Goal: Communication & Community: Answer question/provide support

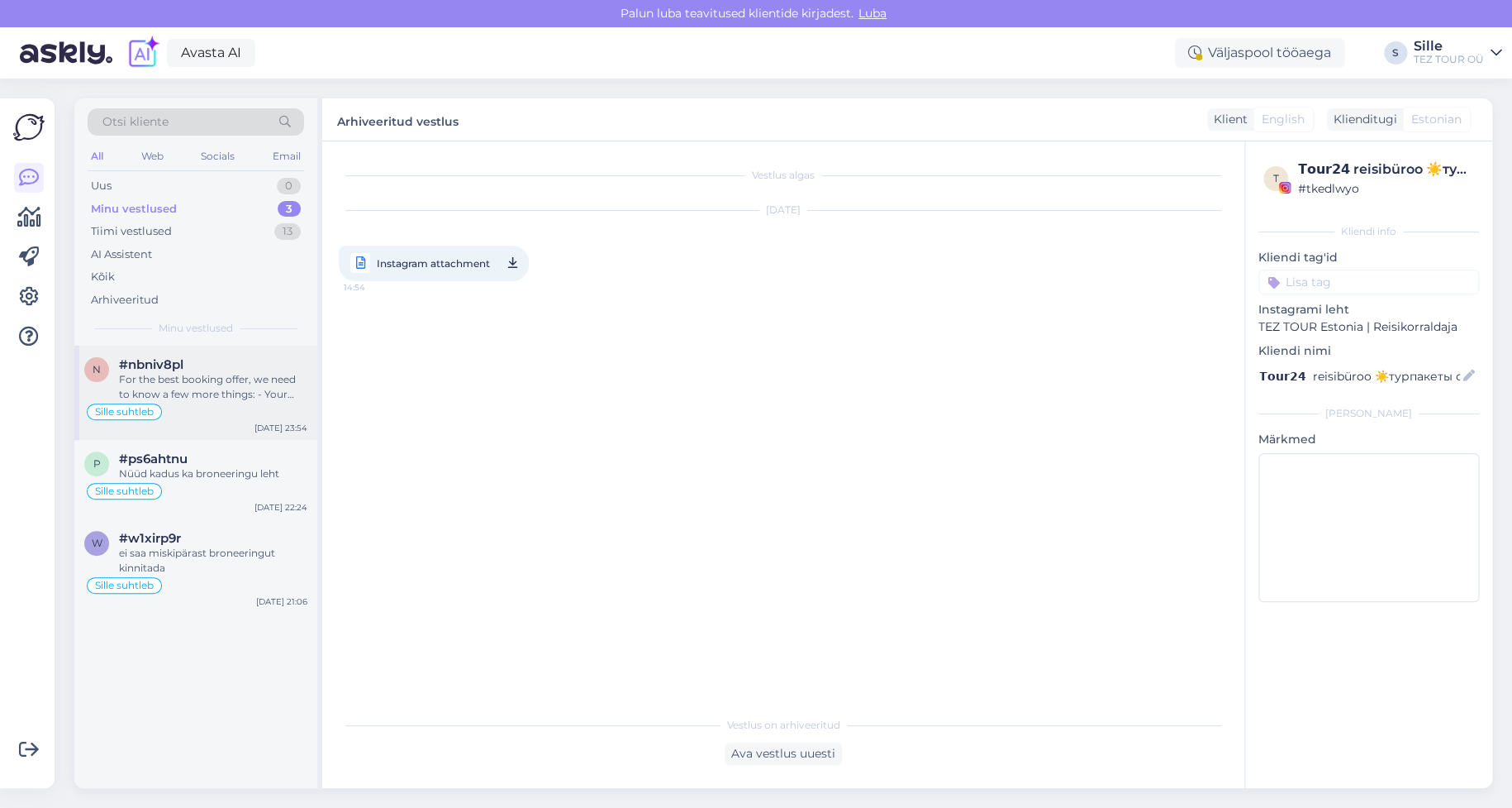
click at [220, 351] on div "n #nbniv8pl For the best booking offer, we need to know a few more things: - Yo…" at bounding box center [196, 393] width 243 height 94
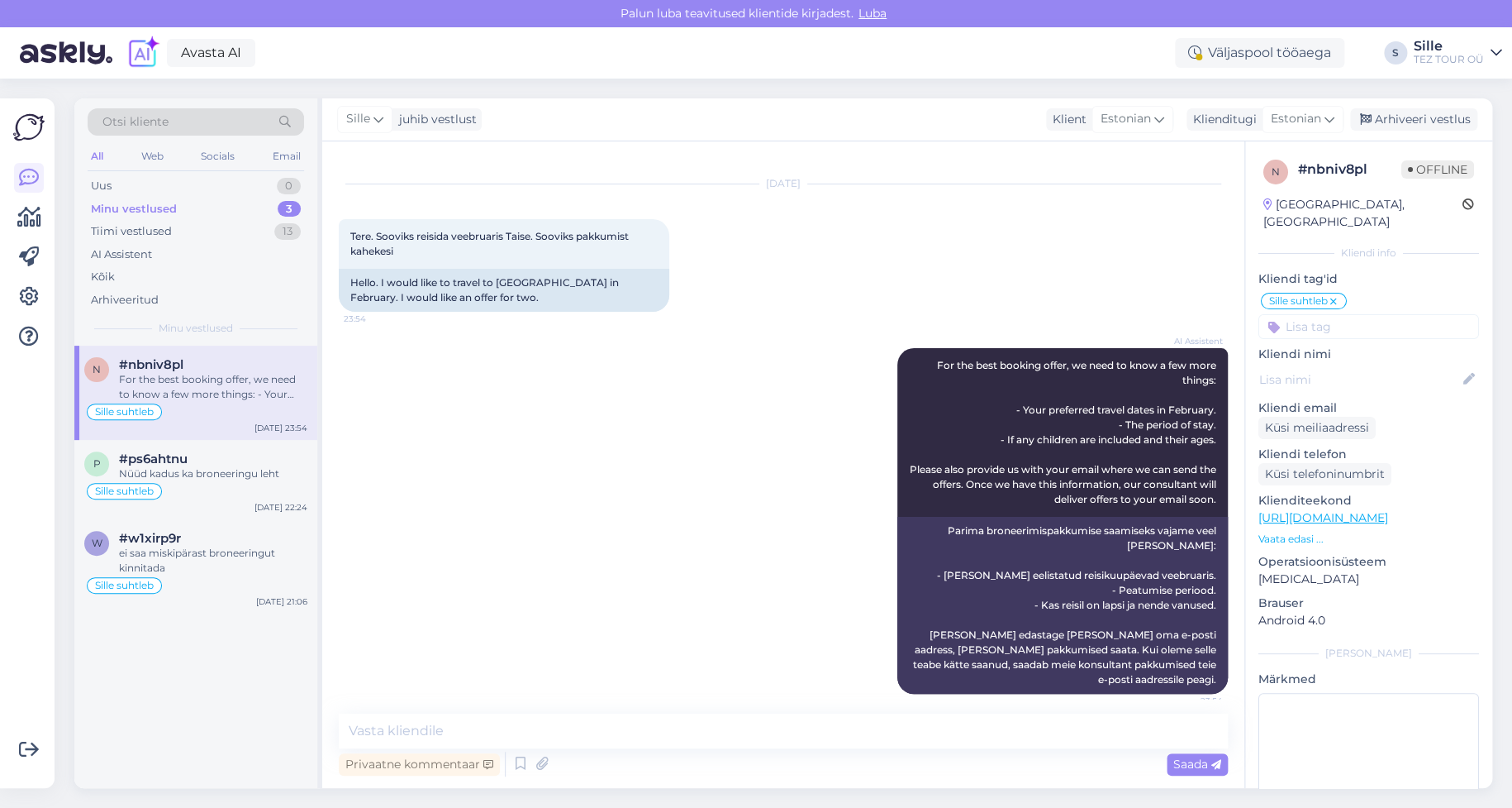
scroll to position [39, 0]
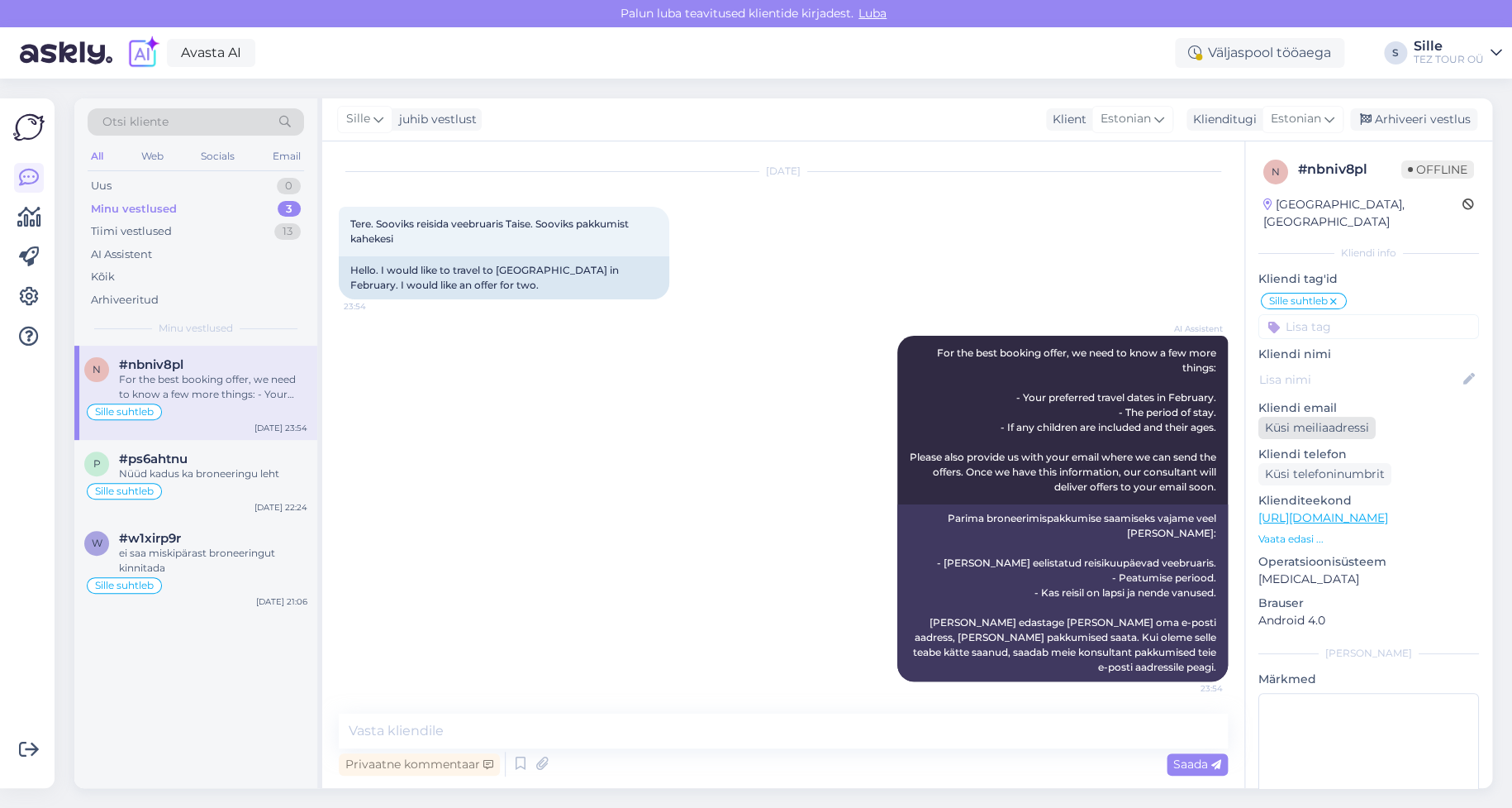
click at [1323, 416] on div "Küsi meiliaadressi" at bounding box center [1317, 427] width 117 height 22
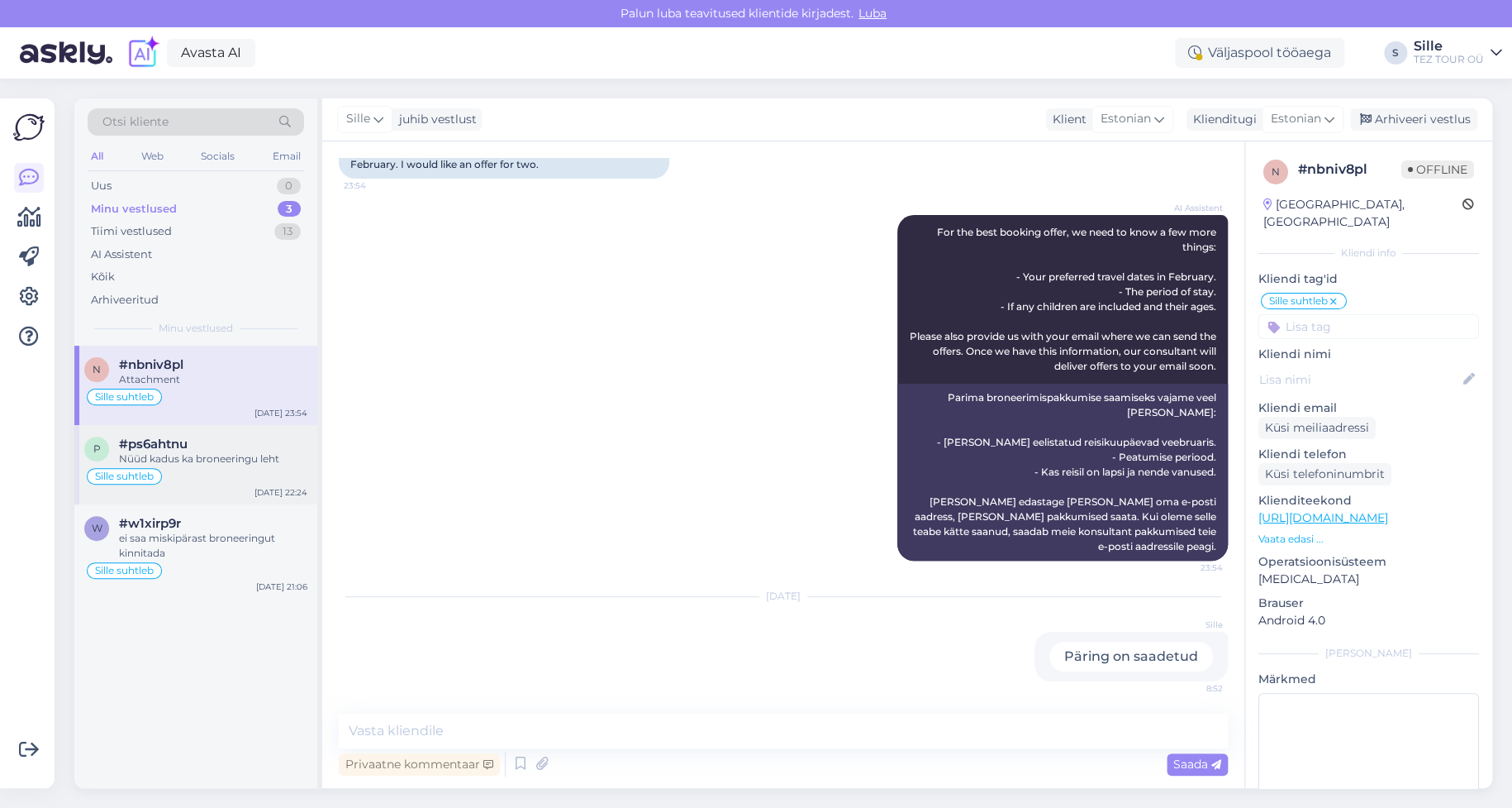
click at [161, 456] on div "Nüüd kadus ka broneeringu leht" at bounding box center [213, 459] width 189 height 15
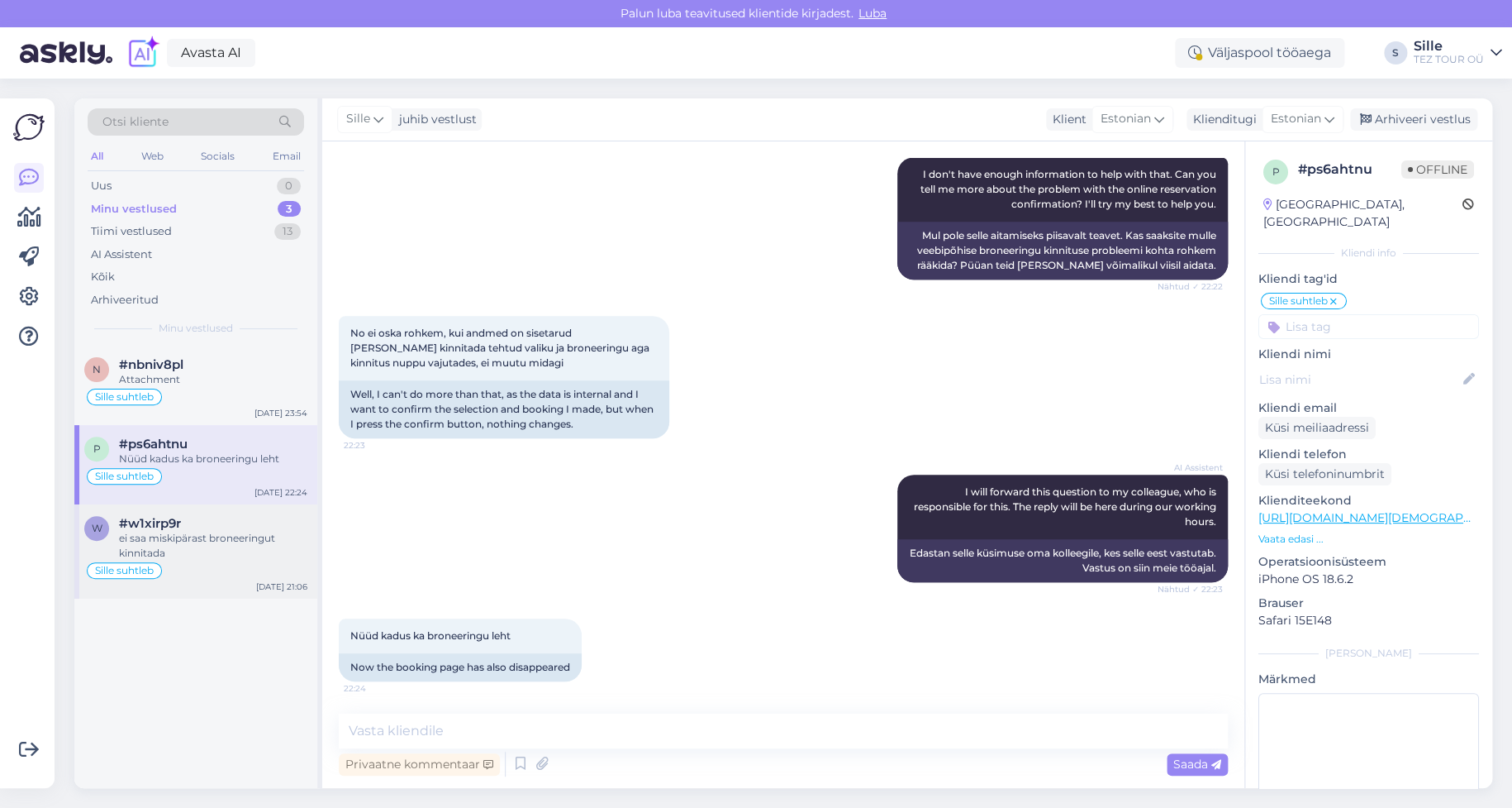
click at [178, 552] on div "ei saa miskipärast broneeringut kinnitada" at bounding box center [213, 545] width 189 height 30
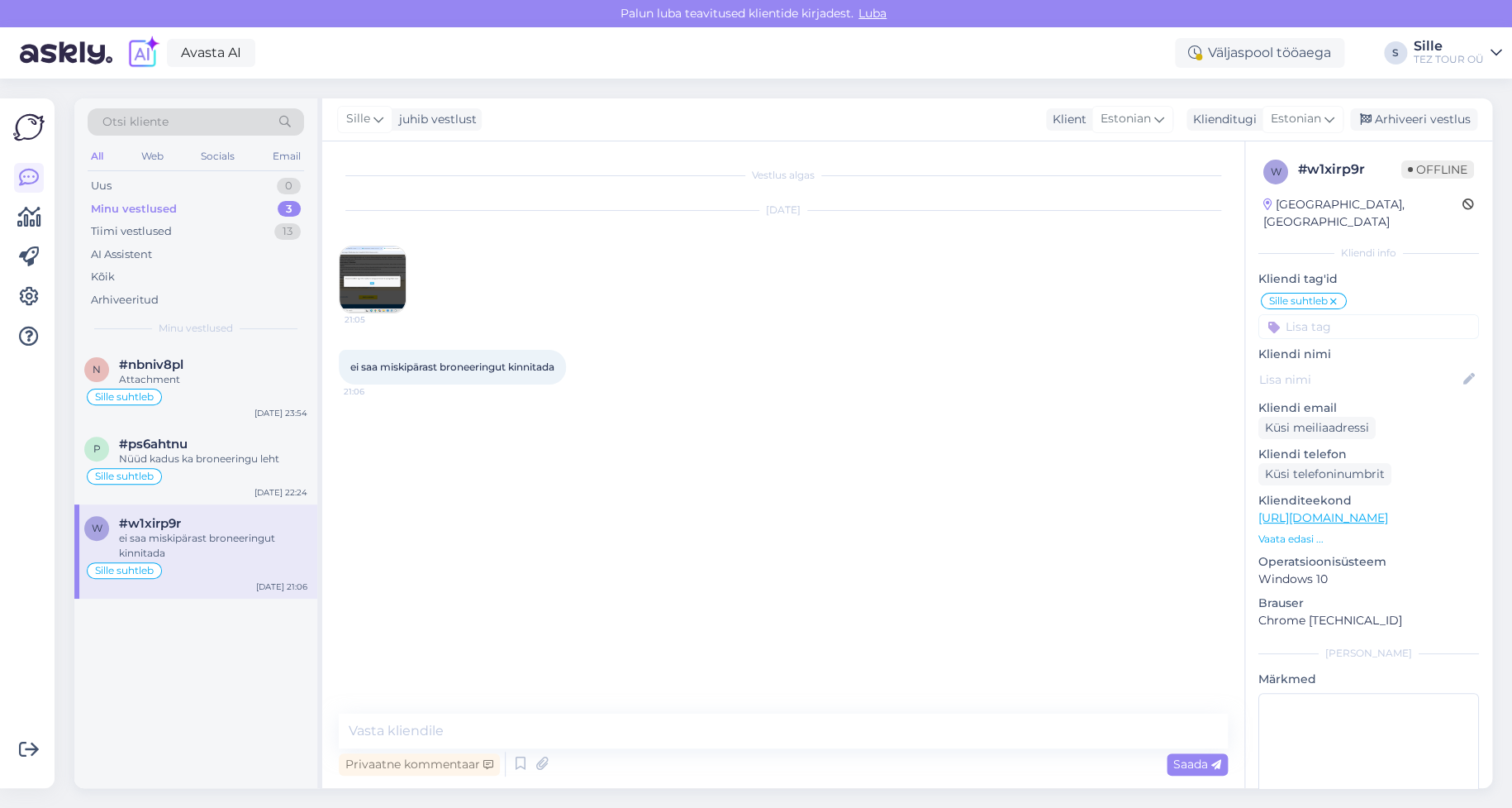
click at [379, 281] on img at bounding box center [373, 280] width 66 height 66
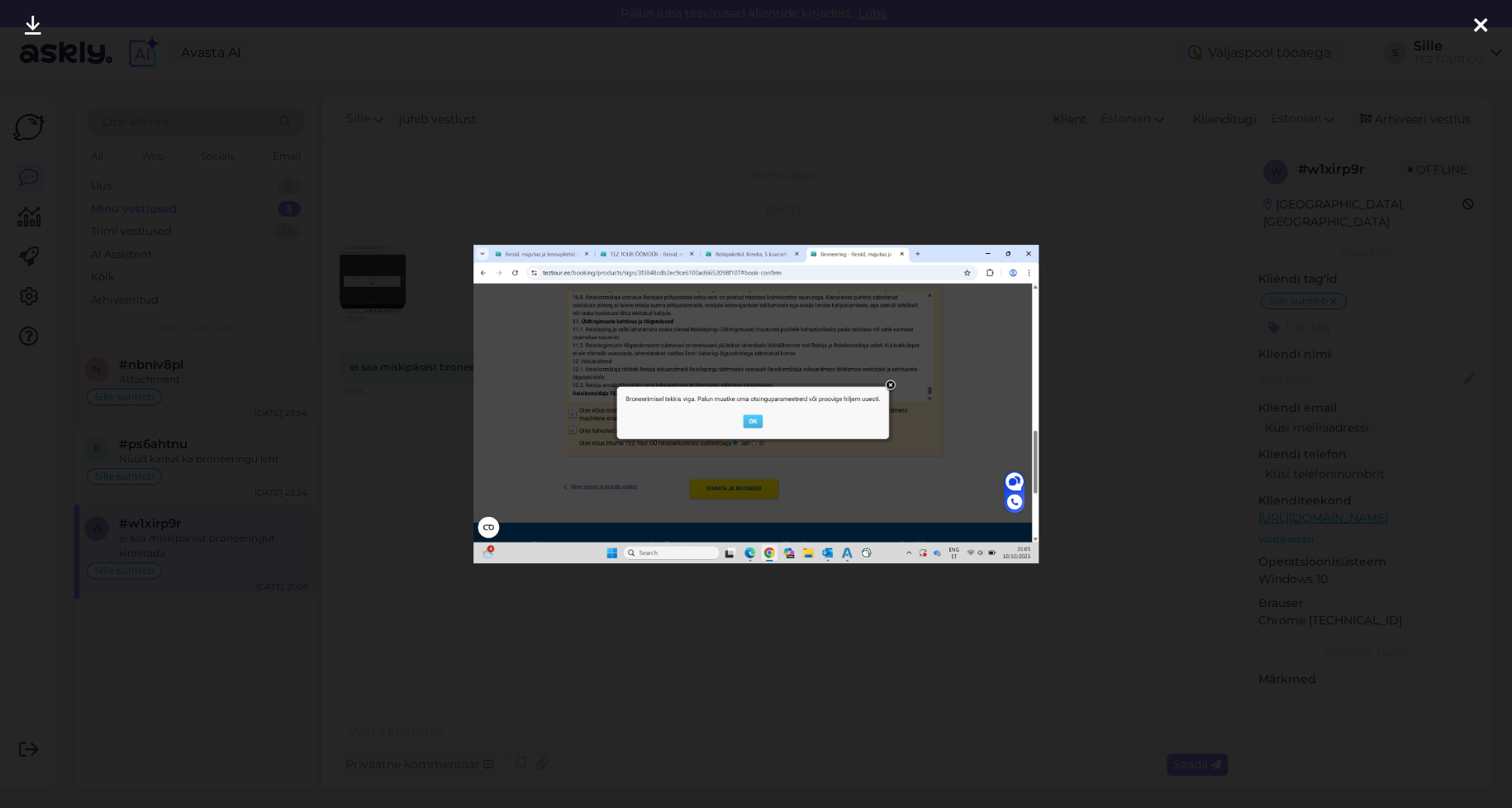
drag, startPoint x: 241, startPoint y: 346, endPoint x: 250, endPoint y: 350, distance: 9.8
click at [248, 350] on div at bounding box center [756, 404] width 1512 height 808
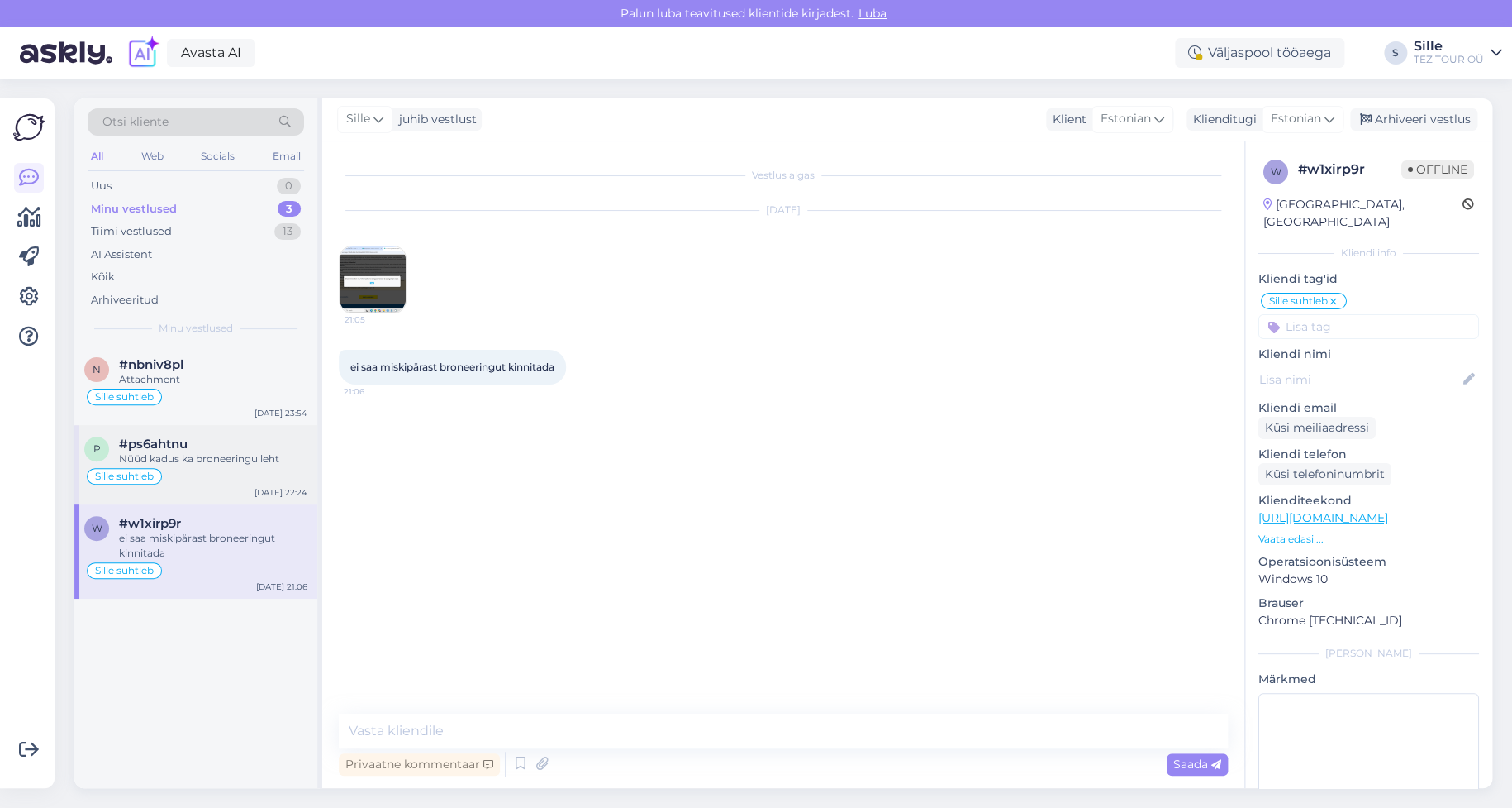
click at [166, 455] on div "Nüüd kadus ka broneeringu leht" at bounding box center [213, 459] width 189 height 15
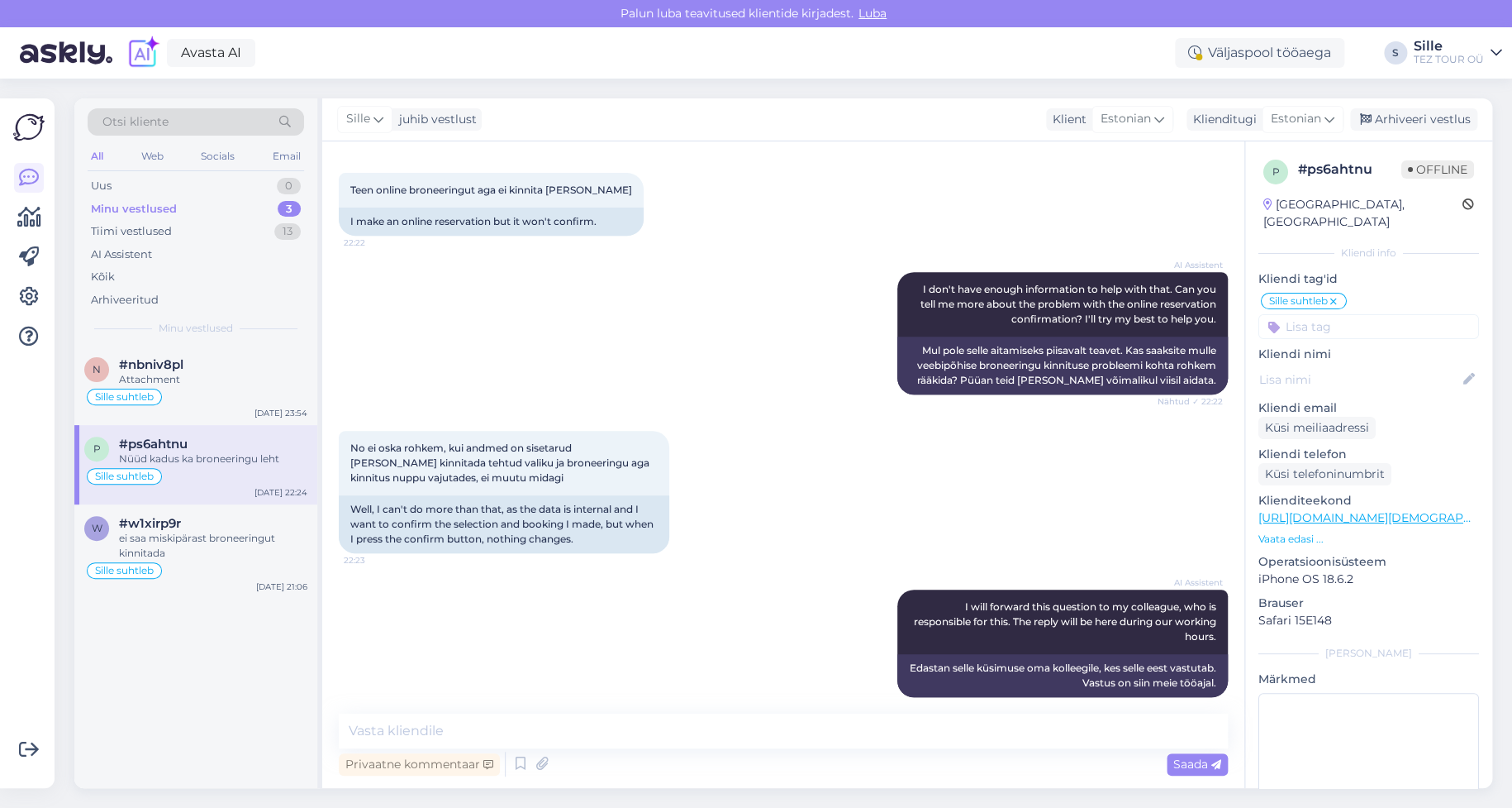
scroll to position [445, 0]
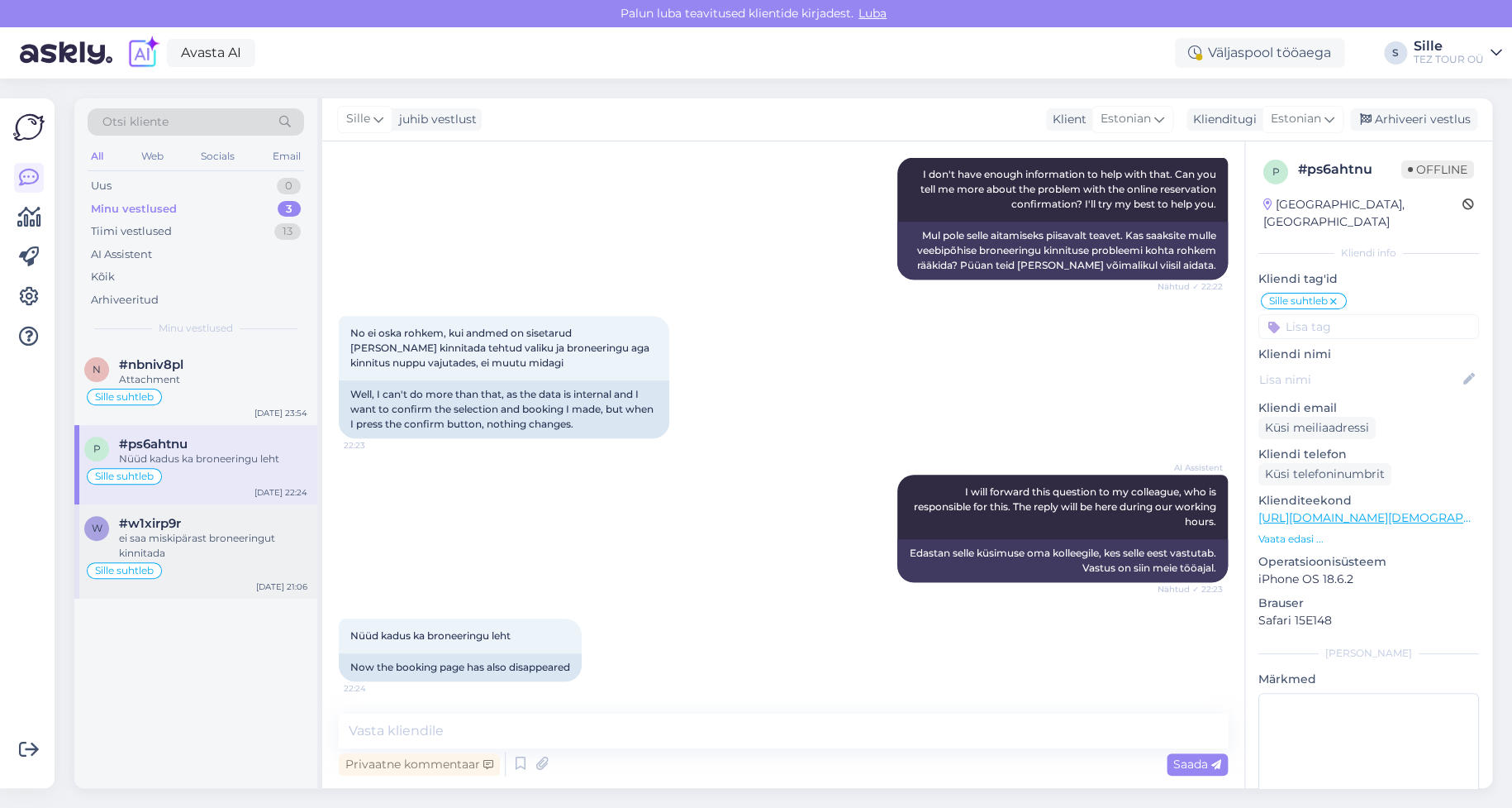
click at [182, 562] on div "Sille suhtleb" at bounding box center [195, 570] width 223 height 20
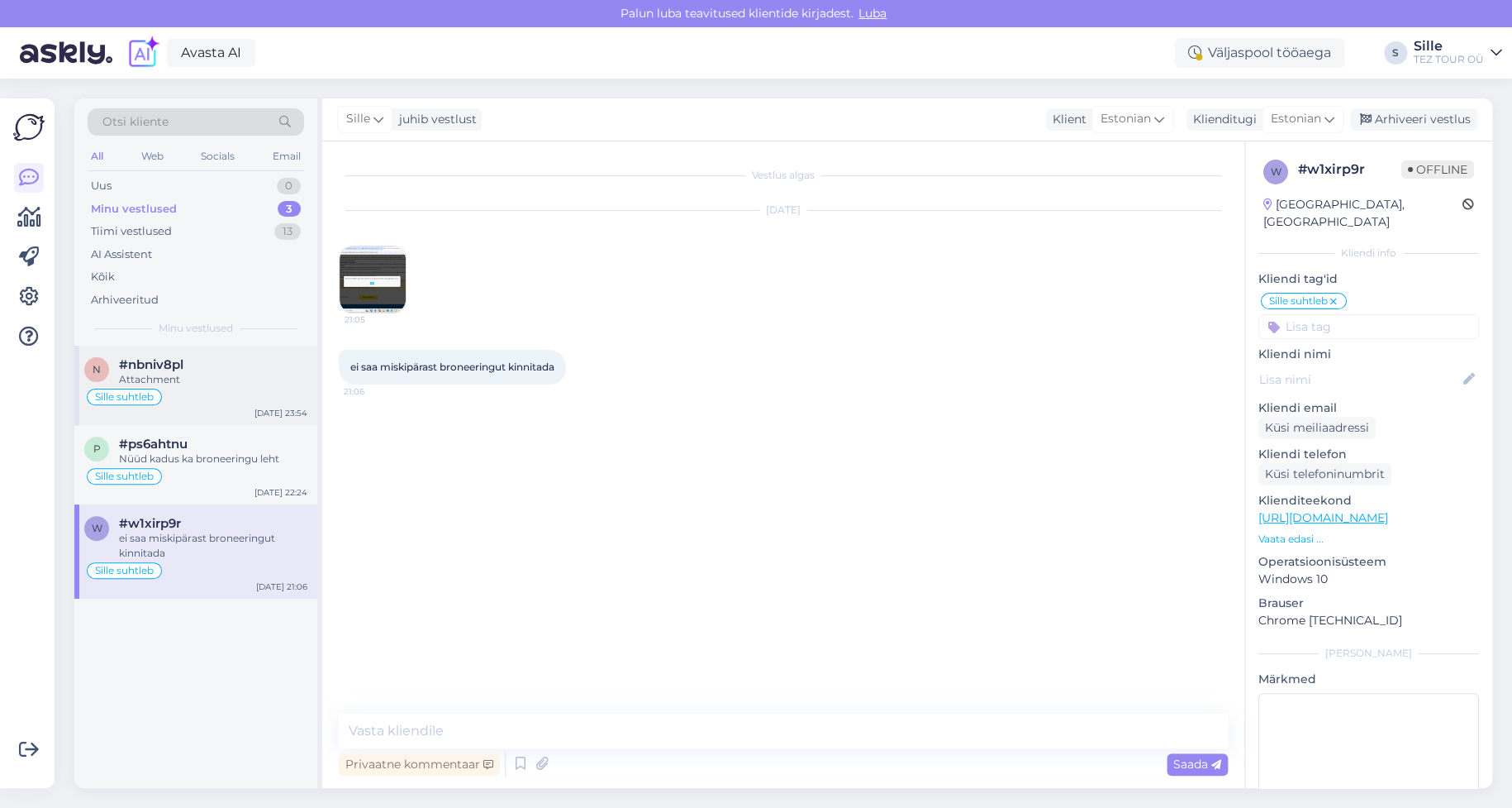
click at [218, 408] on div "n #nbniv8pl Attachment Sille suhtleb [DATE] 23:54" at bounding box center [196, 385] width 243 height 79
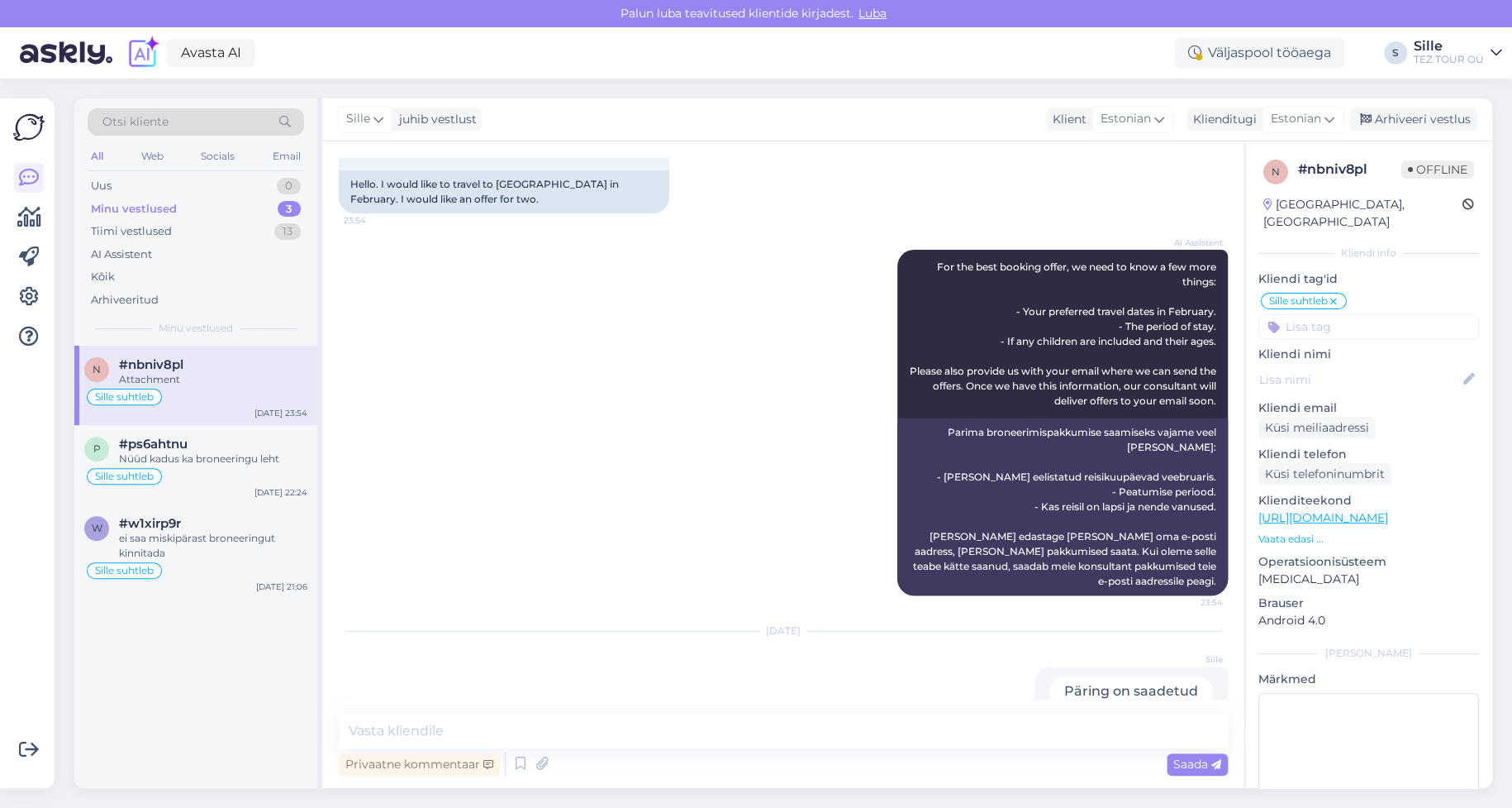
scroll to position [160, 0]
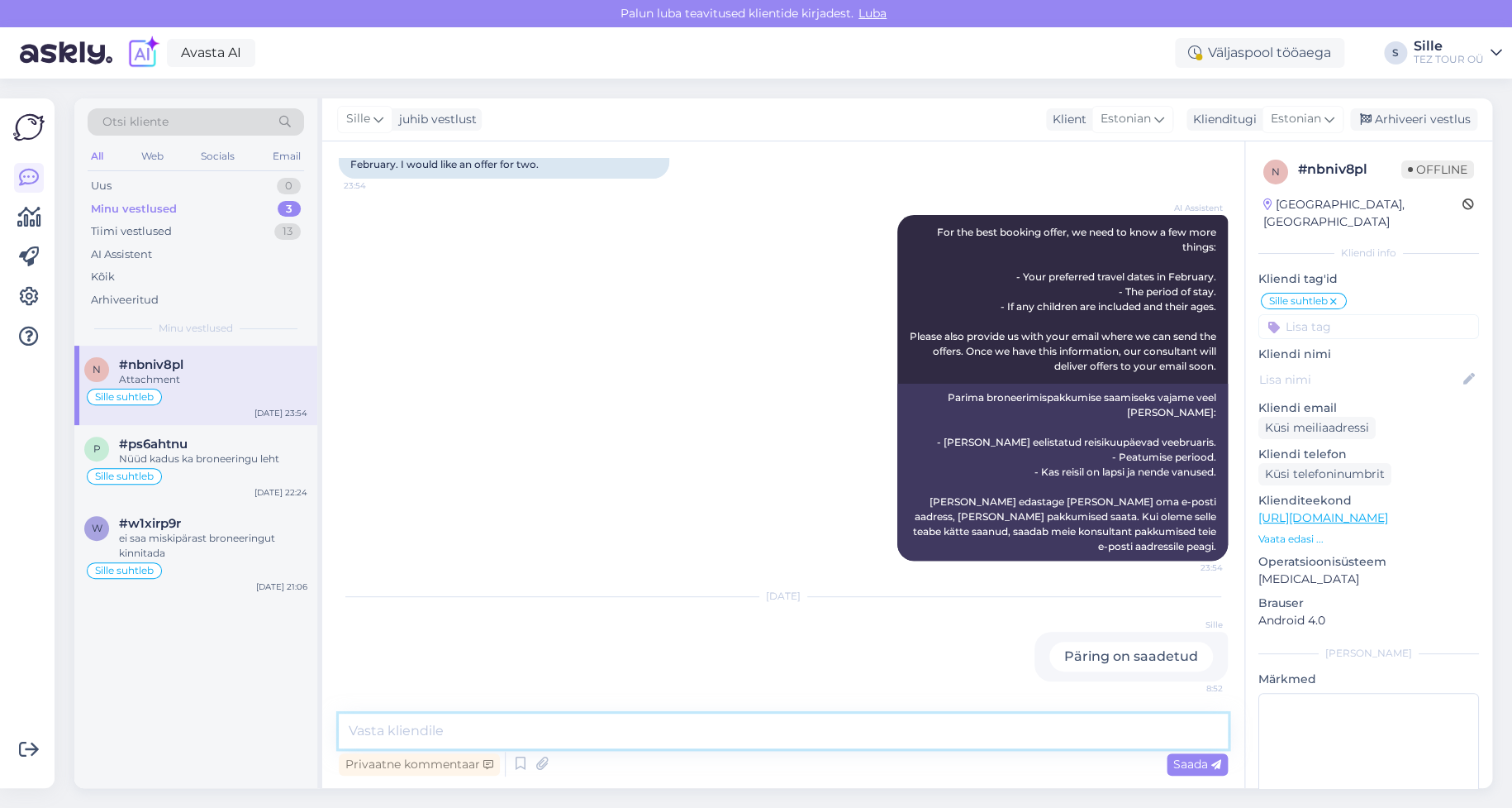
click at [411, 724] on textarea at bounding box center [783, 731] width 889 height 35
type textarea "Tere! [PERSON_NAME], et tunnete huvi TEZ TOUR reiside vastu."
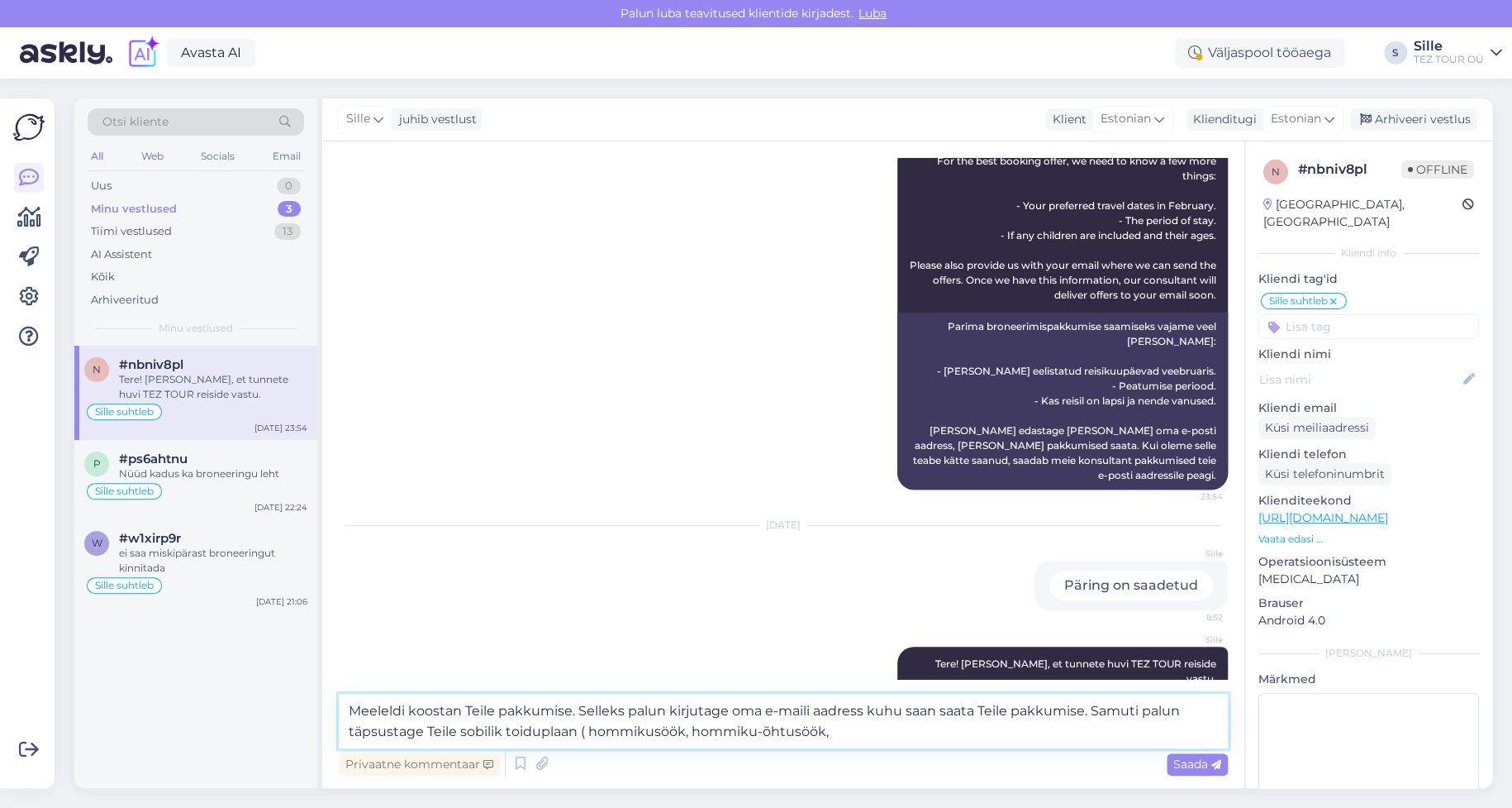
click at [759, 732] on textarea "Meeleldi koostan Teile pakkumise. Selleks palun kirjutage oma e-maili aadress k…" at bounding box center [783, 720] width 889 height 54
click at [755, 729] on textarea "Meeleldi koostan Teile pakkumise. Selleks palun kirjutage oma e-maili aadress k…" at bounding box center [783, 720] width 889 height 54
click at [763, 729] on textarea "Meeleldi koostan Teile pakkumise. Selleks palun kirjutage oma e-maili aadress k…" at bounding box center [783, 720] width 889 height 54
click at [858, 732] on textarea "Meeleldi koostan Teile pakkumise. Selleks palun kirjutage oma e-maili aadress k…" at bounding box center [783, 720] width 889 height 54
click at [761, 731] on textarea "Meeleldi koostan Teile pakkumise. Selleks palun kirjutage oma e-maili aadress k…" at bounding box center [783, 720] width 889 height 54
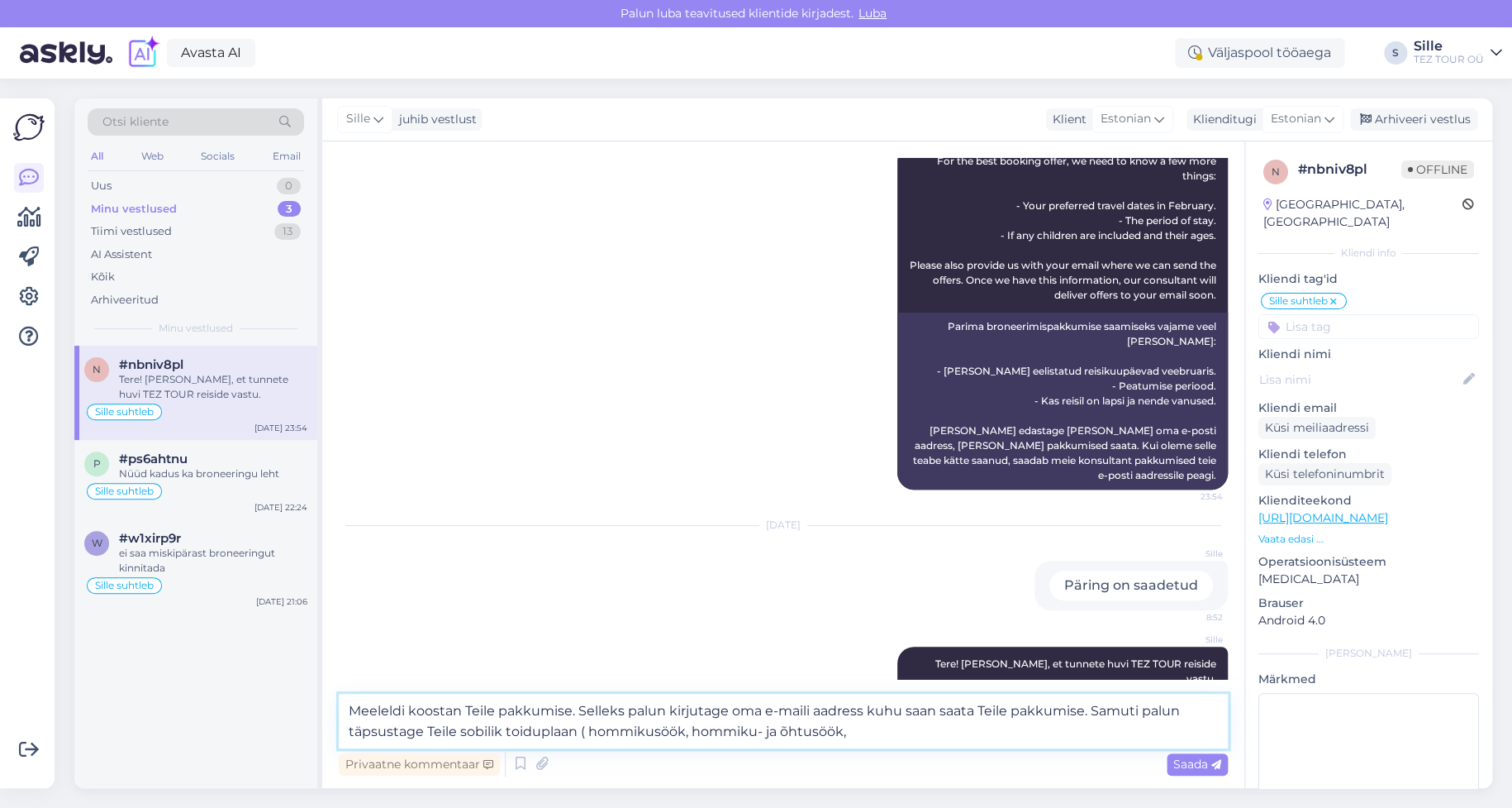
click at [755, 736] on textarea "Meeleldi koostan Teile pakkumise. Selleks palun kirjutage oma e-maili aadress k…" at bounding box center [783, 720] width 889 height 54
click at [870, 732] on textarea "Meeleldi koostan Teile pakkumise. Selleks palun kirjutage oma e-maili aadress k…" at bounding box center [783, 720] width 889 height 54
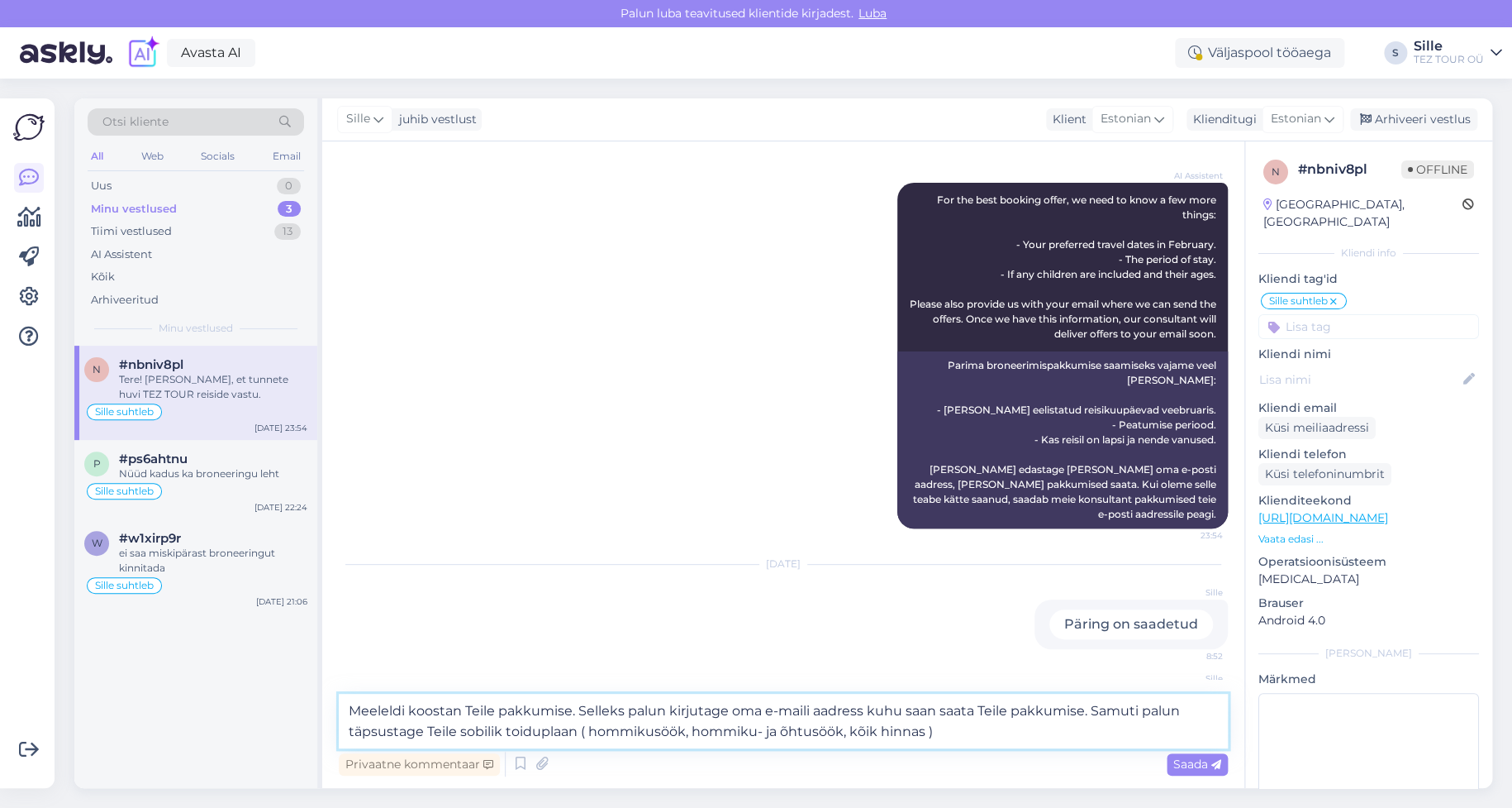
scroll to position [250, 0]
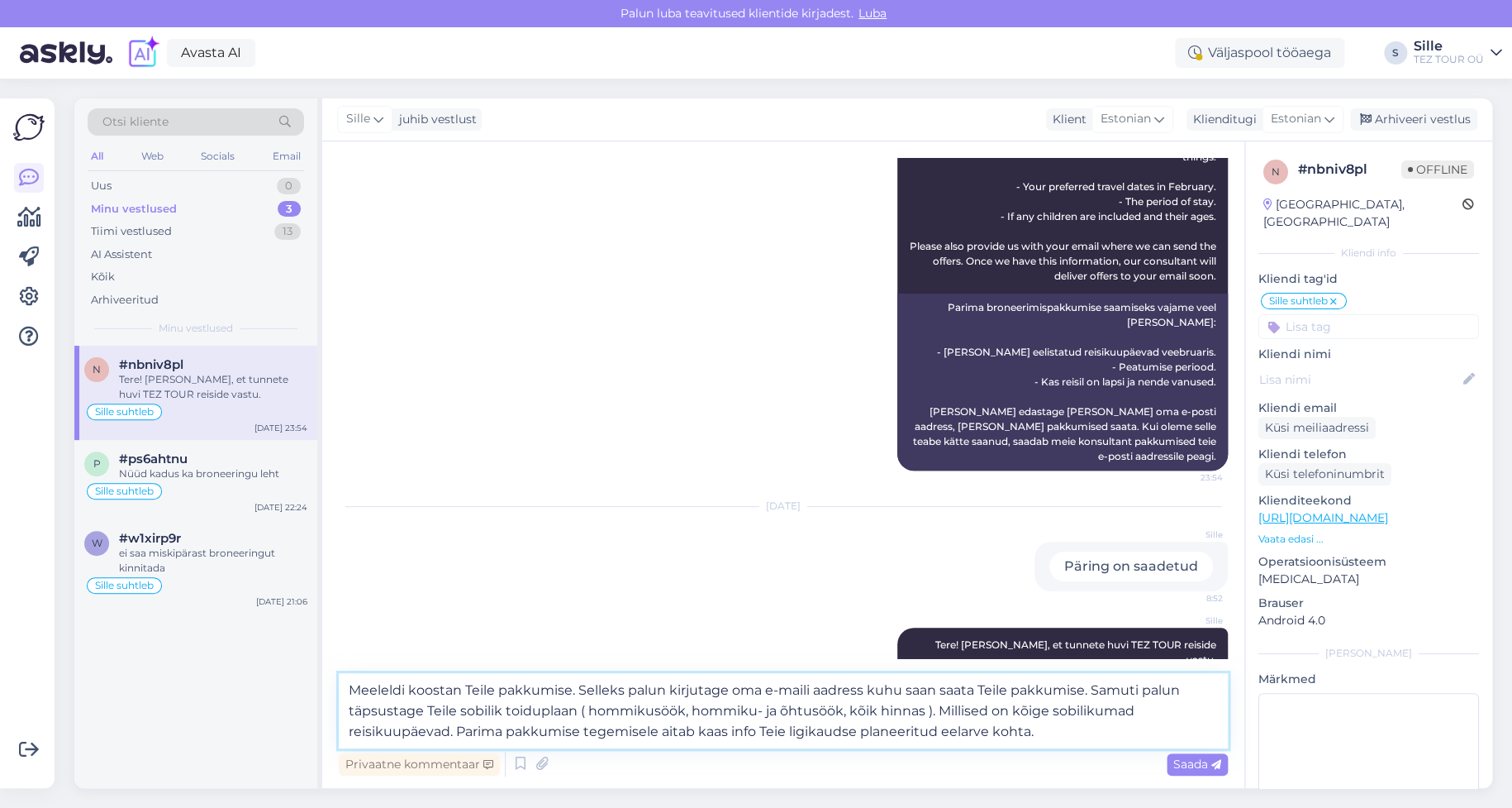
type textarea "Meeleldi koostan Teile pakkumise. Selleks palun kirjutage oma e-maili aadress k…"
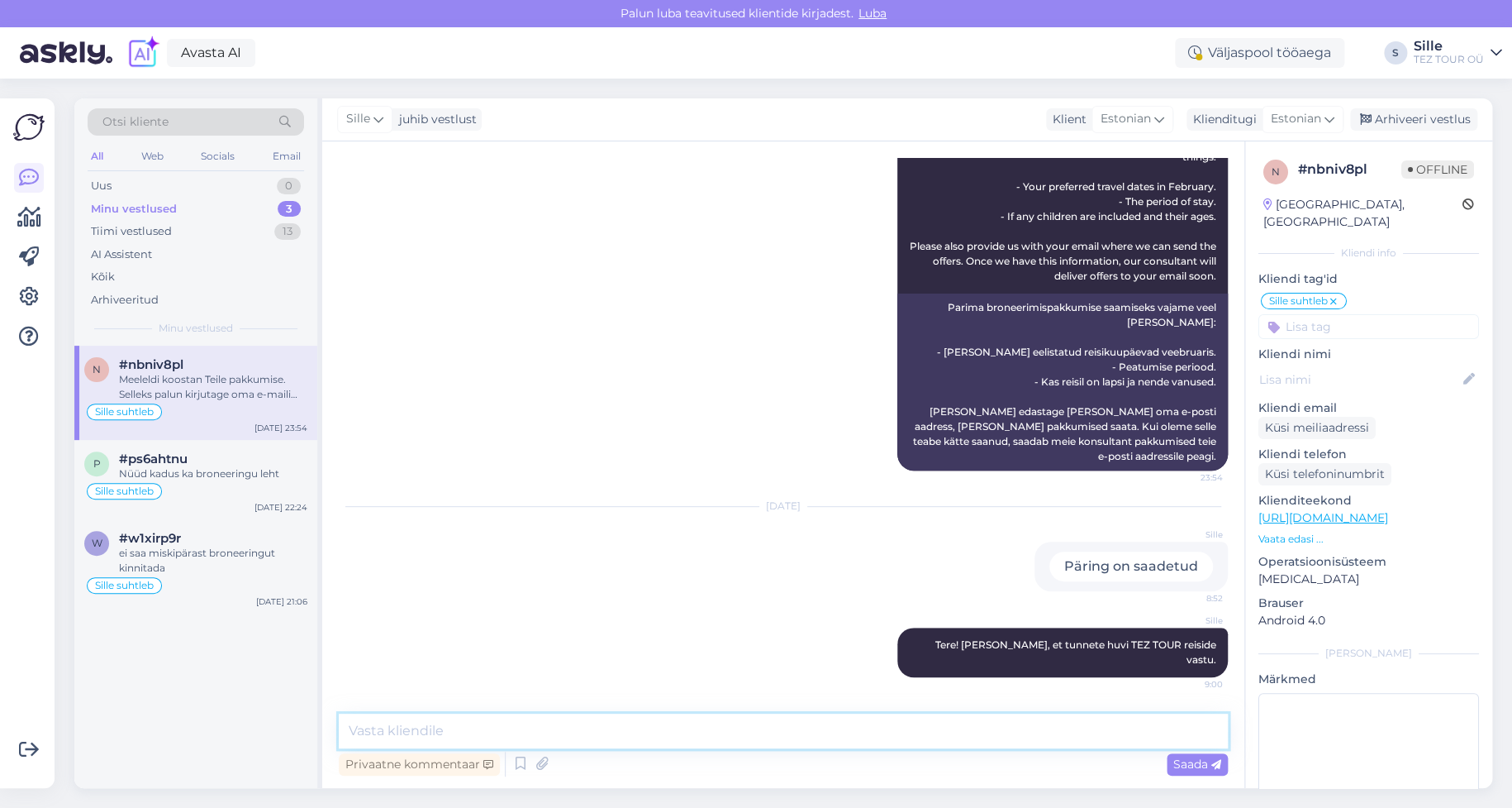
scroll to position [391, 0]
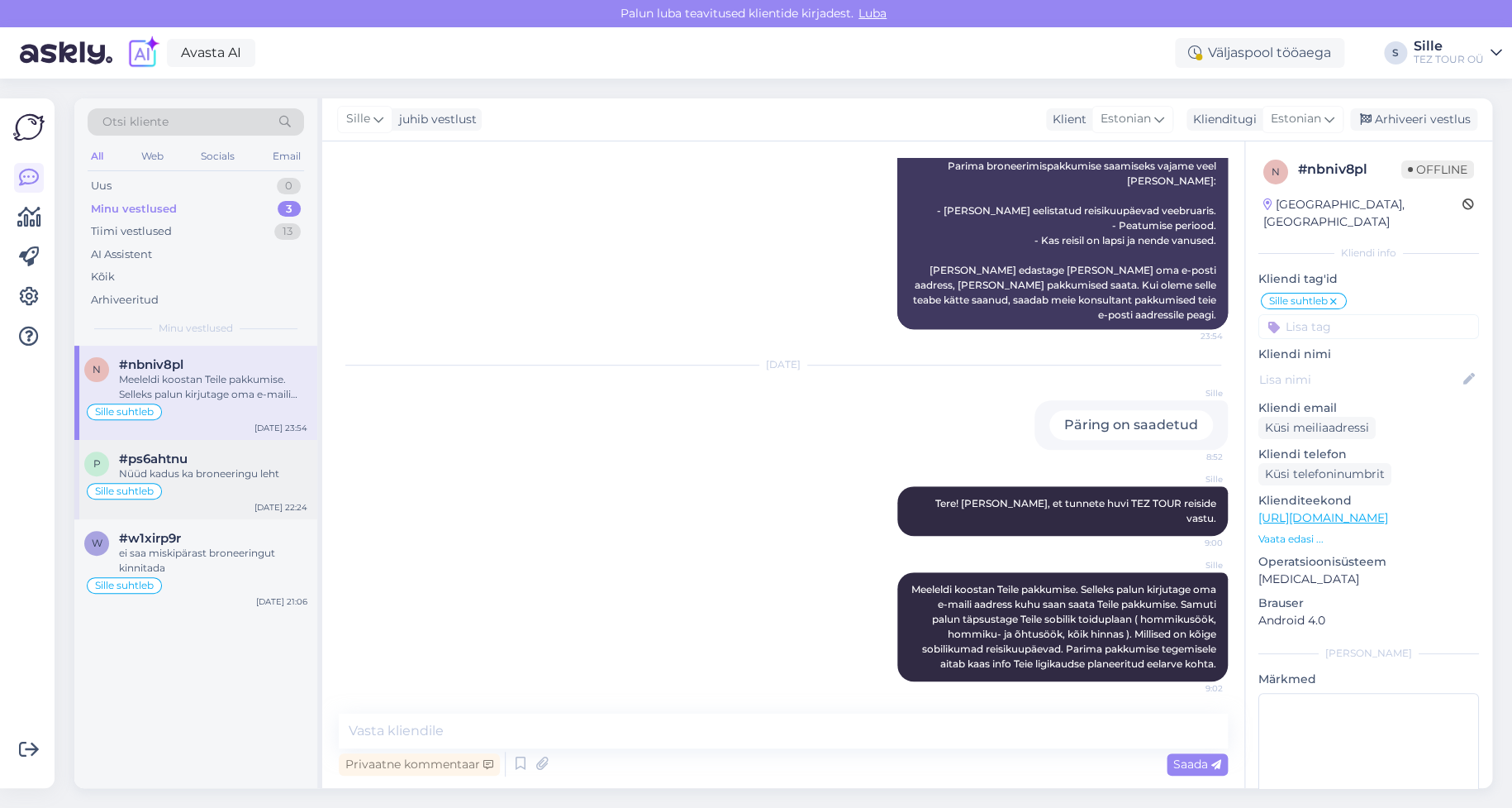
click at [166, 462] on span "#ps6ahtnu" at bounding box center [153, 459] width 69 height 15
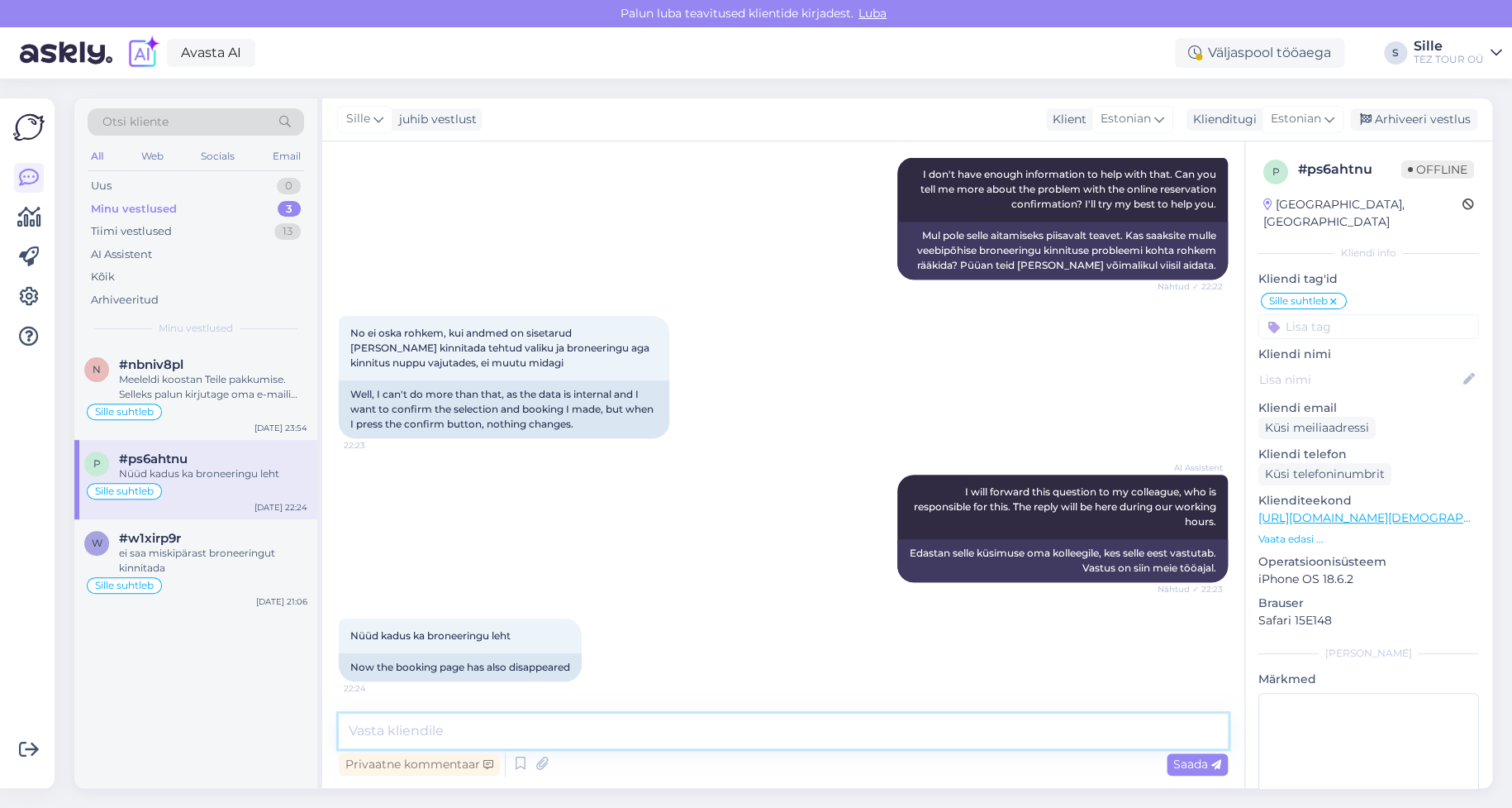
click at [404, 726] on textarea at bounding box center [783, 731] width 889 height 35
type textarea "R"
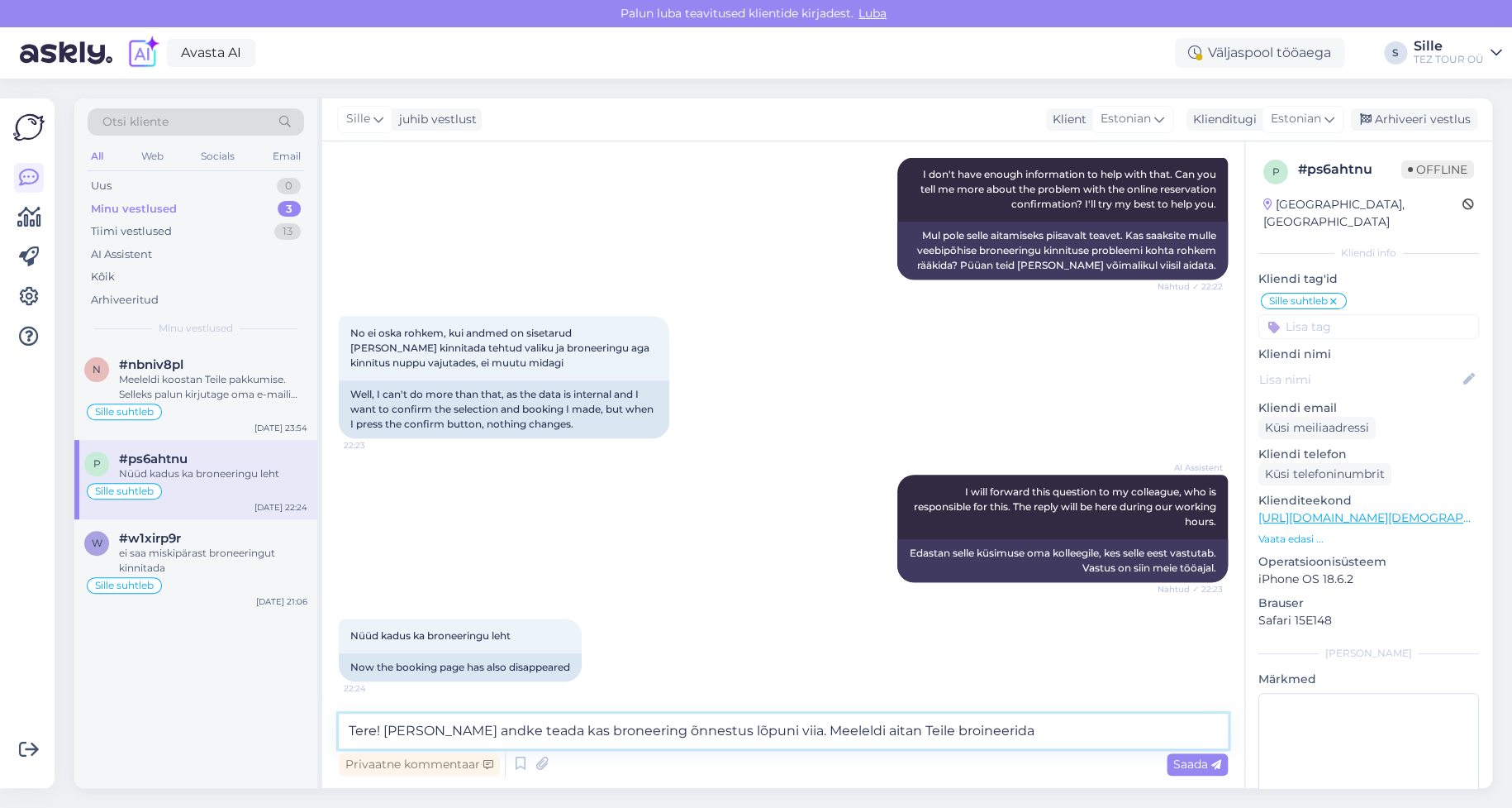
click at [911, 723] on textarea "Tere! [PERSON_NAME] andke teada kas broneering õnnestus lõpuni viia. Meeleldi a…" at bounding box center [783, 731] width 889 height 35
click at [995, 735] on textarea "Tere! [PERSON_NAME] andke teada kas broneering õnnestus lõpuni viia. Meeleldi a…" at bounding box center [783, 731] width 889 height 35
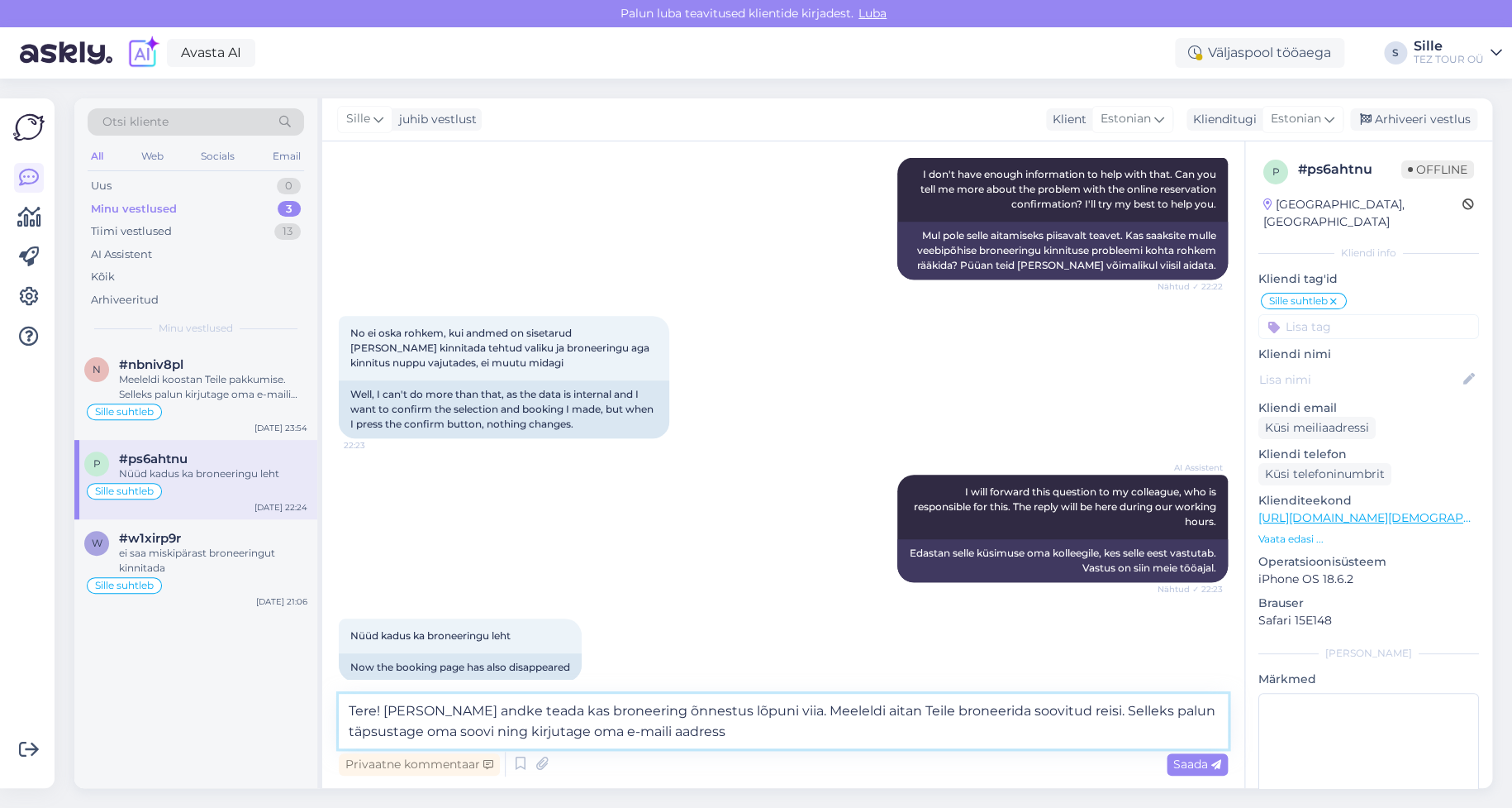
type textarea "Tere! [PERSON_NAME] andke teada kas broneering õnnestus lõpuni viia. Meeleldi a…"
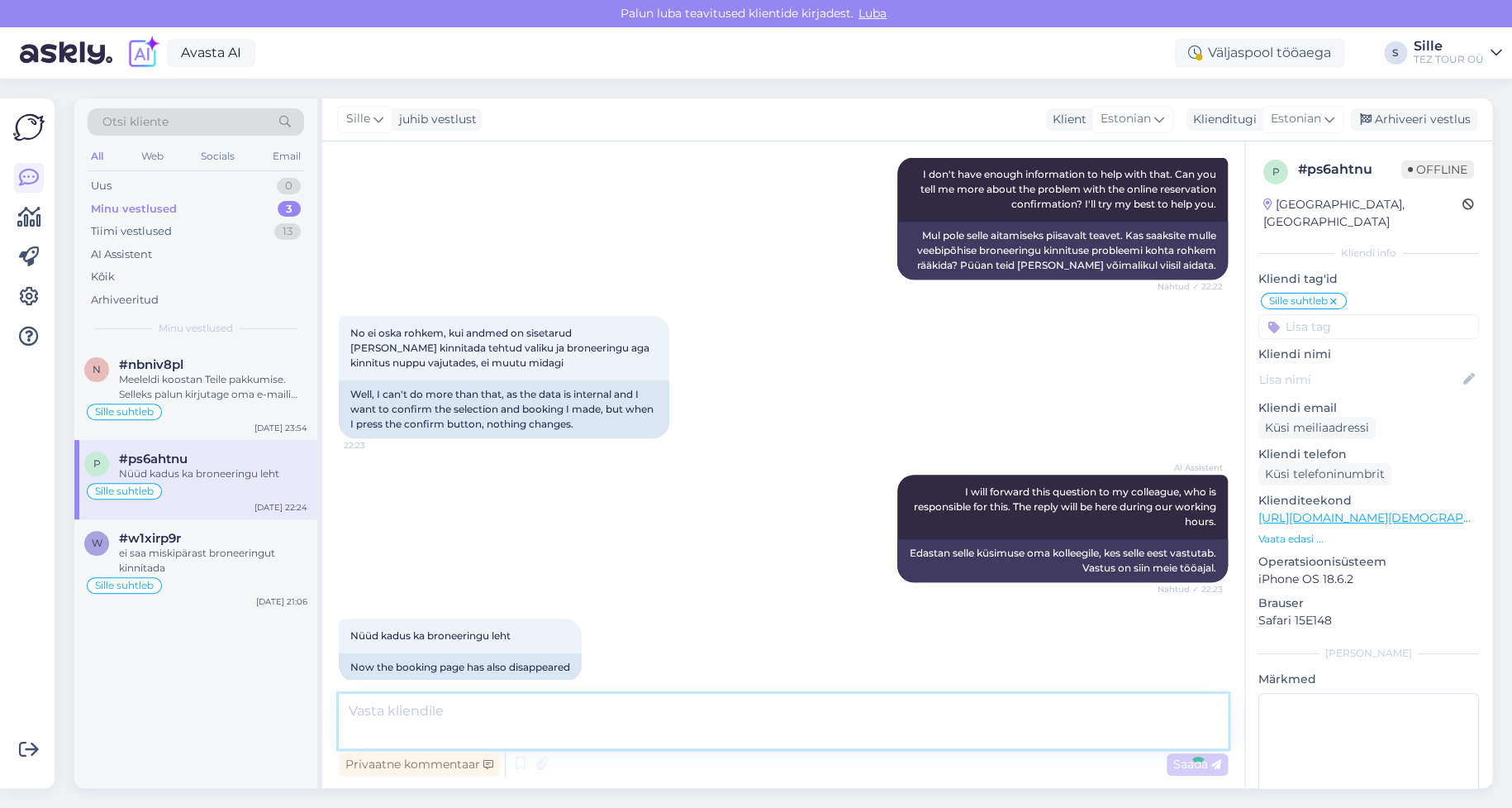
scroll to position [580, 0]
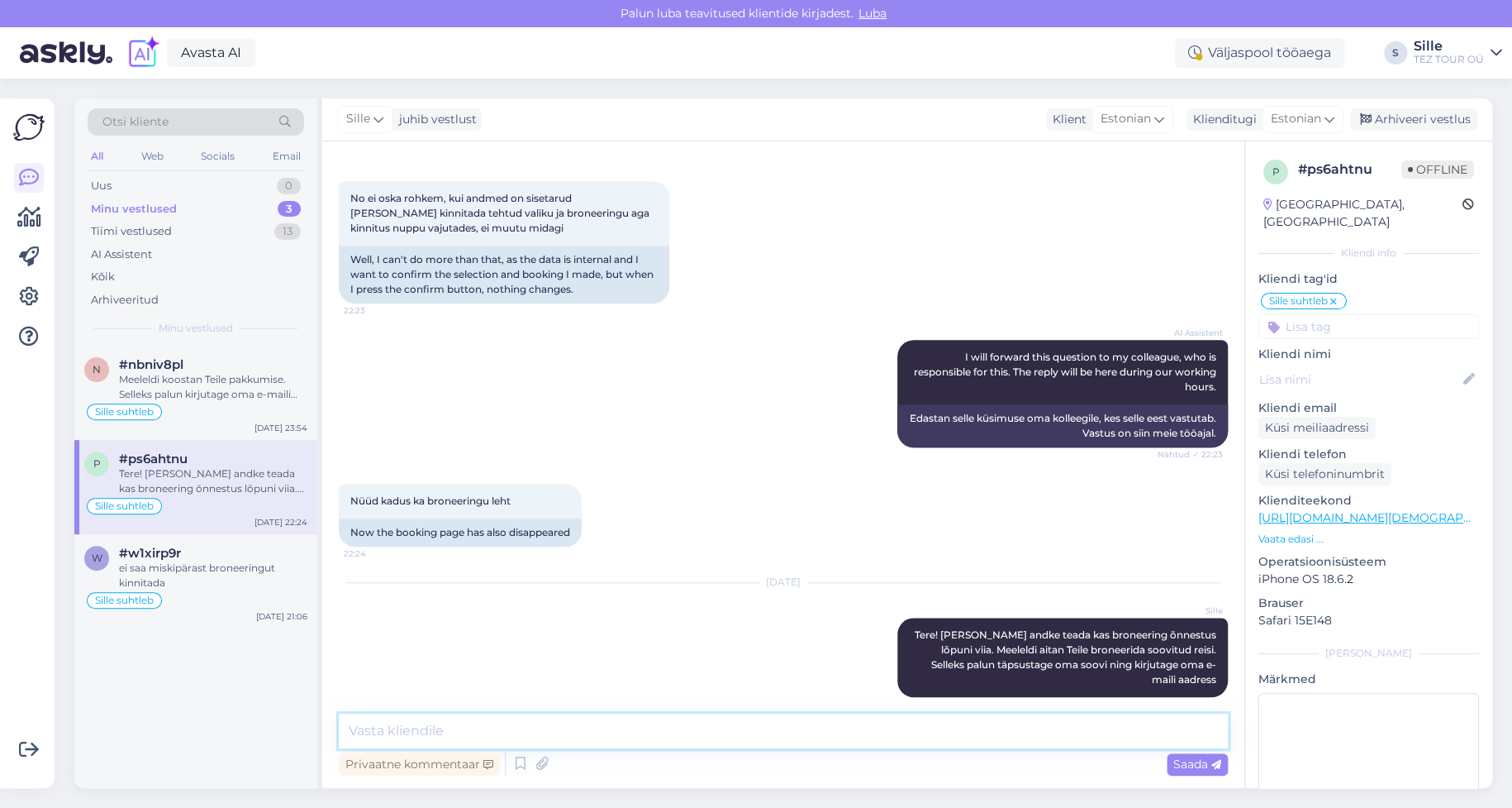
click at [907, 720] on textarea at bounding box center [783, 731] width 889 height 35
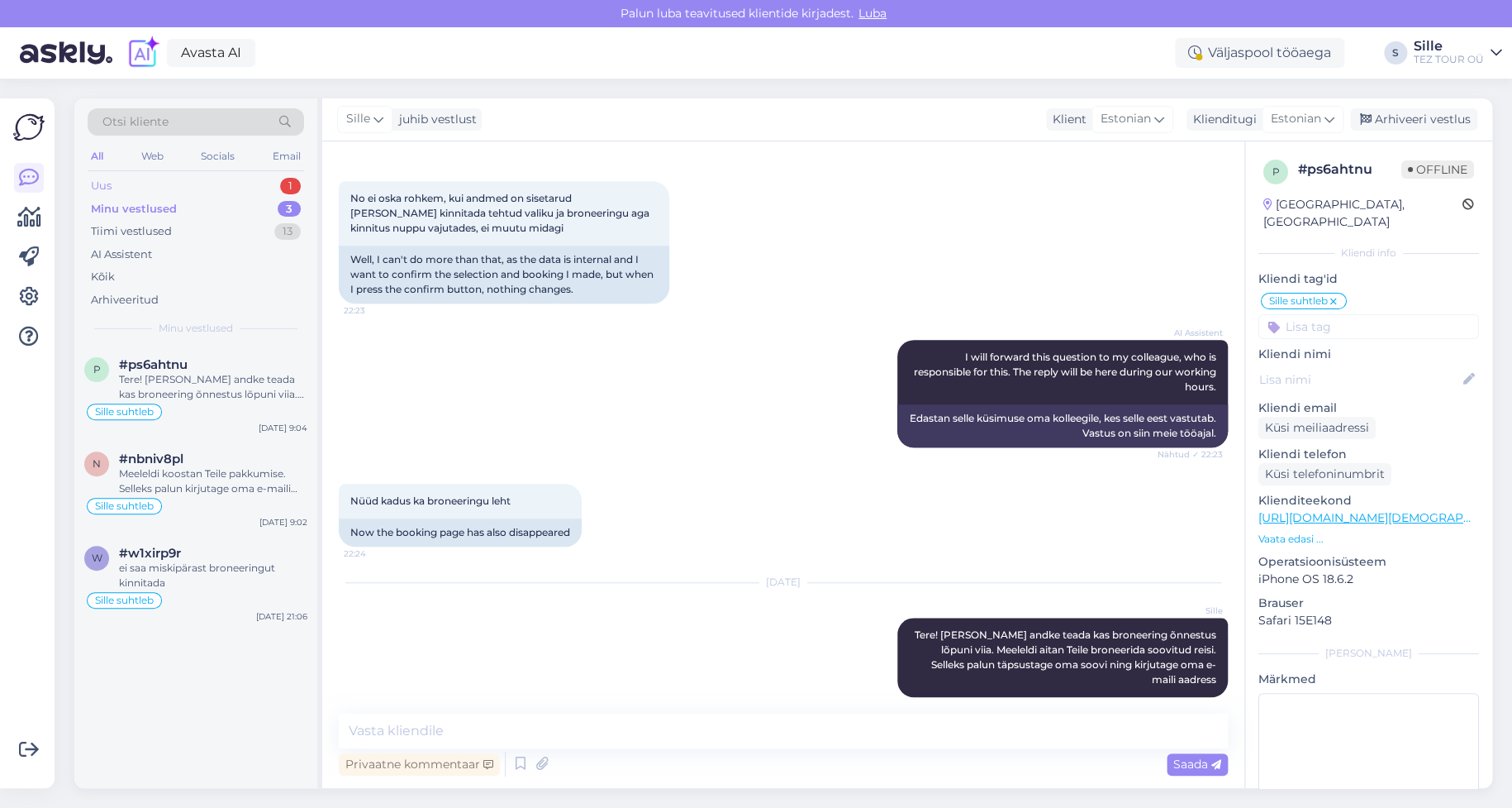
click at [252, 181] on div "Uus 1" at bounding box center [195, 185] width 217 height 23
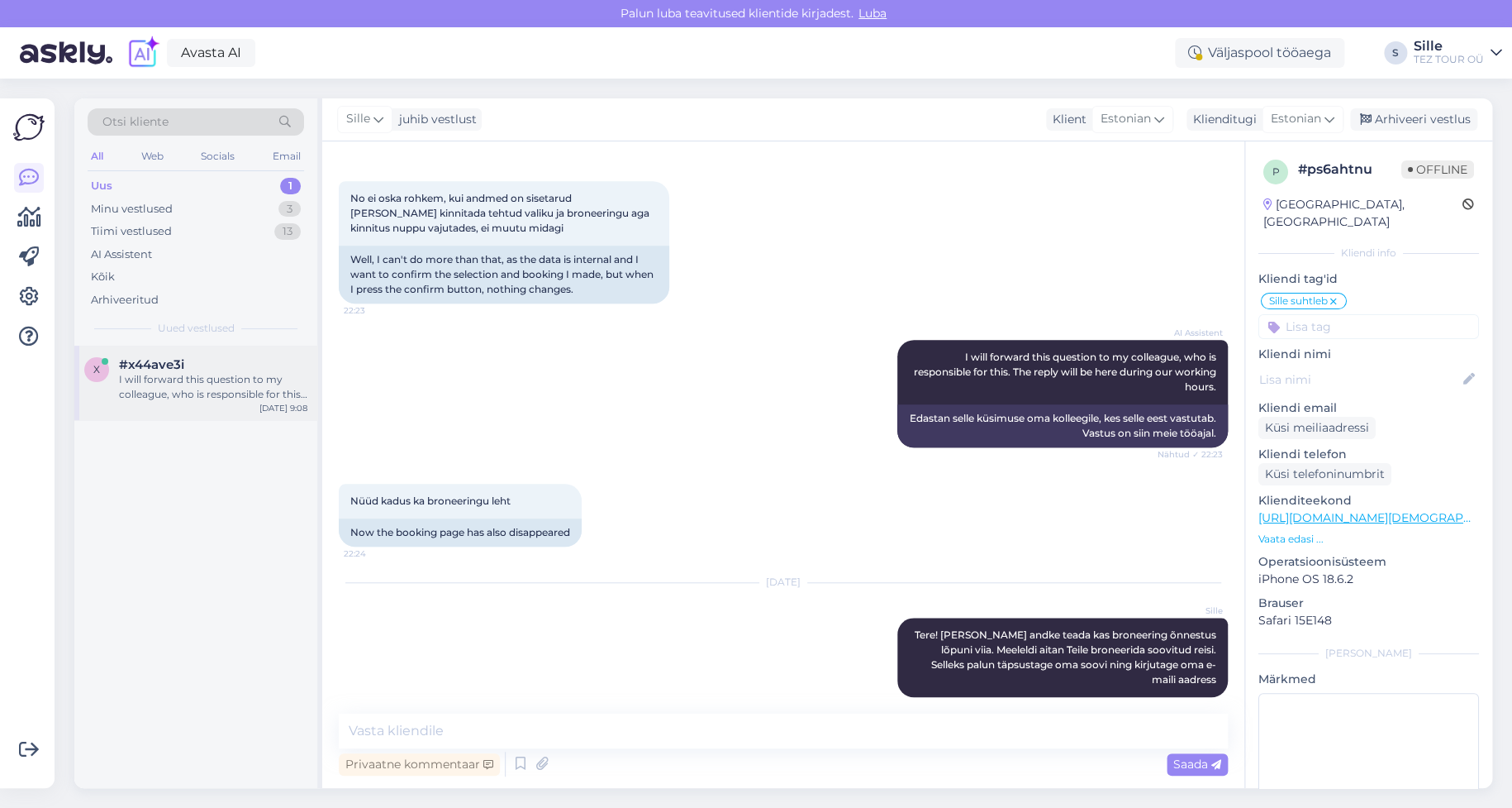
click at [236, 380] on div "I will forward this question to my colleague, who is responsible for this. The …" at bounding box center [213, 387] width 189 height 30
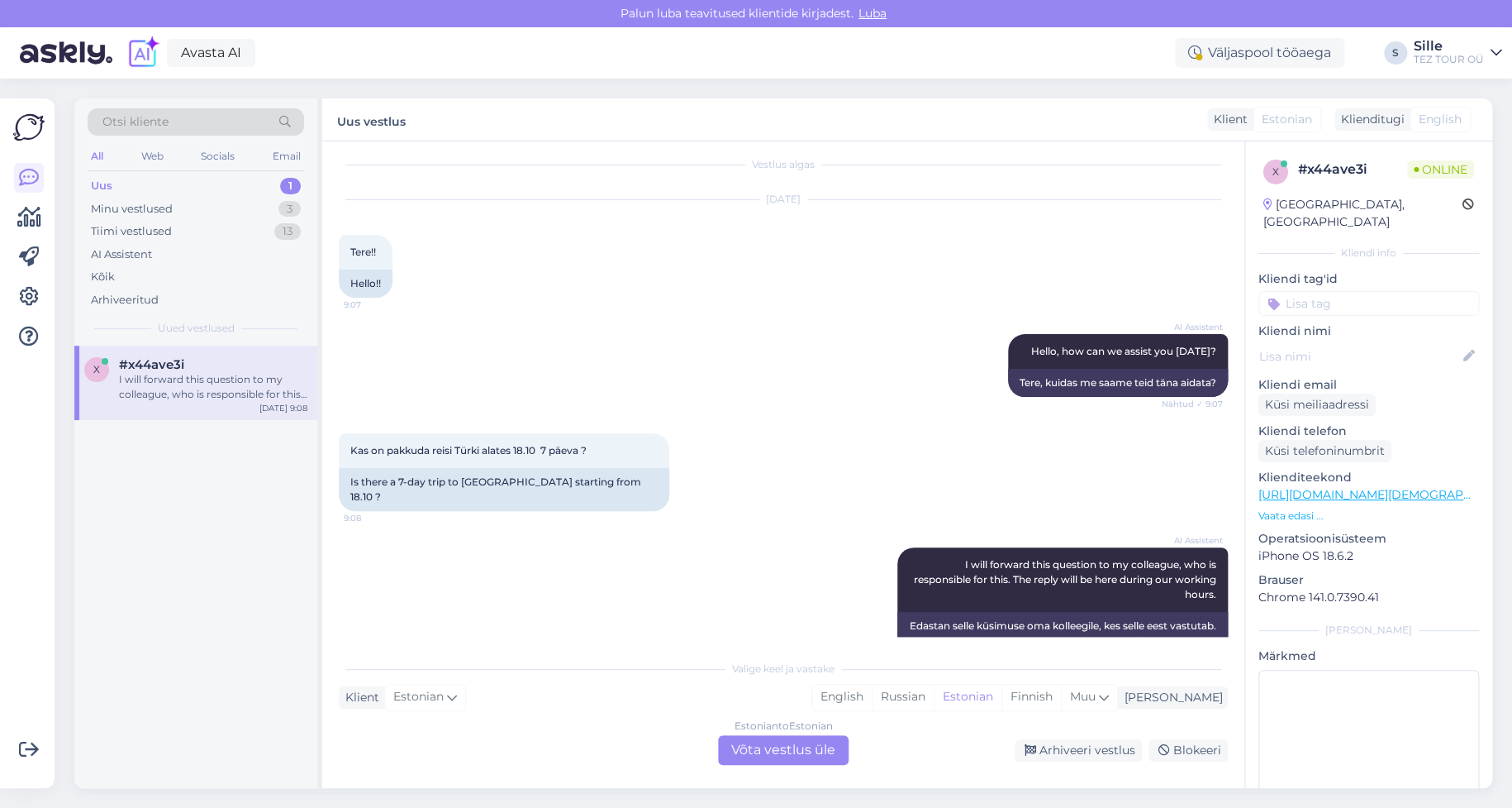
scroll to position [0, 0]
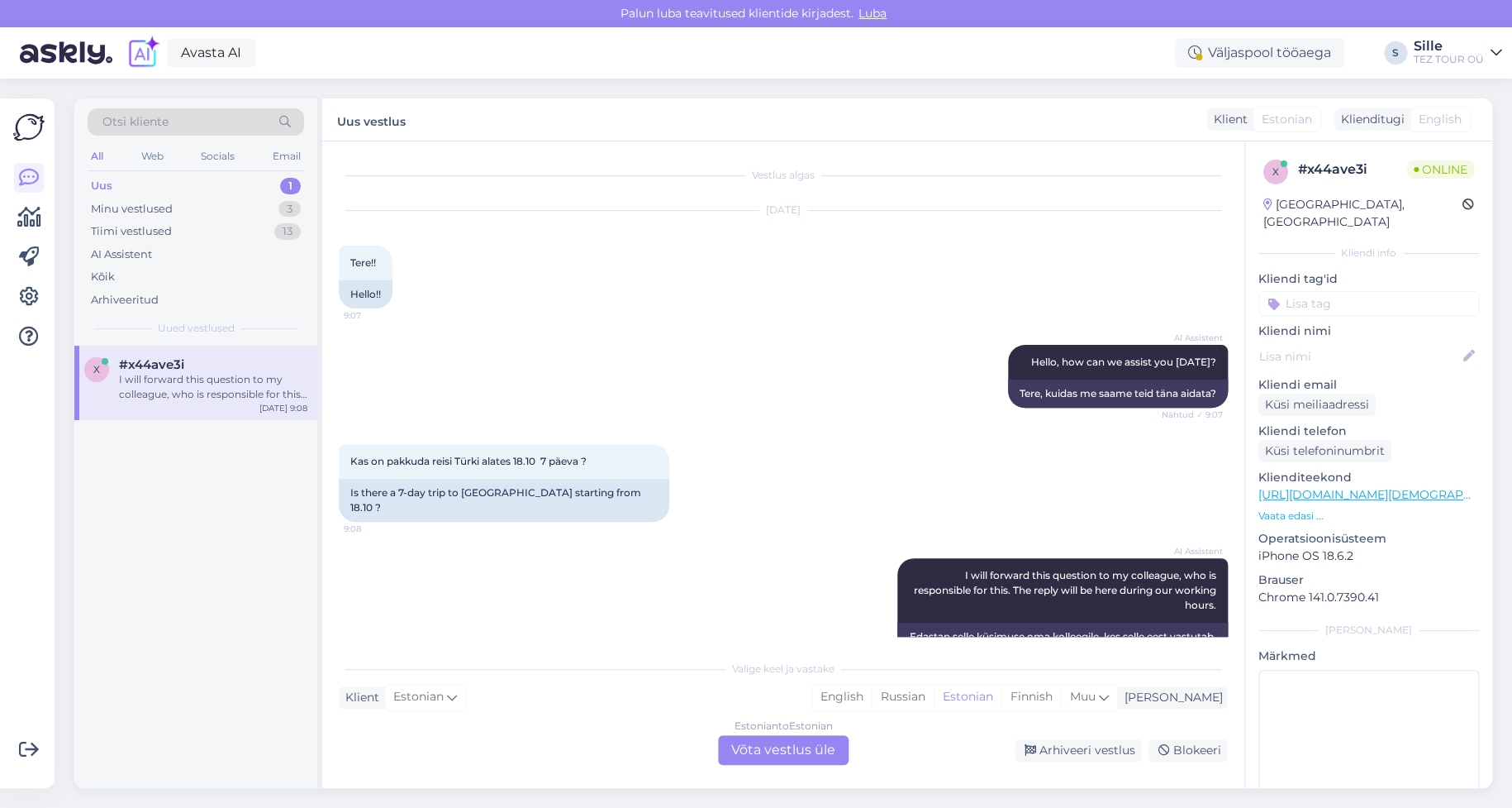
click at [776, 749] on div "Estonian to Estonian Võta vestlus üle" at bounding box center [783, 749] width 131 height 30
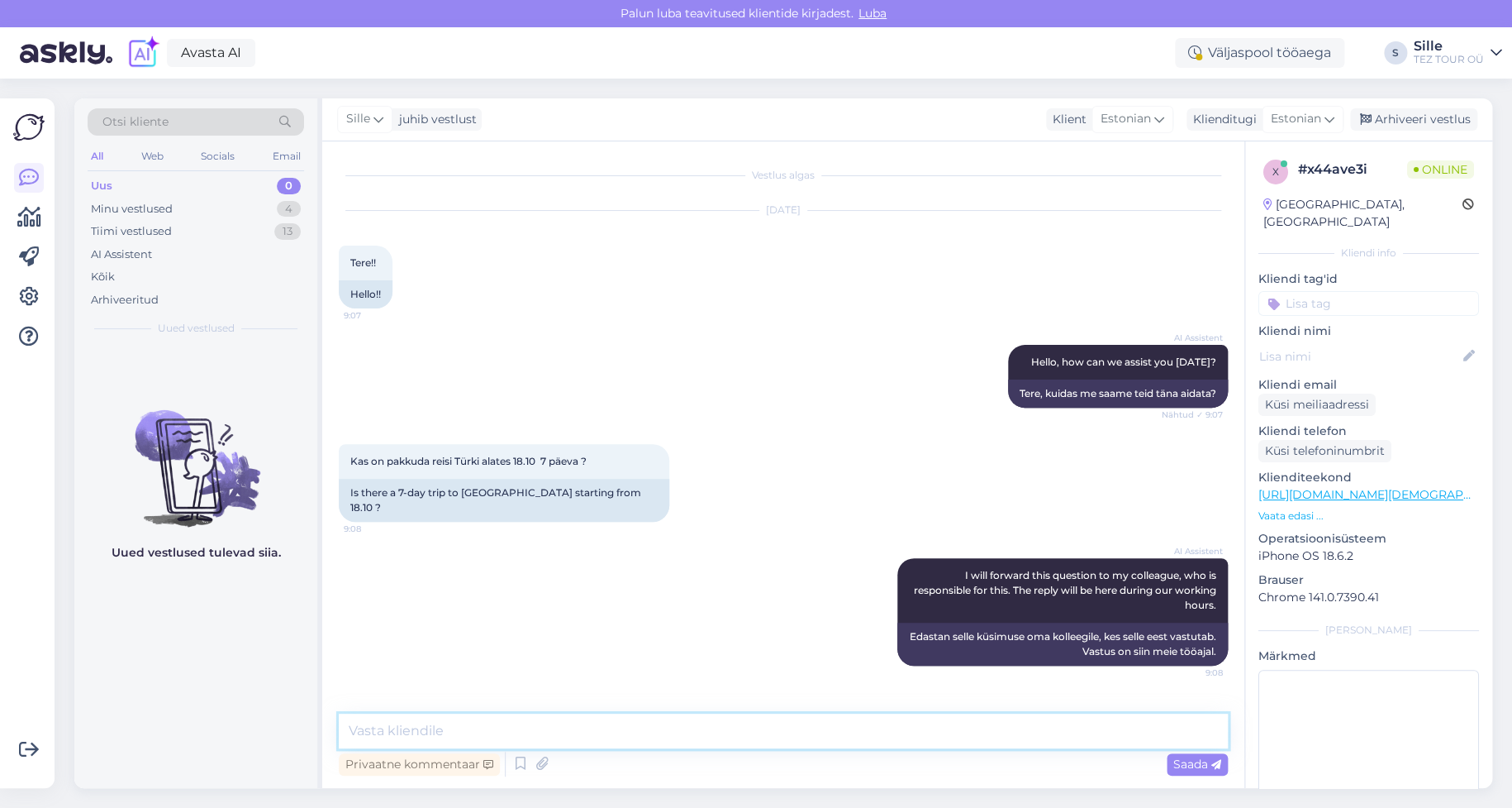
click at [427, 727] on textarea at bounding box center [783, 731] width 889 height 35
type textarea "Tere! Täname päringu eest."
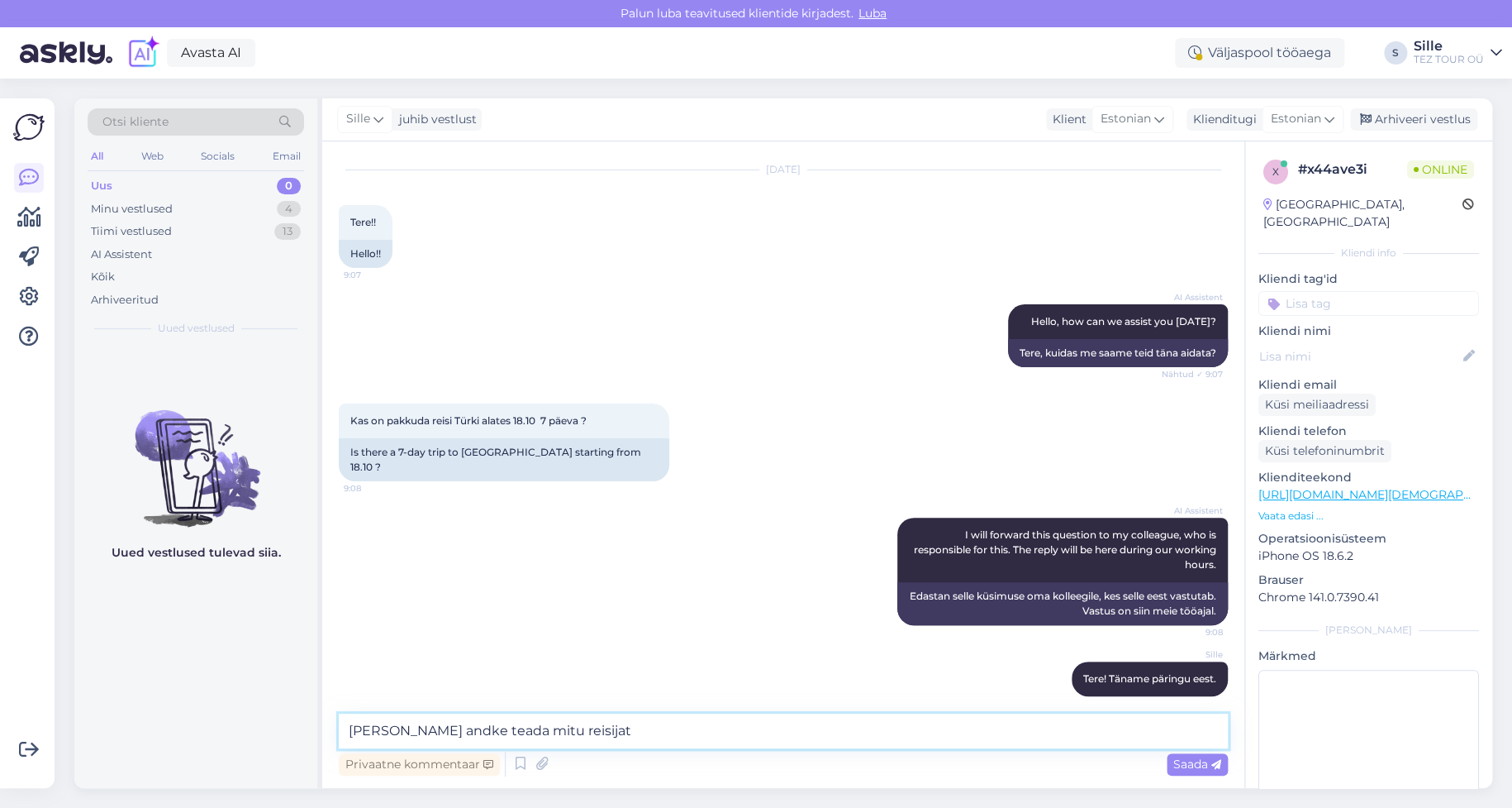
type textarea "[PERSON_NAME] andke teada mitu reisijat"
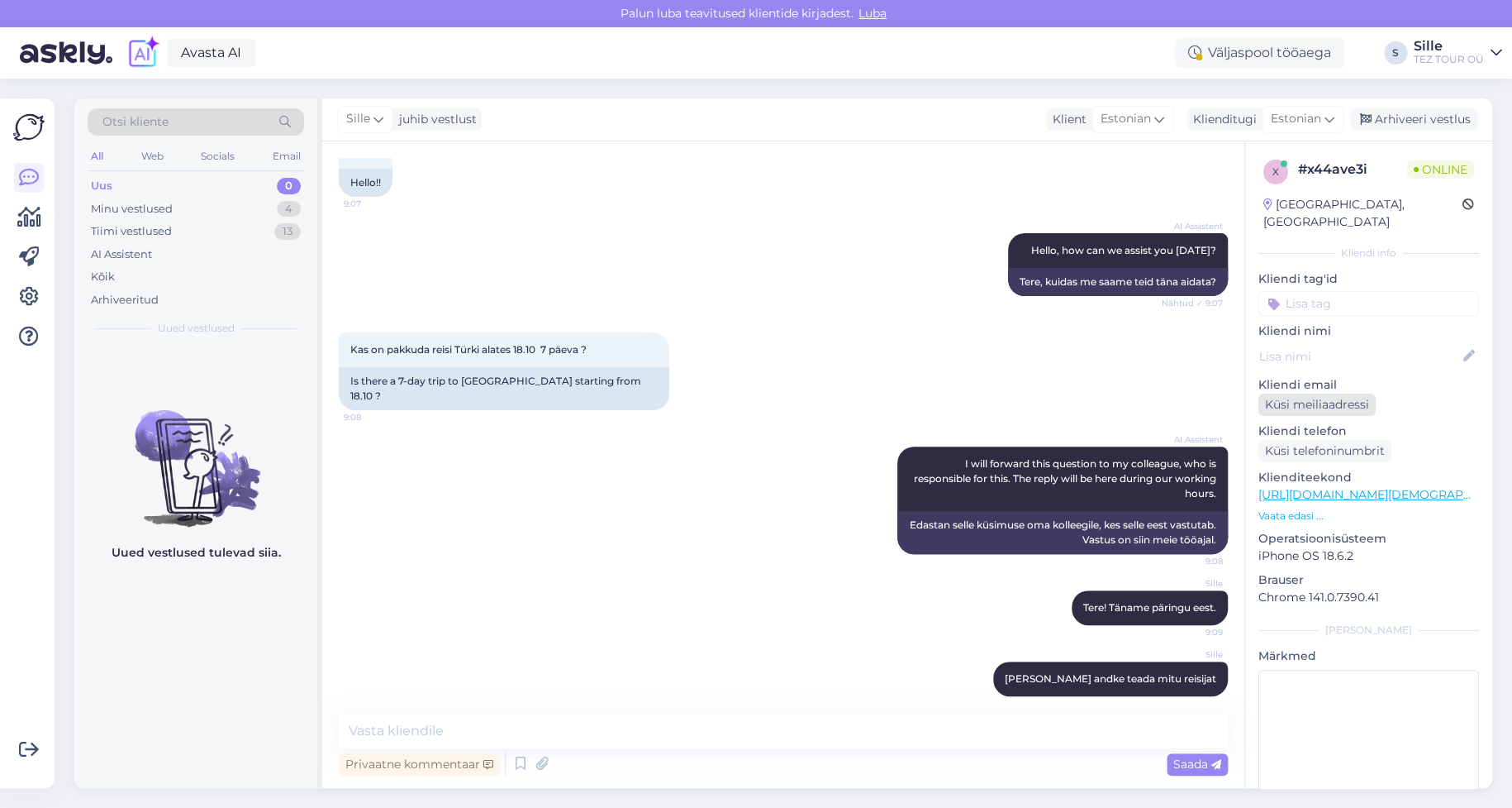
click at [1285, 393] on div "Küsi meiliaadressi" at bounding box center [1317, 404] width 117 height 22
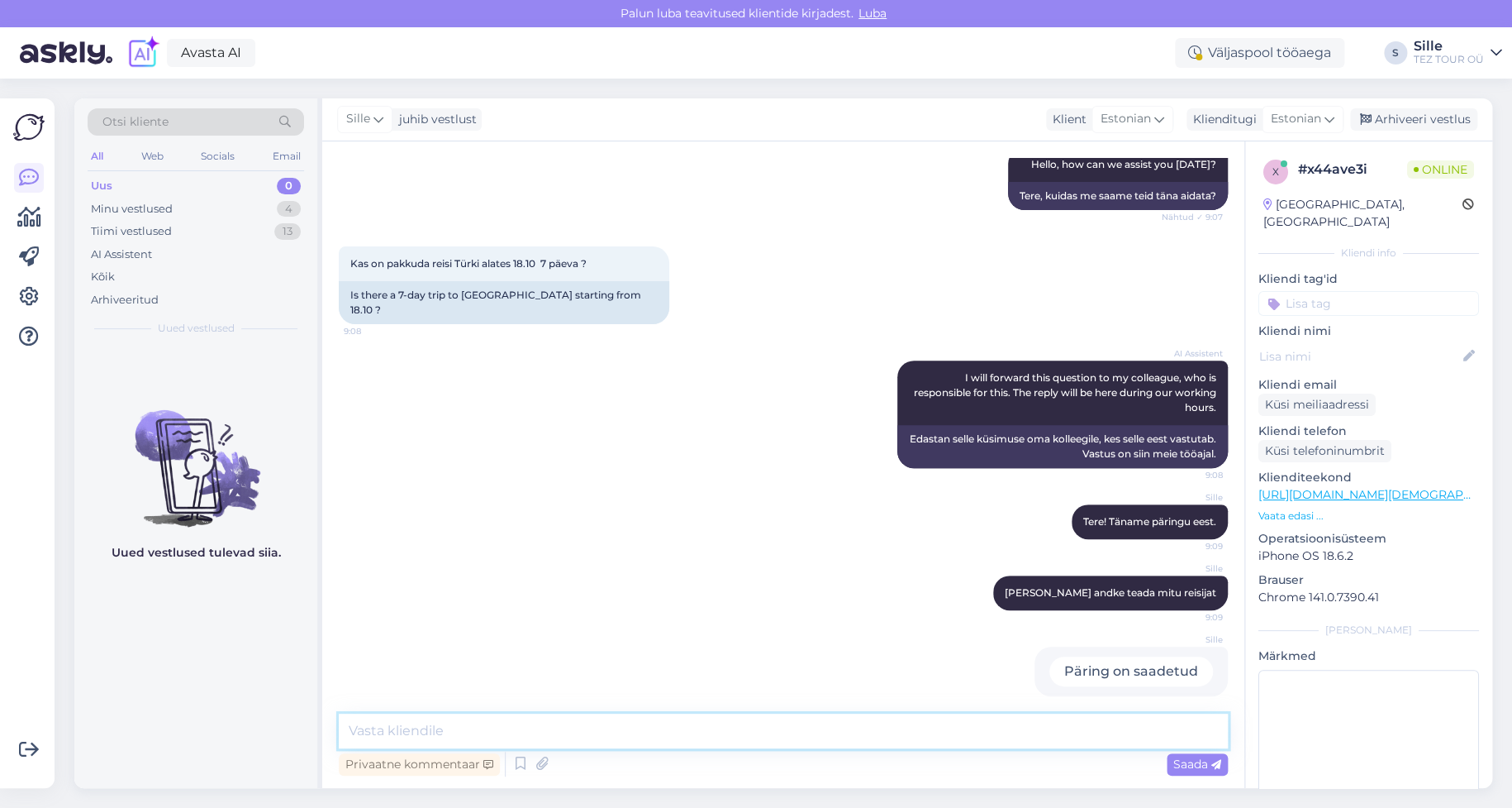
click at [391, 726] on textarea at bounding box center [783, 731] width 889 height 35
type textarea "Üks koht on jäänud lennule 16.10 TLL - AYT"
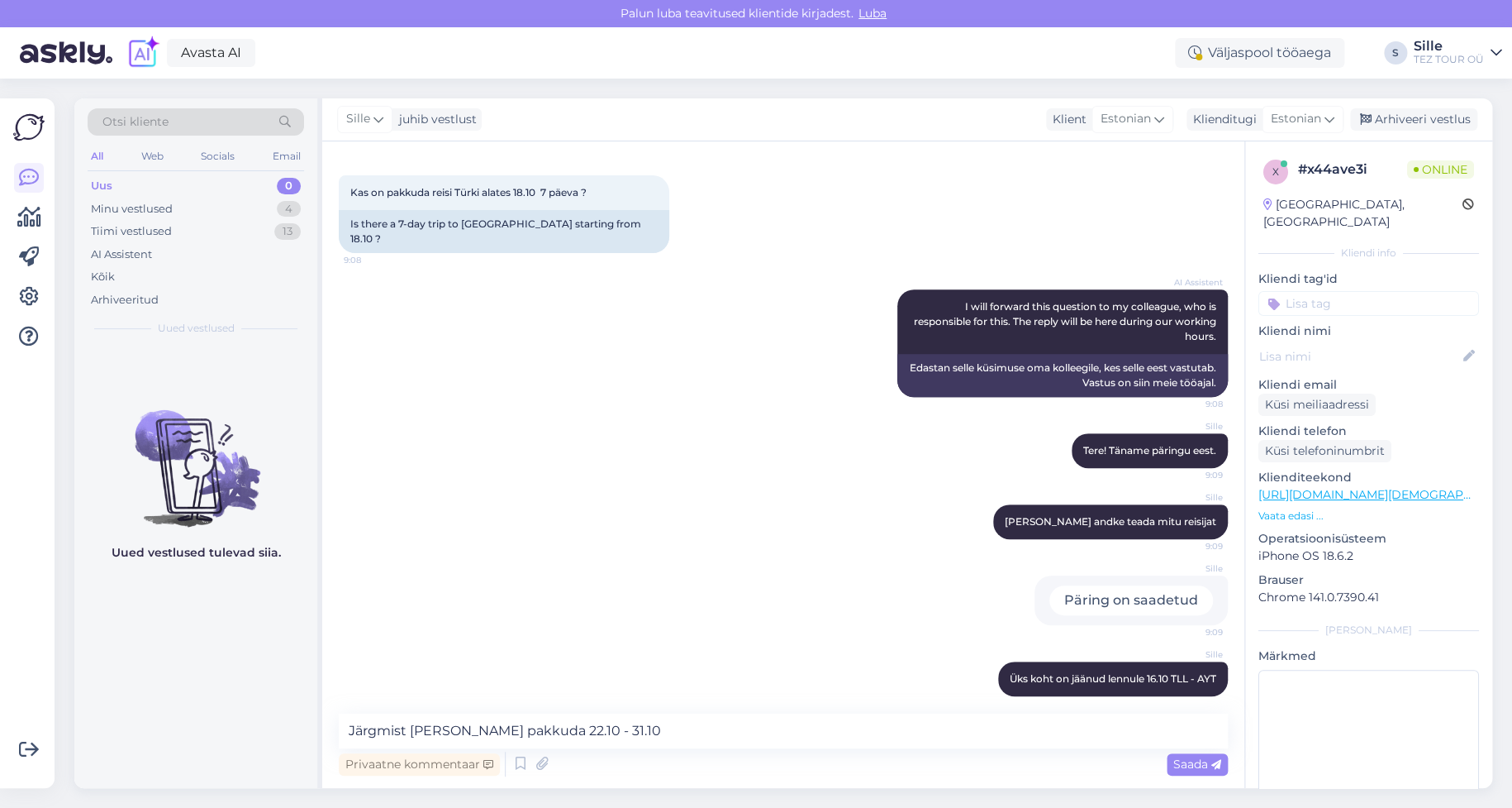
click at [782, 420] on div "Sille Tere! Täname päringu eest. 9:09" at bounding box center [783, 450] width 889 height 71
click at [687, 745] on textarea "Järgmist [PERSON_NAME] pakkuda 22.10 - 31.10" at bounding box center [783, 731] width 889 height 35
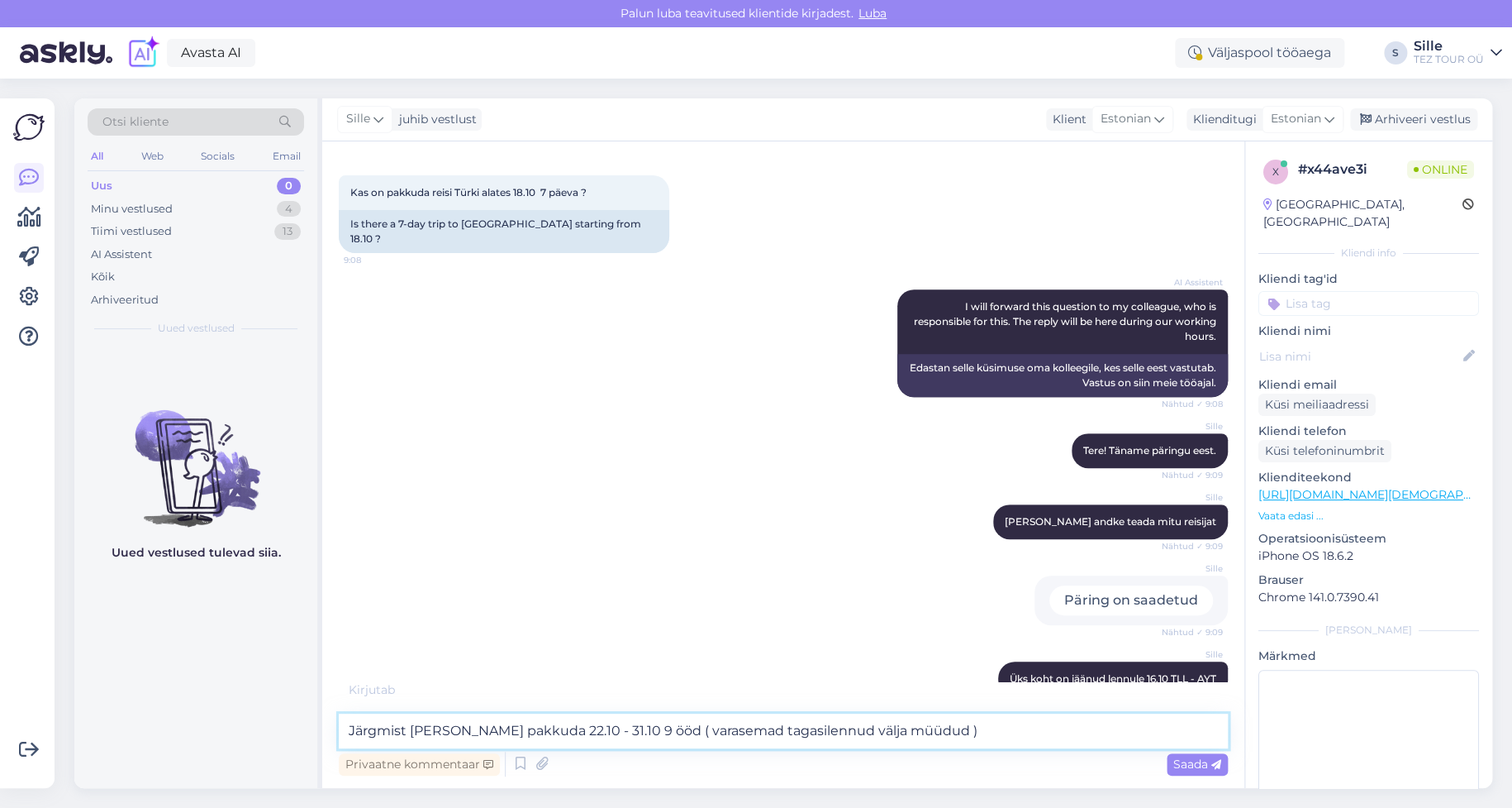
type textarea "Järgmist [PERSON_NAME] pakkuda 22.10 - 31.10 9 ööd ( varasemad tagasilennud väl…"
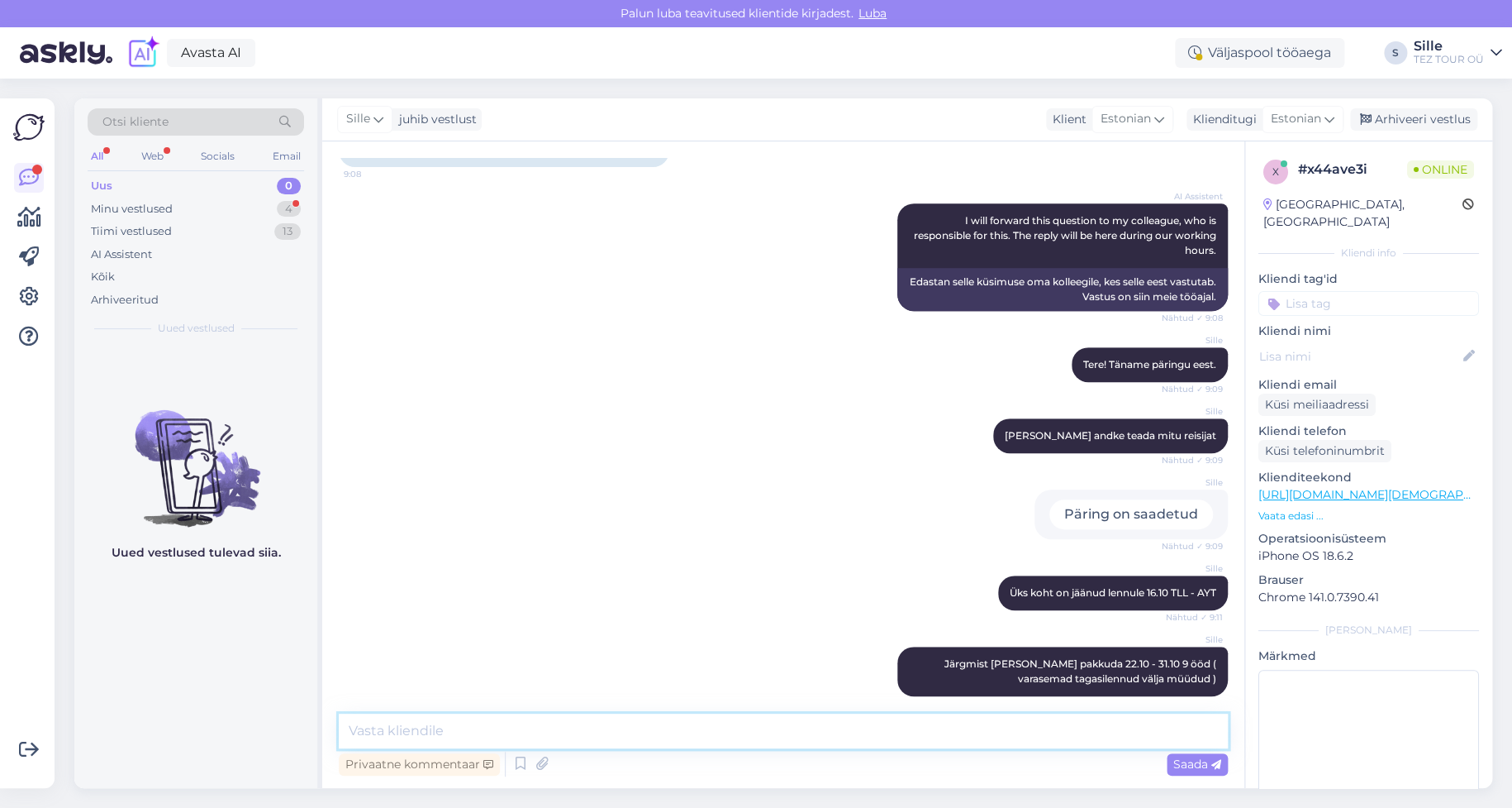
scroll to position [426, 0]
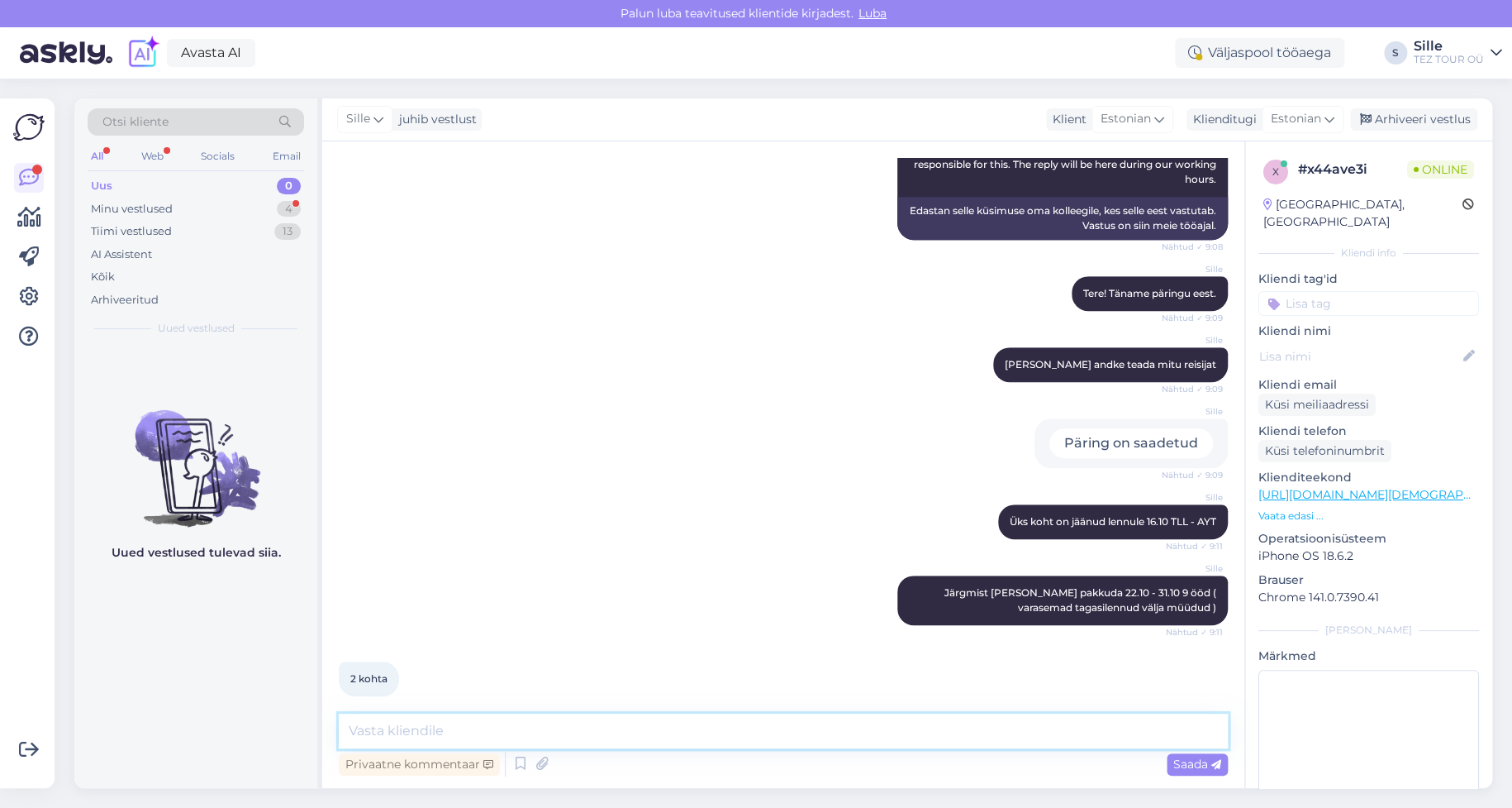
click at [392, 723] on textarea at bounding box center [783, 731] width 889 height 35
type textarea "Siis 22.10 - 31.10"
click at [1198, 761] on span "Saada" at bounding box center [1197, 764] width 48 height 15
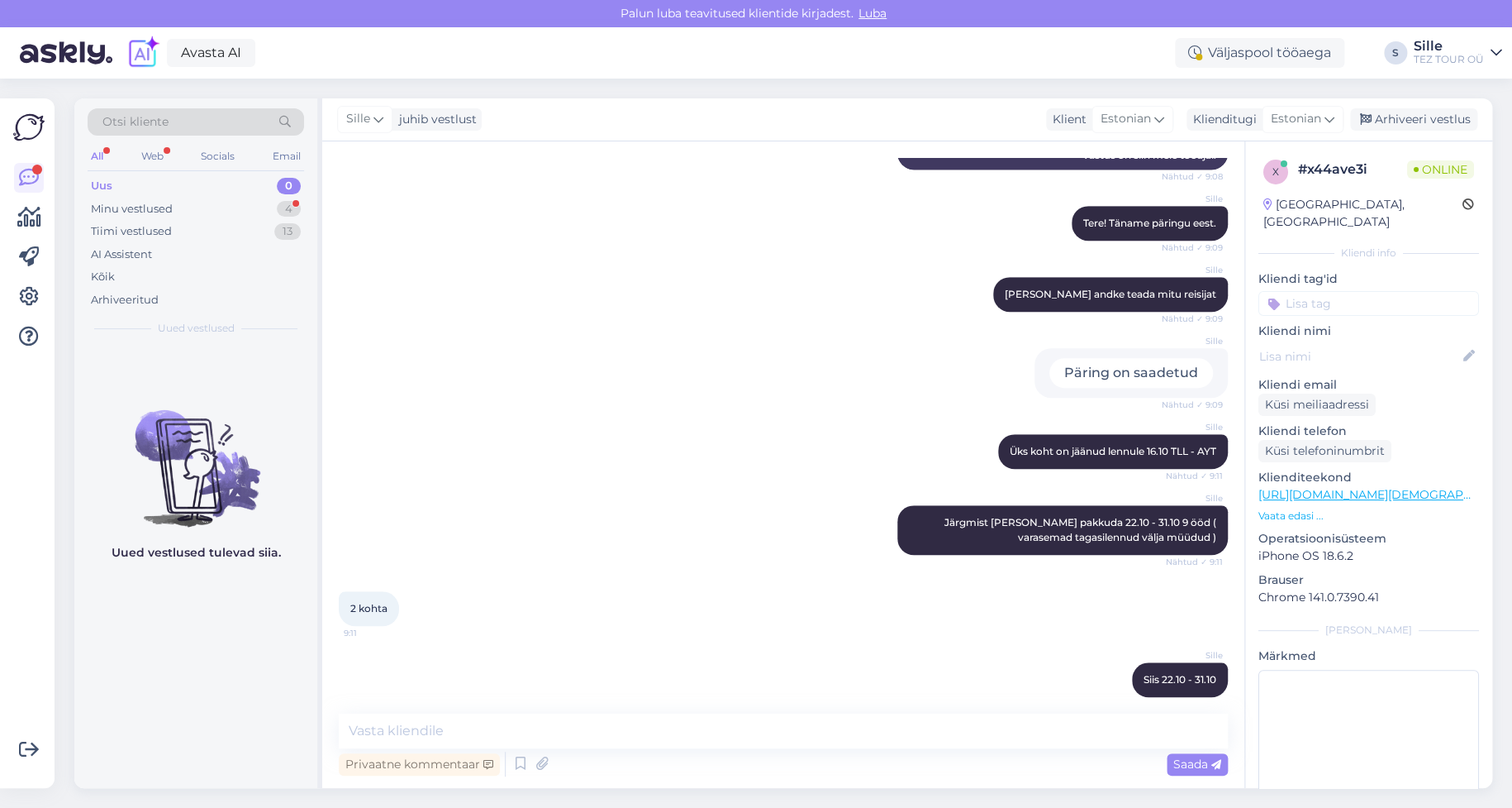
scroll to position [568, 0]
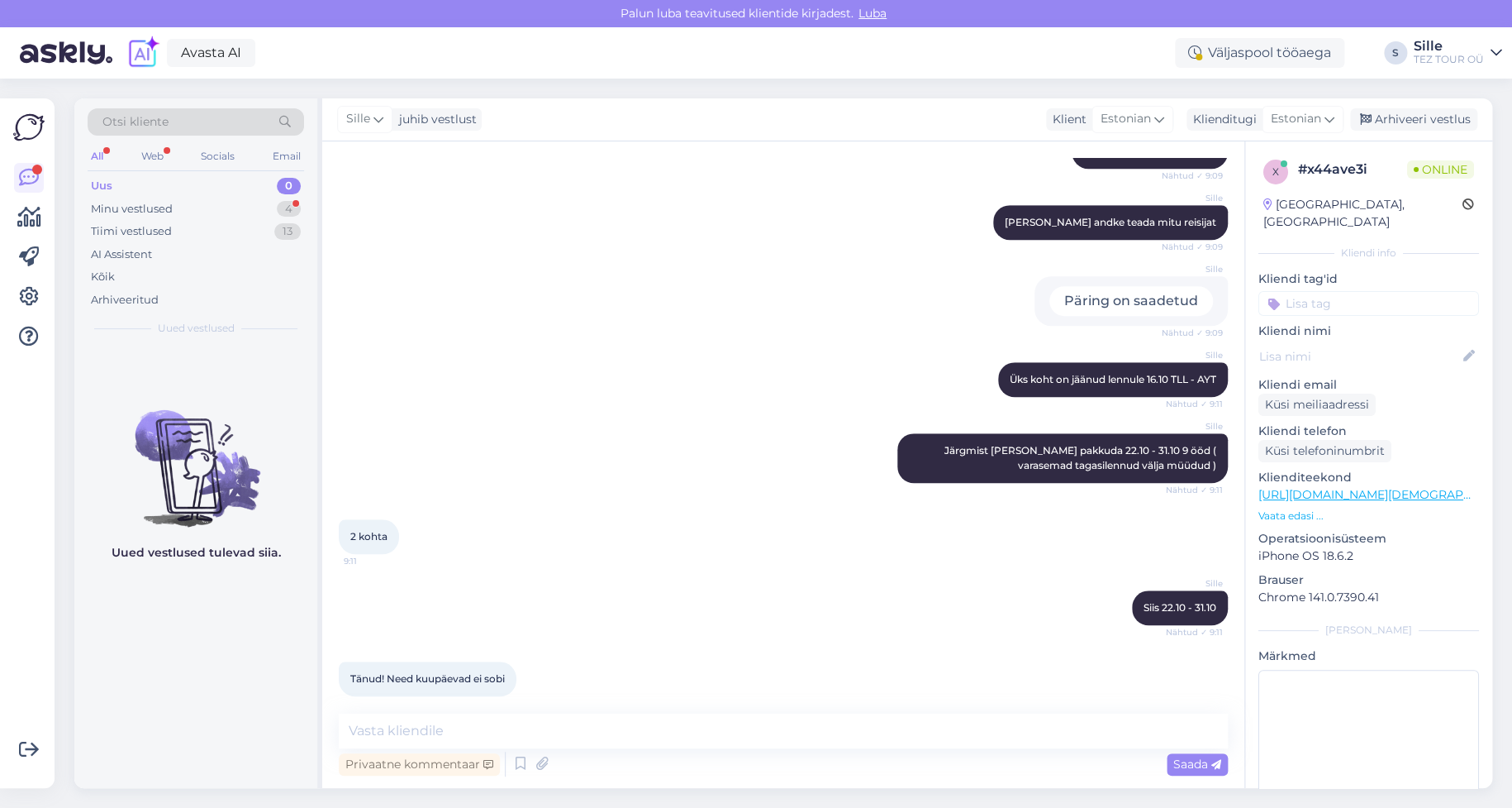
click at [421, 707] on div "Vestlus algas [DATE] Tere!! 9:07 Hello!! AI Assistent Hello, how can we assist …" at bounding box center [783, 464] width 922 height 647
click at [420, 727] on textarea at bounding box center [783, 731] width 889 height 35
type textarea "Riiast saame pakkuda 18.10 - 29.10 2 kohta"
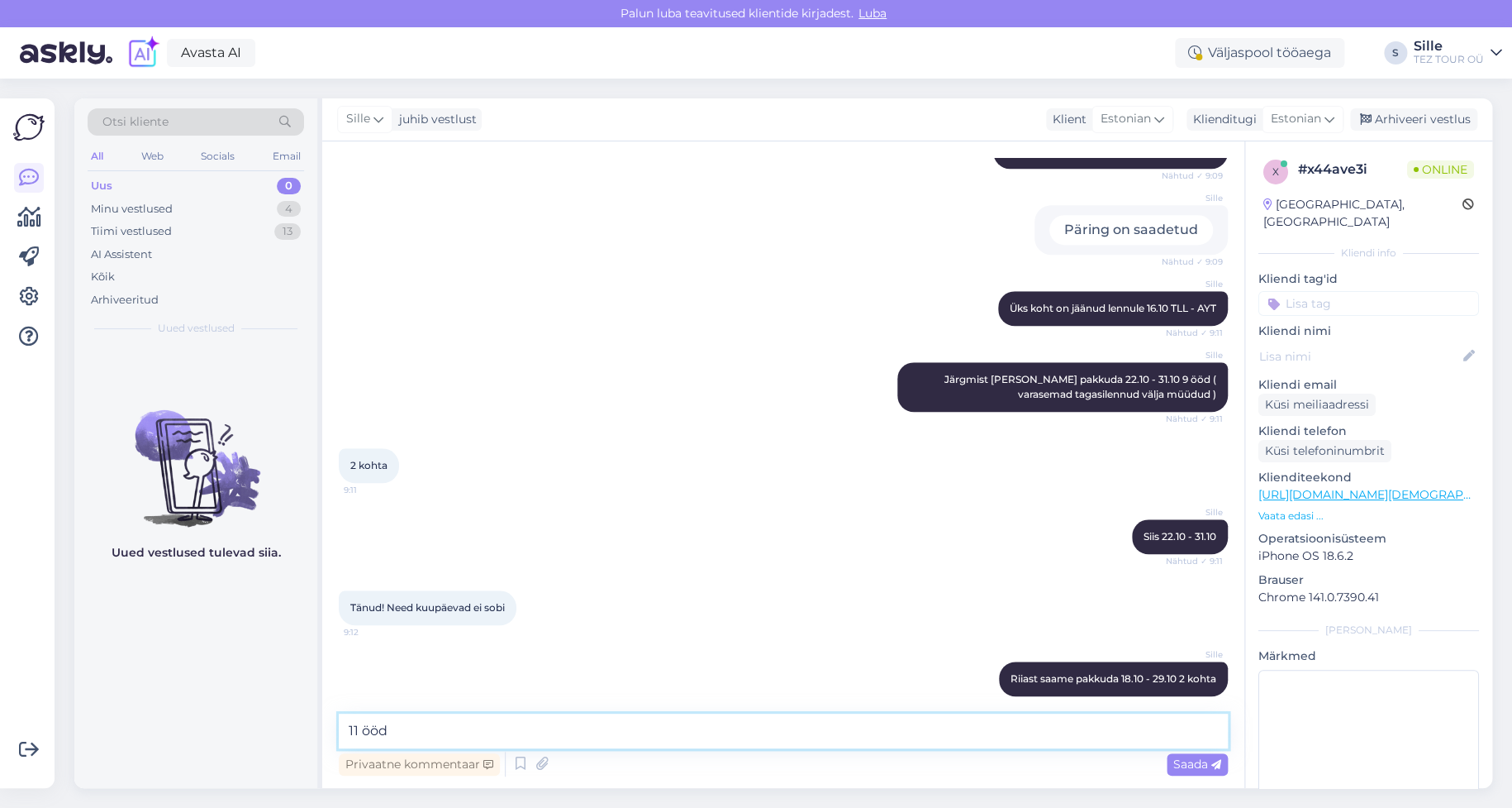
type textarea "11 ööd"
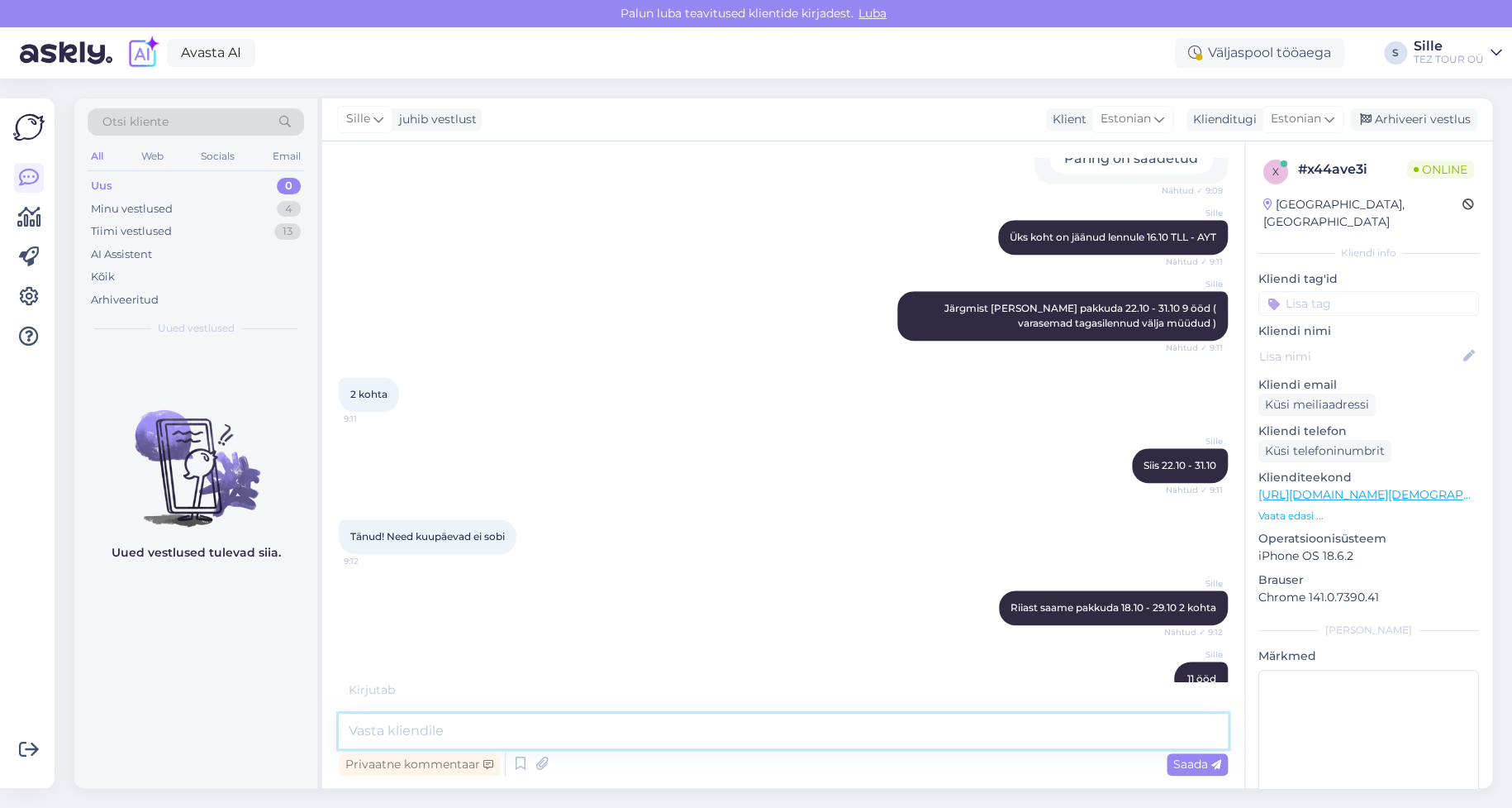
click at [394, 726] on textarea at bounding box center [783, 731] width 889 height 35
type textarea "Vabandust [GEOGRAPHIC_DATA] 19.-29.10 10 ööd"
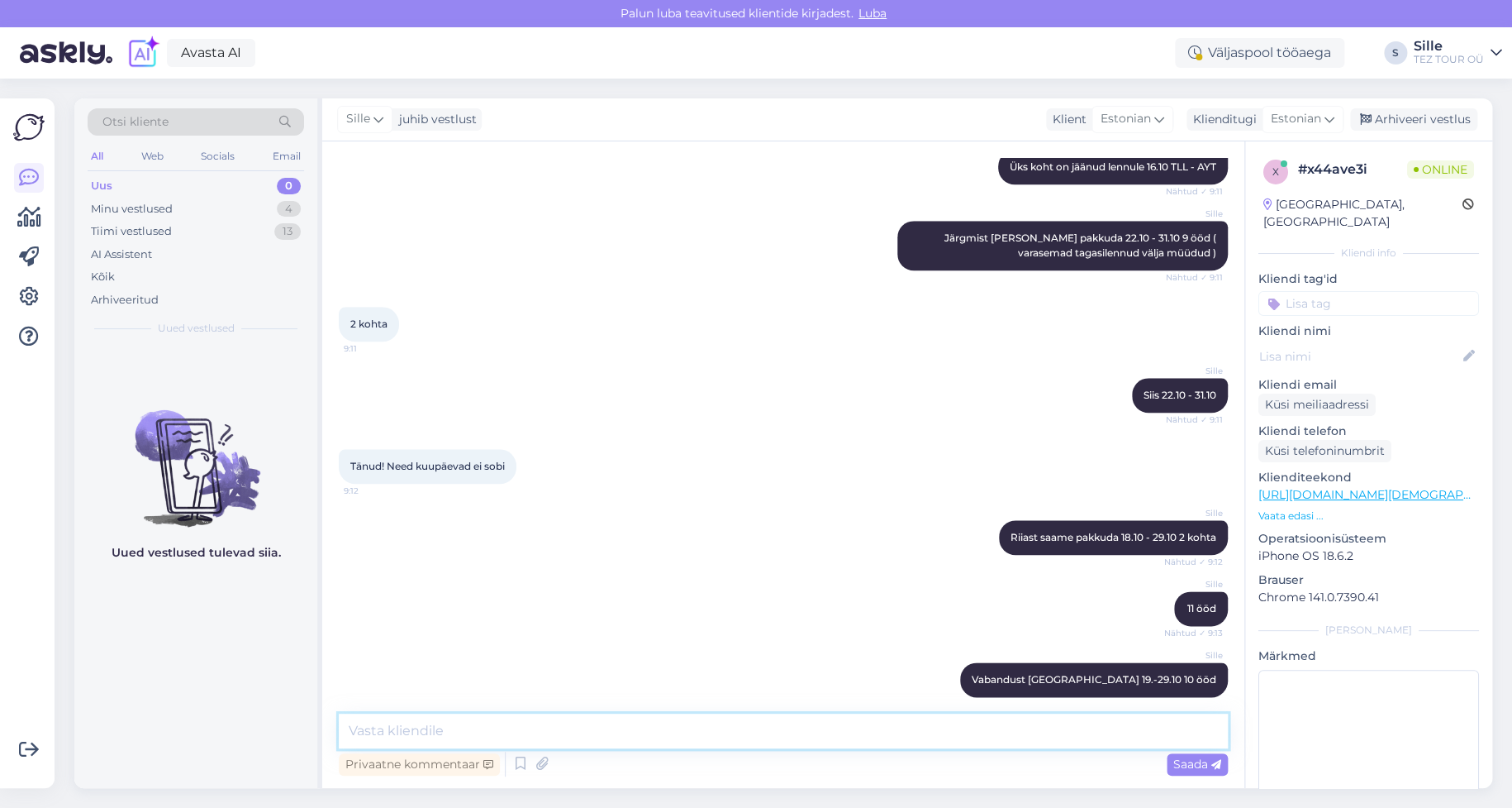
scroll to position [852, 0]
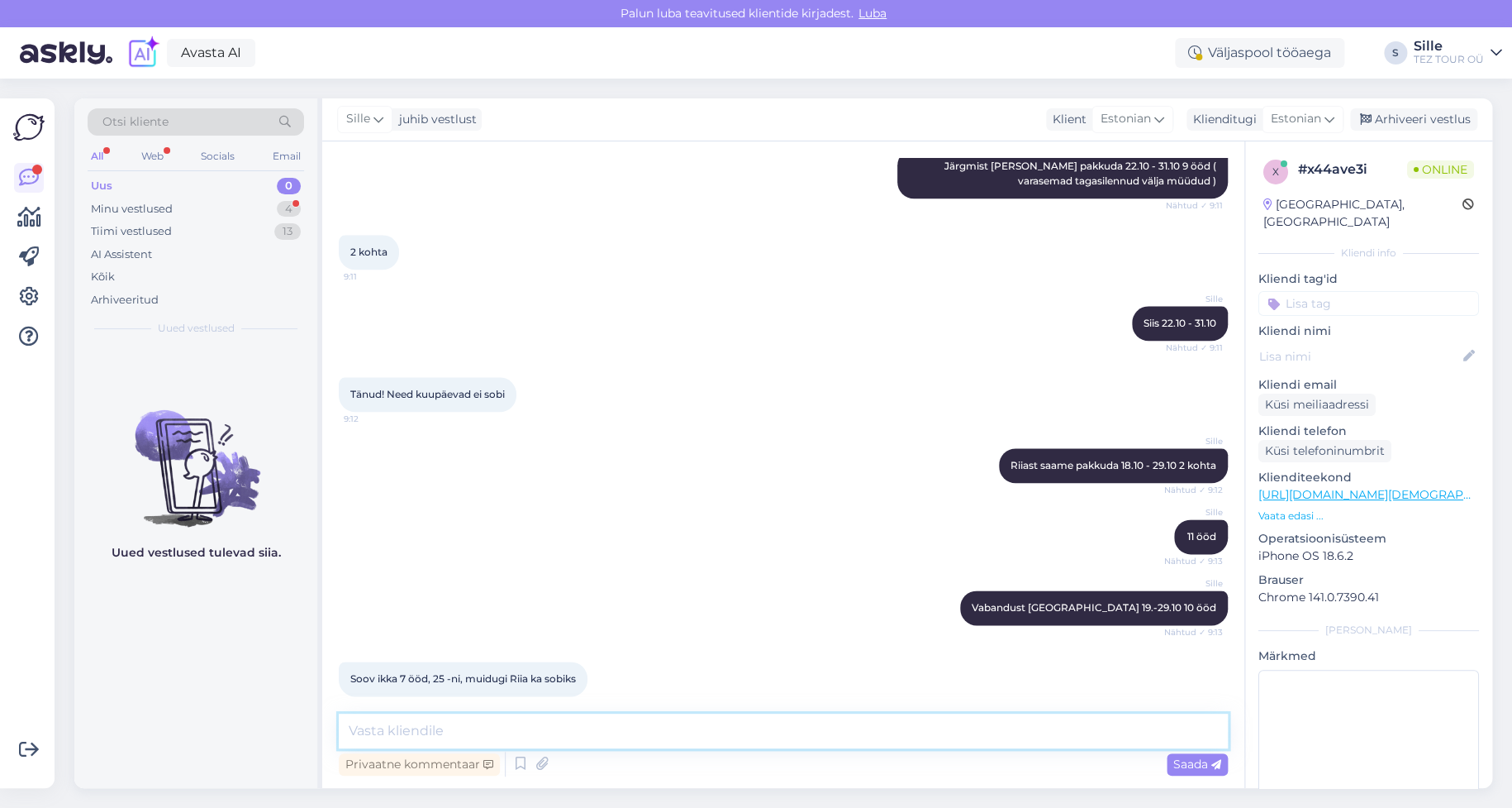
click at [394, 727] on textarea at bounding box center [783, 731] width 889 height 35
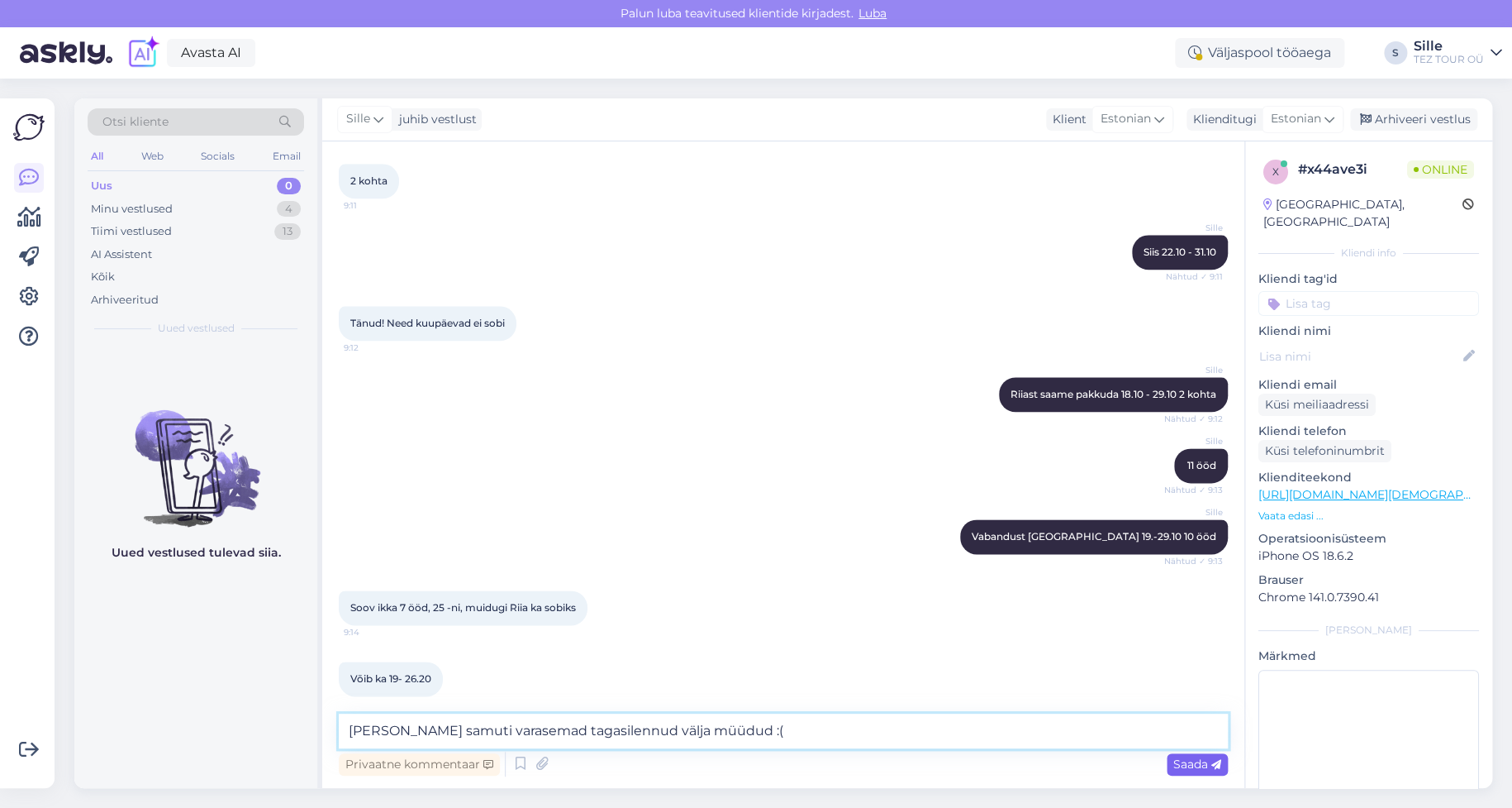
type textarea "[PERSON_NAME] samuti varasemad tagasilennud välja müüdud :("
click at [1179, 763] on span "Saada" at bounding box center [1197, 764] width 48 height 15
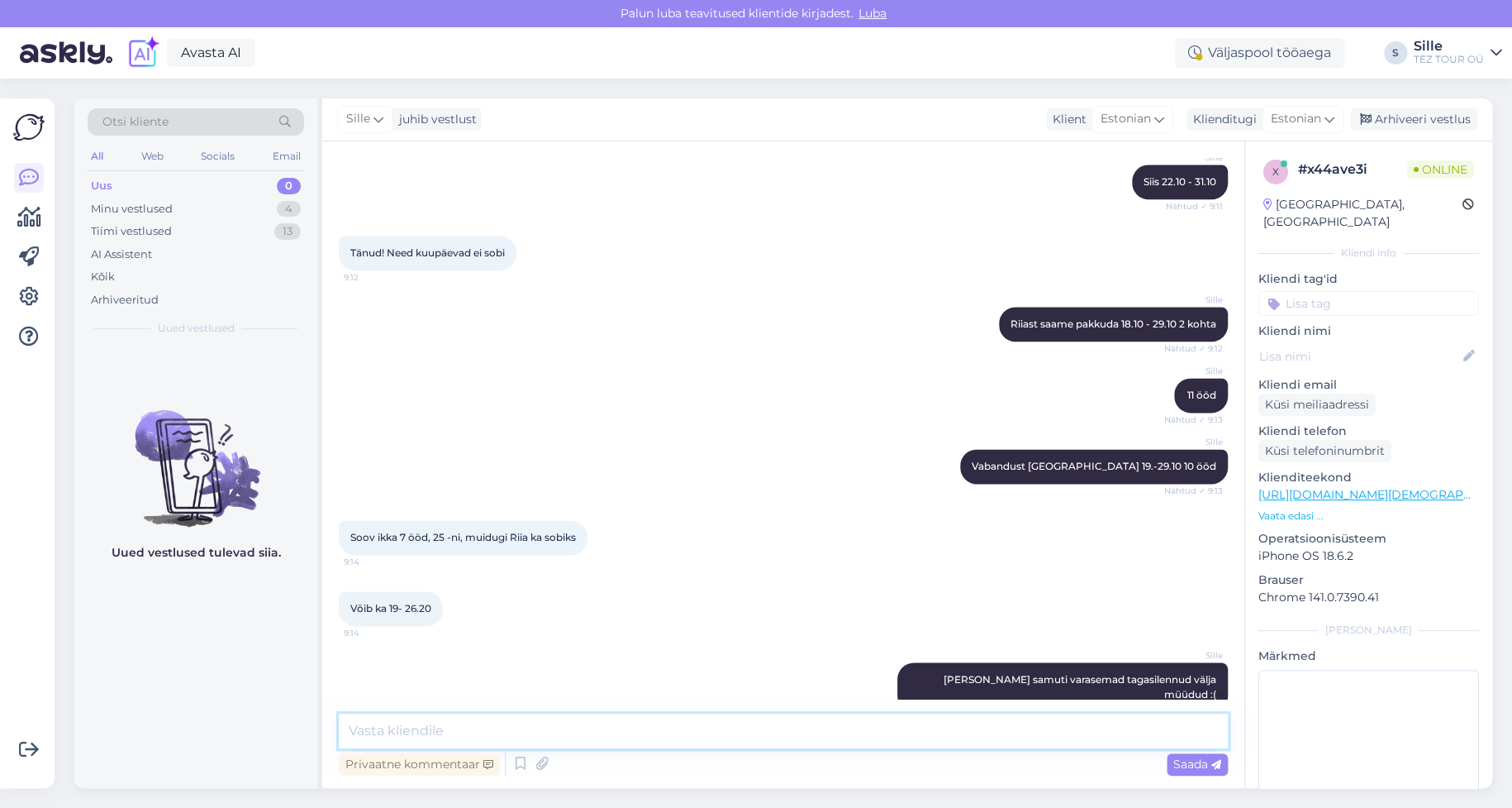
click at [381, 720] on textarea at bounding box center [783, 731] width 889 height 35
type textarea "Vilniusest 18.-25.10 7 ööd kohti piisavalt"
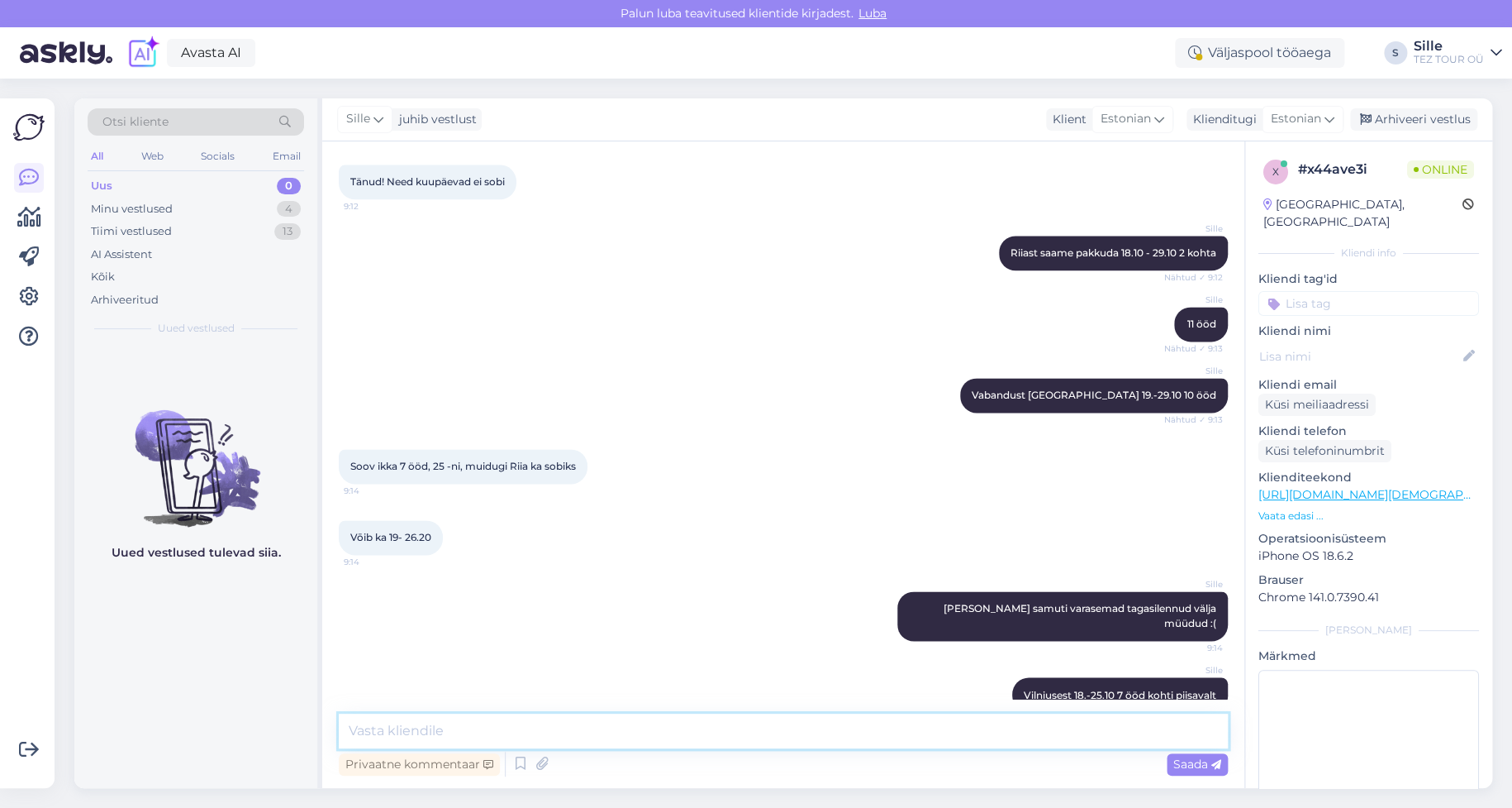
click at [393, 732] on textarea at bounding box center [783, 731] width 889 height 35
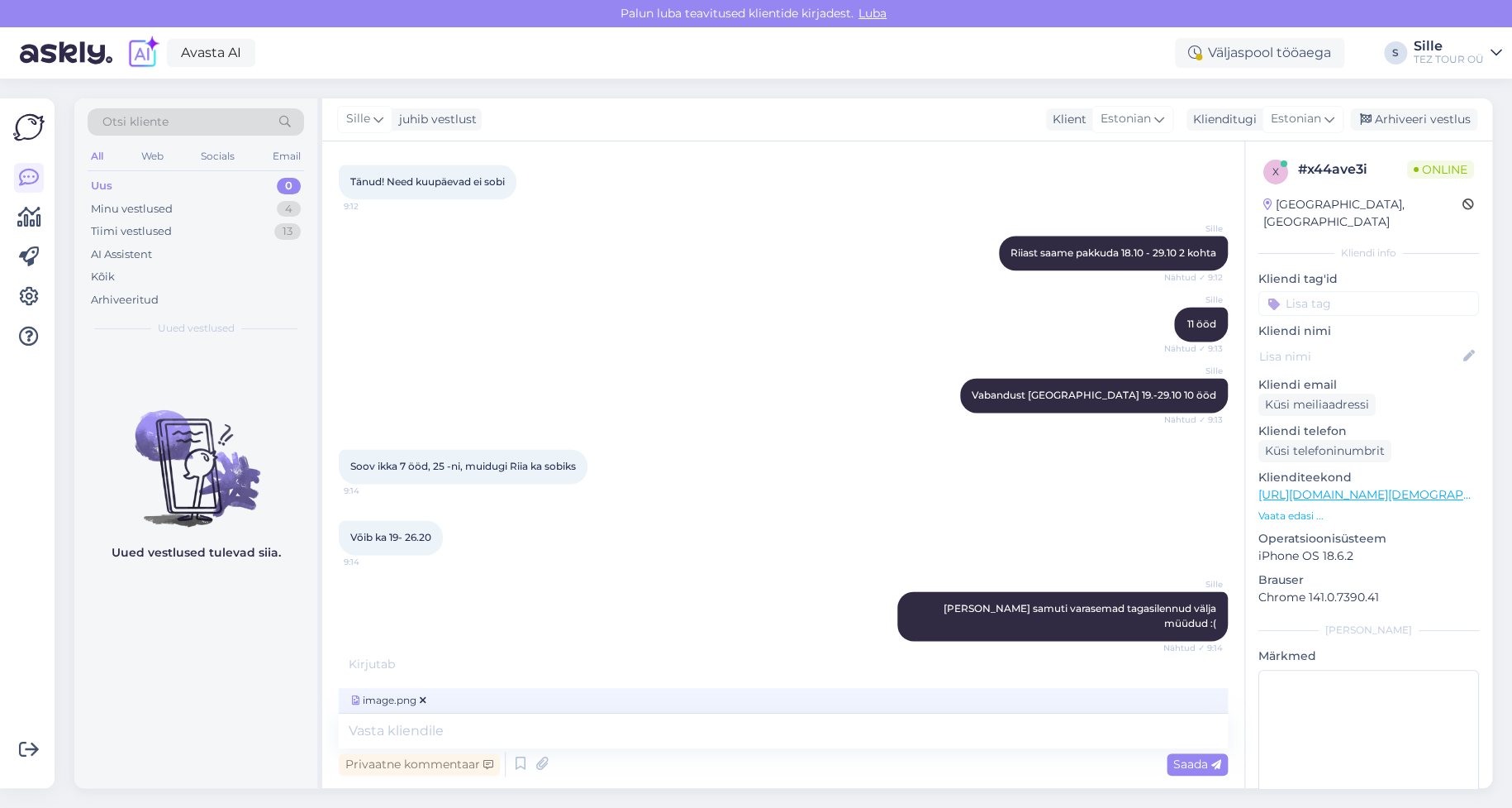
click at [1185, 763] on span "Saada" at bounding box center [1197, 764] width 48 height 15
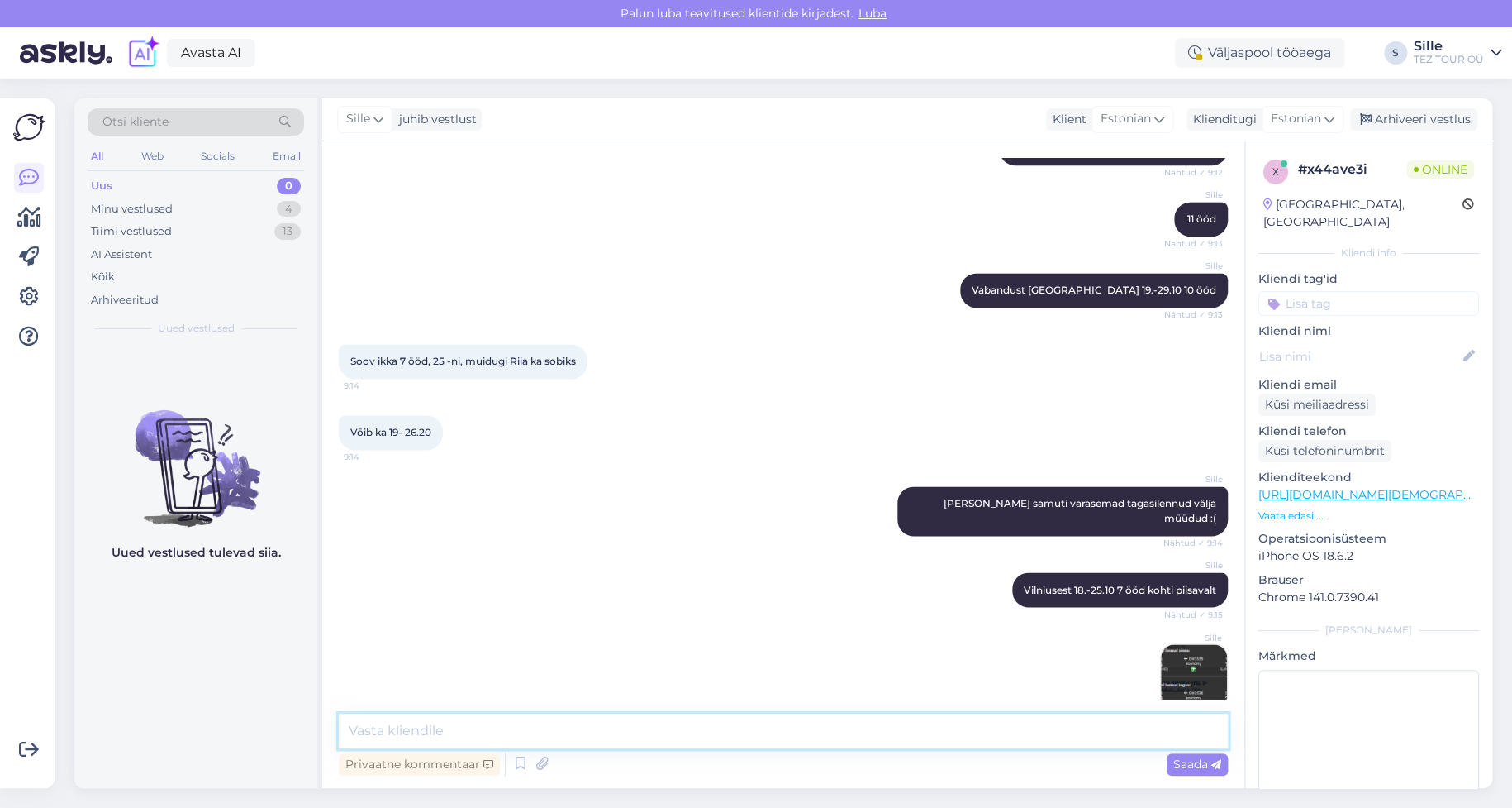
click at [457, 734] on textarea at bounding box center [783, 731] width 889 height 35
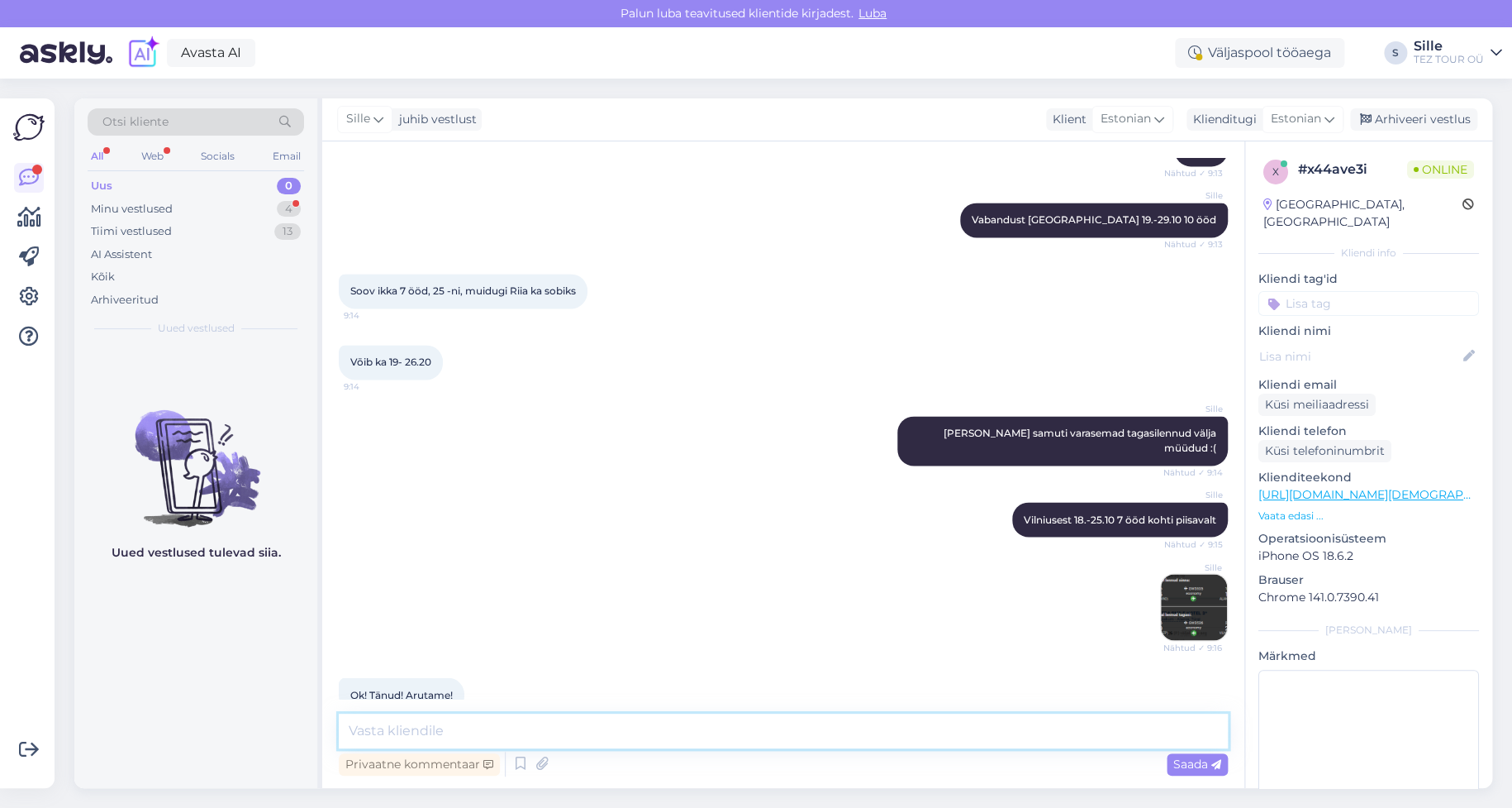
click at [415, 730] on textarea at bounding box center [783, 731] width 889 height 35
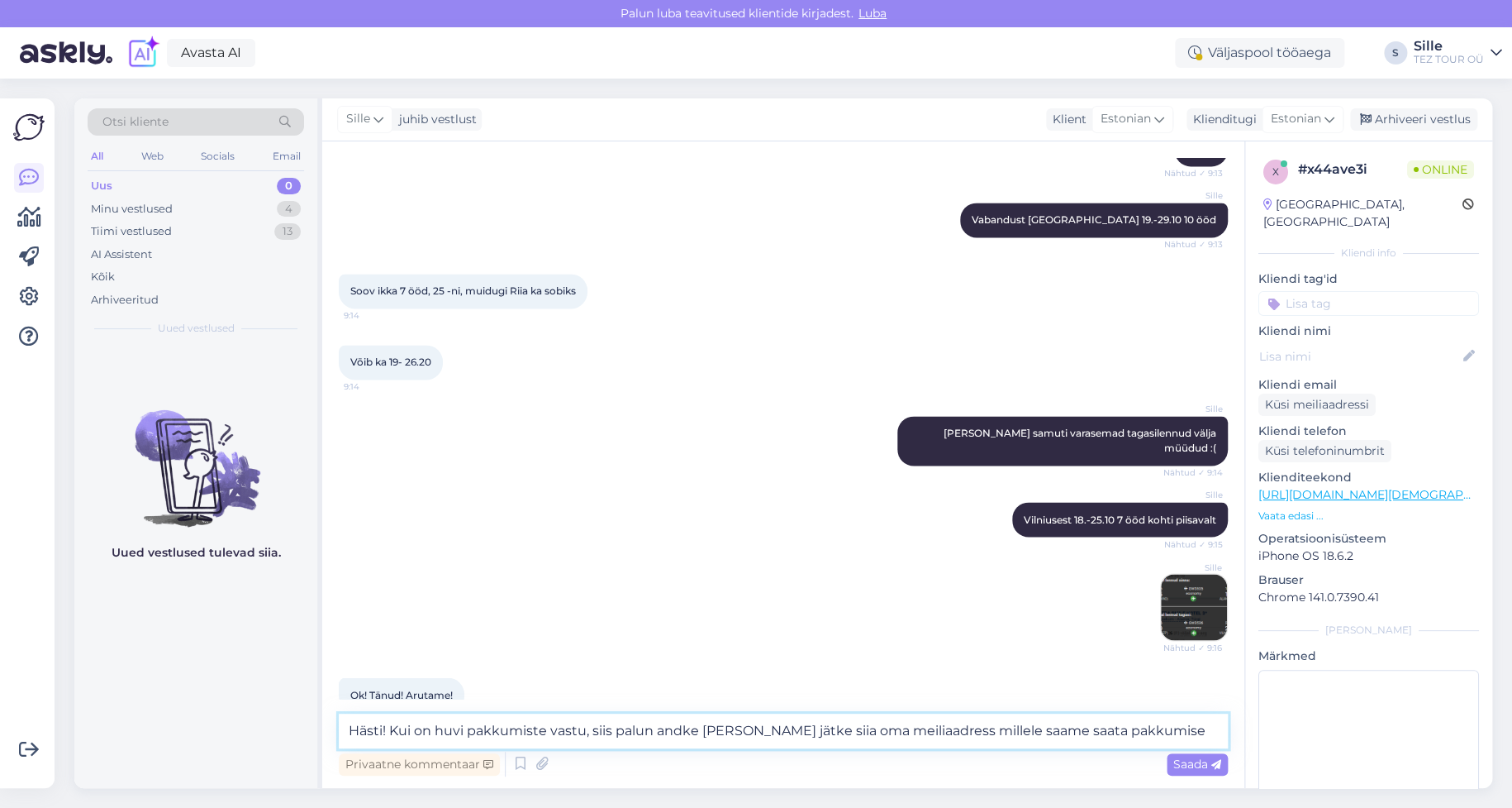
type textarea "Hästi! Kui on huvi pakkumiste vastu, siis palun andke [PERSON_NAME] jätke siia …"
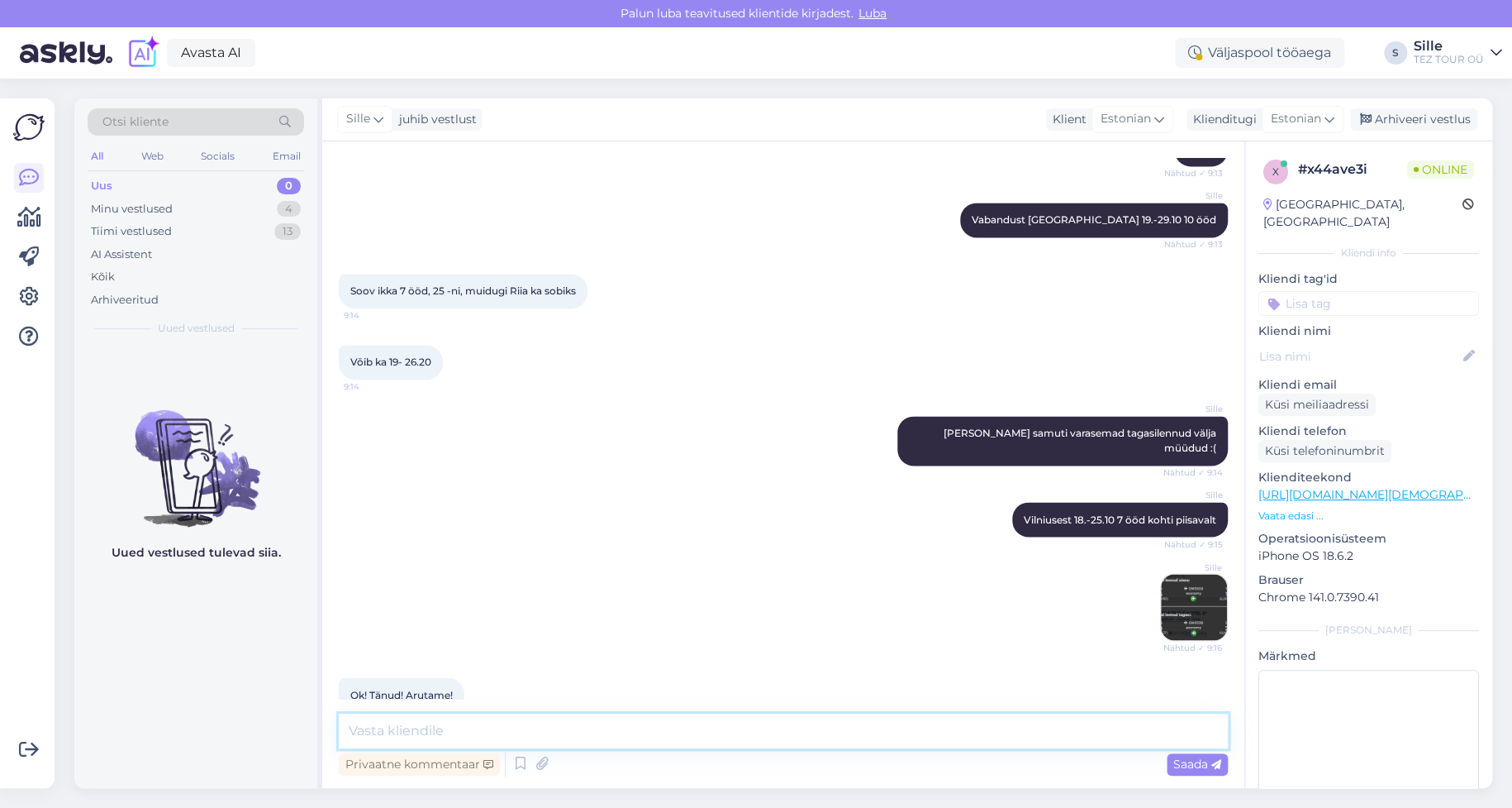
scroll to position [1341, 0]
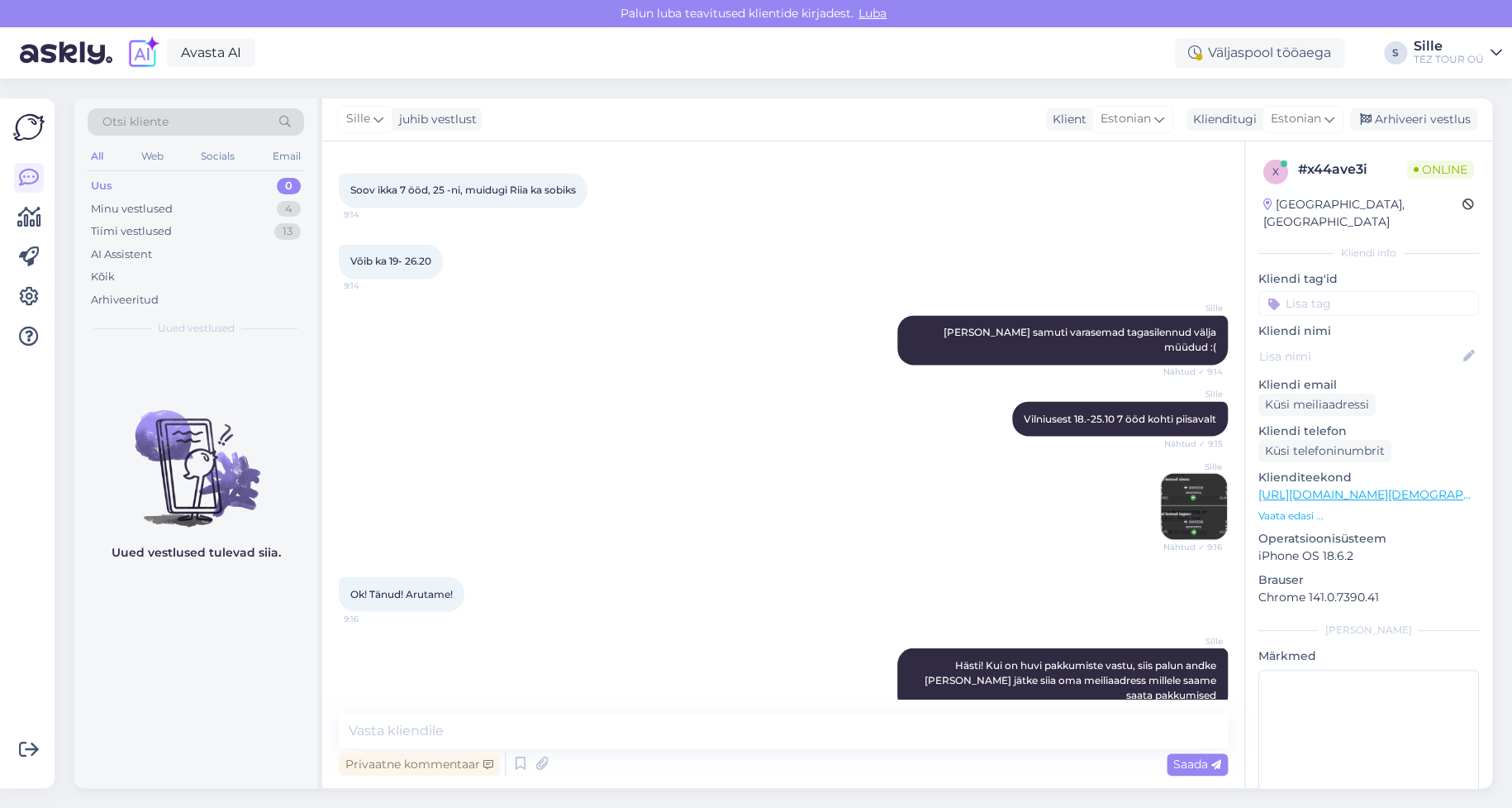
click at [1300, 291] on input at bounding box center [1369, 302] width 221 height 25
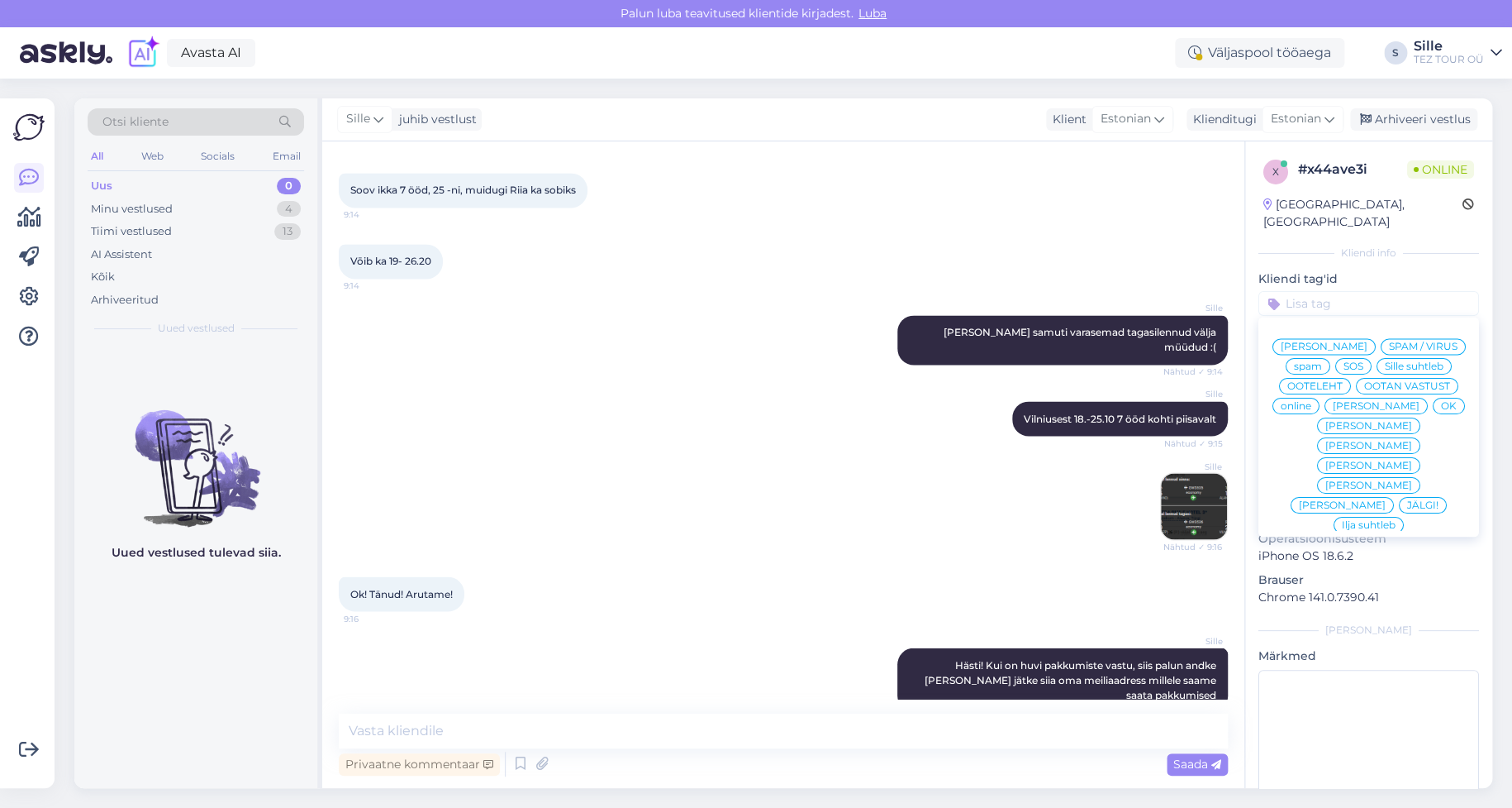
click at [1385, 364] on span "Sille suhtleb" at bounding box center [1414, 366] width 59 height 10
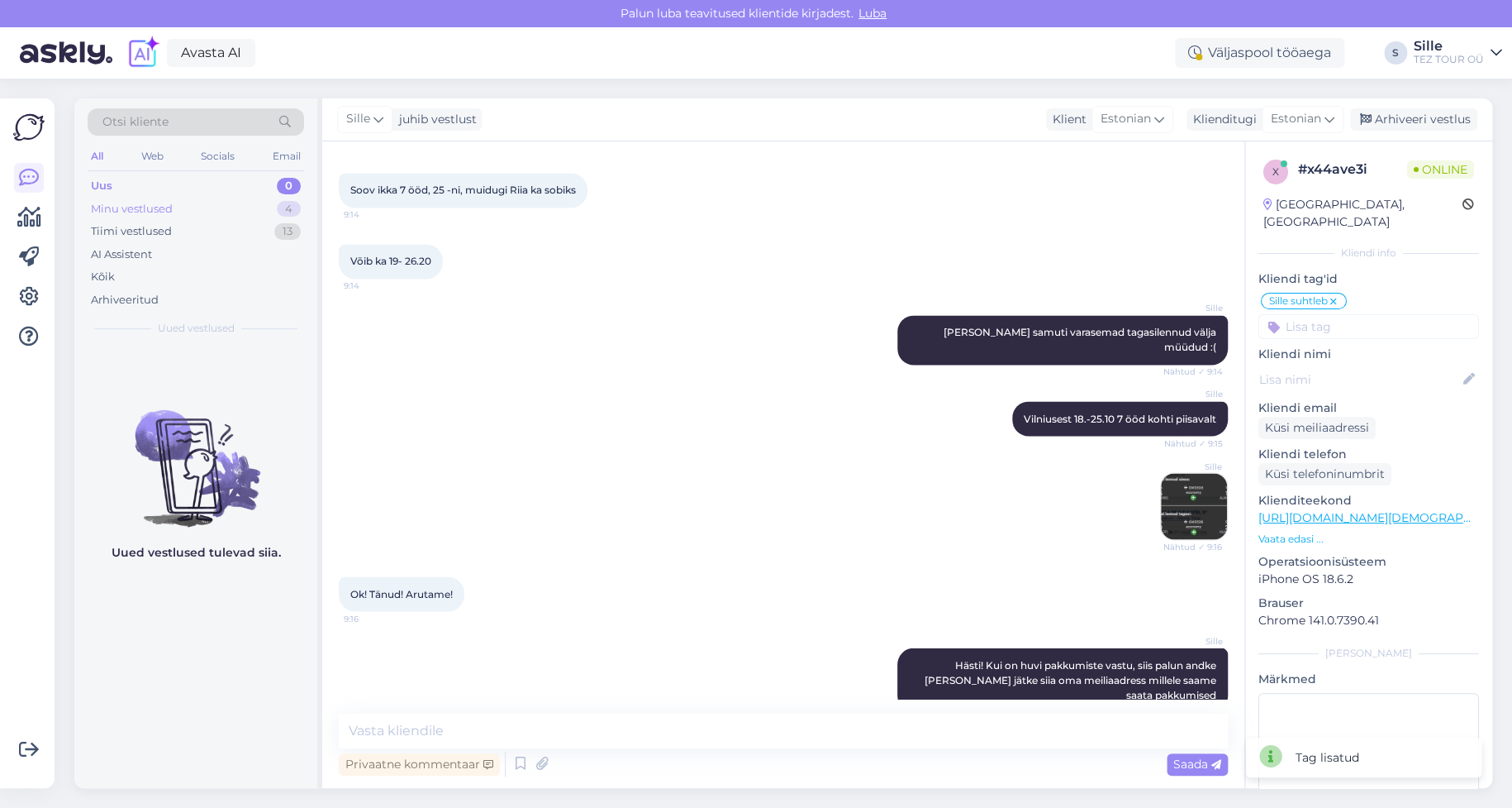
click at [153, 206] on div "Minu vestlused" at bounding box center [132, 208] width 82 height 16
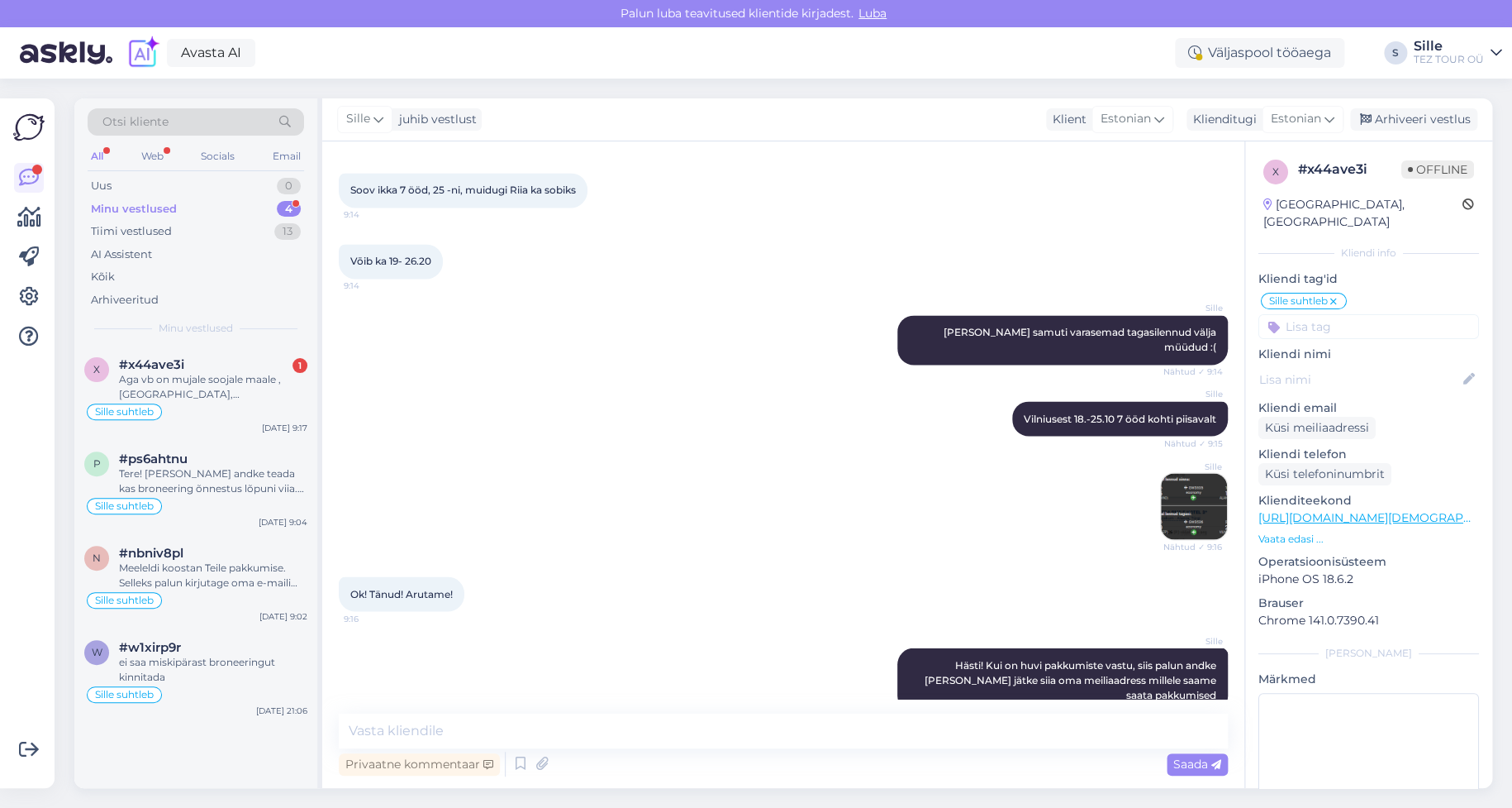
scroll to position [1427, 0]
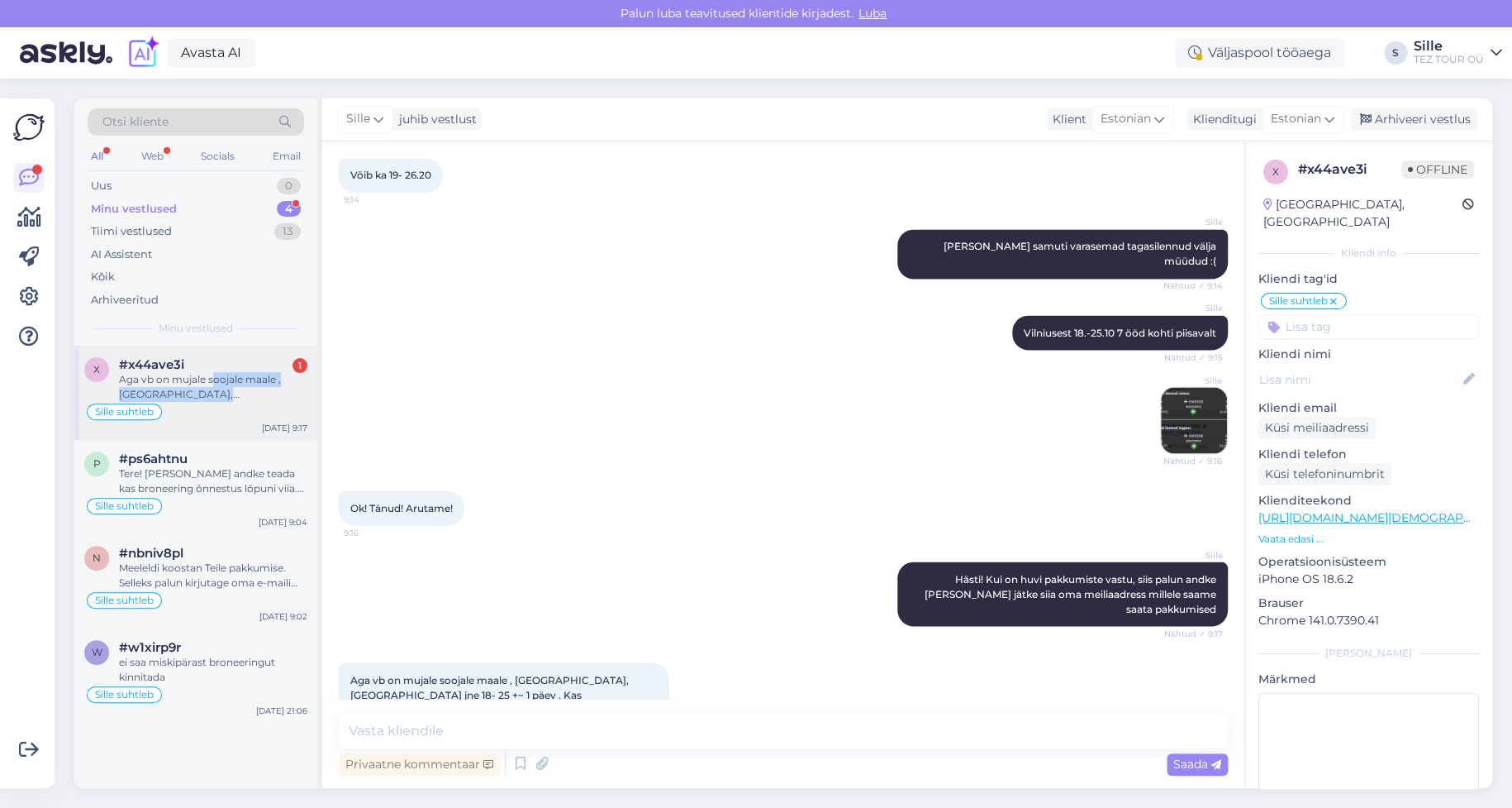
click at [214, 385] on div "Aga vb on mujale soojale maale , [GEOGRAPHIC_DATA], [GEOGRAPHIC_DATA] jne 18- 2…" at bounding box center [213, 387] width 189 height 30
click at [436, 723] on textarea at bounding box center [783, 731] width 889 height 35
type textarea "Kohe vaatan"
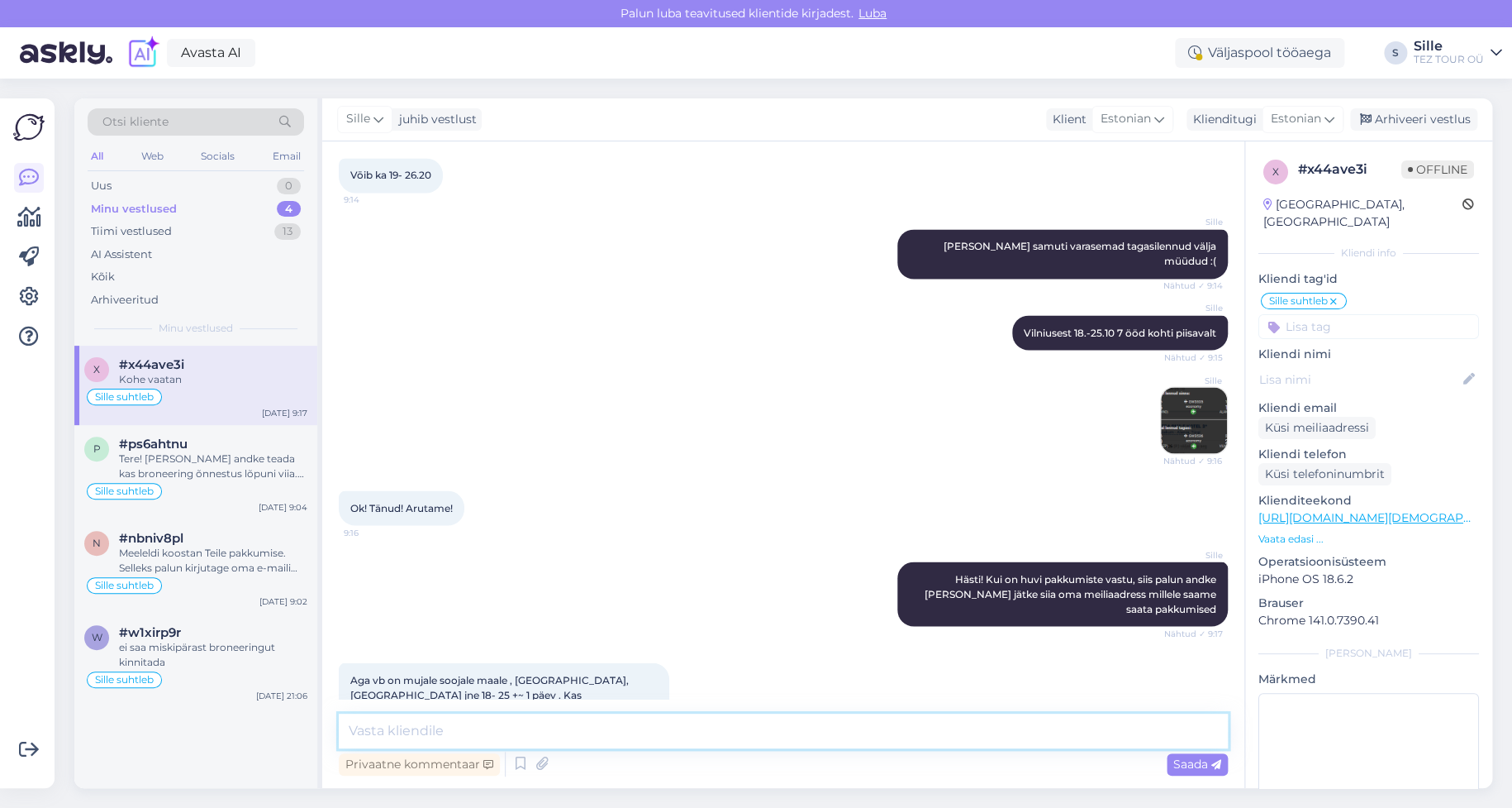
scroll to position [1498, 0]
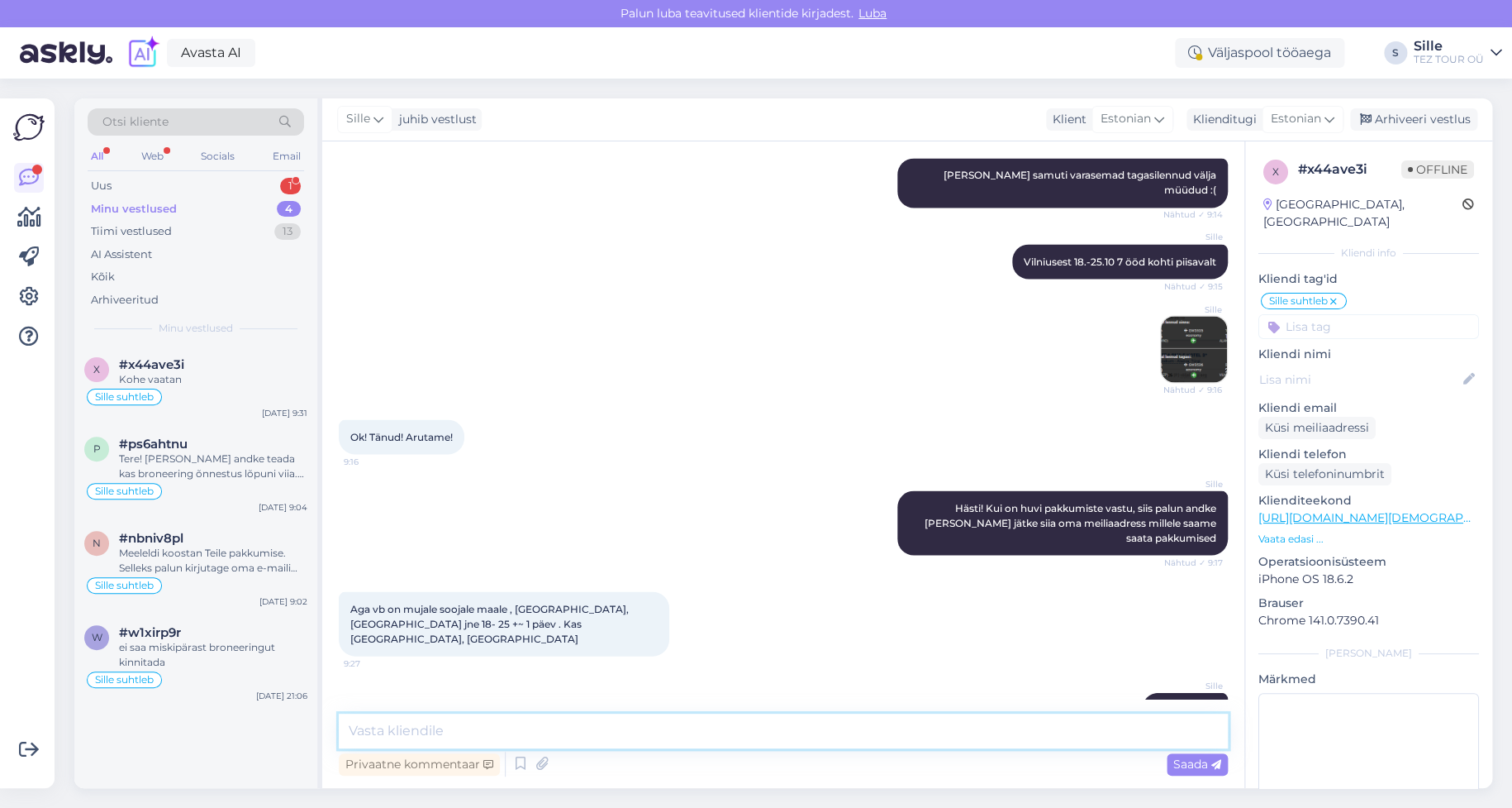
click at [442, 734] on textarea at bounding box center [783, 731] width 889 height 35
type textarea "Kahjuks kõik reisid välja müüdud. Enamasti tagasilennu piletid."
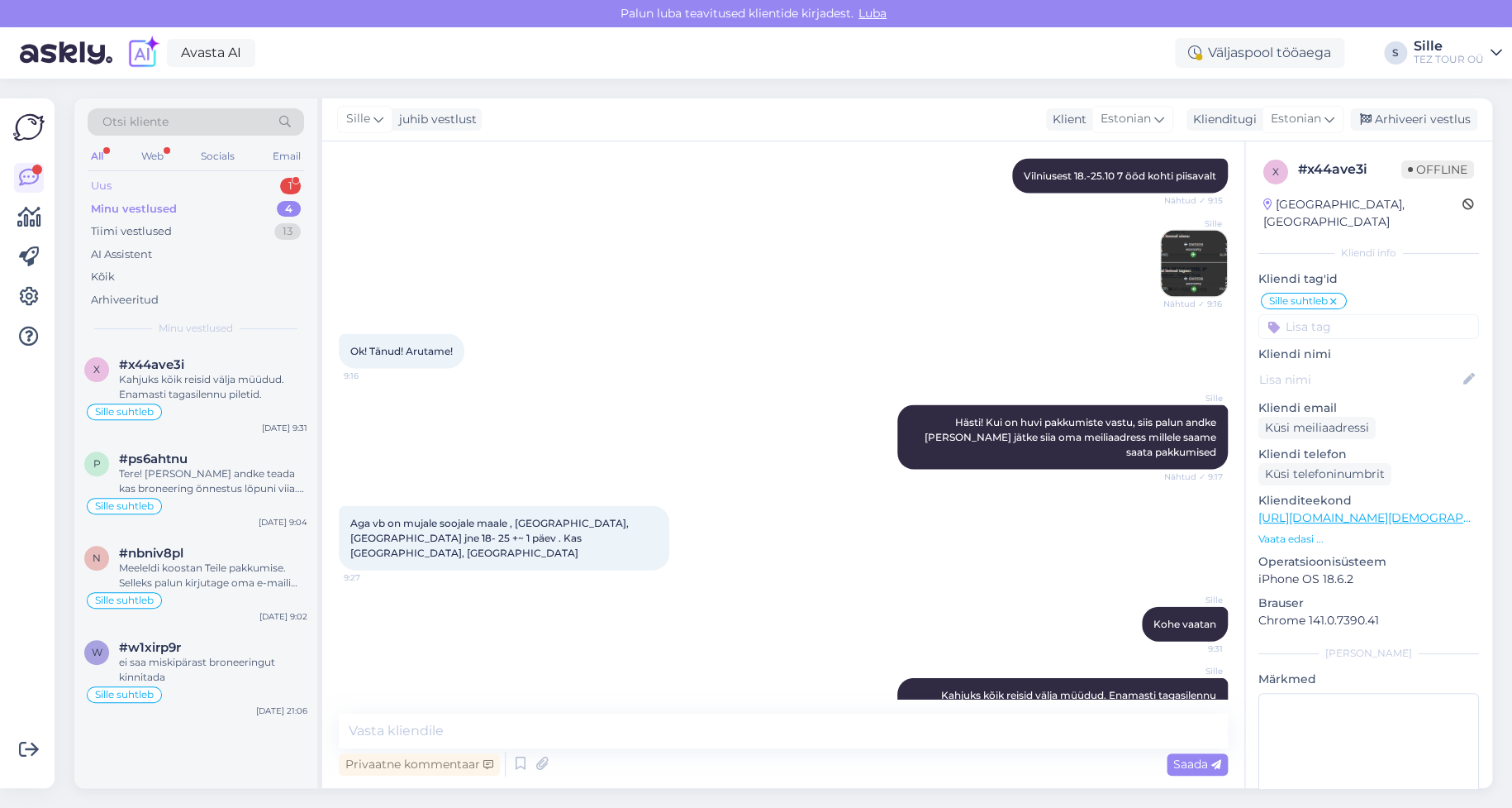
click at [177, 182] on div "Uus 1" at bounding box center [195, 185] width 217 height 23
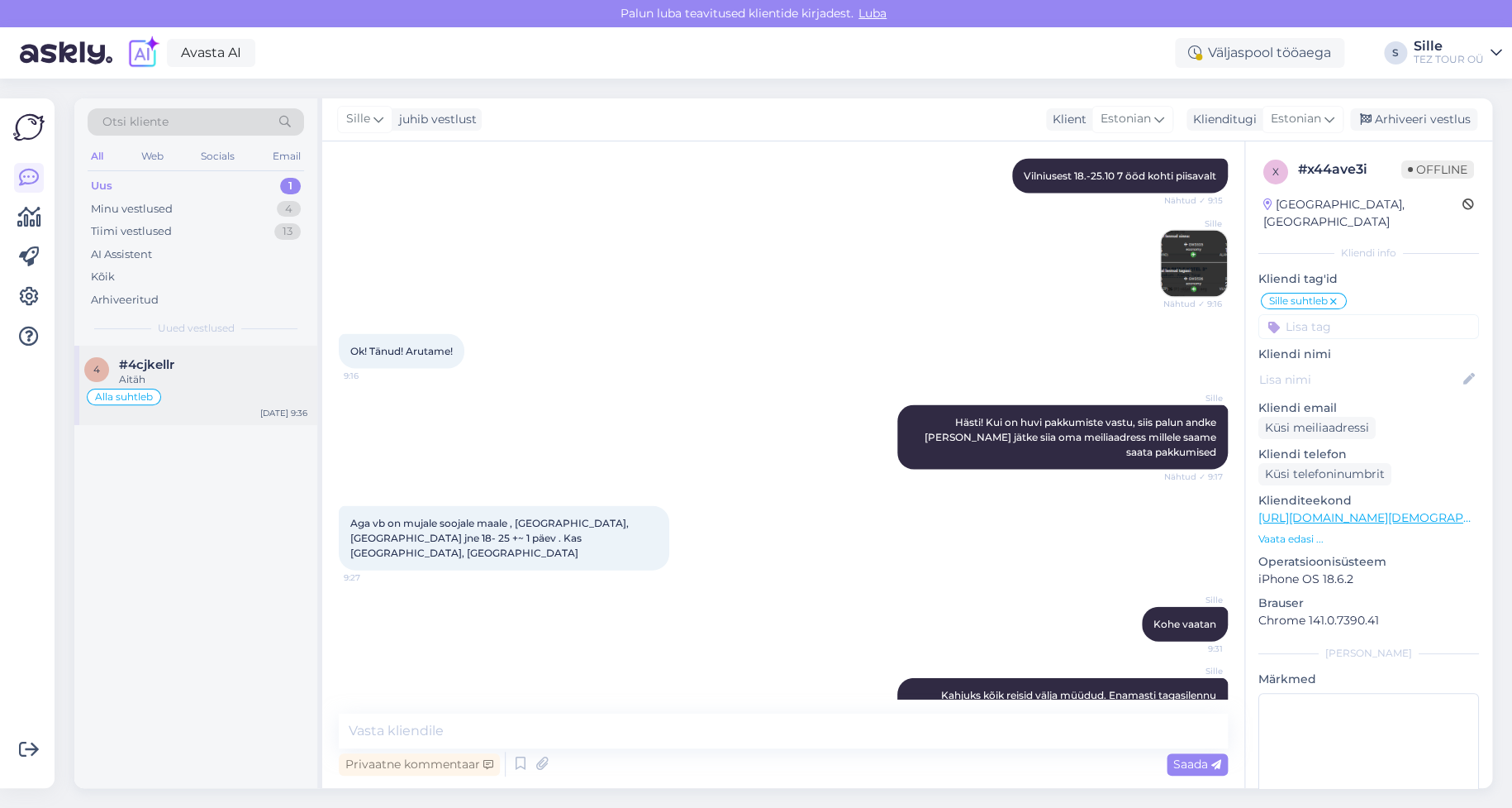
click at [183, 376] on div "Aitäh" at bounding box center [213, 380] width 189 height 15
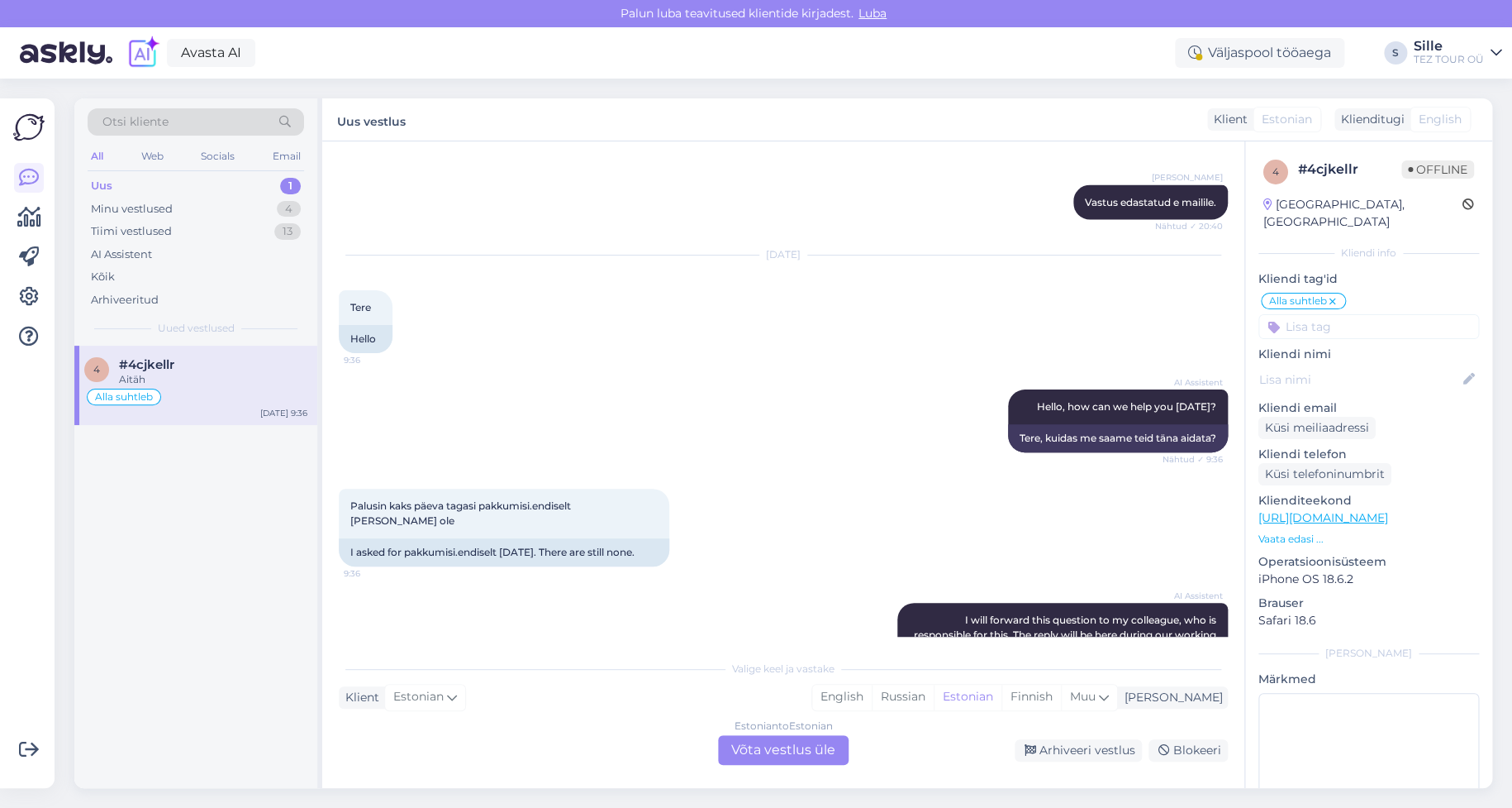
scroll to position [1857, 0]
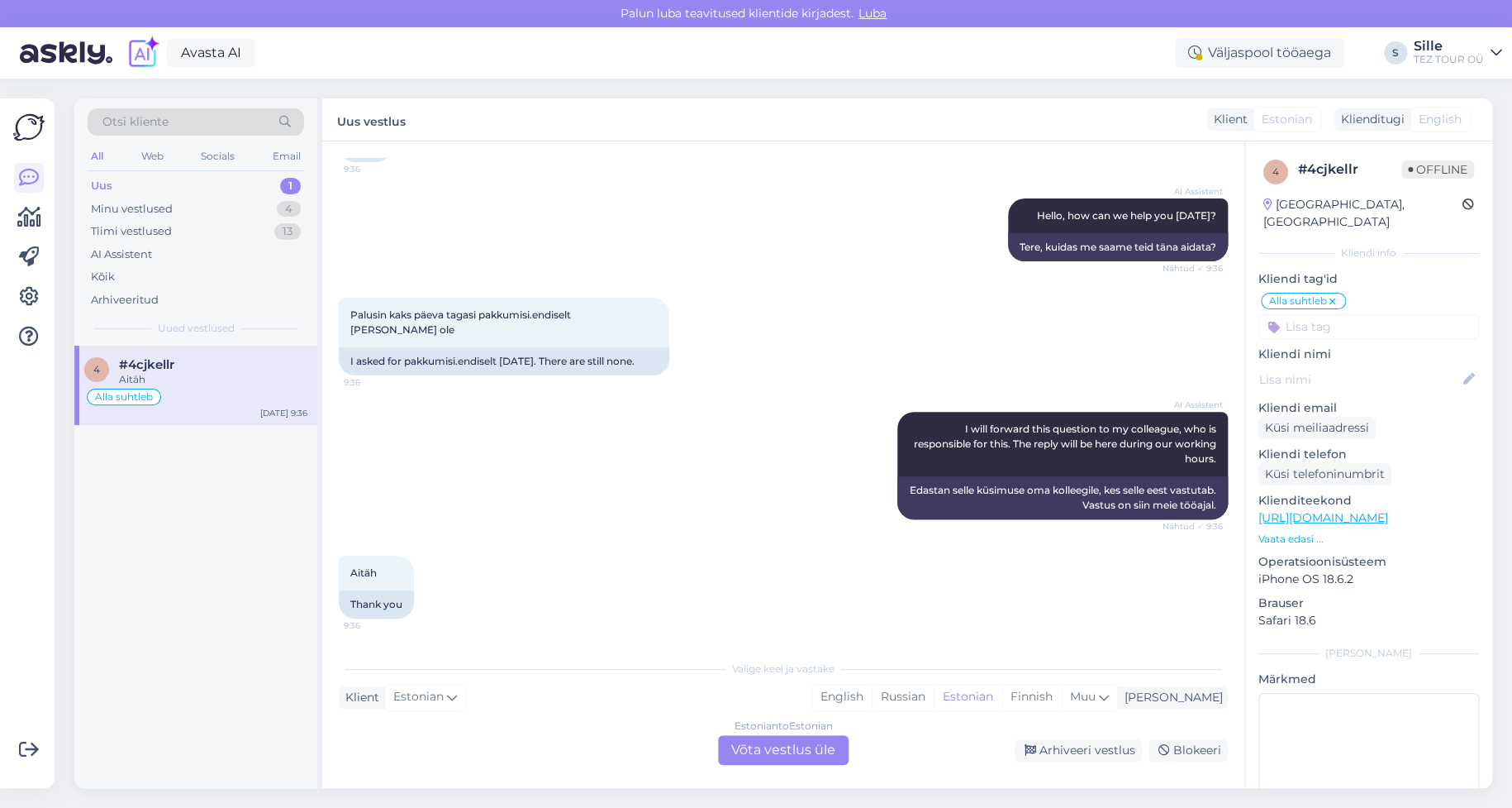
click at [772, 741] on div "Estonian to Estonian Võta vestlus üle" at bounding box center [783, 749] width 131 height 30
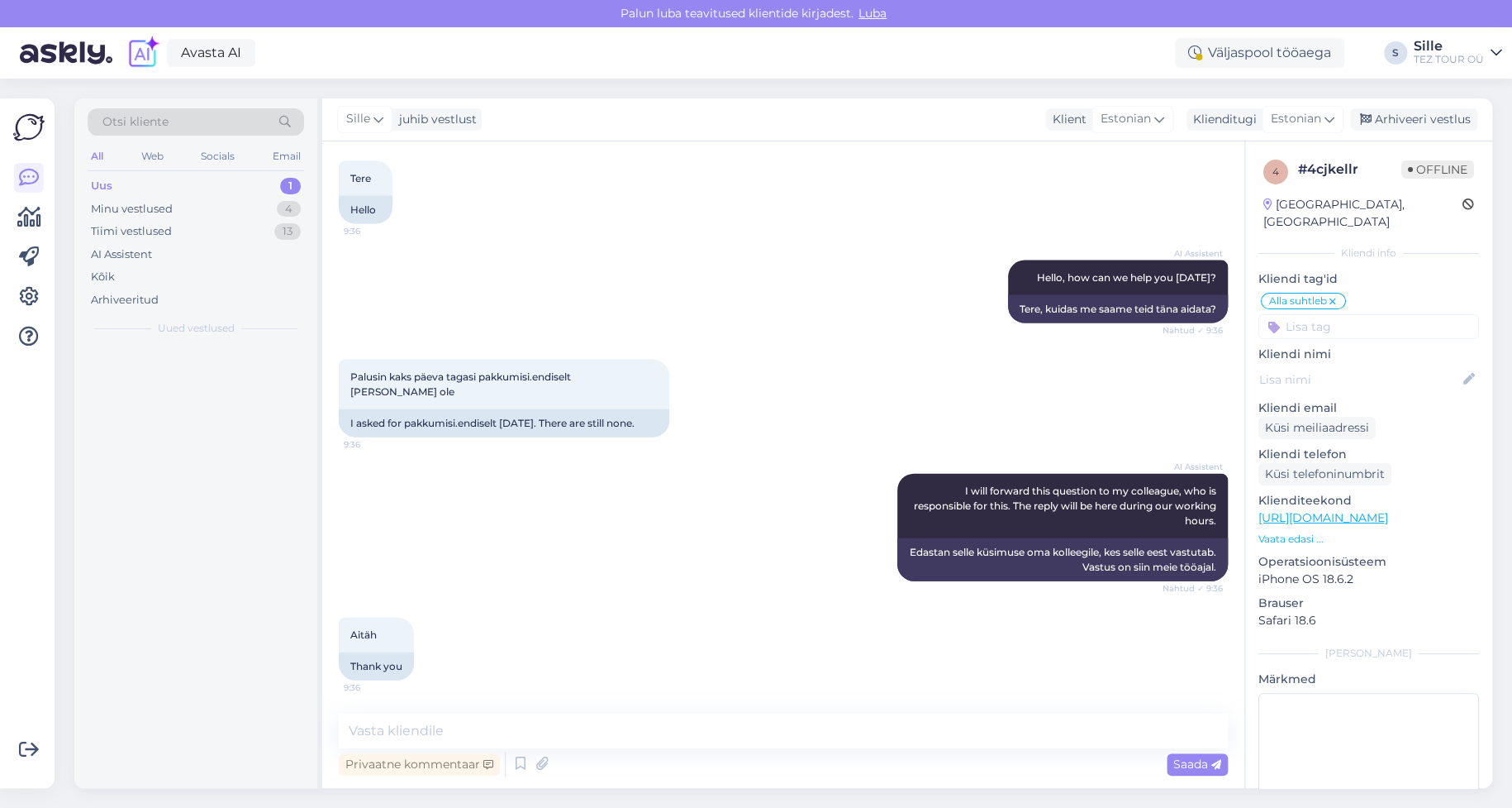
scroll to position [1795, 0]
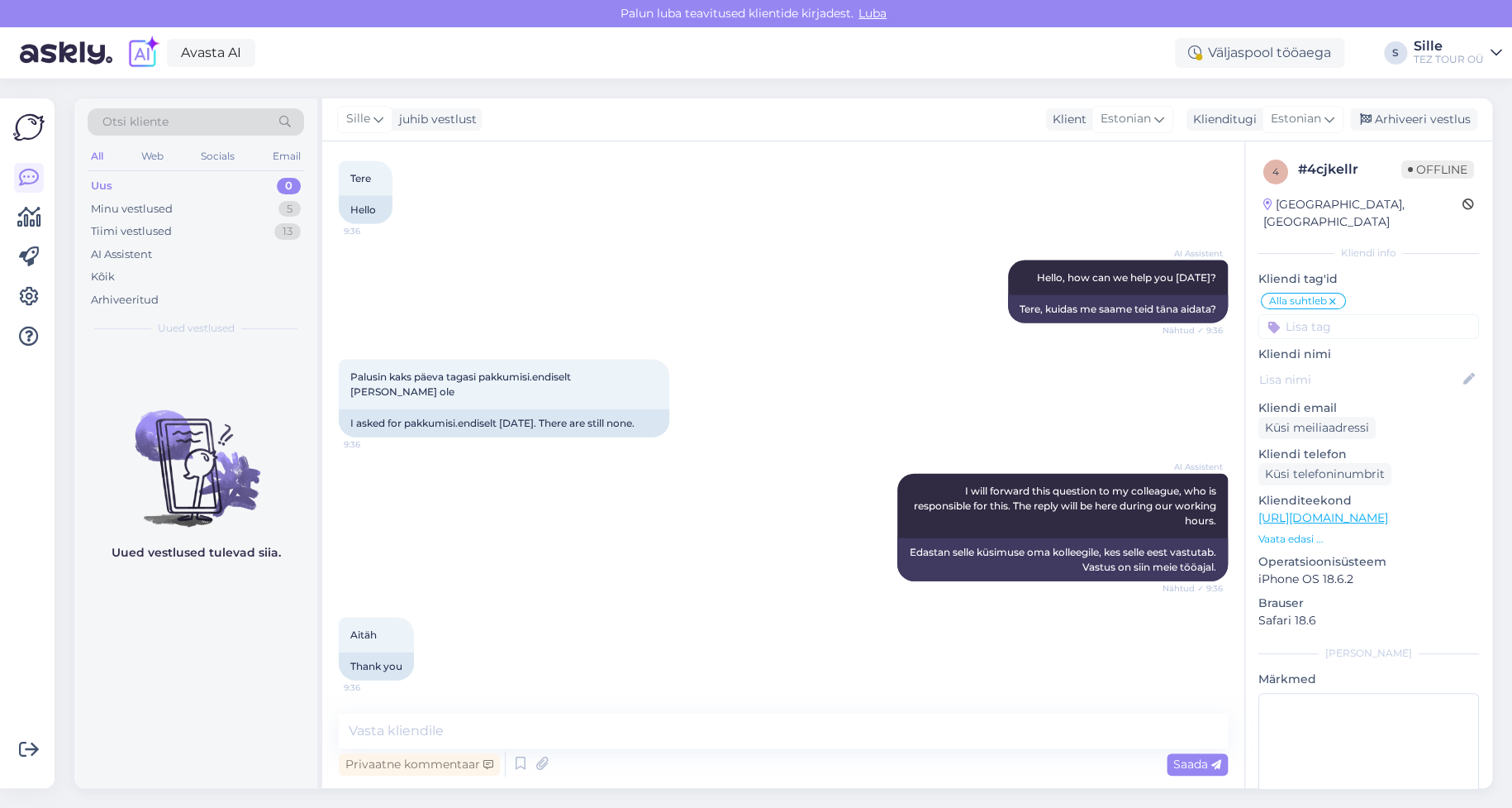
click at [1337, 295] on icon at bounding box center [1333, 302] width 10 height 14
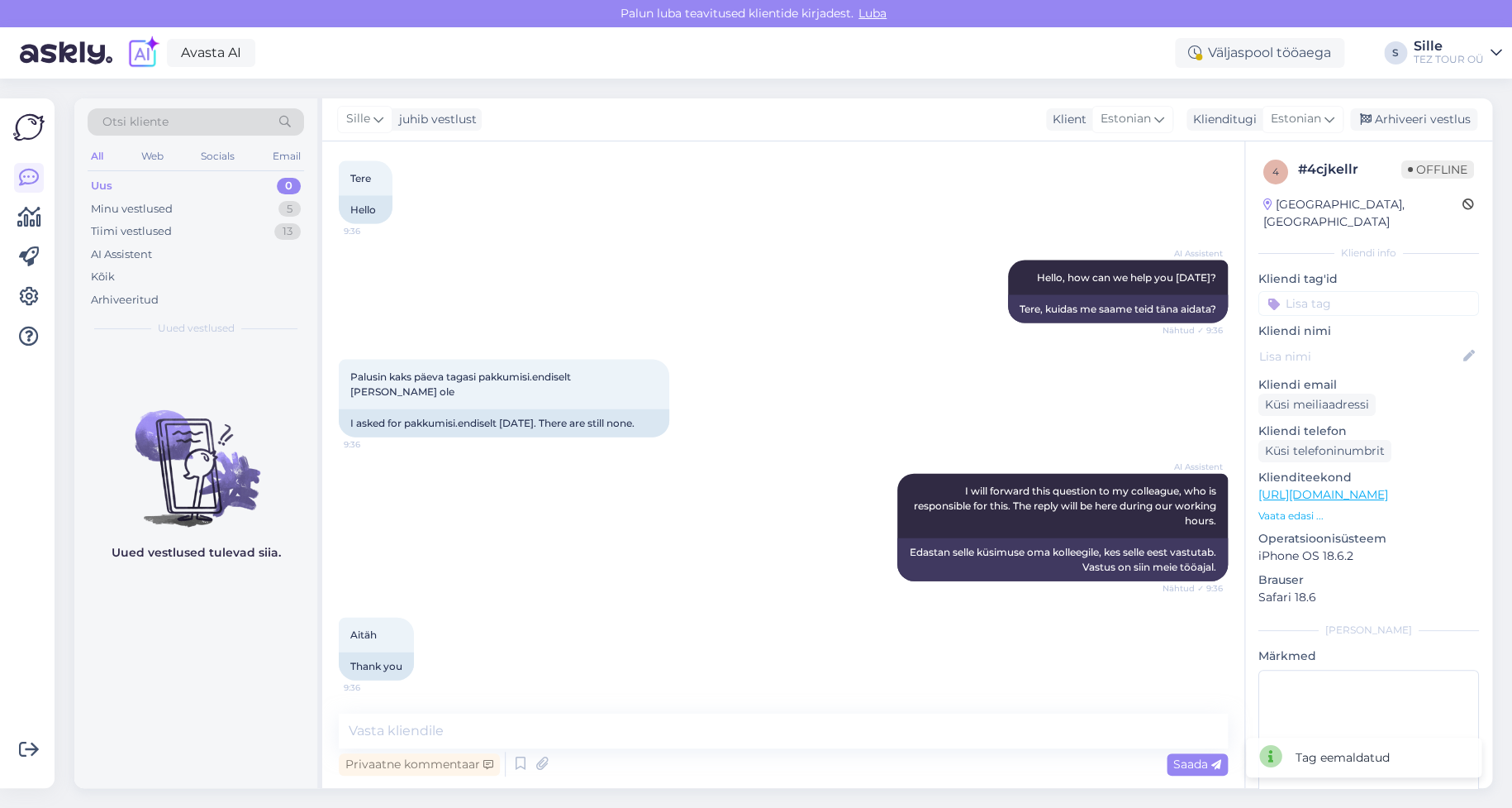
click at [1306, 322] on p "Kliendi nimi" at bounding box center [1369, 331] width 221 height 17
click at [1302, 291] on input at bounding box center [1369, 302] width 221 height 25
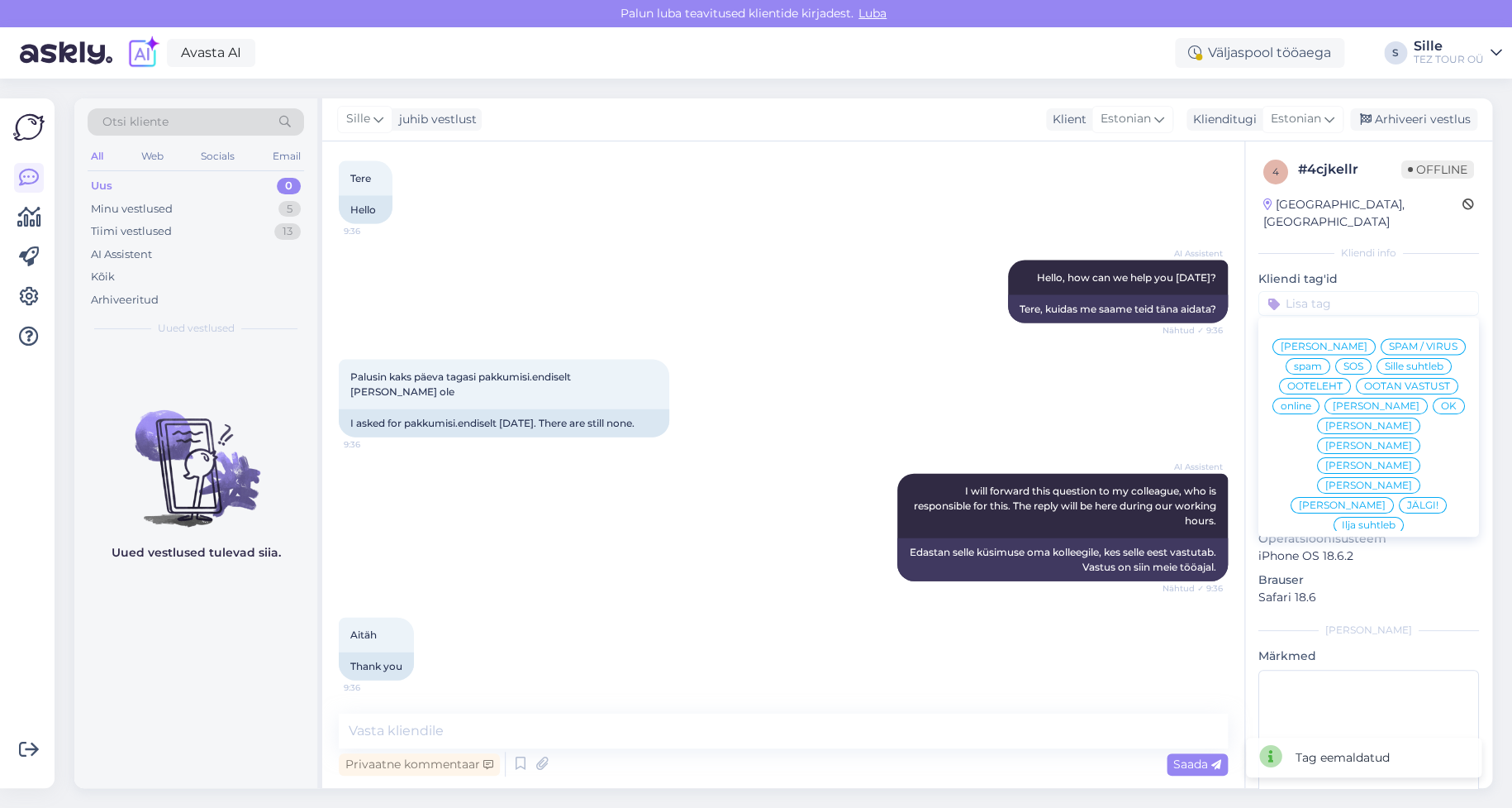
click at [1385, 364] on span "Sille suhtleb" at bounding box center [1414, 366] width 59 height 10
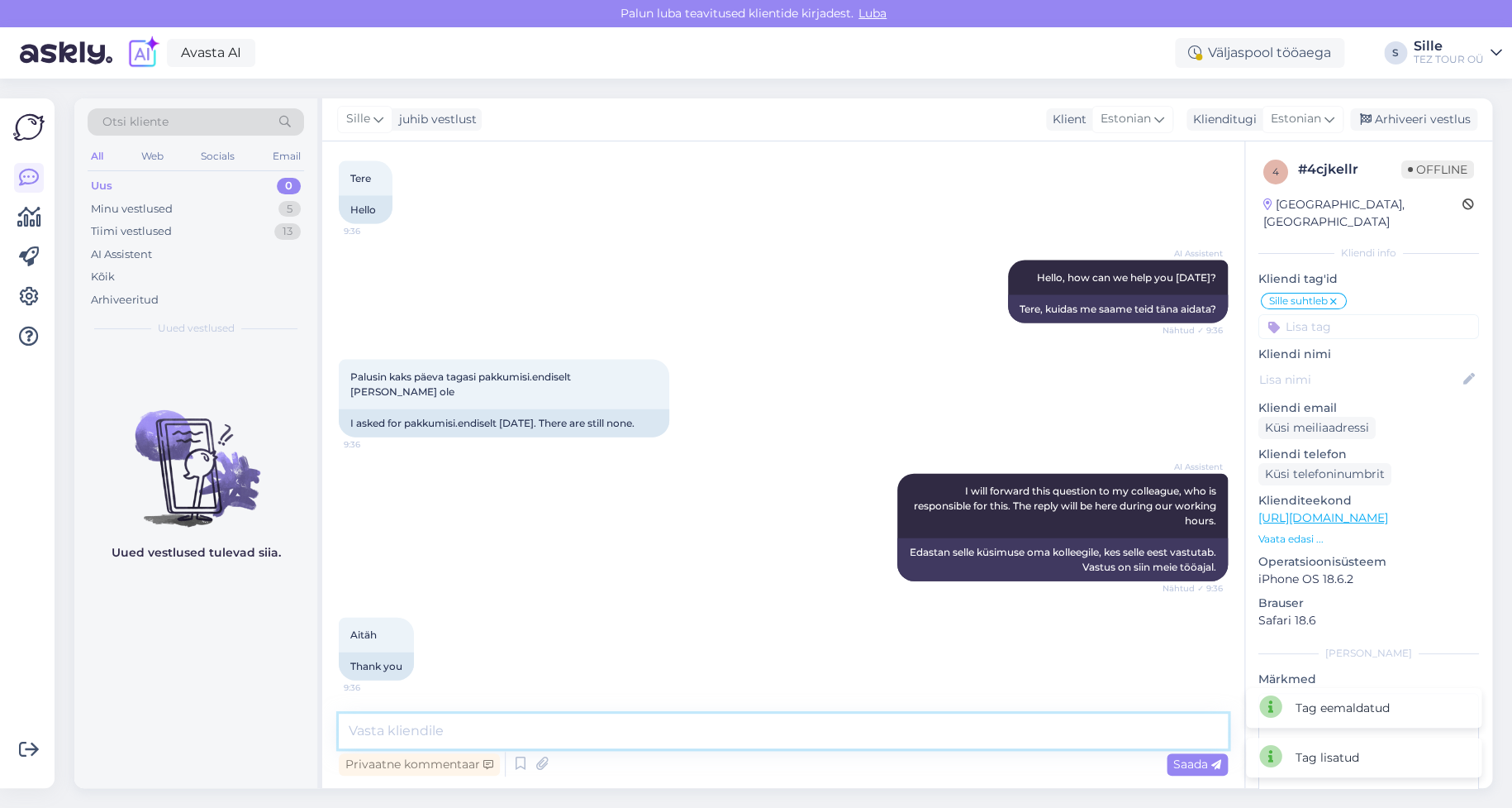
click at [403, 729] on textarea at bounding box center [783, 731] width 889 height 35
type textarea "Tere! Täname pöördumise eest."
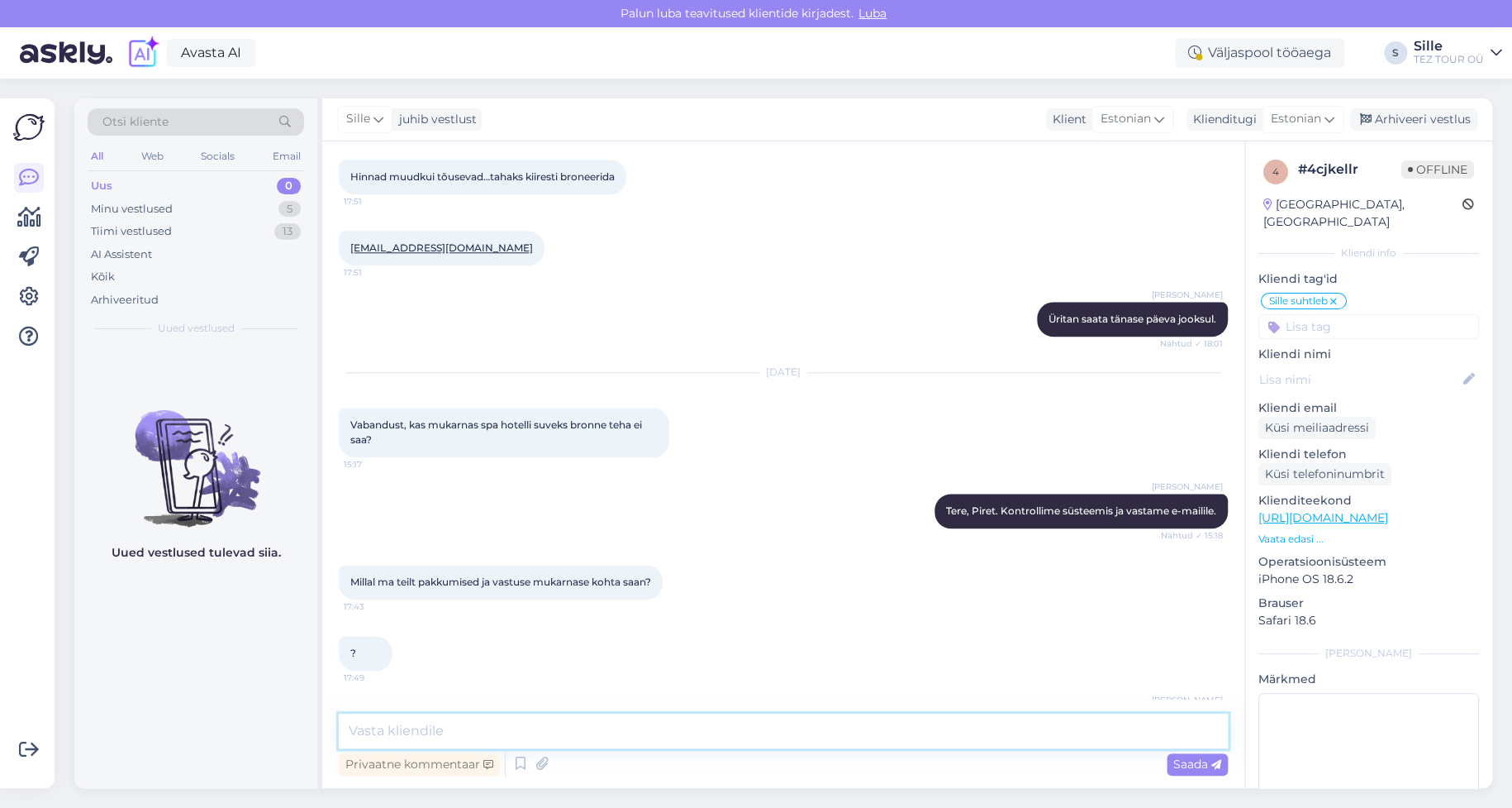
scroll to position [544, 0]
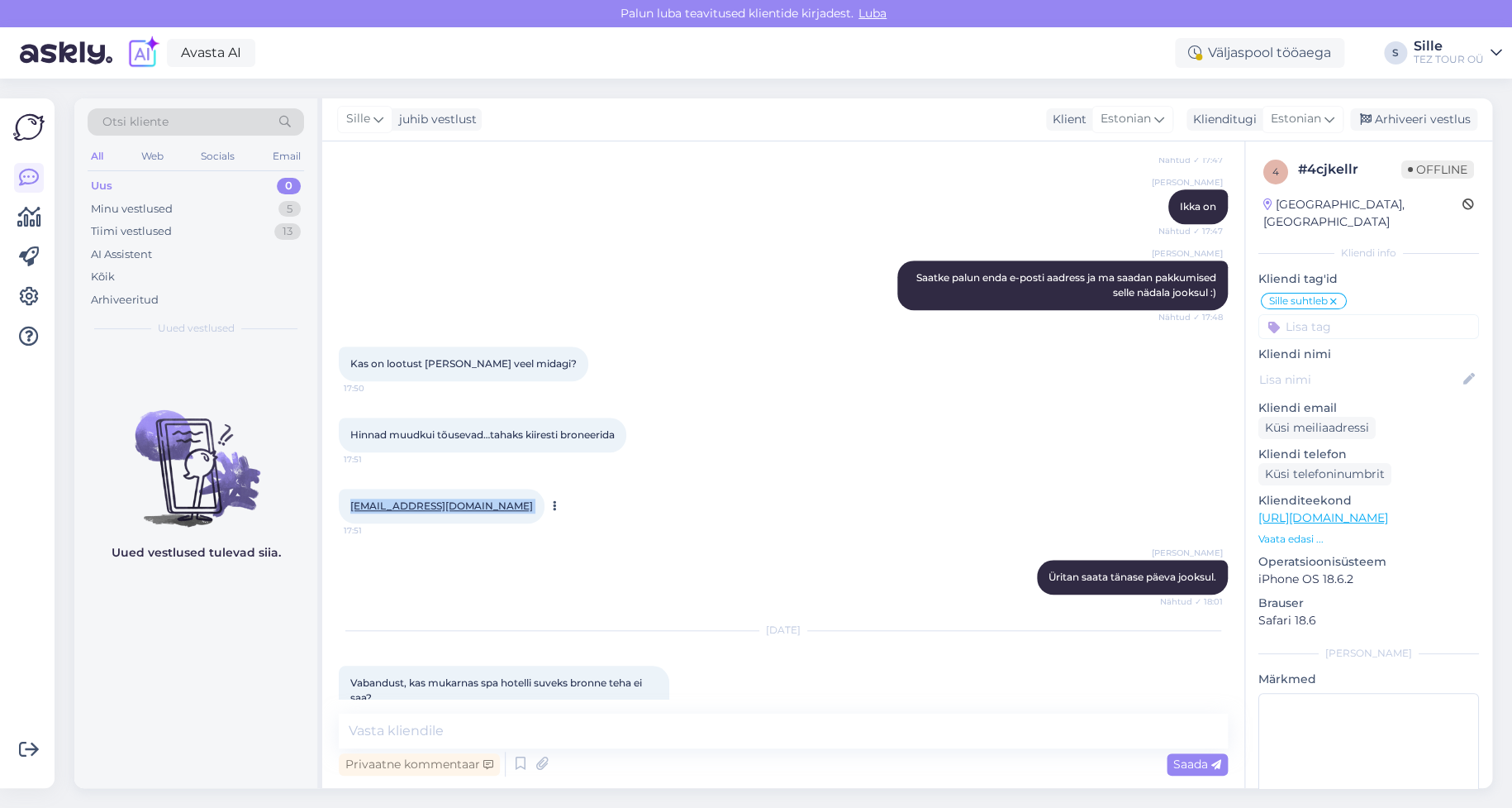
drag, startPoint x: 344, startPoint y: 501, endPoint x: 461, endPoint y: 514, distance: 117.7
click at [463, 506] on div "[EMAIL_ADDRESS][DOMAIN_NAME] 17:51" at bounding box center [442, 506] width 206 height 35
copy div "[EMAIL_ADDRESS][DOMAIN_NAME] 17:51"
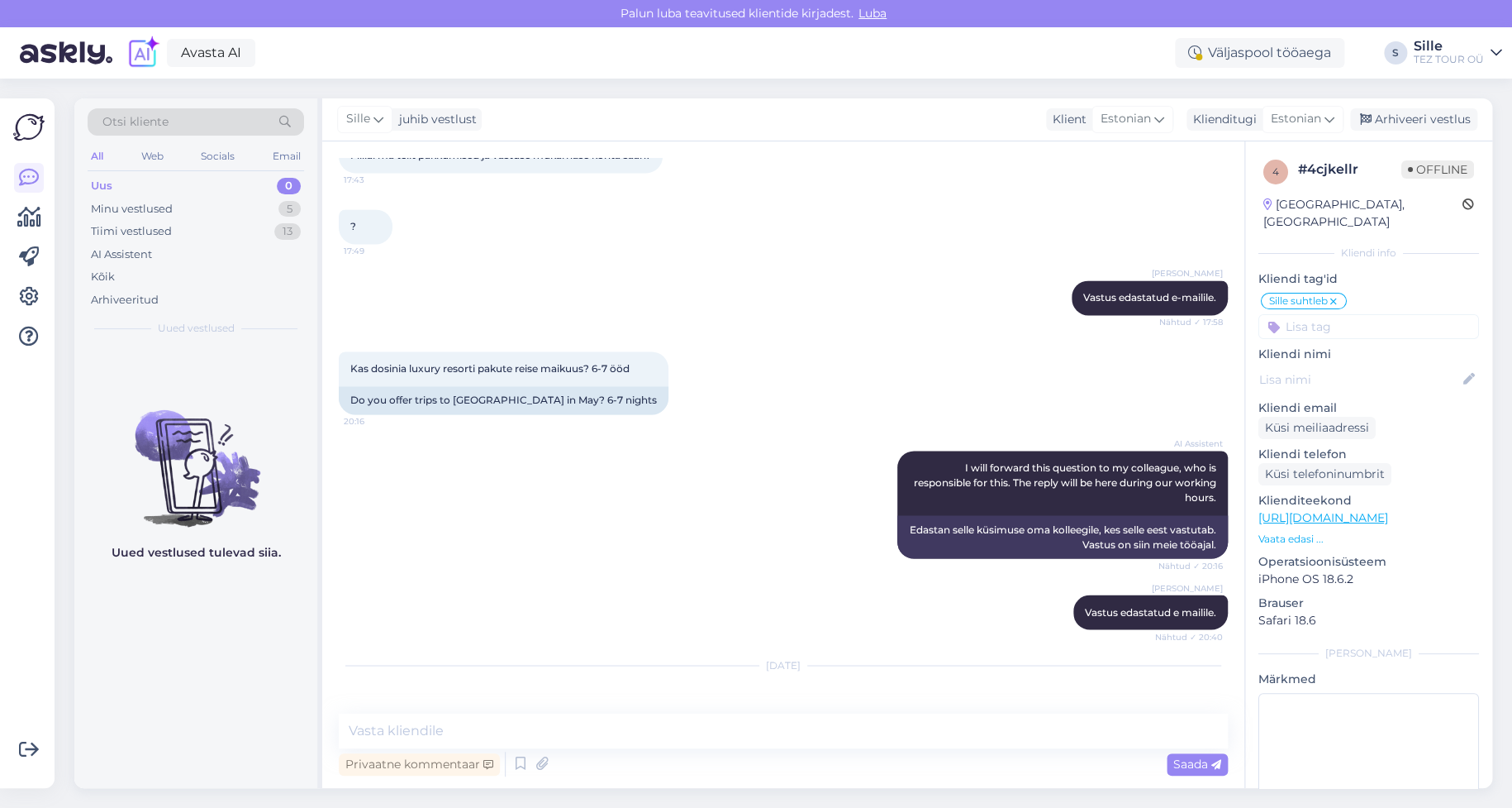
scroll to position [1867, 0]
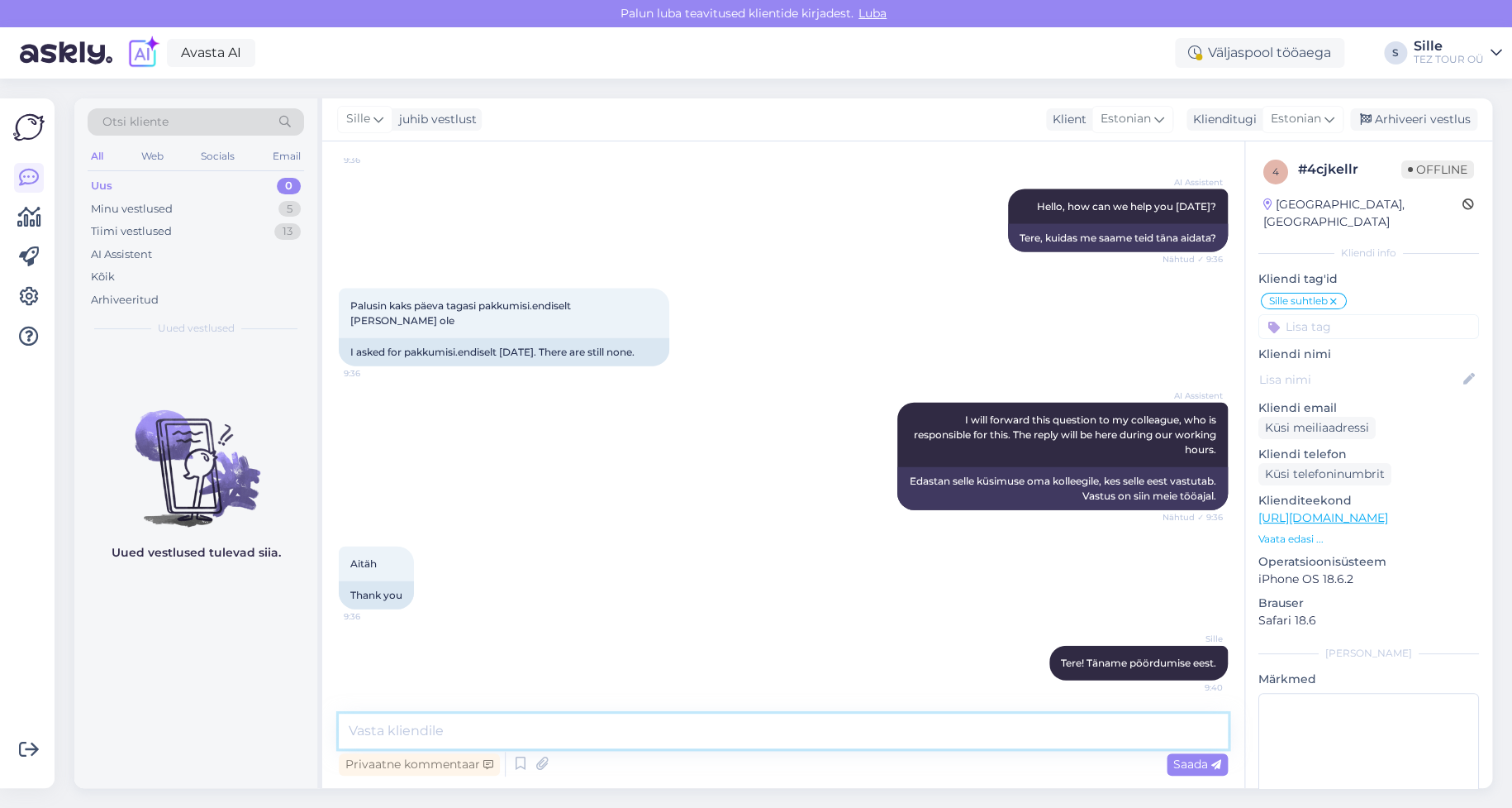
drag, startPoint x: 413, startPoint y: 731, endPoint x: 427, endPoint y: 728, distance: 14.3
click at [415, 730] on textarea at bounding box center [783, 731] width 889 height 35
type textarea "Vastus on Teile saadetud 10.10"
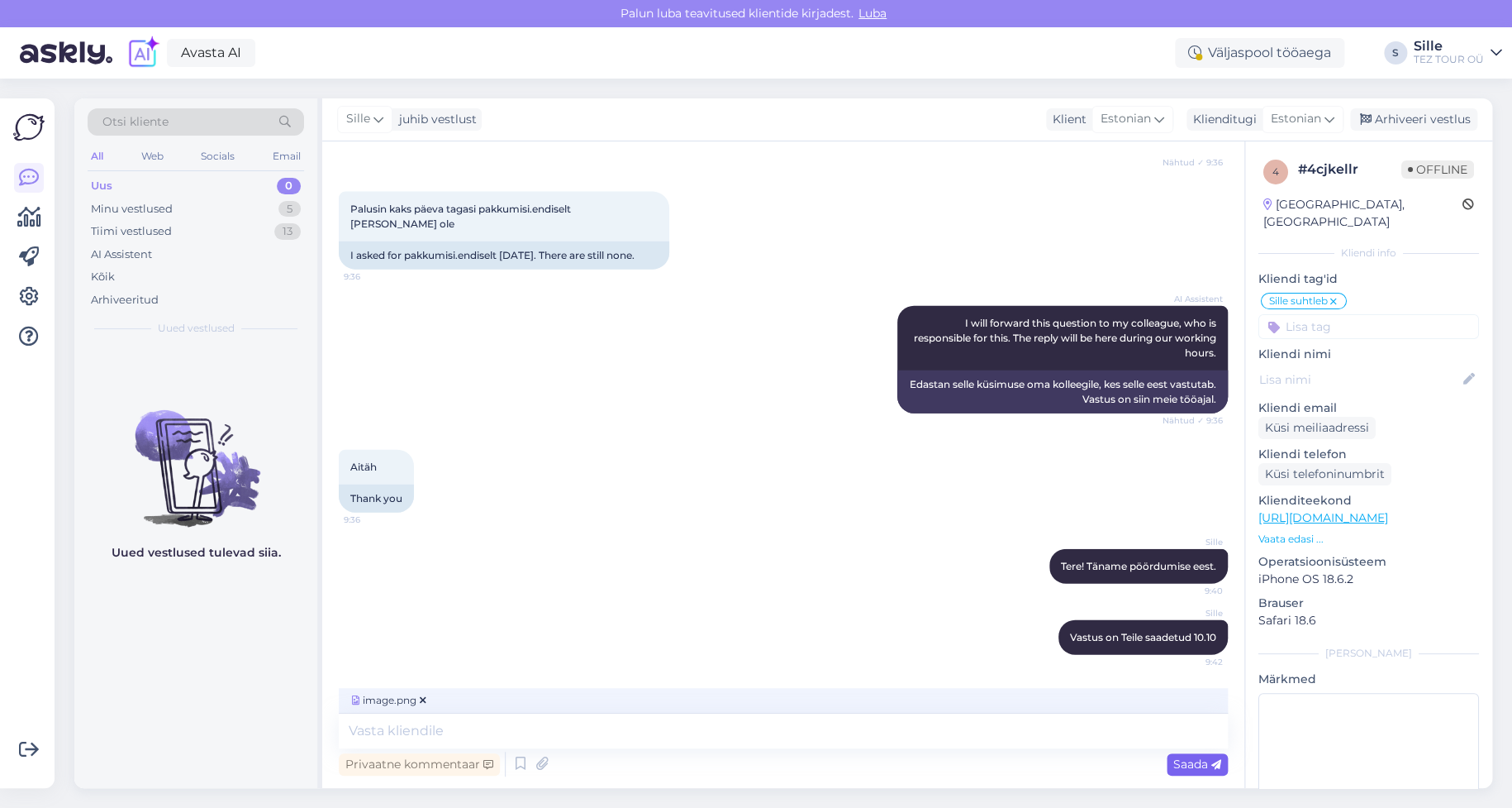
click at [1181, 762] on span "Saada" at bounding box center [1197, 764] width 48 height 15
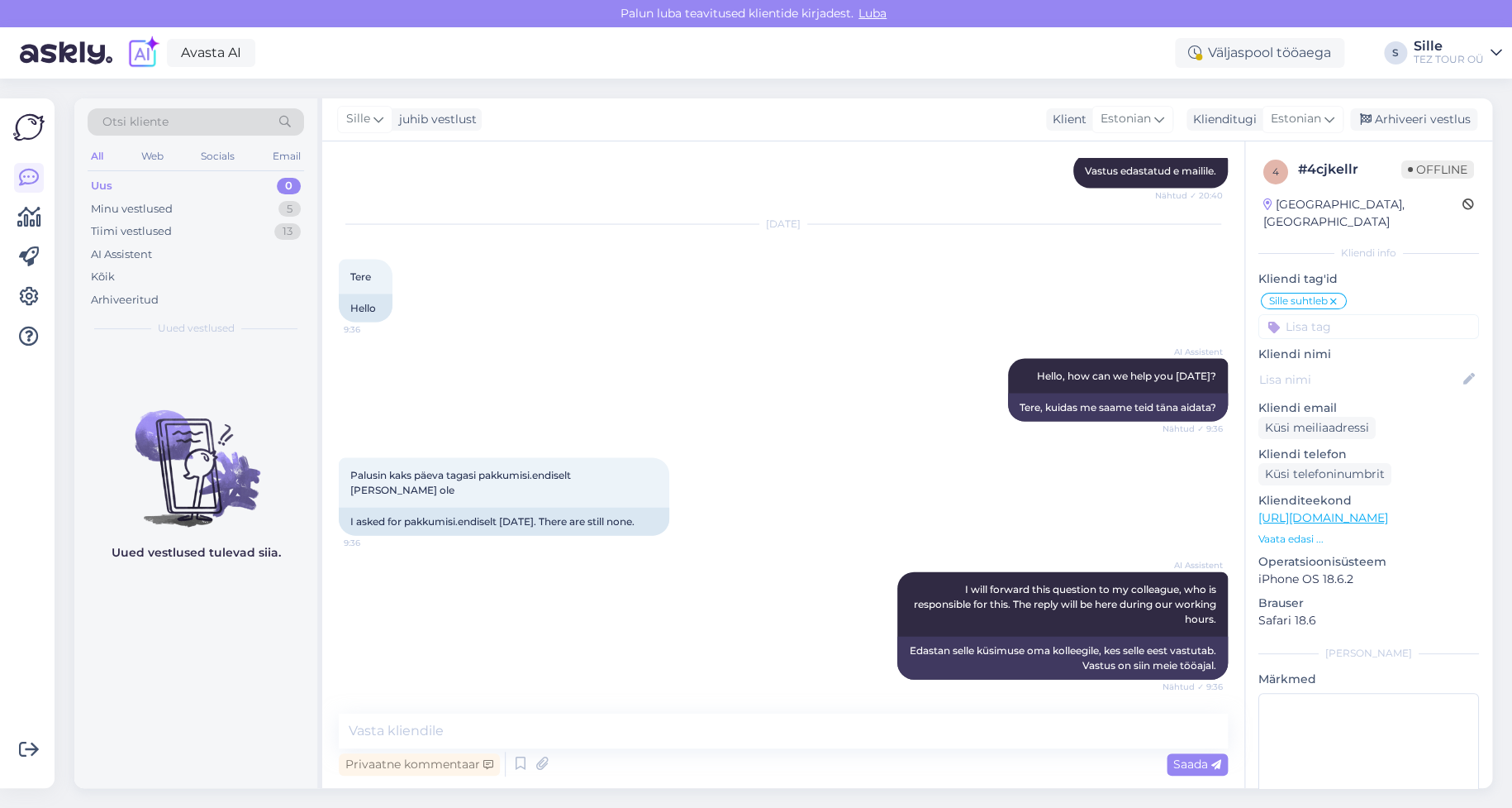
scroll to position [2042, 0]
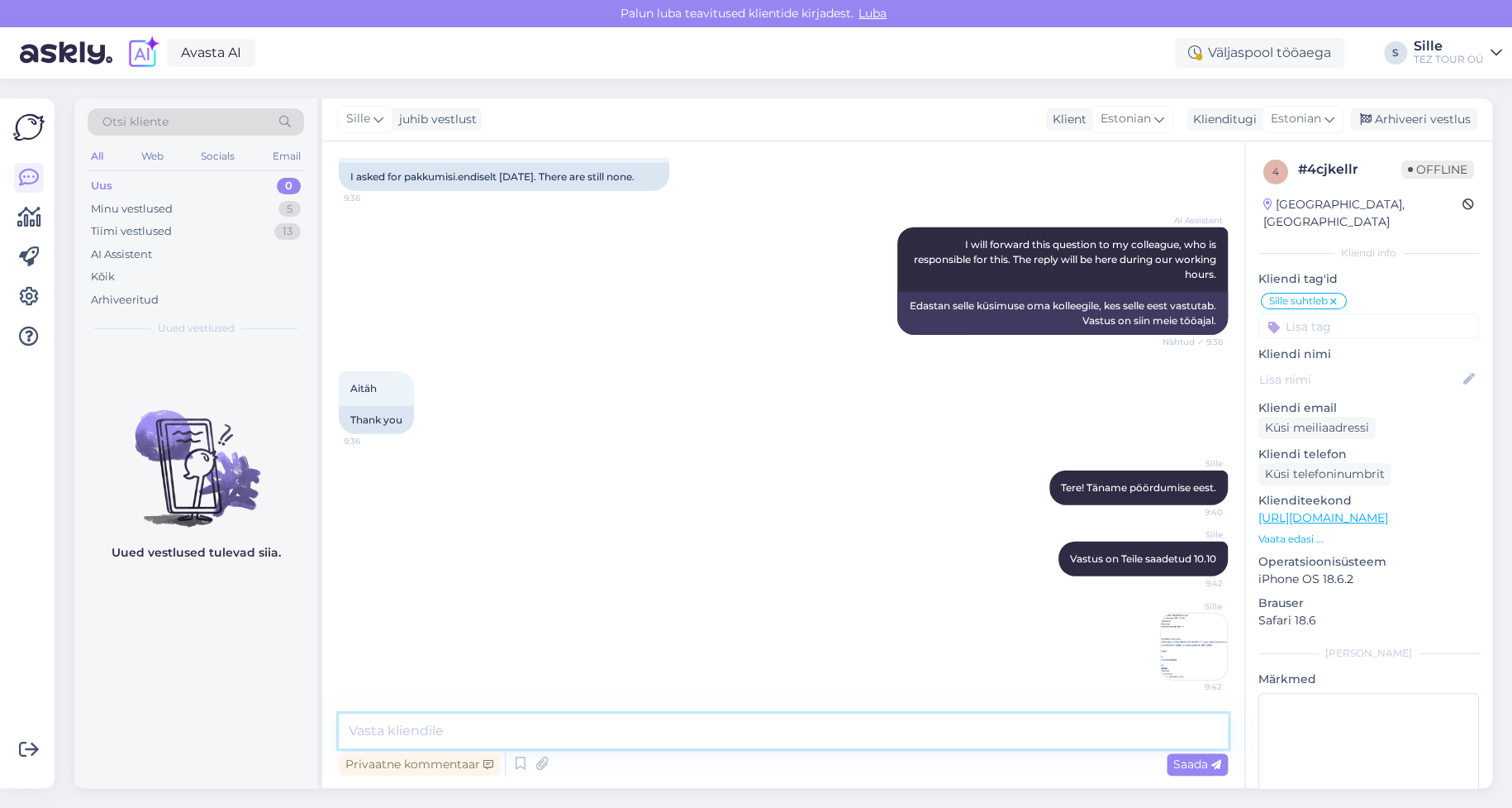
click at [418, 726] on textarea at bounding box center [783, 731] width 889 height 35
click at [465, 728] on textarea "Kas Teile pakuvad [PERSON_NAME]" at bounding box center [783, 731] width 889 height 35
click at [535, 733] on textarea "Kas Teile pakub [PERSON_NAME]" at bounding box center [783, 731] width 889 height 35
type textarea "Kas Teile pakub [PERSON_NAME] maikuus Türki, 2 täiskasvanut?"
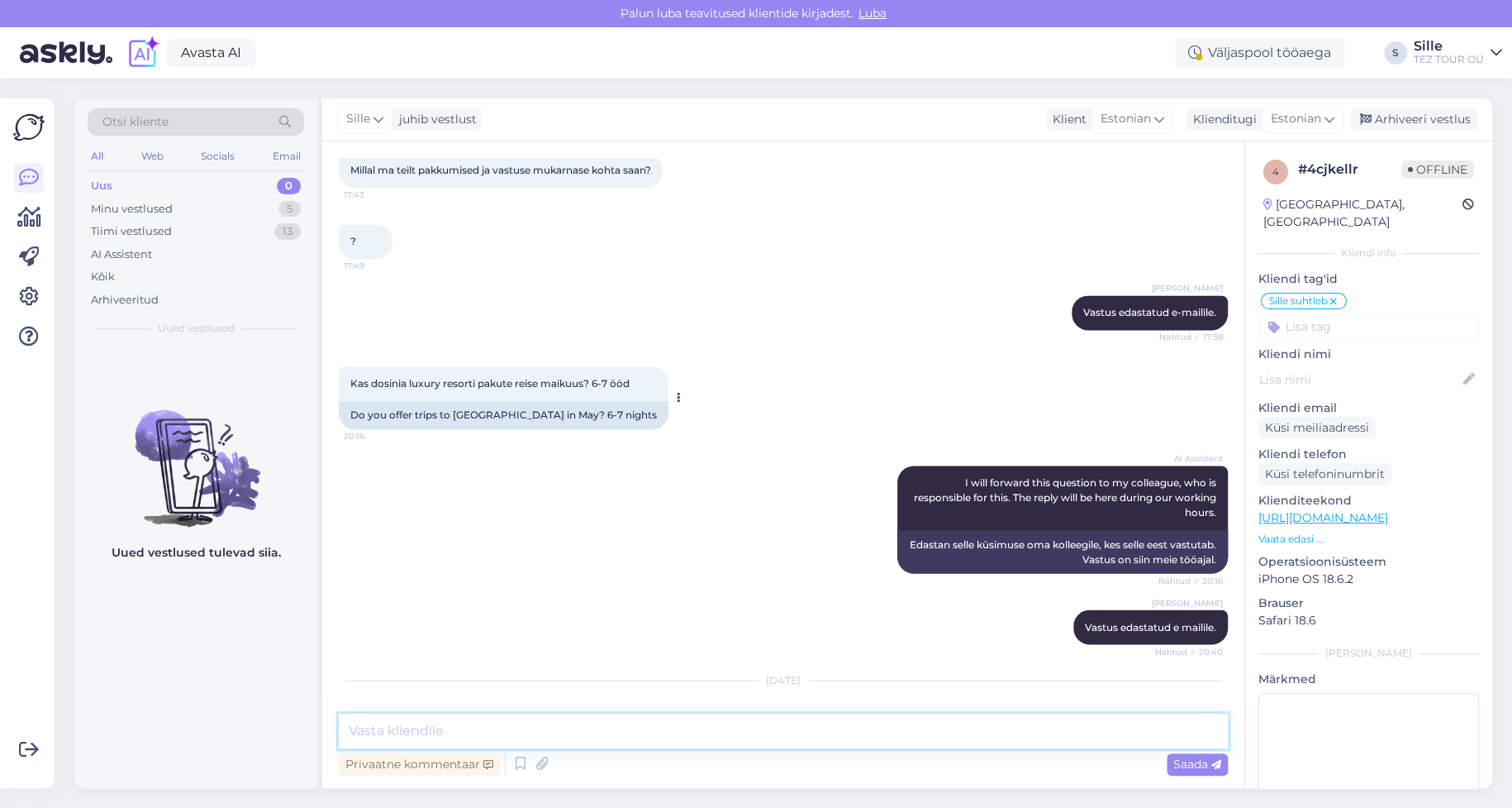
scroll to position [1121, 0]
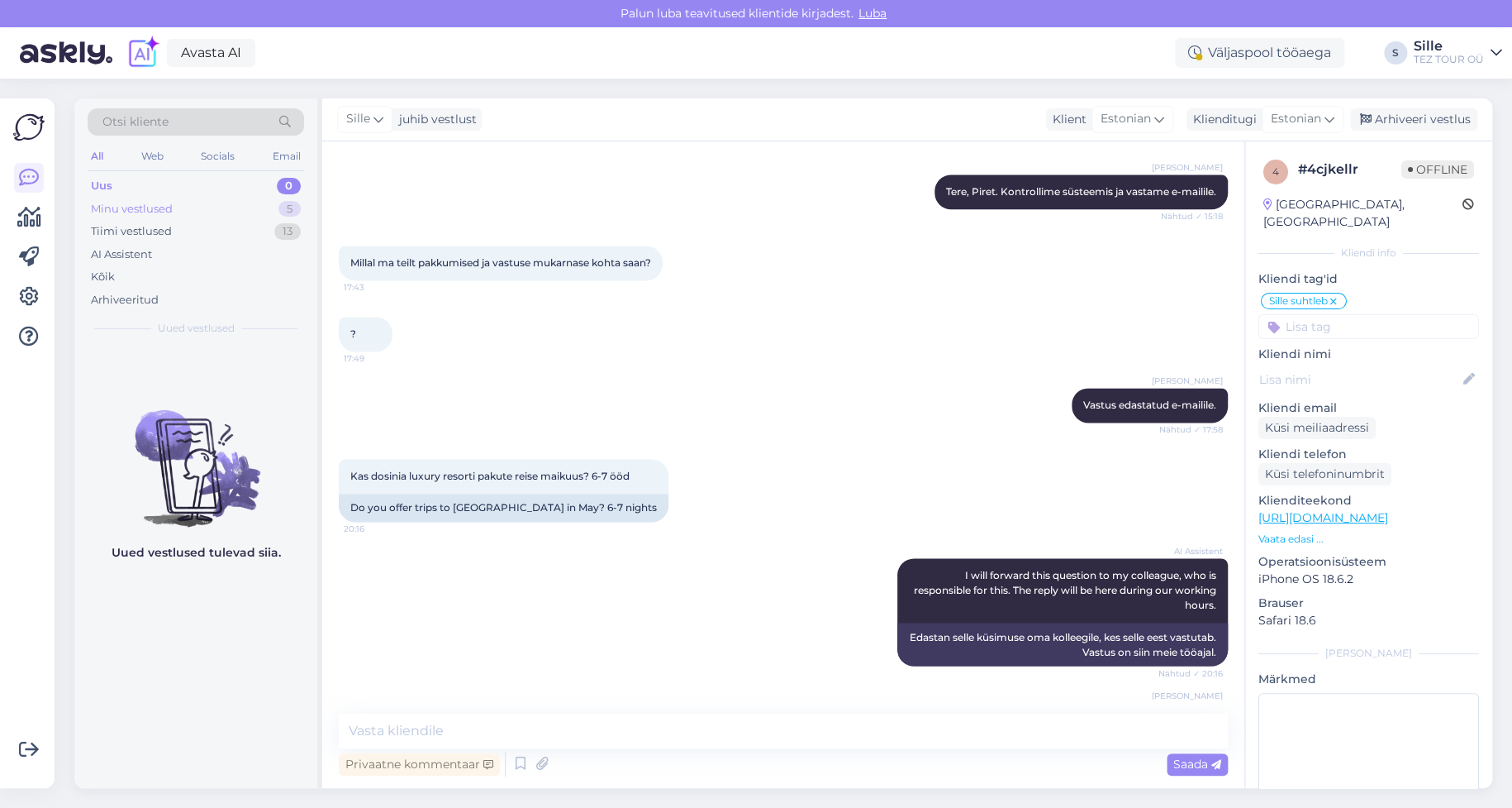
click at [166, 206] on div "Minu vestlused" at bounding box center [132, 208] width 82 height 16
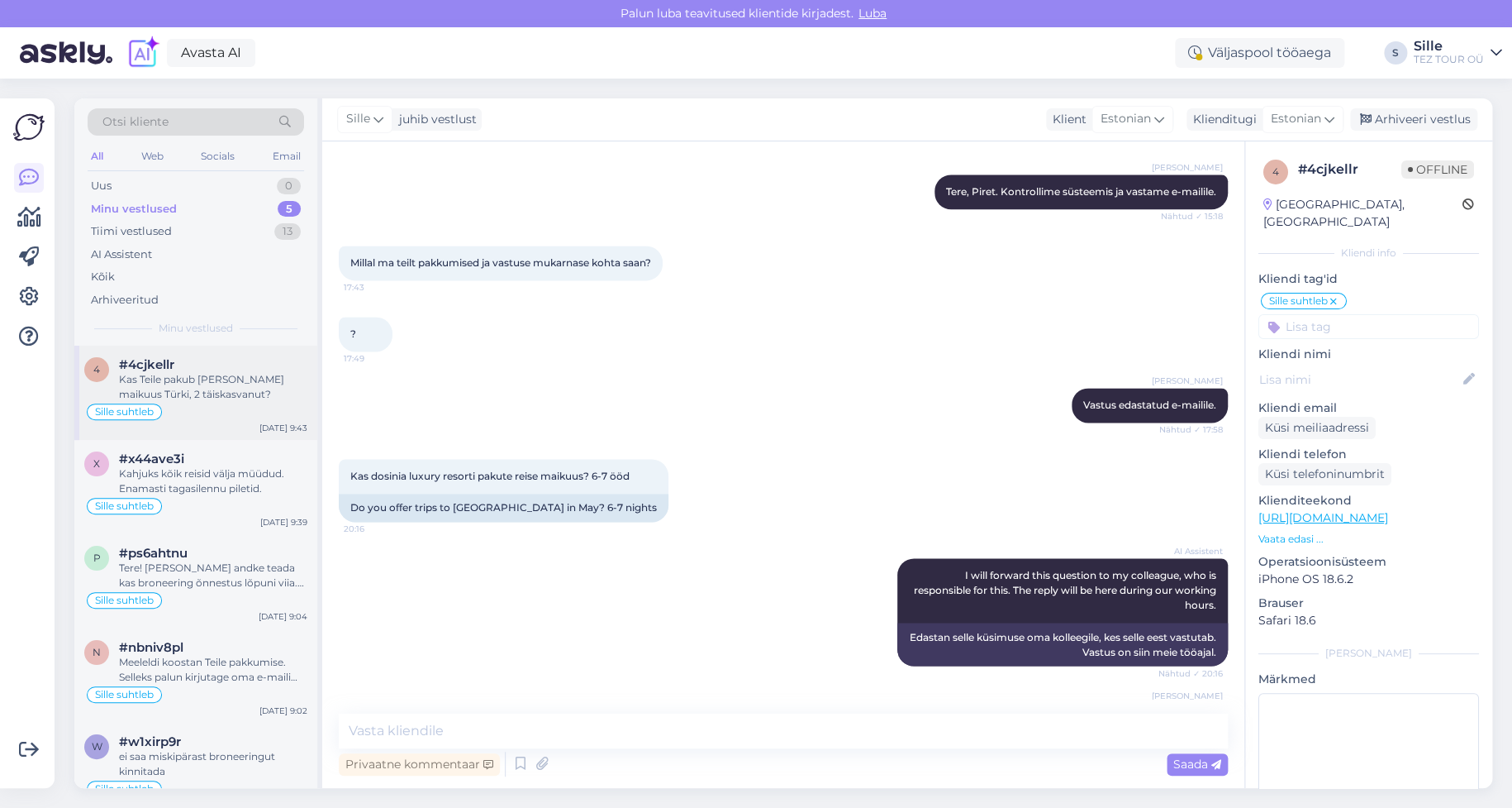
click at [186, 392] on div "Kas Teile pakub [PERSON_NAME] maikuus Türki, 2 täiskasvanut?" at bounding box center [213, 387] width 189 height 30
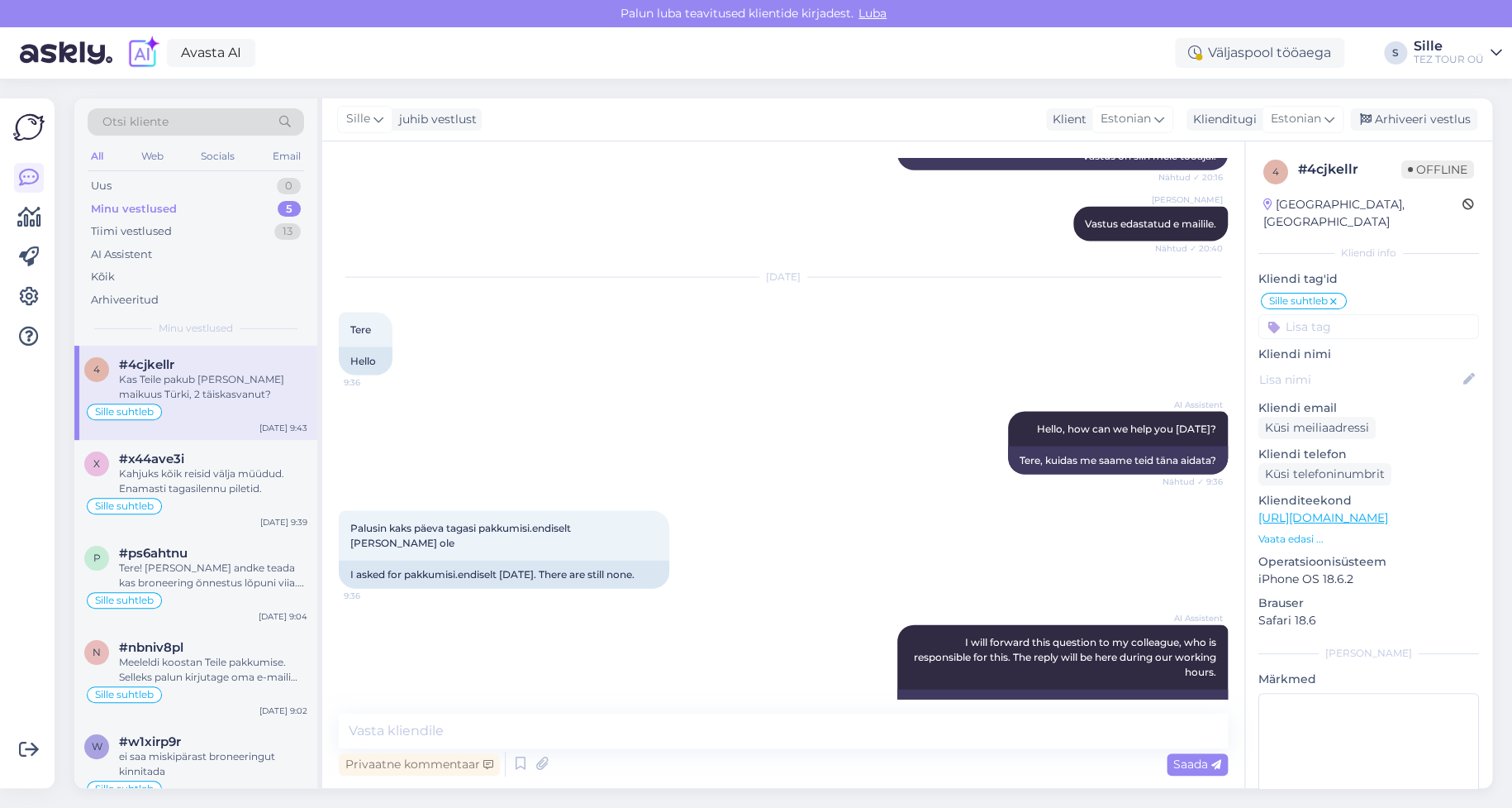
scroll to position [1286, 0]
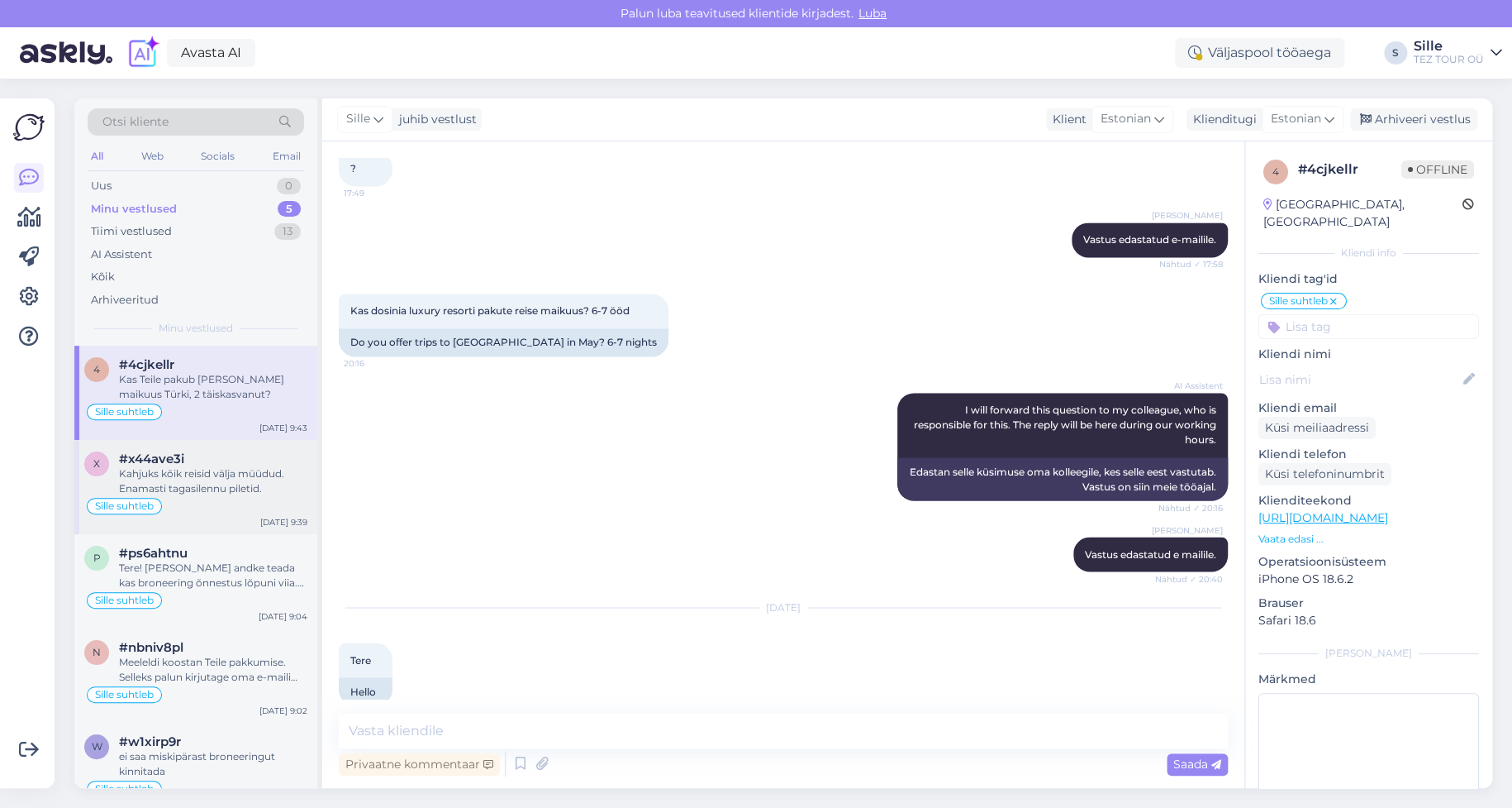
click at [220, 496] on div "Sille suhtleb" at bounding box center [195, 506] width 223 height 20
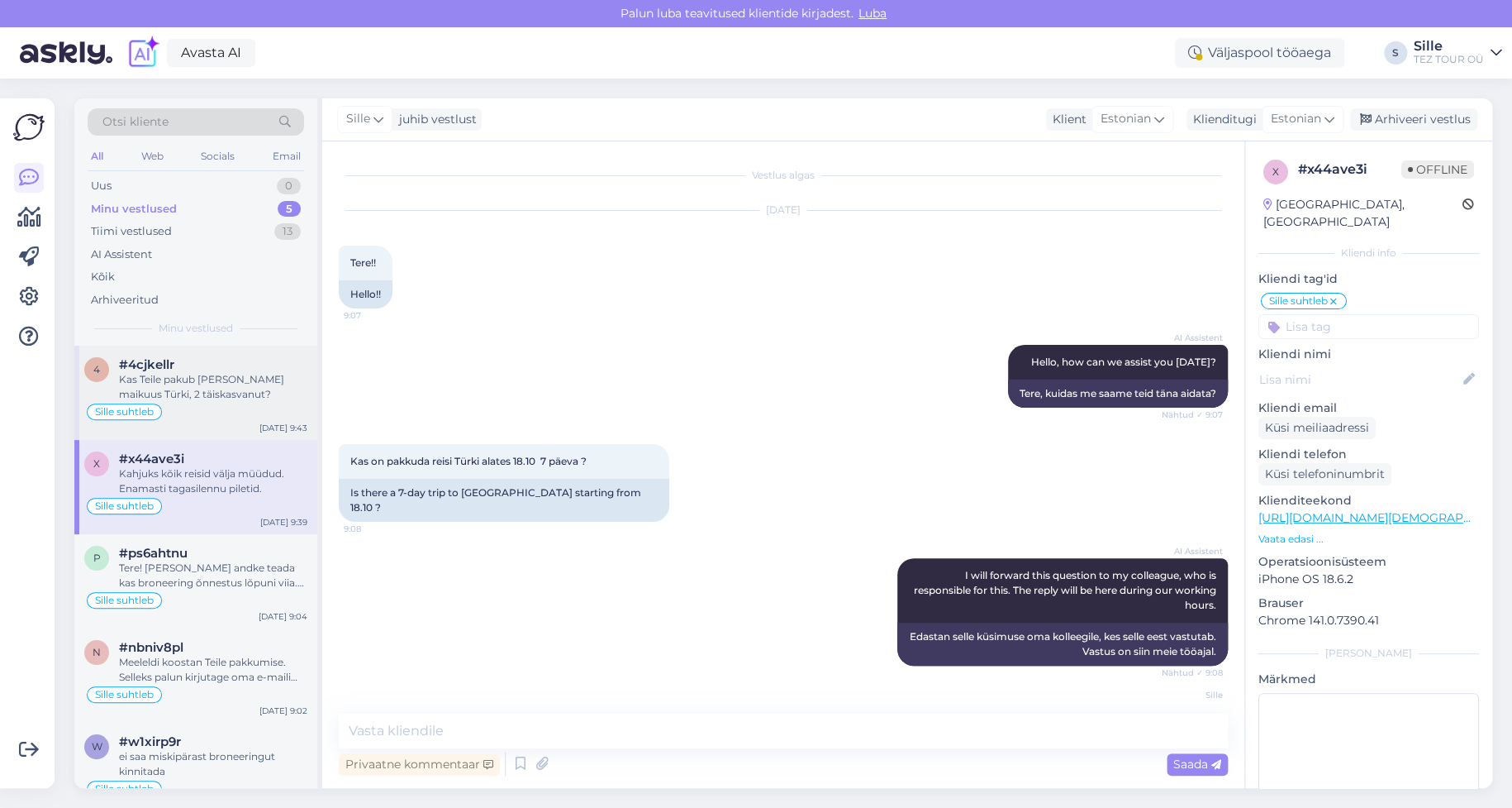
scroll to position [1584, 0]
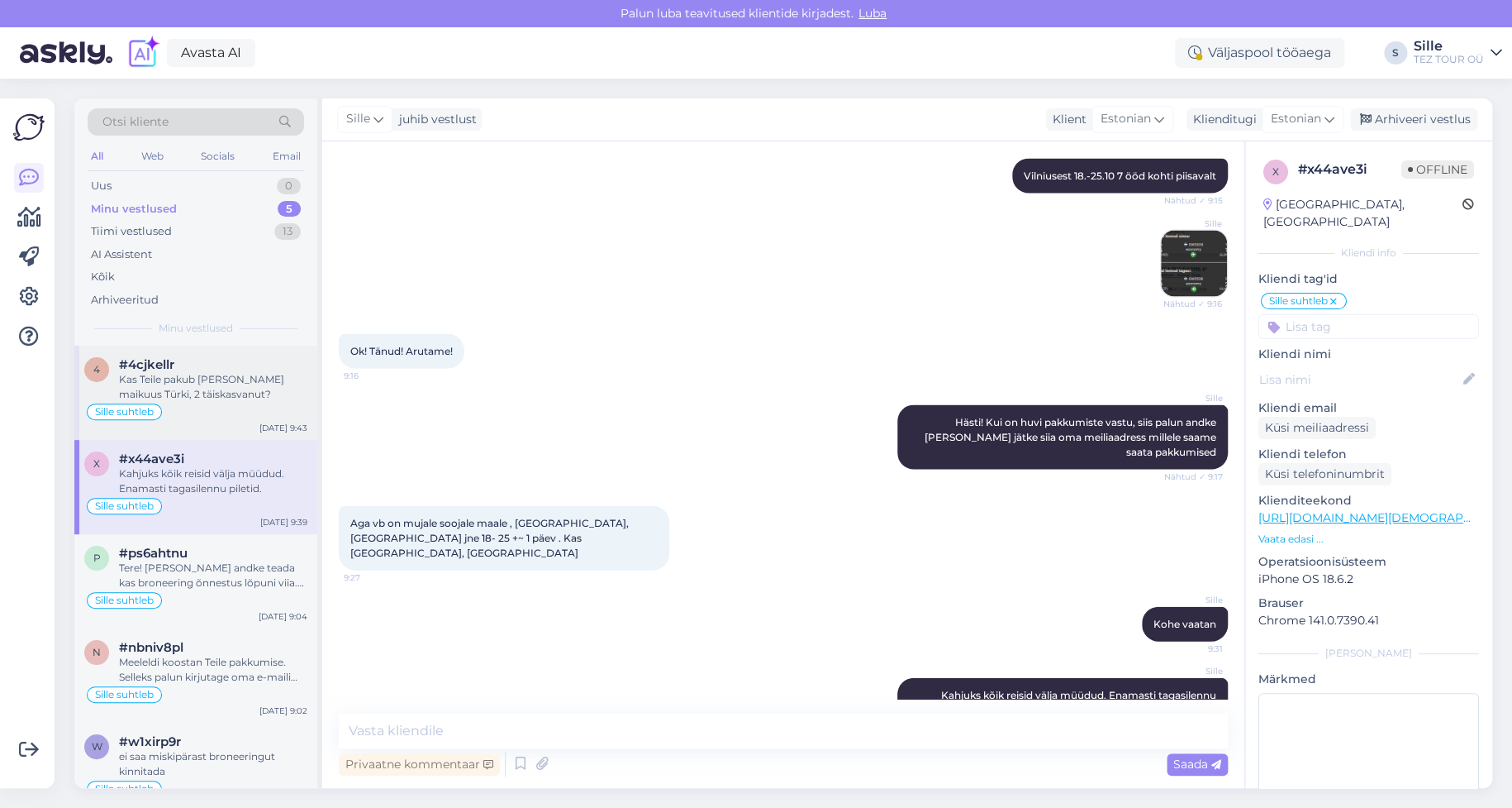
click at [210, 398] on div "Kas Teile pakub [PERSON_NAME] maikuus Türki, 2 täiskasvanut?" at bounding box center [213, 387] width 189 height 30
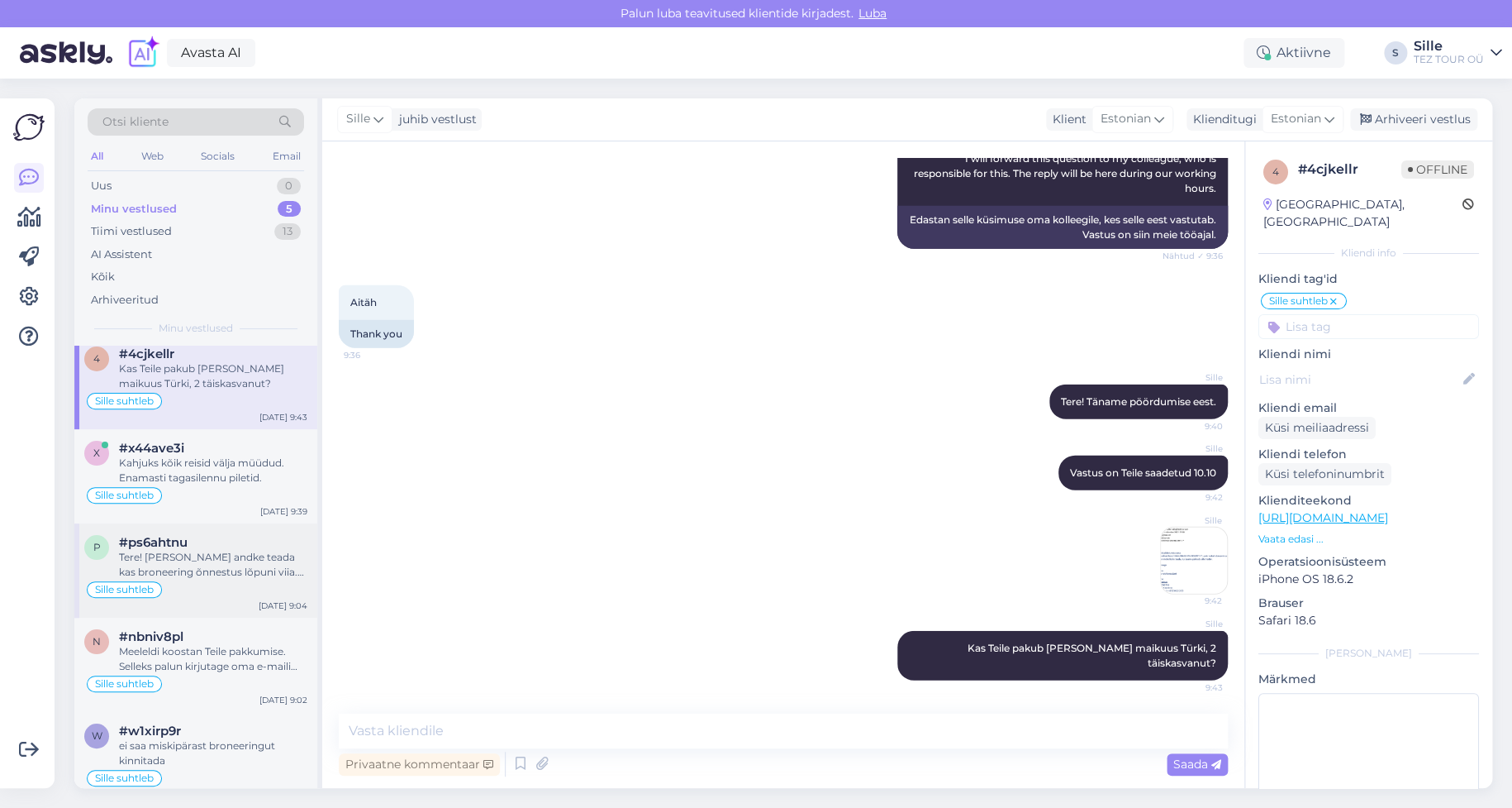
scroll to position [27, 0]
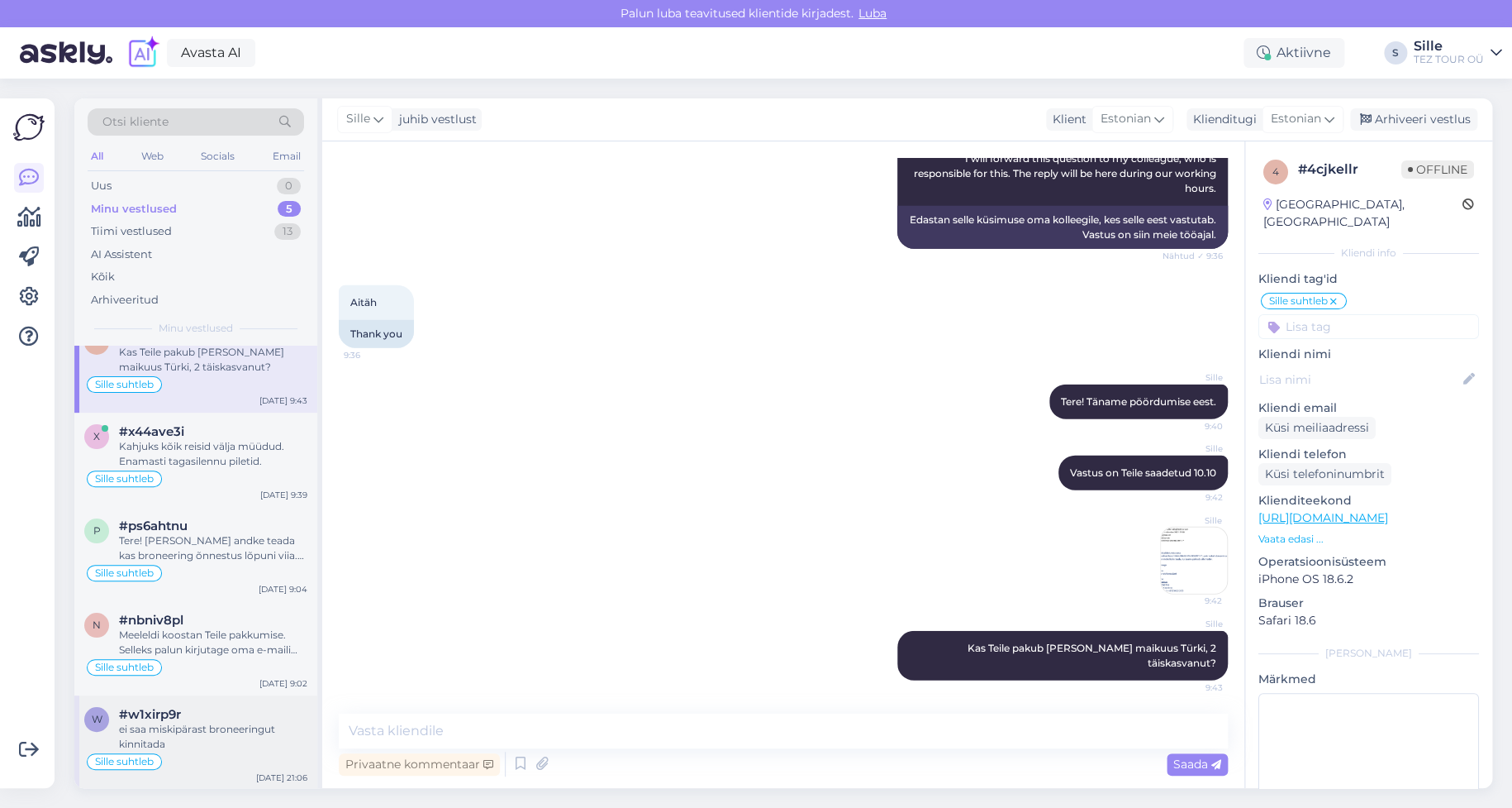
click at [193, 735] on div "ei saa miskipärast broneeringut kinnitada" at bounding box center [213, 736] width 189 height 30
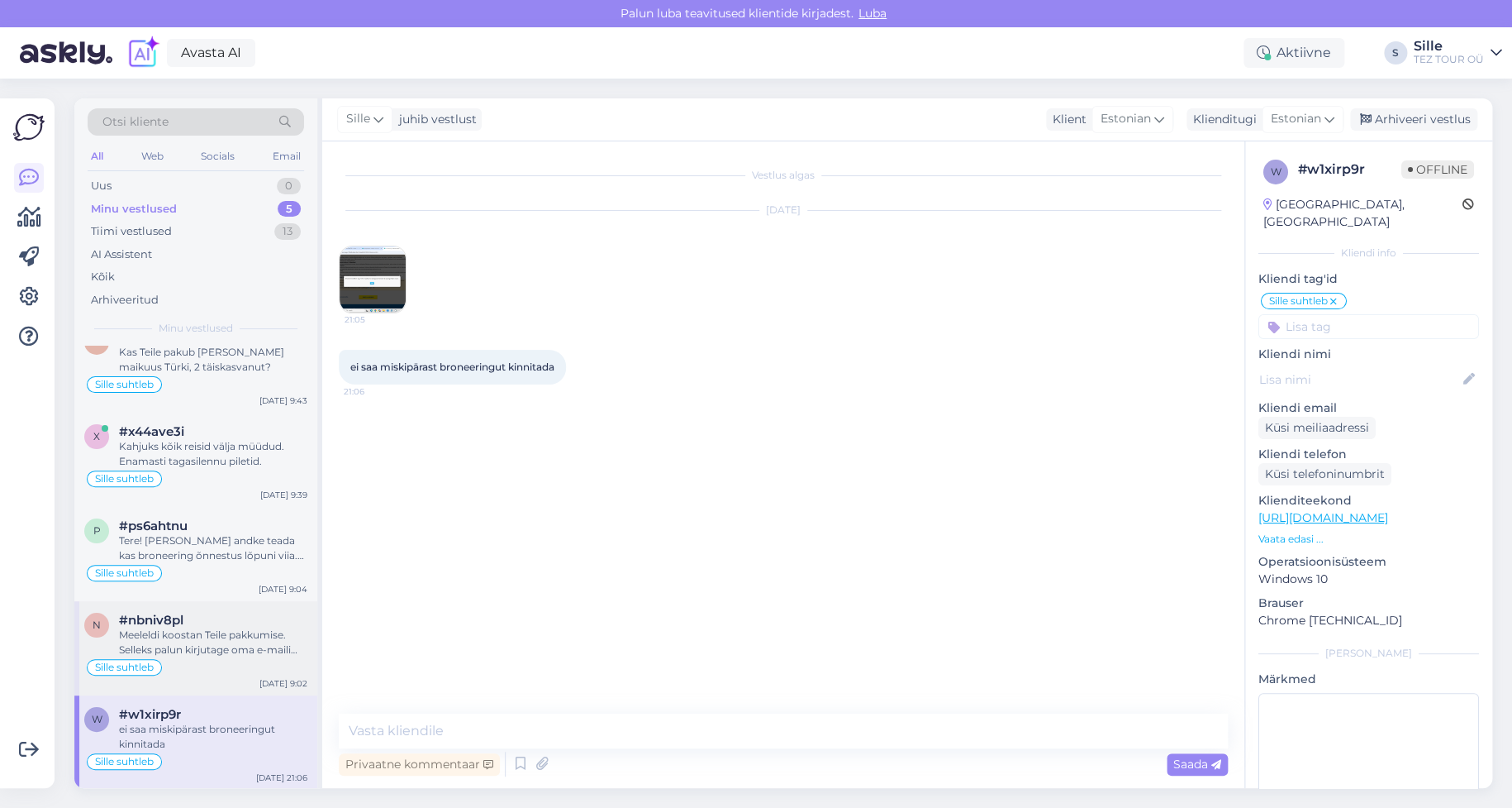
click at [191, 653] on div "Meeleldi koostan Teile pakkumise. Selleks palun kirjutage oma e-maili aadress k…" at bounding box center [213, 641] width 189 height 30
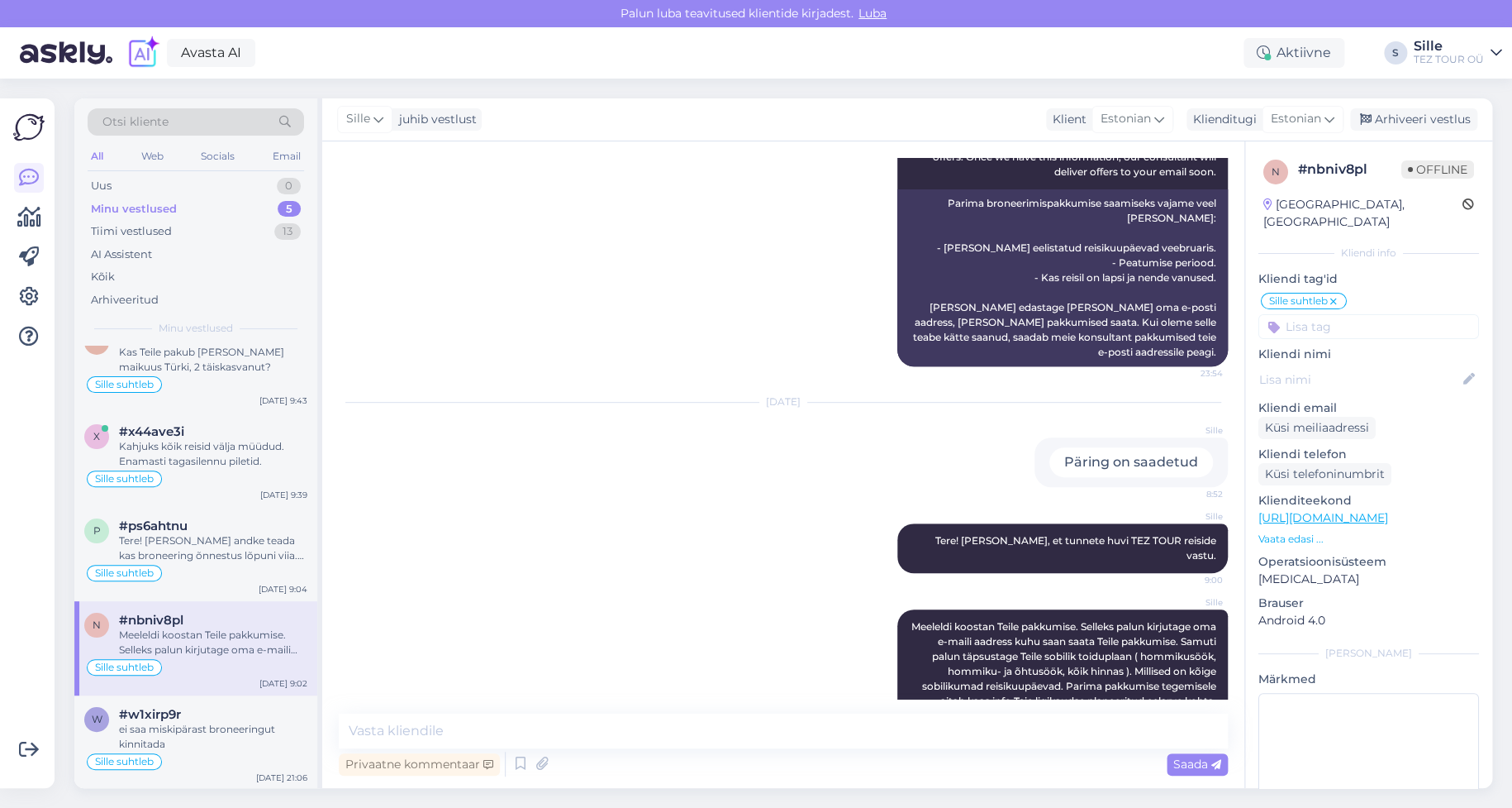
scroll to position [391, 0]
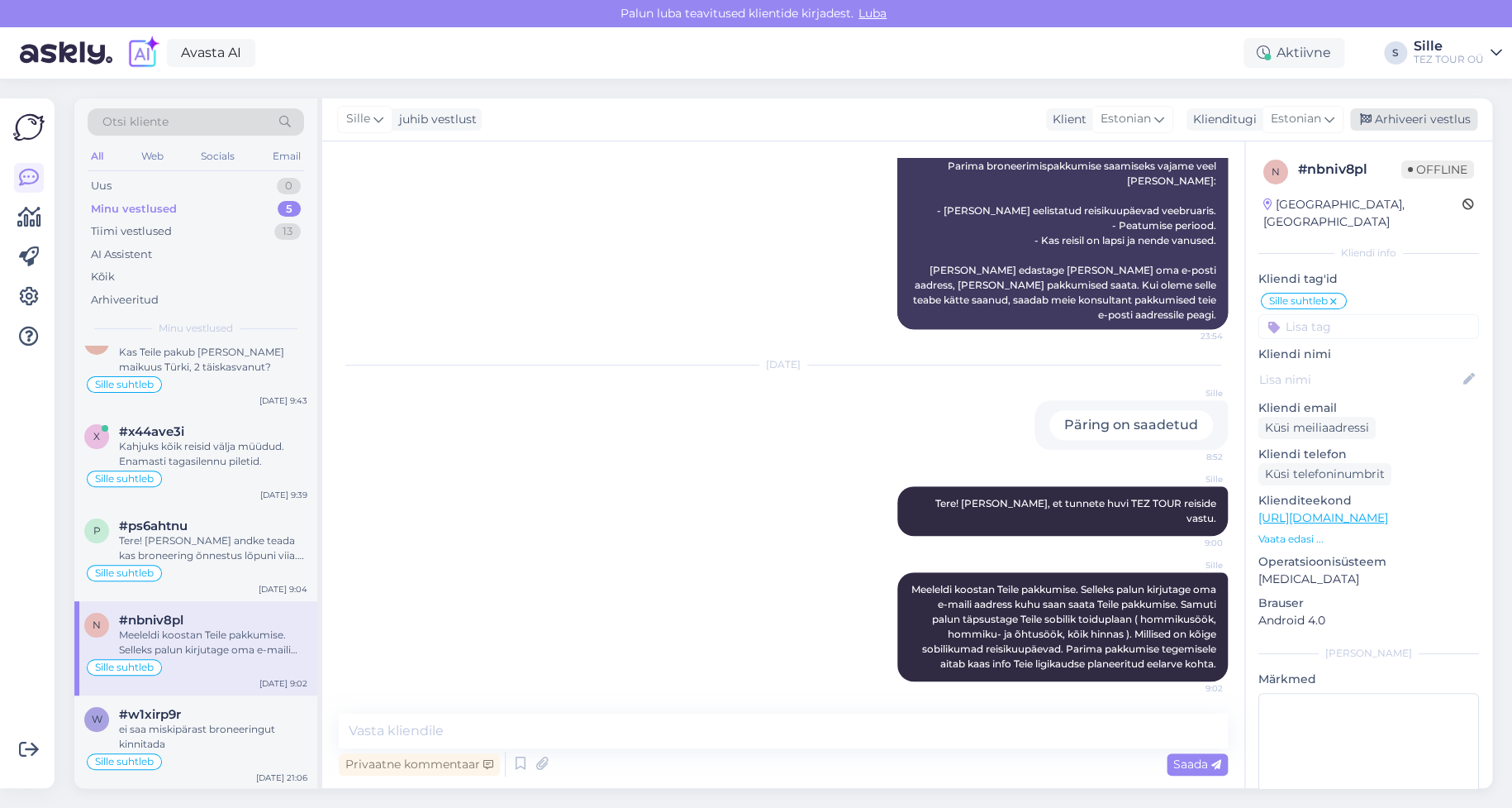
click at [1409, 115] on div "Arhiveeri vestlus" at bounding box center [1414, 119] width 127 height 22
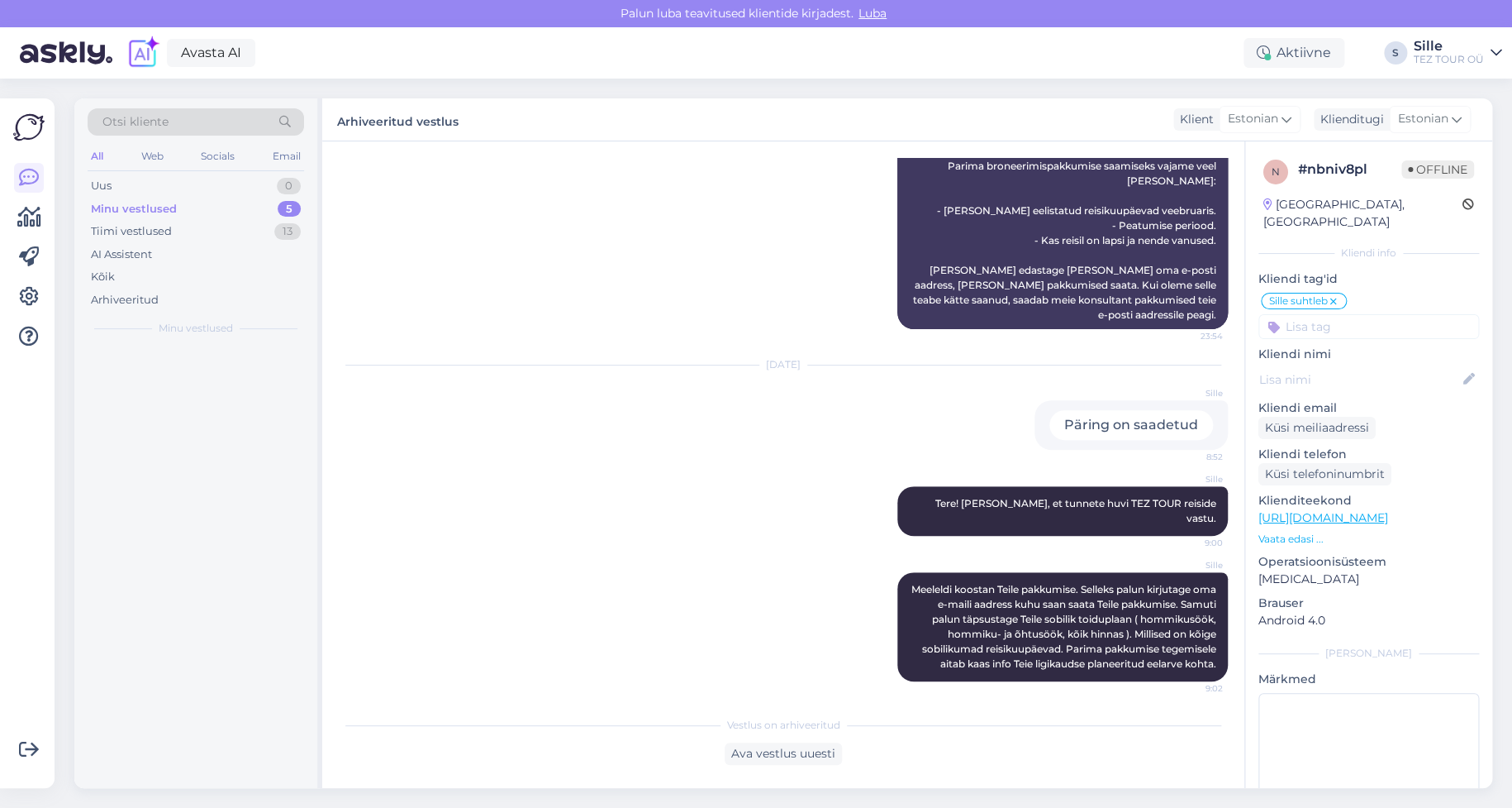
scroll to position [0, 0]
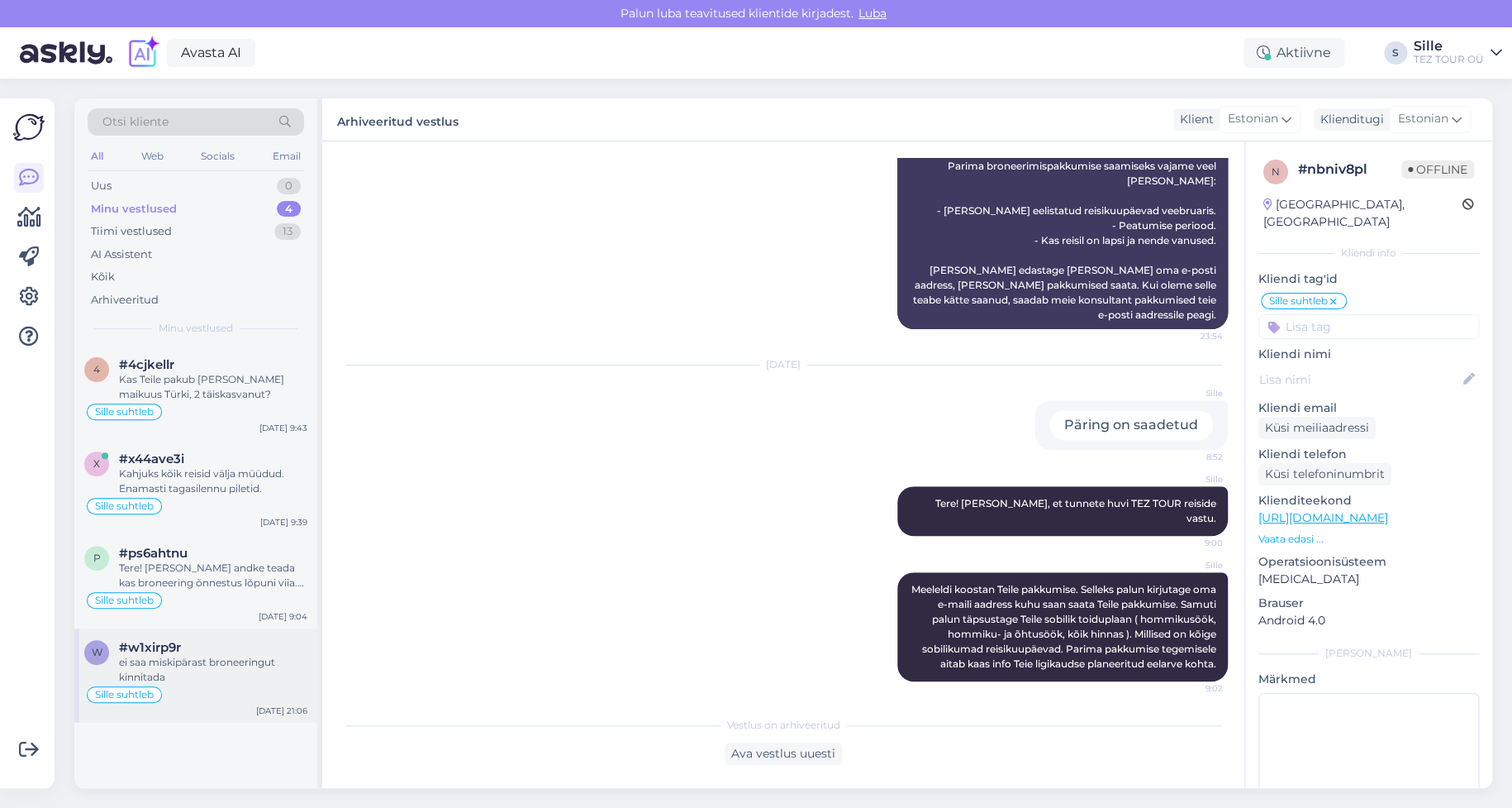
click at [174, 685] on div "Sille suhtleb" at bounding box center [195, 694] width 223 height 20
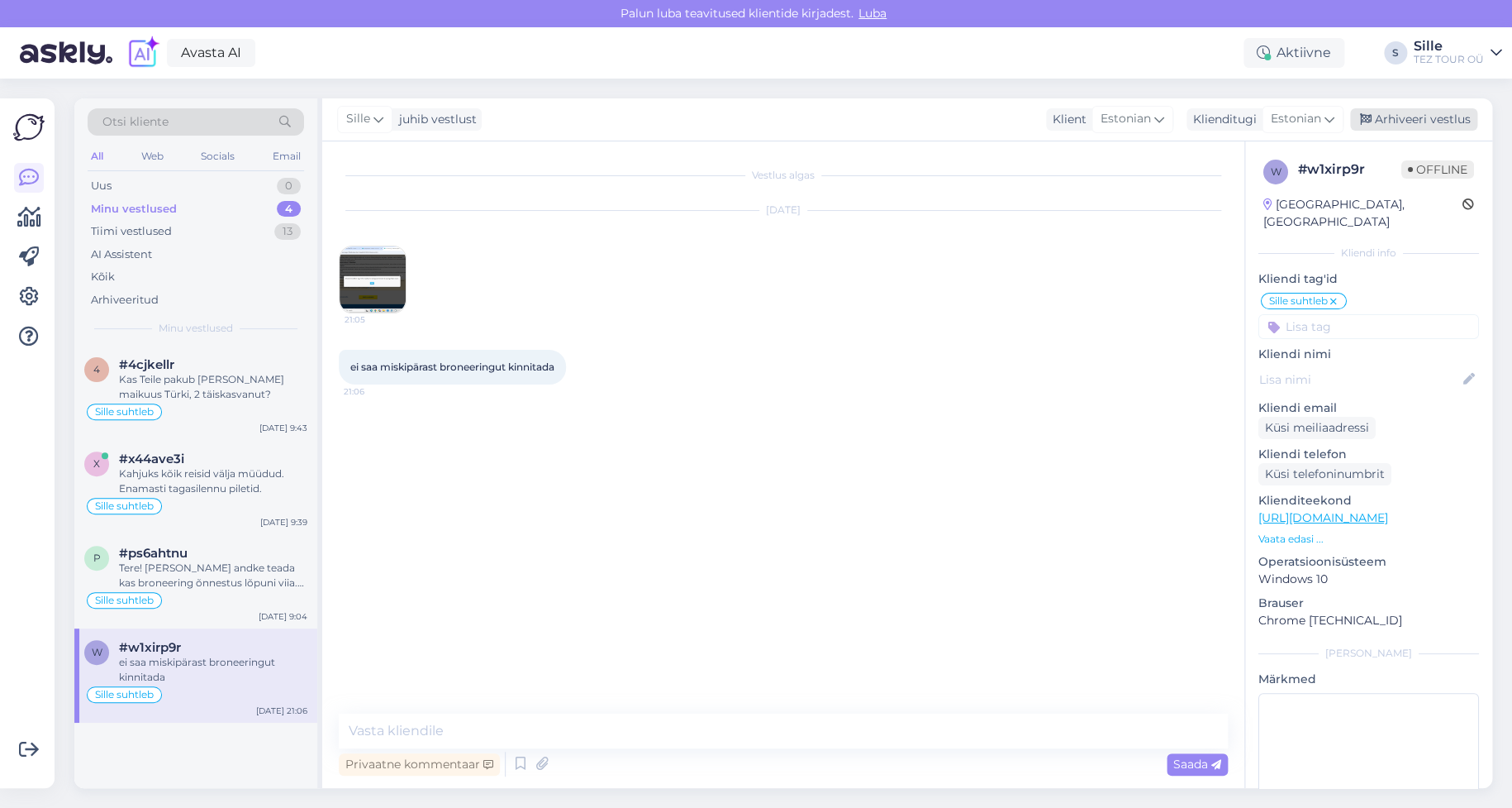
click at [1401, 122] on div "Arhiveeri vestlus" at bounding box center [1414, 119] width 127 height 22
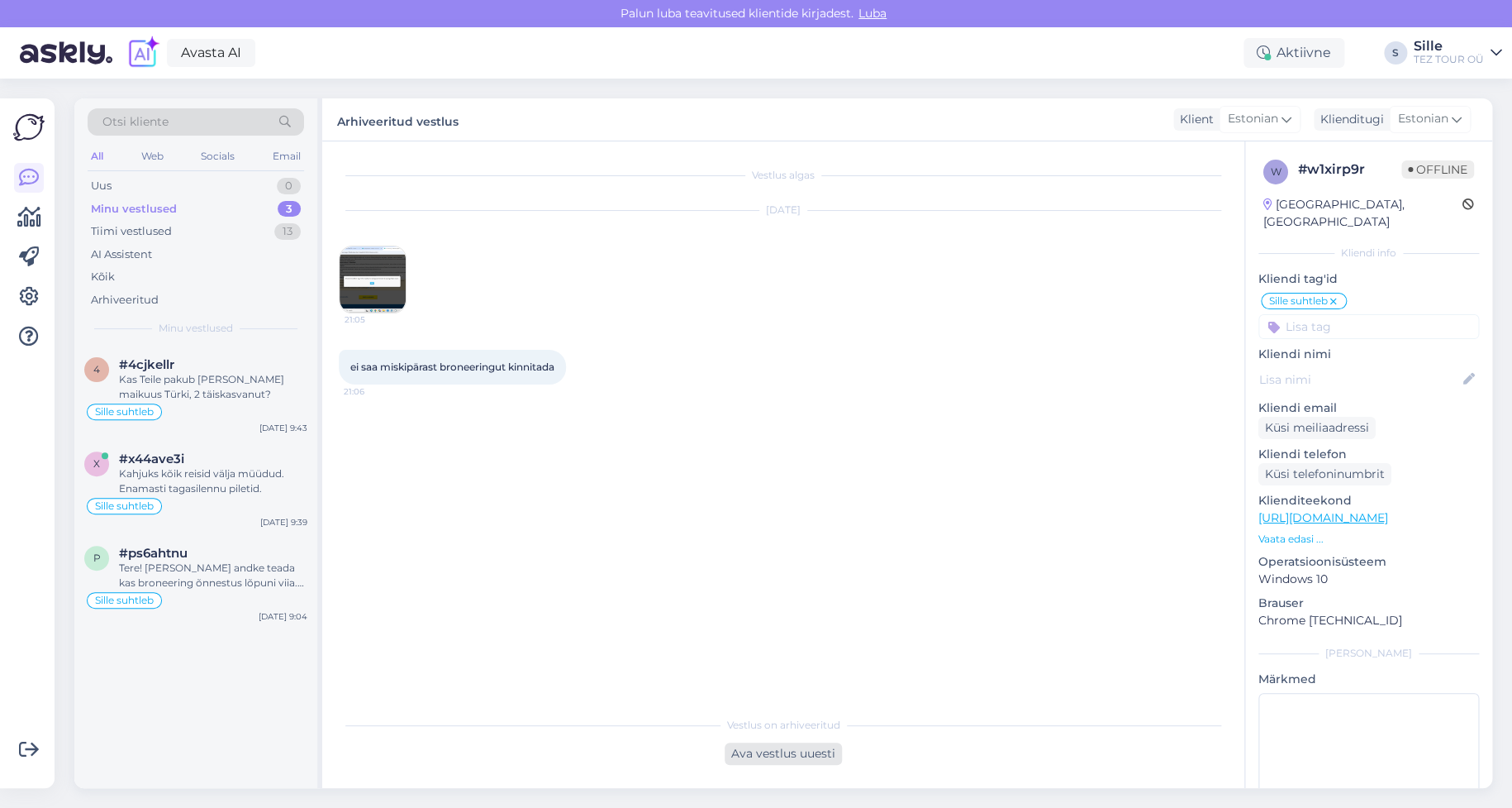
click at [773, 749] on div "Ava vestlus uuesti" at bounding box center [783, 754] width 117 height 22
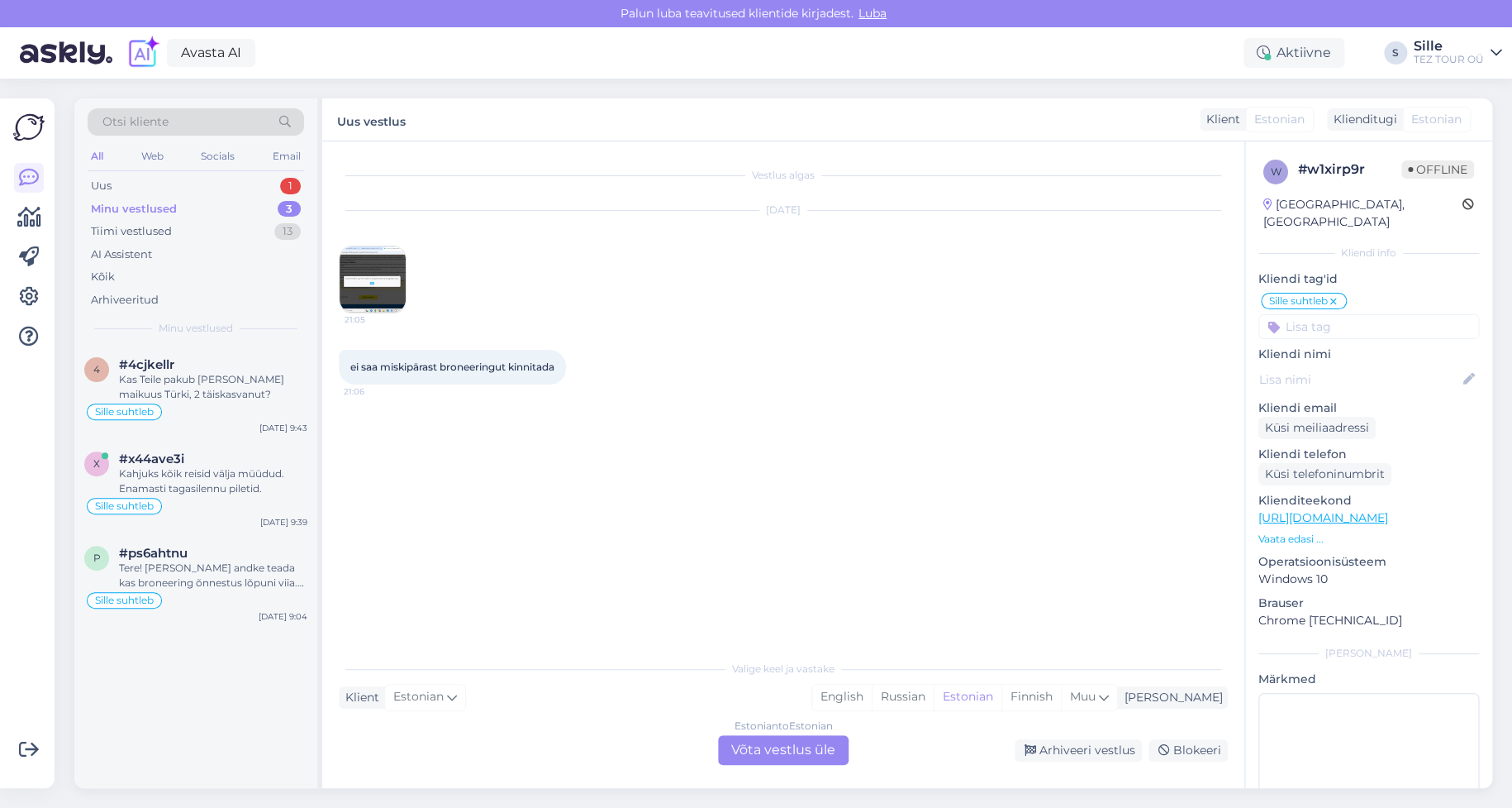
drag, startPoint x: 835, startPoint y: 455, endPoint x: 838, endPoint y: 466, distance: 11.4
click at [838, 466] on div "Vestlus algas [DATE] 21:05 ei saa miskipärast broneeringut kinnitada 21:06" at bounding box center [791, 397] width 904 height 478
click at [182, 580] on div "Tere! [PERSON_NAME] andke teada kas broneering õnnestus lõpuni viia. Meeleldi a…" at bounding box center [213, 575] width 189 height 30
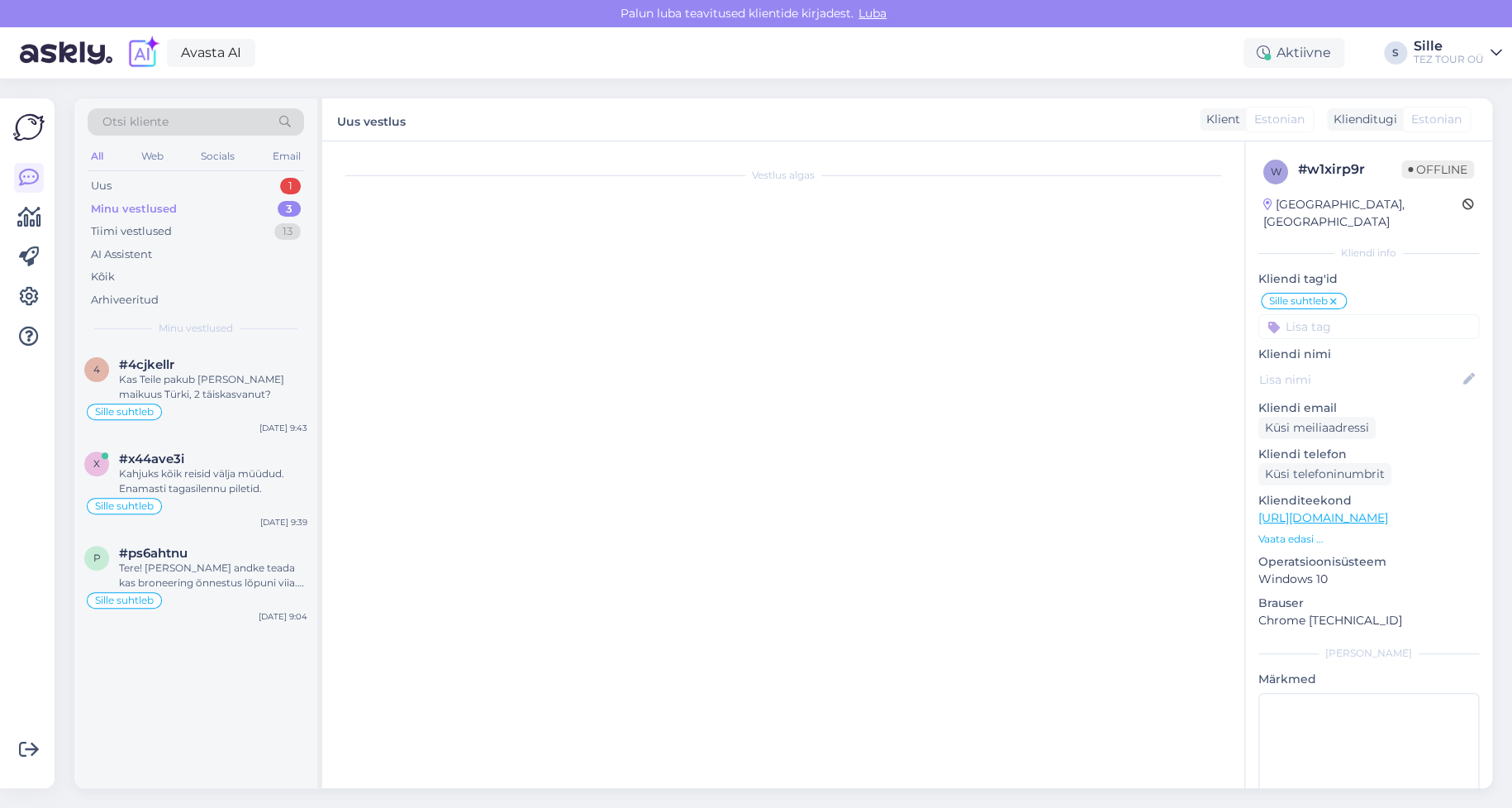
scroll to position [580, 0]
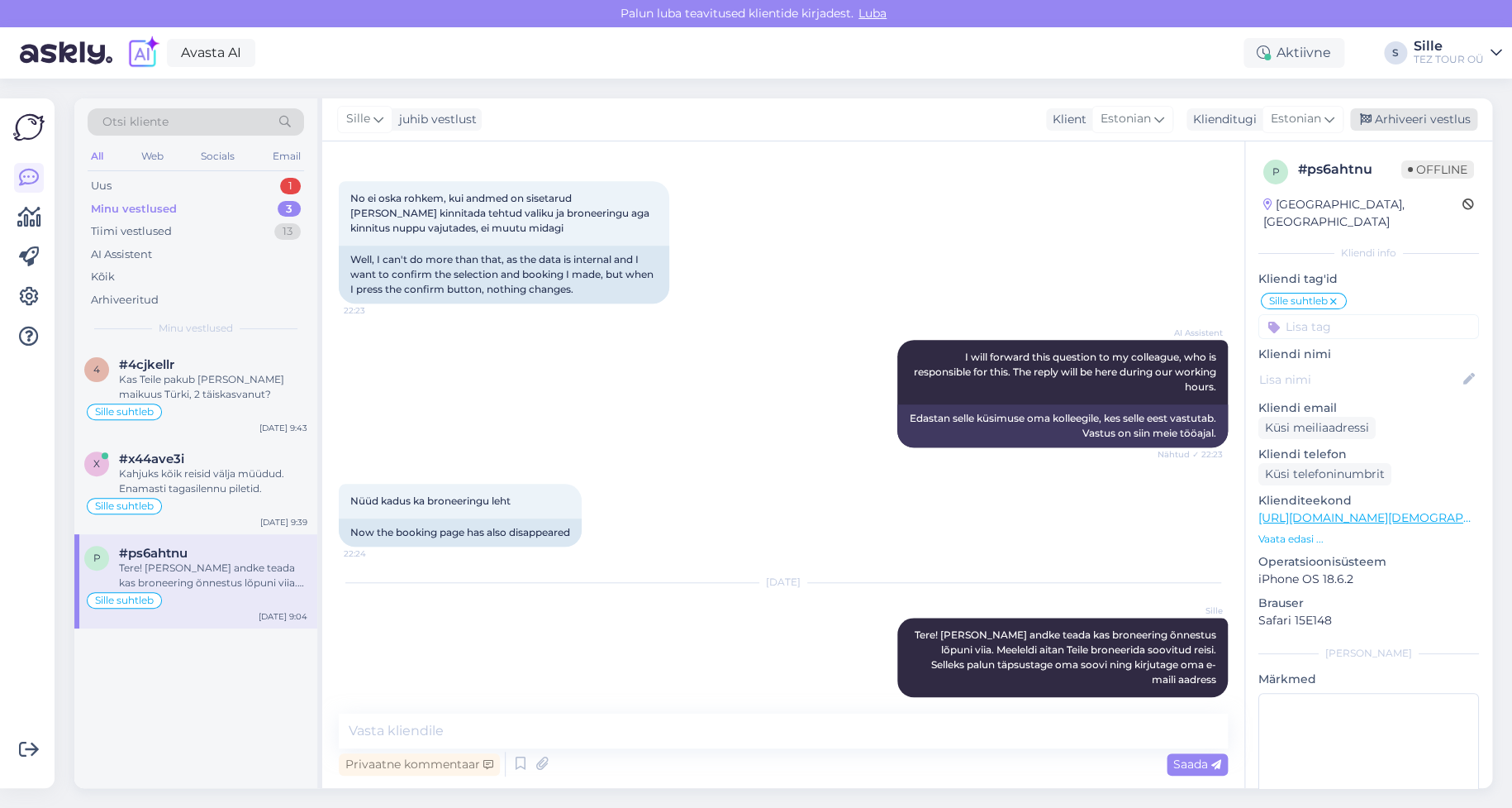
click at [1402, 117] on div "Arhiveeri vestlus" at bounding box center [1414, 119] width 127 height 22
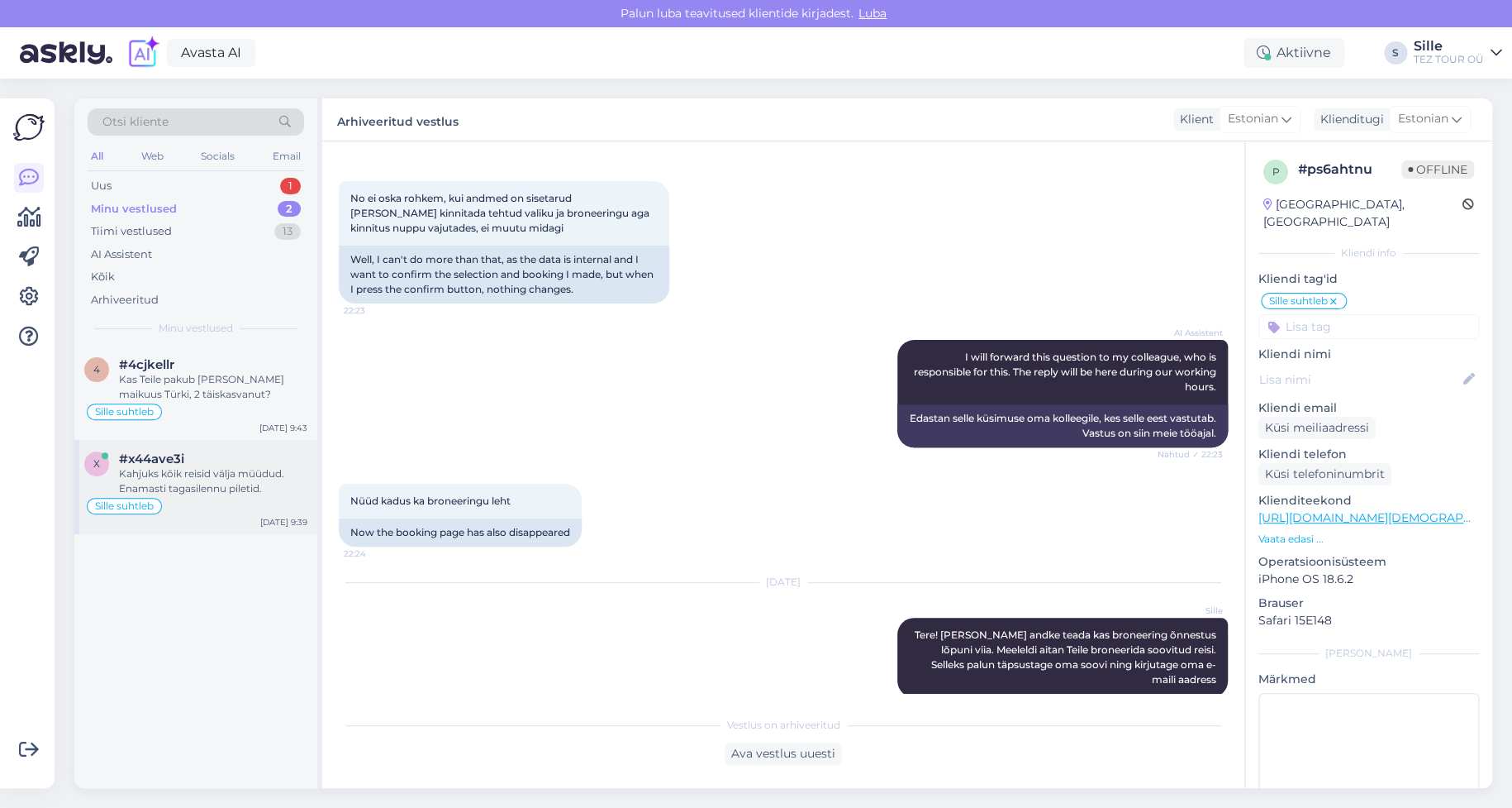
click at [184, 477] on div "Kahjuks kõik reisid välja müüdud. Enamasti tagasilennu piletid." at bounding box center [213, 481] width 189 height 30
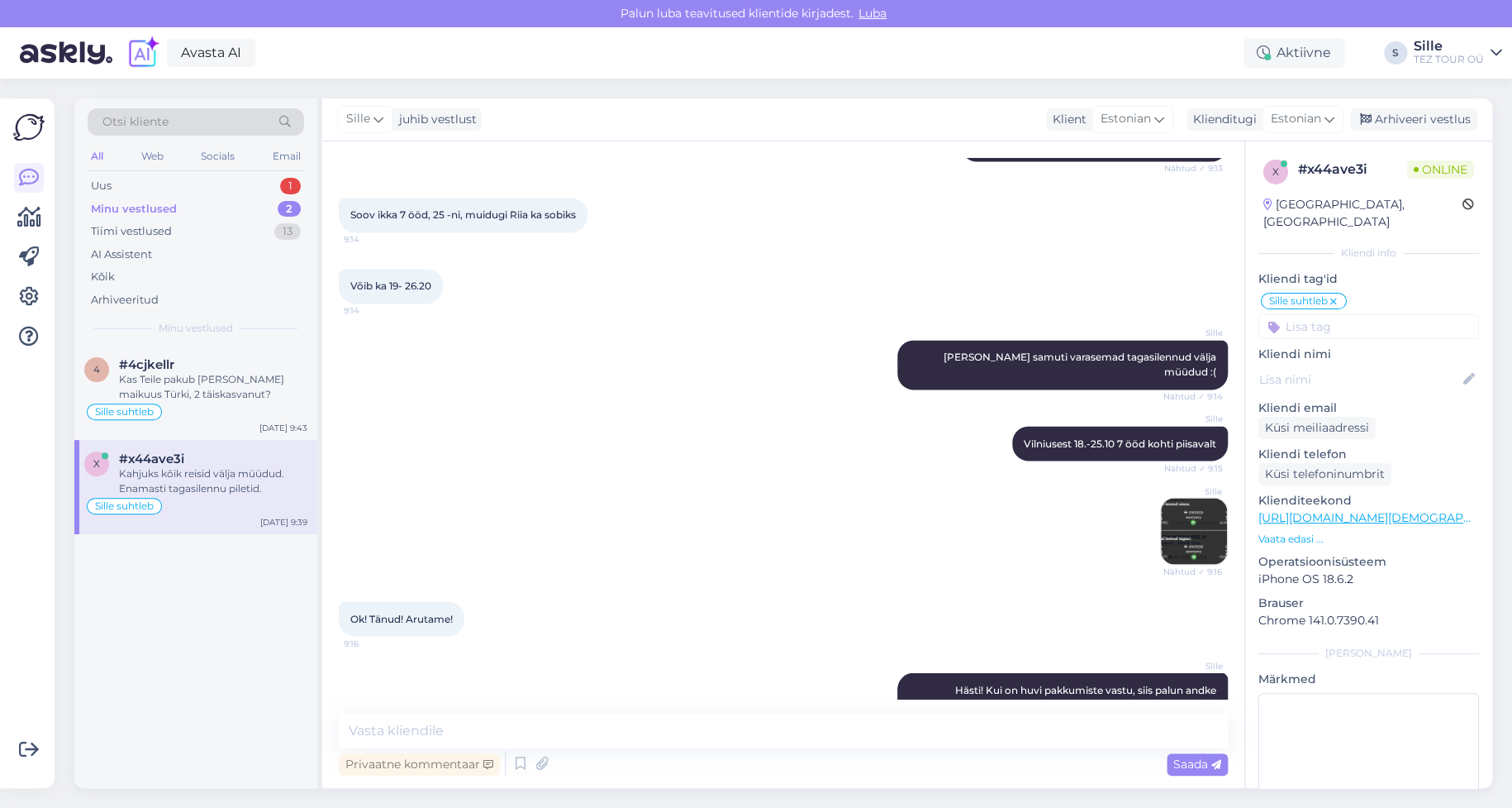
scroll to position [1584, 0]
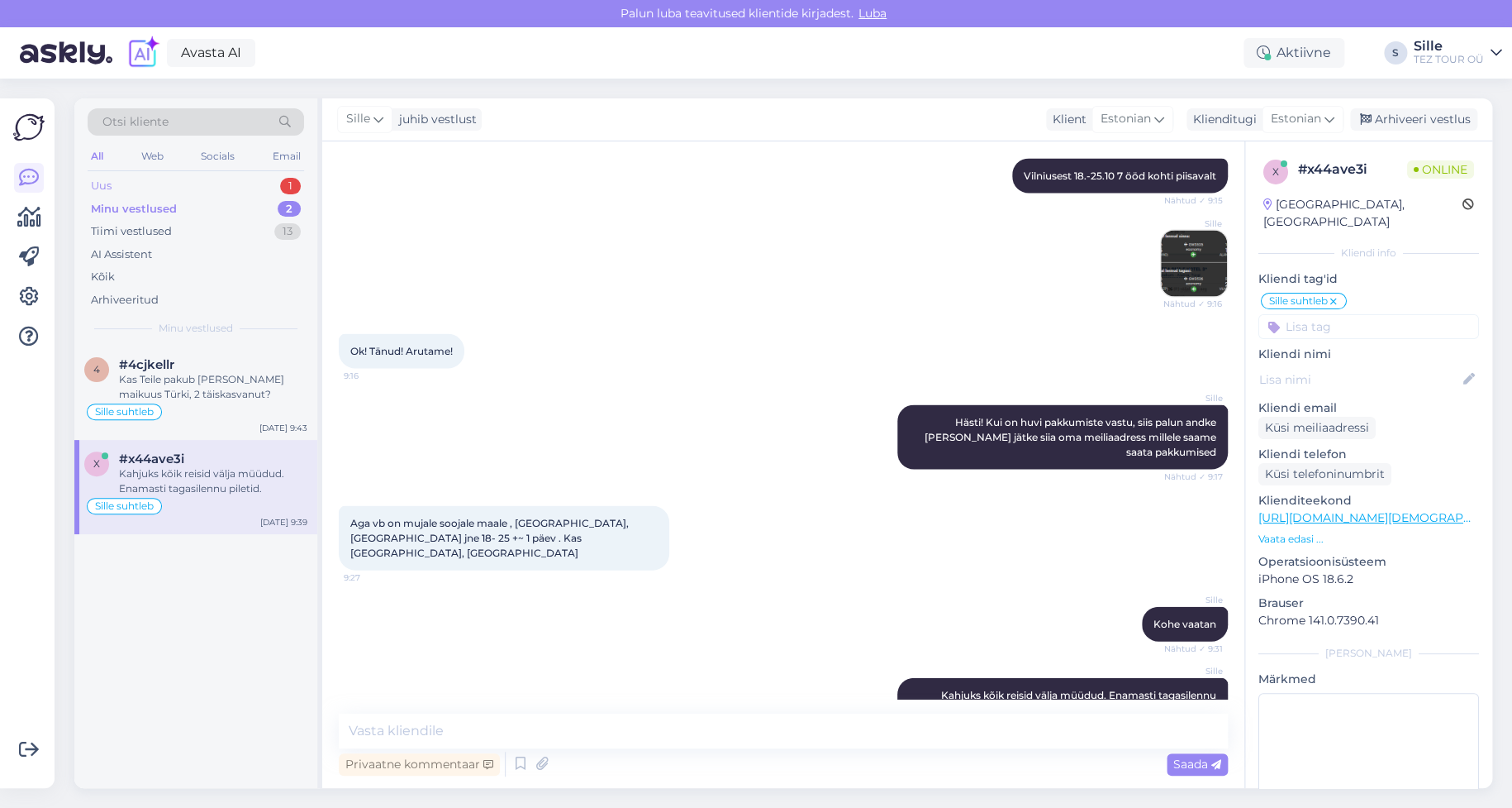
click at [184, 185] on div "Uus 1" at bounding box center [195, 185] width 217 height 23
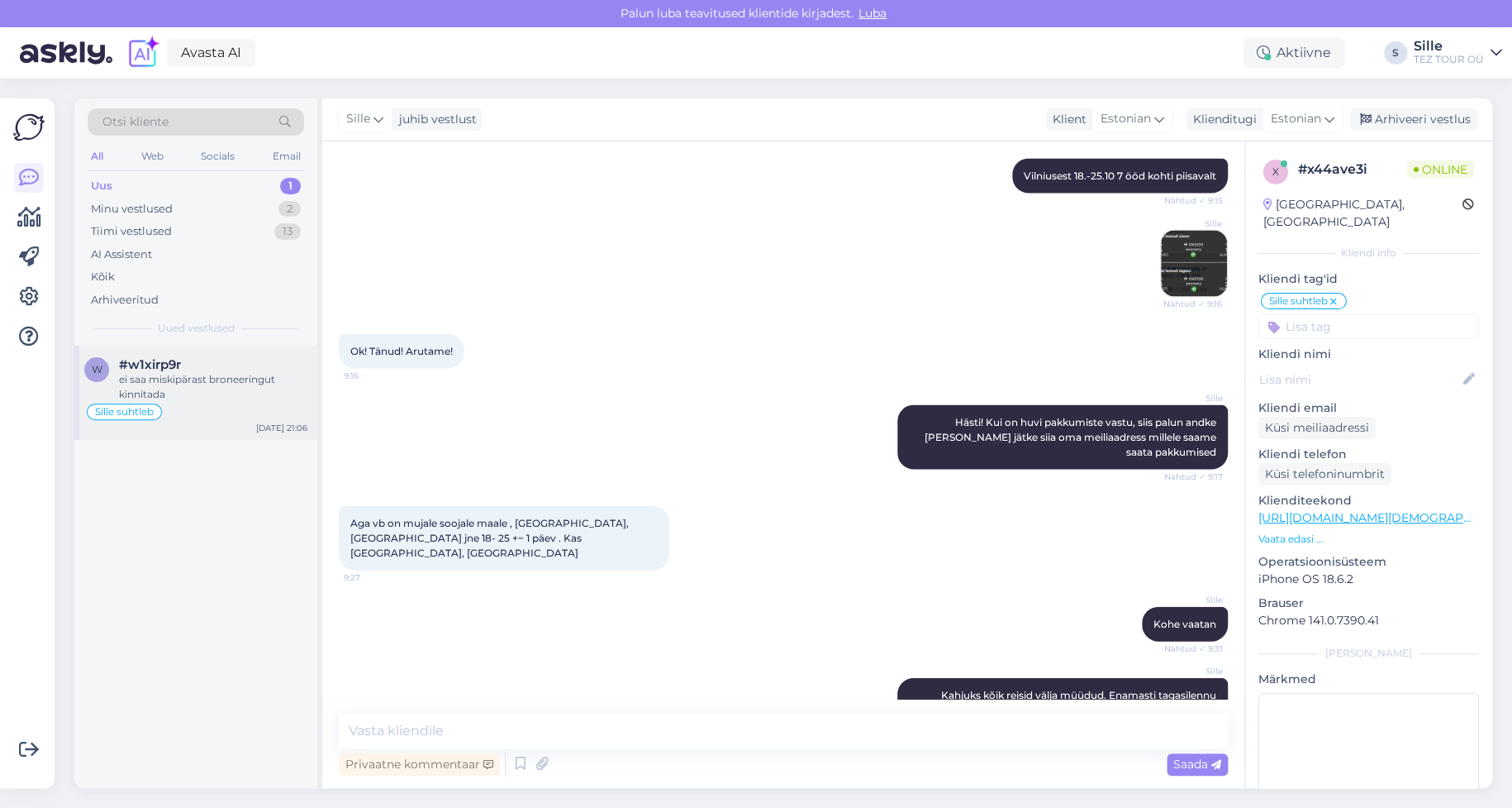
click at [207, 374] on div "ei saa miskipärast broneeringut kinnitada" at bounding box center [213, 387] width 189 height 30
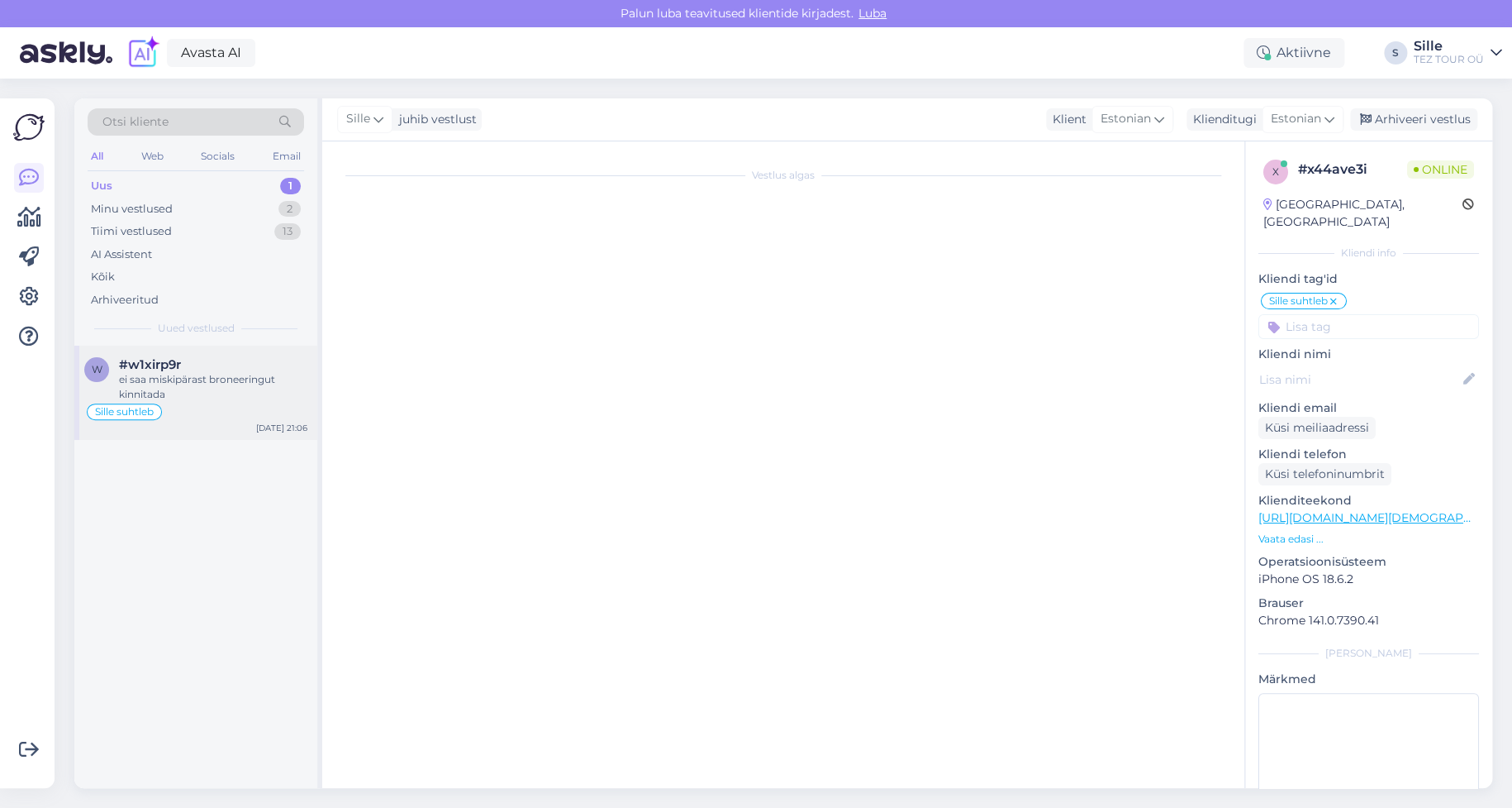
scroll to position [0, 0]
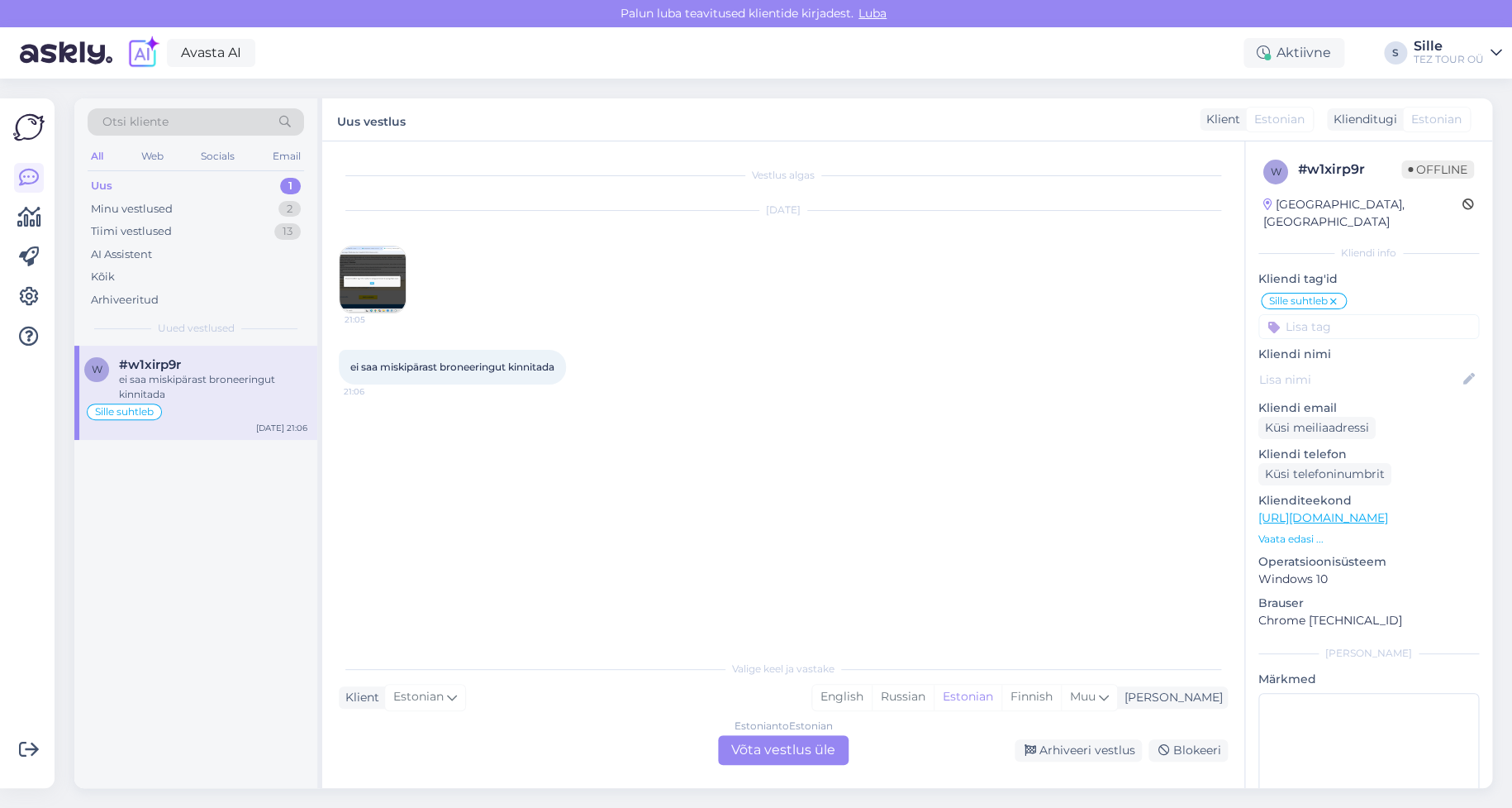
click at [748, 737] on div "Estonian to Estonian Võta vestlus üle" at bounding box center [783, 749] width 131 height 30
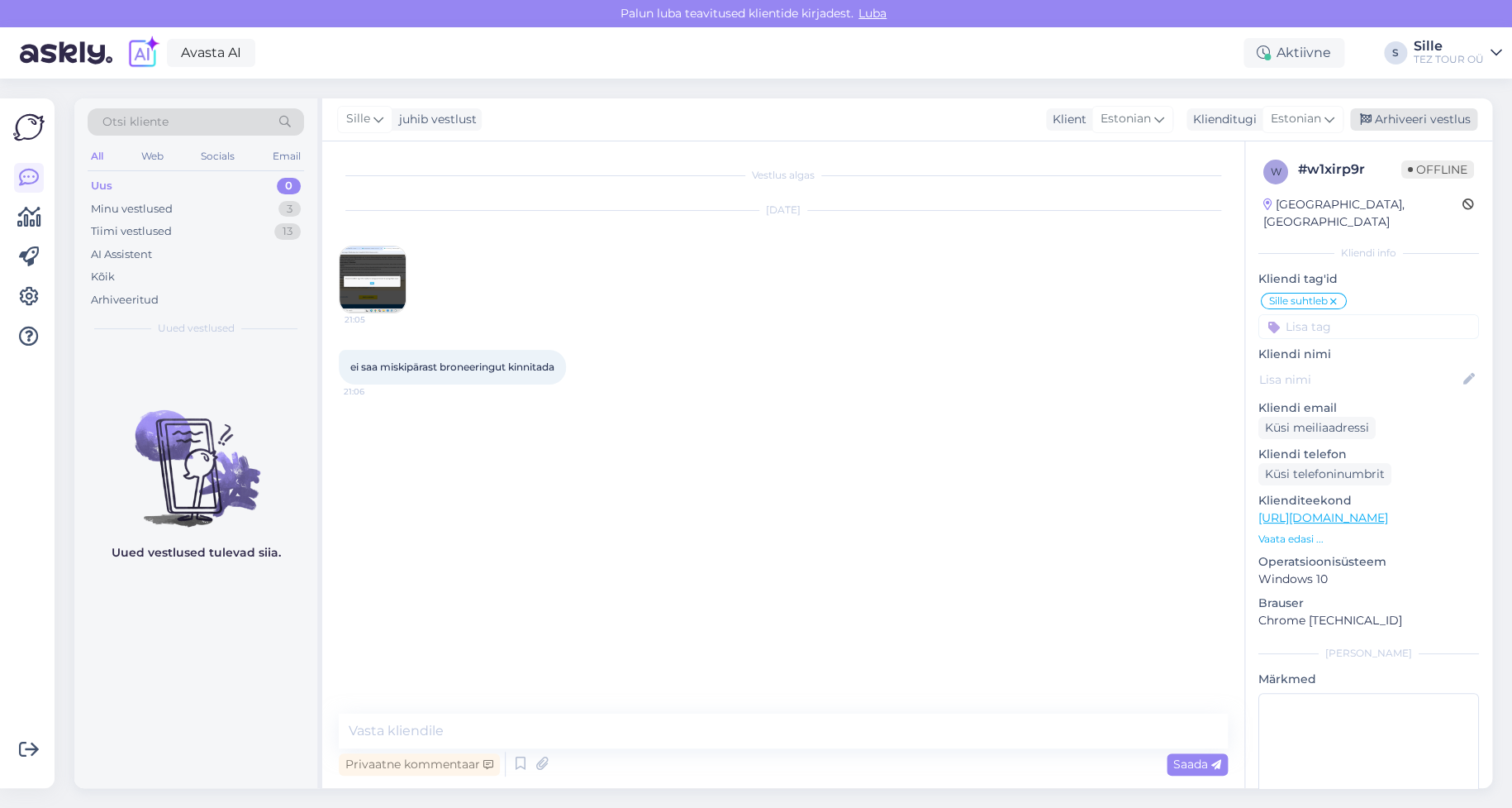
click at [1405, 116] on div "Arhiveeri vestlus" at bounding box center [1414, 119] width 127 height 22
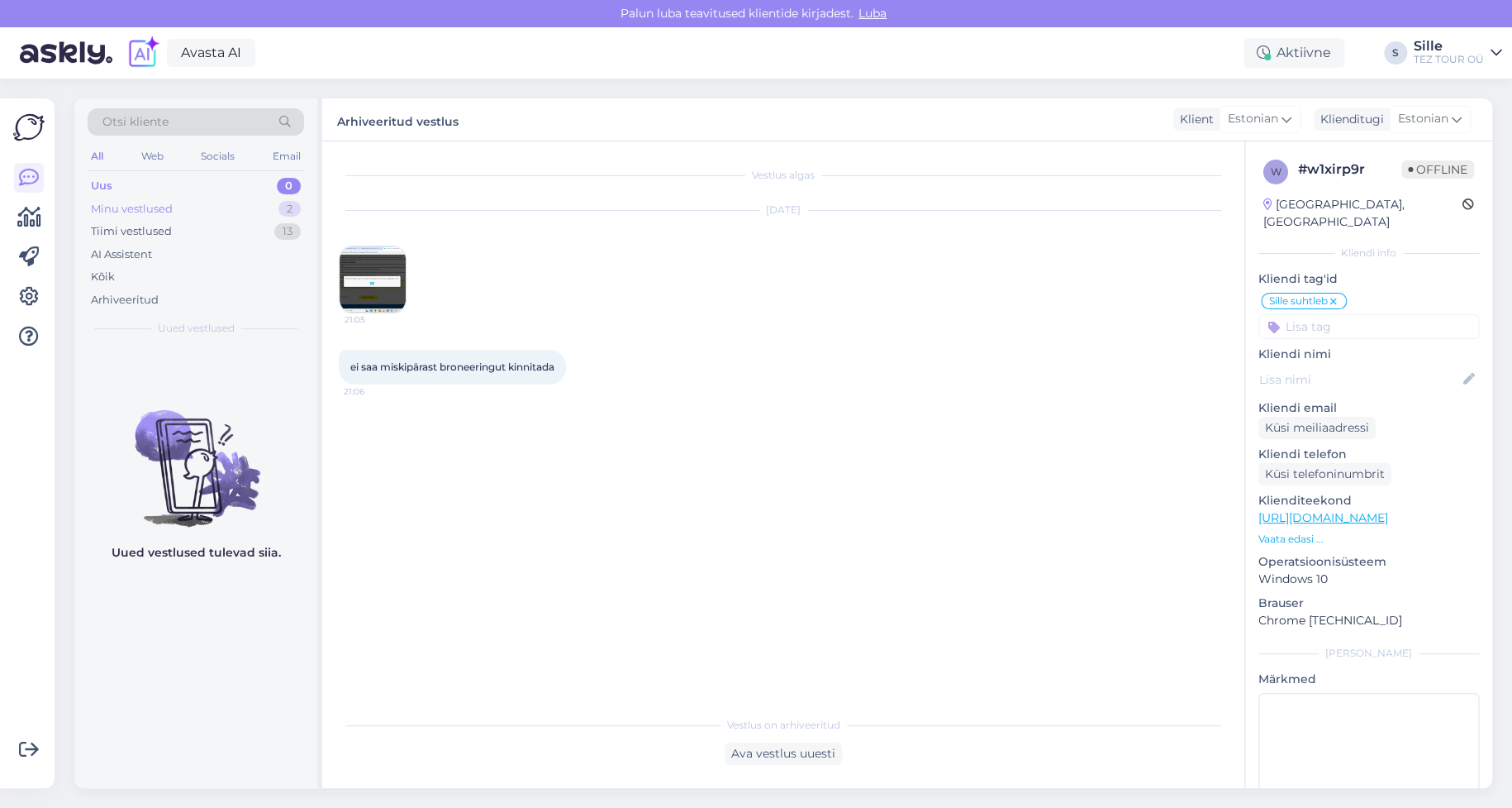
click at [148, 202] on div "Minu vestlused" at bounding box center [132, 208] width 82 height 16
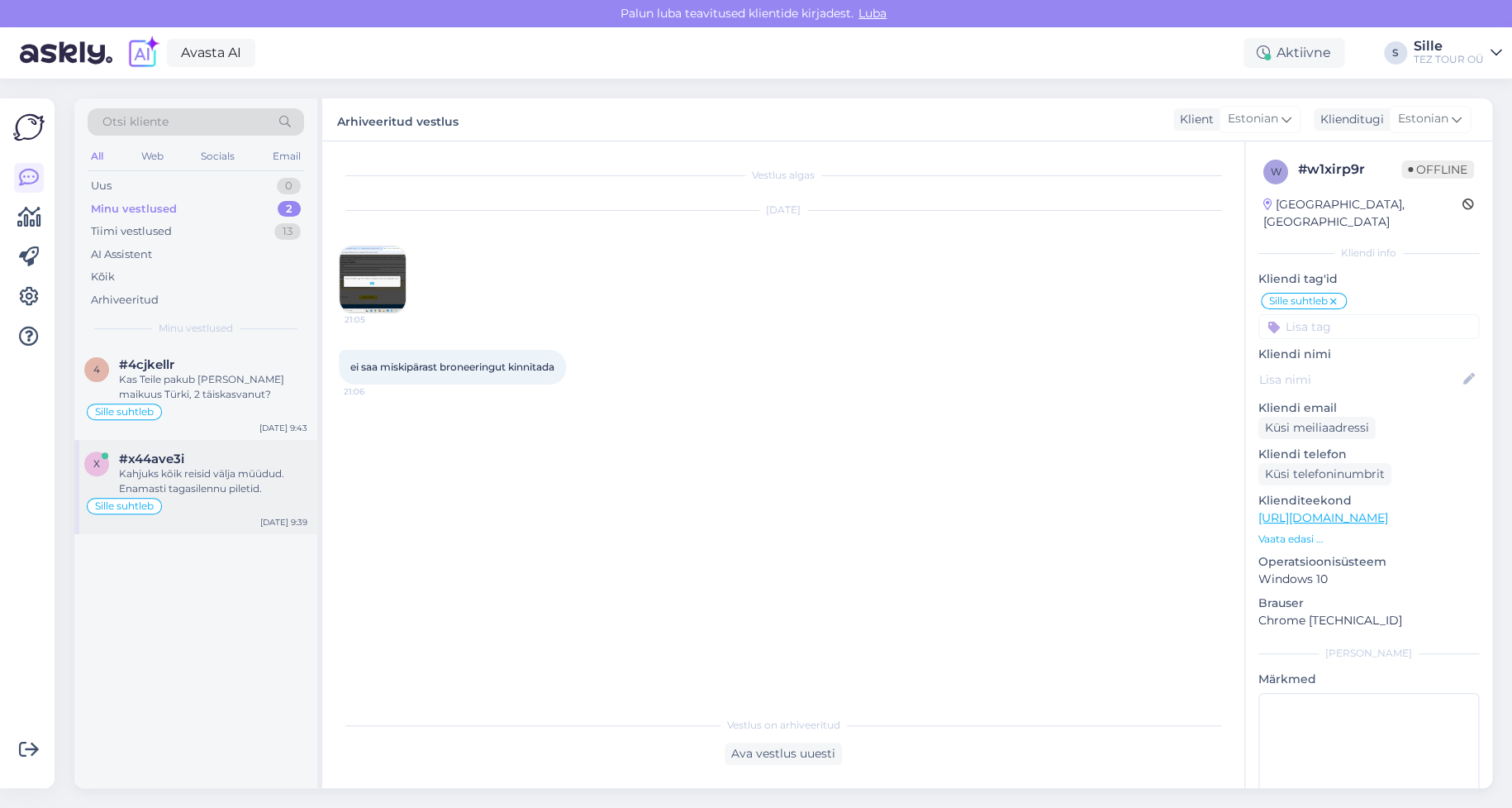
click at [172, 480] on div "Kahjuks kõik reisid välja müüdud. Enamasti tagasilennu piletid." at bounding box center [213, 481] width 189 height 30
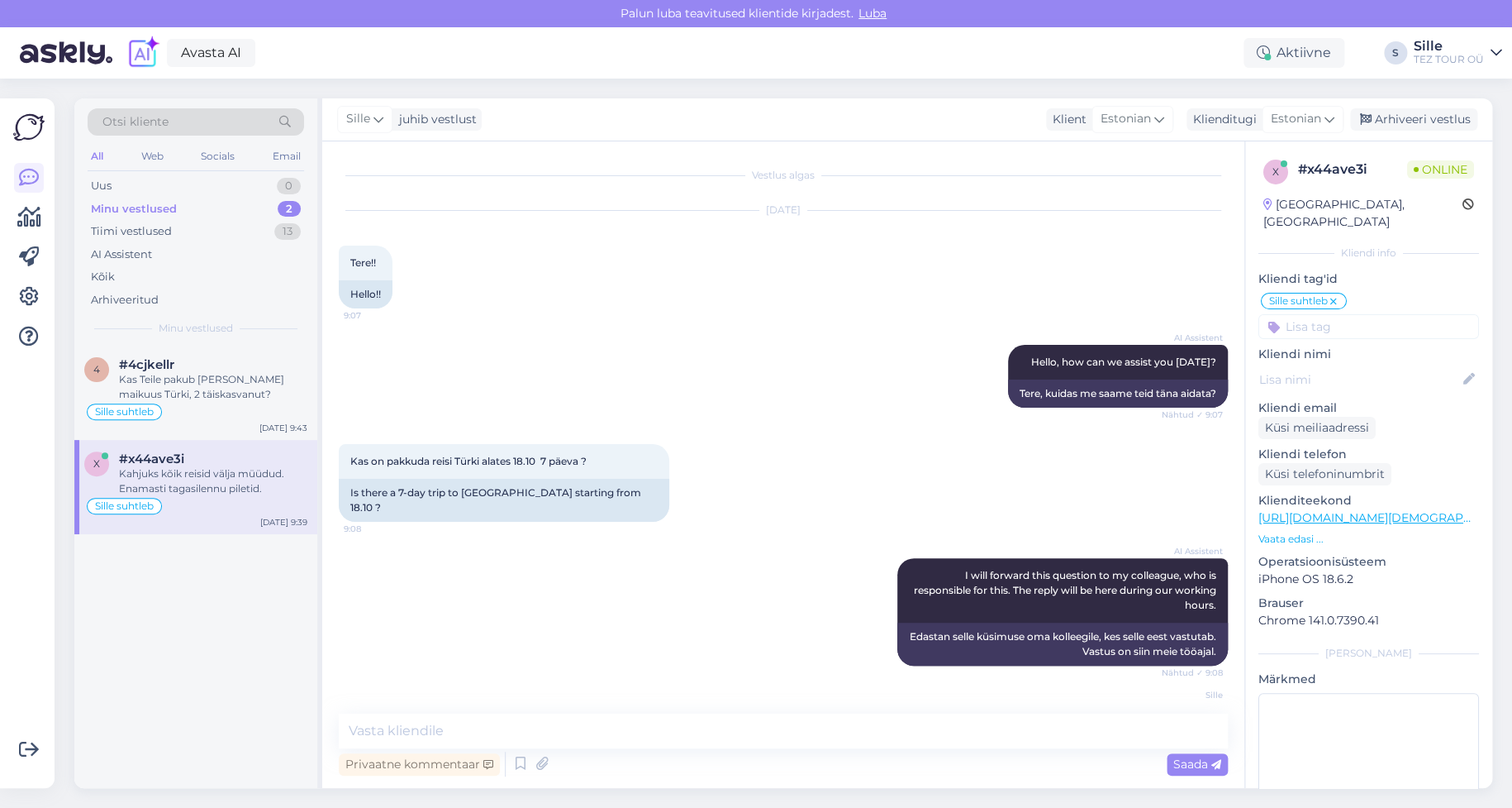
scroll to position [1584, 0]
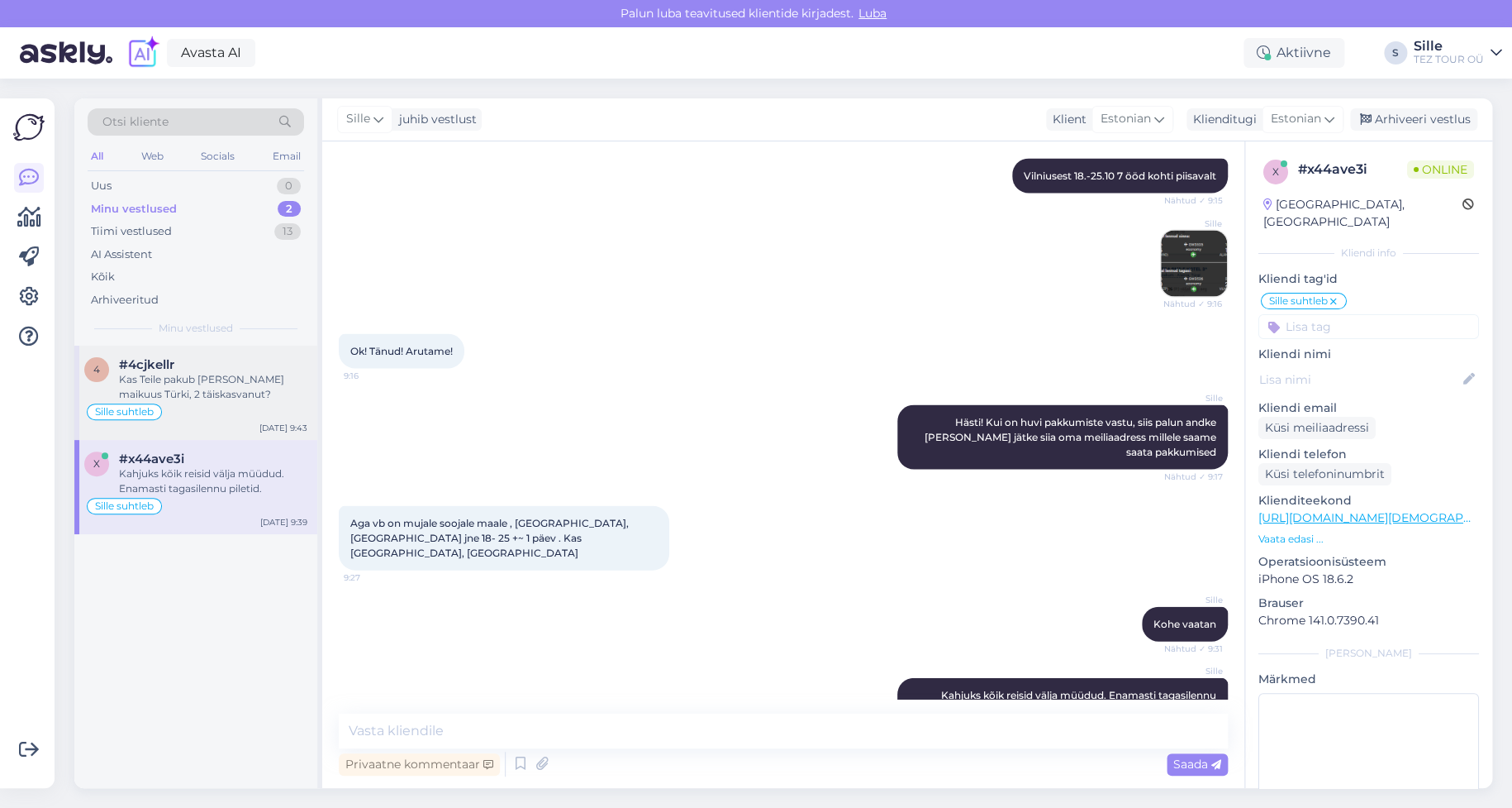
click at [226, 391] on div "Kas Teile pakub [PERSON_NAME] maikuus Türki, 2 täiskasvanut?" at bounding box center [213, 387] width 189 height 30
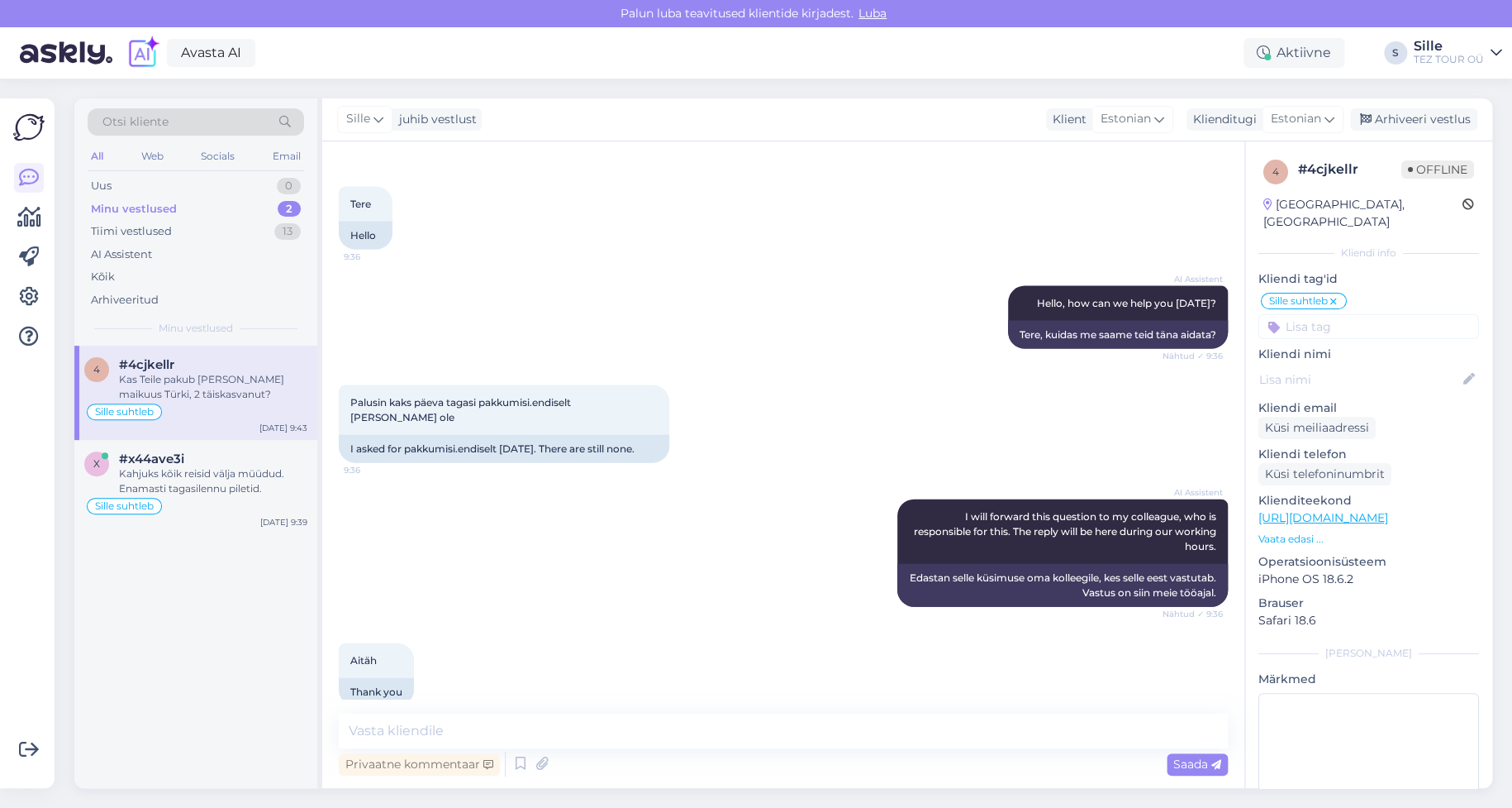
scroll to position [1617, 0]
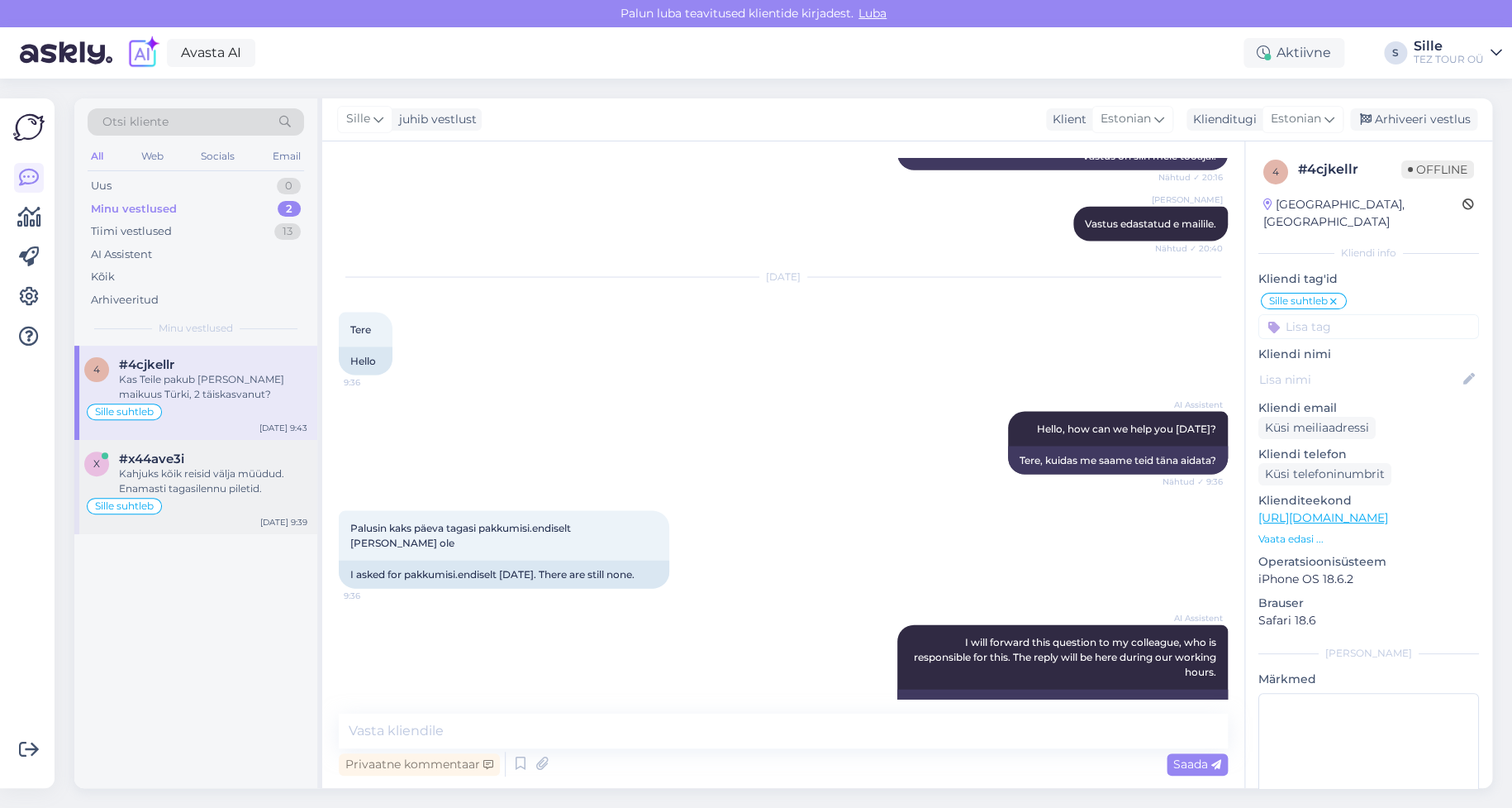
click at [228, 474] on div "Kahjuks kõik reisid välja müüdud. Enamasti tagasilennu piletid." at bounding box center [213, 481] width 189 height 30
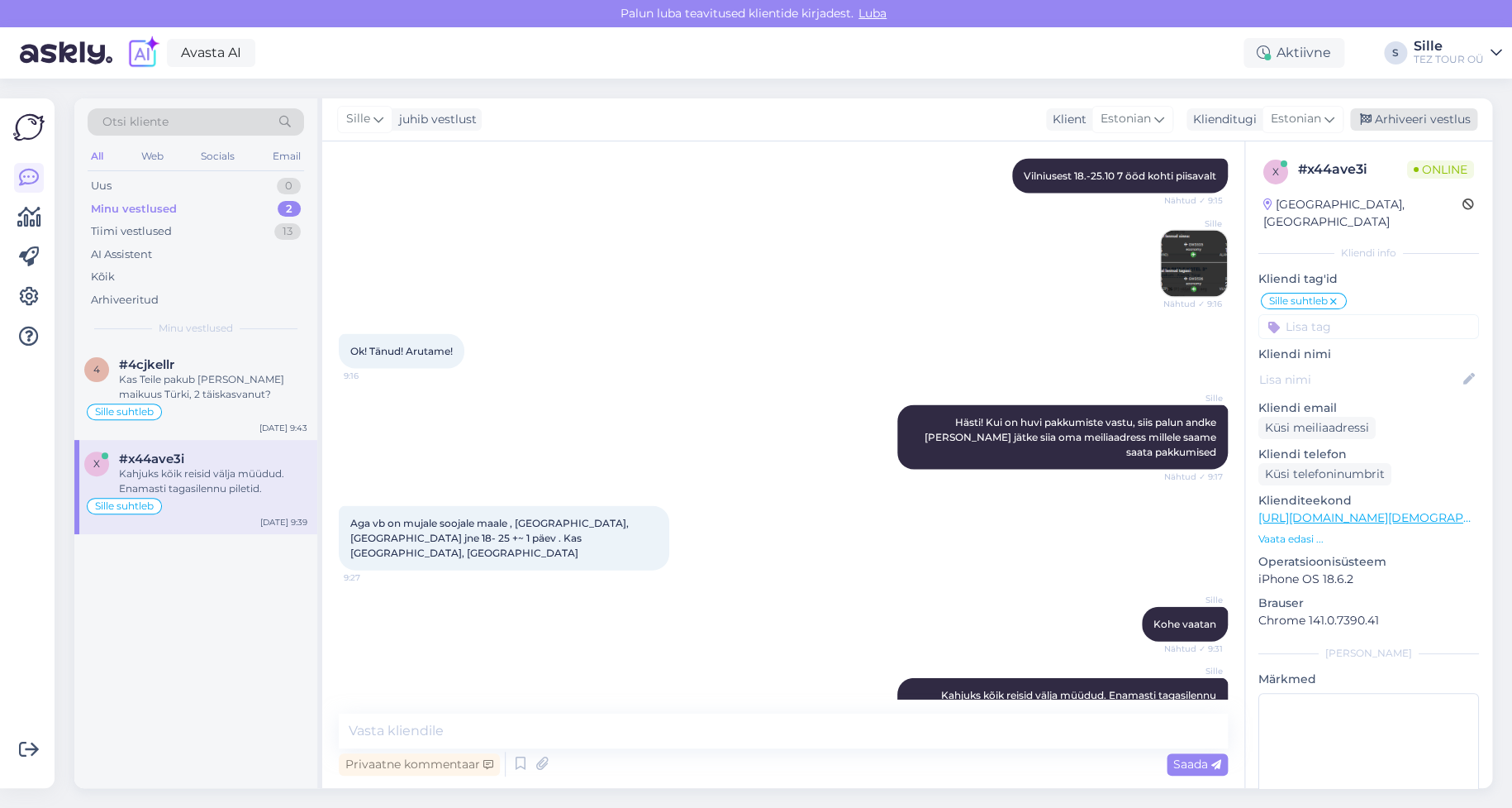
click at [1398, 119] on div "Arhiveeri vestlus" at bounding box center [1414, 119] width 127 height 22
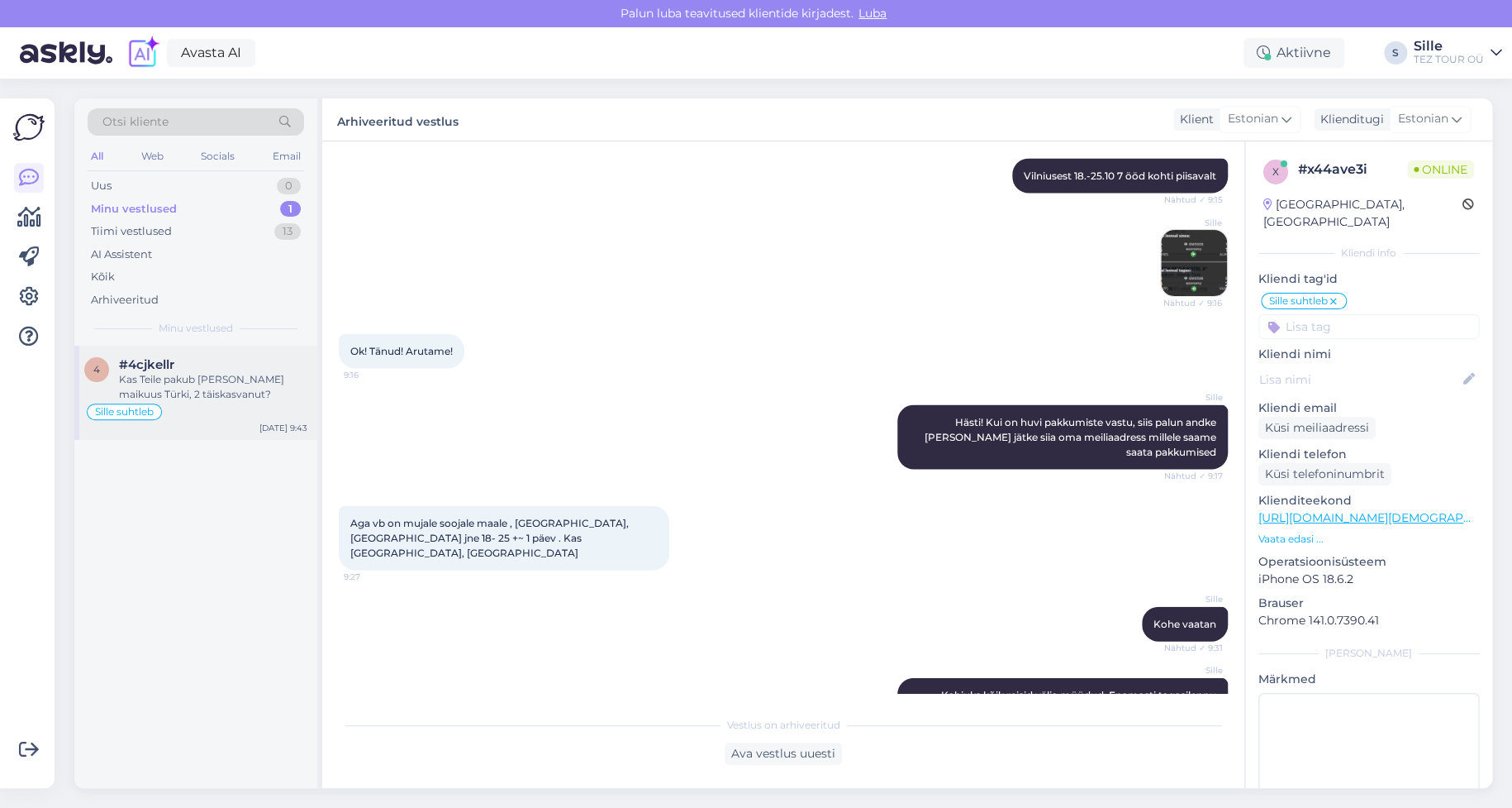
click at [230, 405] on div "Sille suhtleb" at bounding box center [195, 411] width 223 height 20
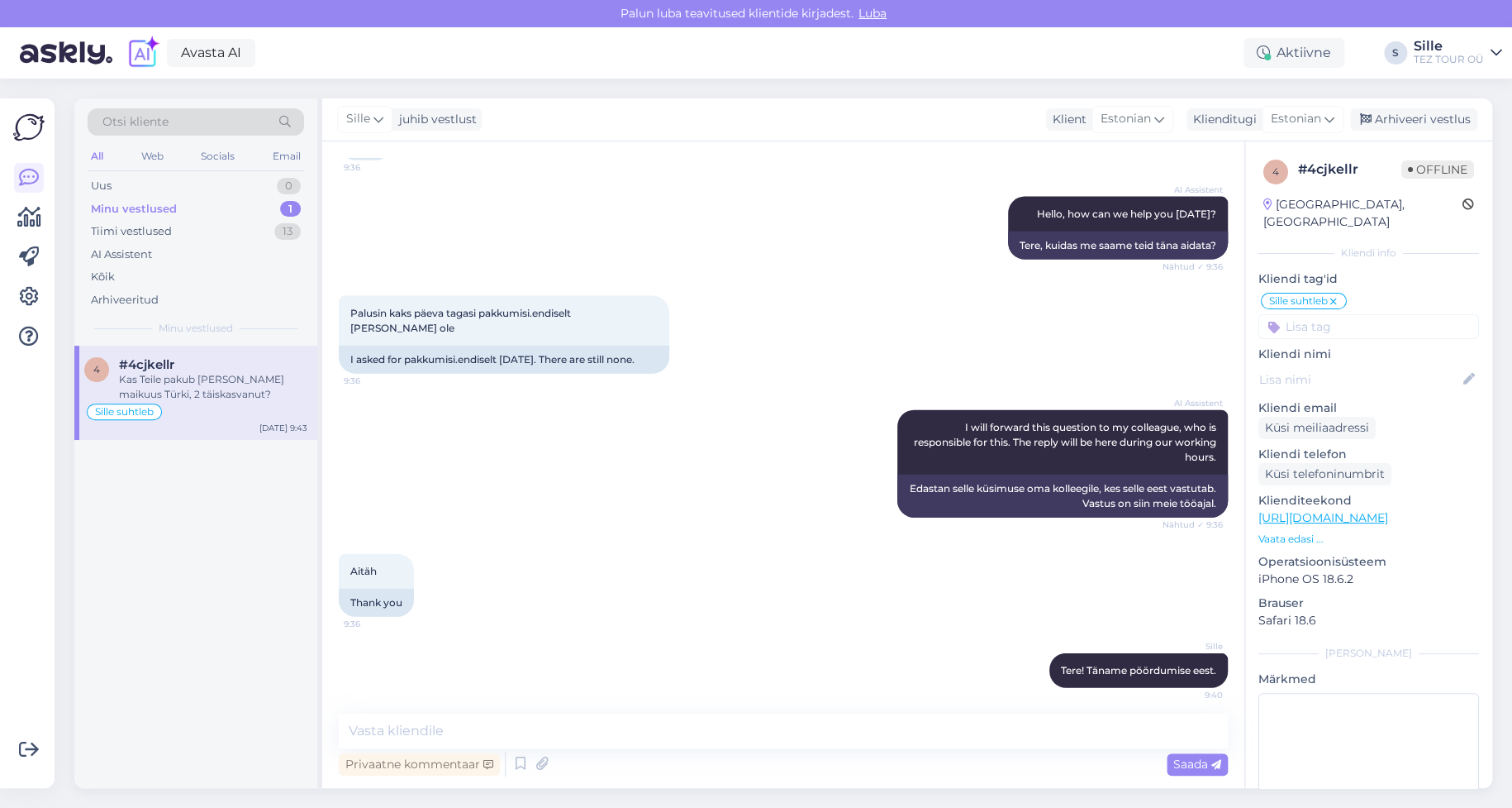
scroll to position [2113, 0]
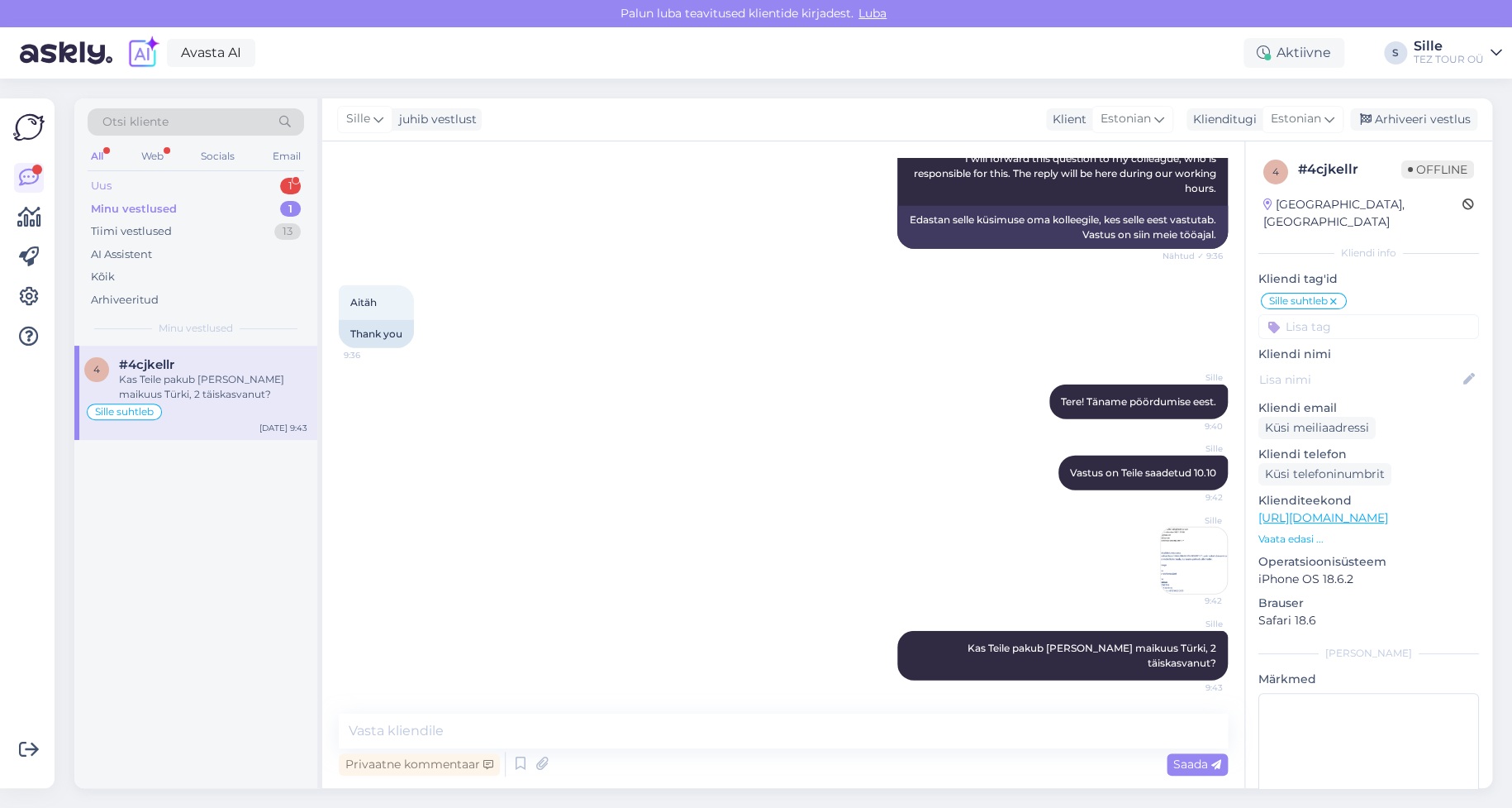
click at [163, 177] on div "Uus 1" at bounding box center [195, 185] width 217 height 23
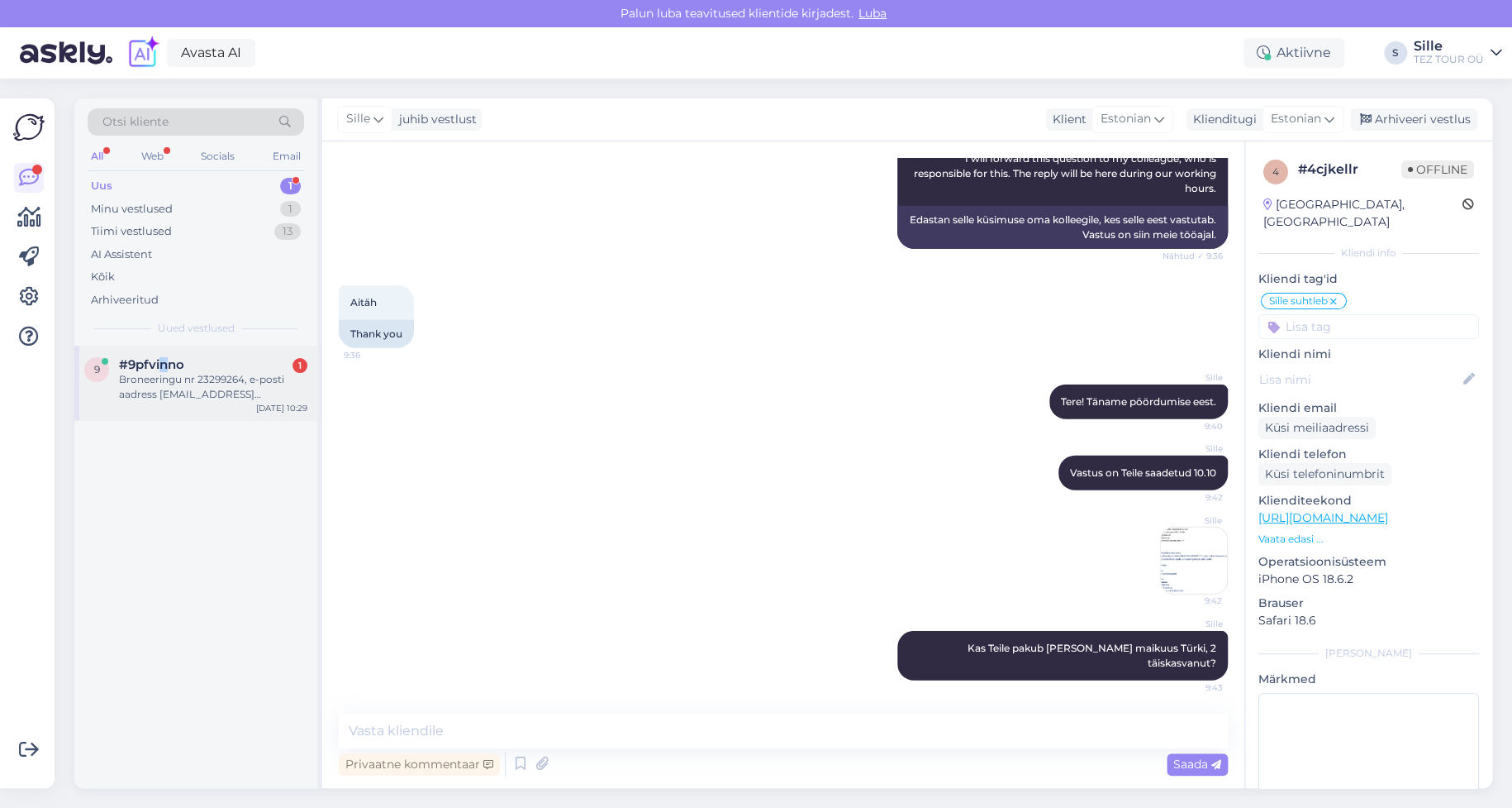
click at [166, 384] on div "#9pfvinno 1 Broneeringu nr 23299264, e-posti aadress [EMAIL_ADDRESS][DOMAIN_NAM…" at bounding box center [213, 379] width 189 height 45
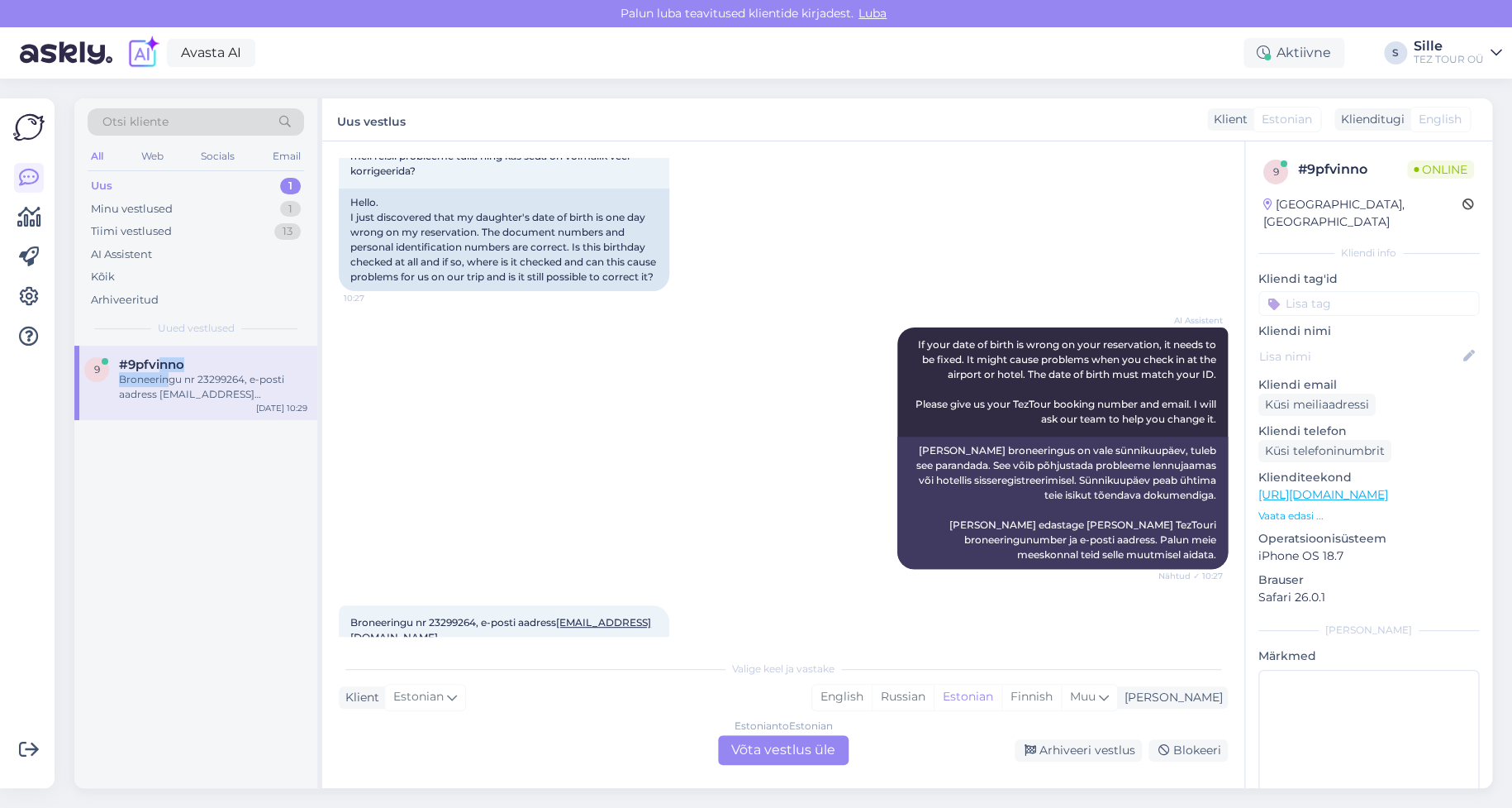
scroll to position [259, 0]
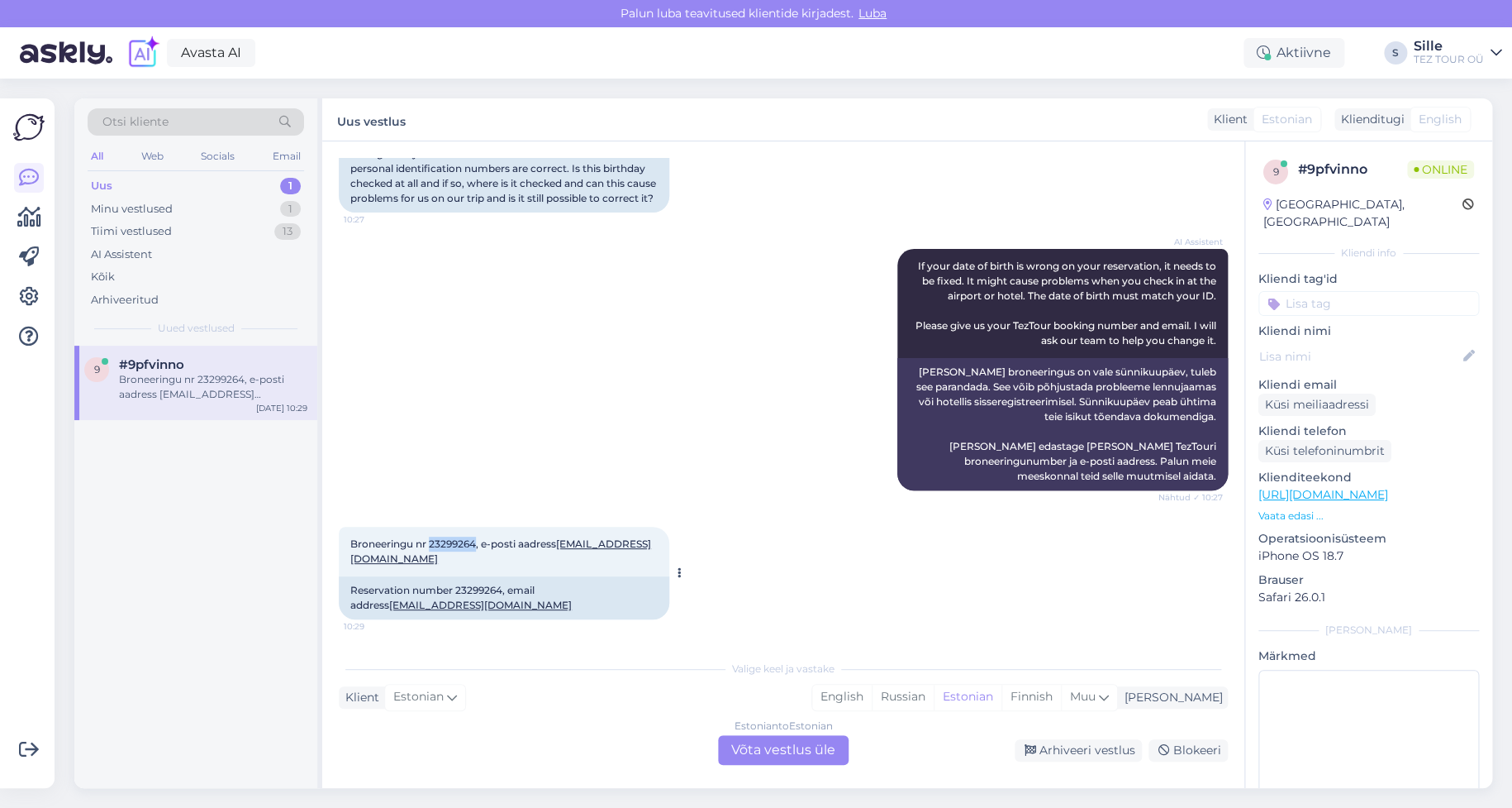
drag, startPoint x: 477, startPoint y: 542, endPoint x: 430, endPoint y: 540, distance: 47.0
click at [430, 540] on span "Broneeringu nr 23299264, e-posti aadress [EMAIL_ADDRESS][DOMAIN_NAME]" at bounding box center [501, 551] width 301 height 27
click at [797, 746] on div "Estonian to Estonian Võta vestlus üle" at bounding box center [783, 749] width 131 height 30
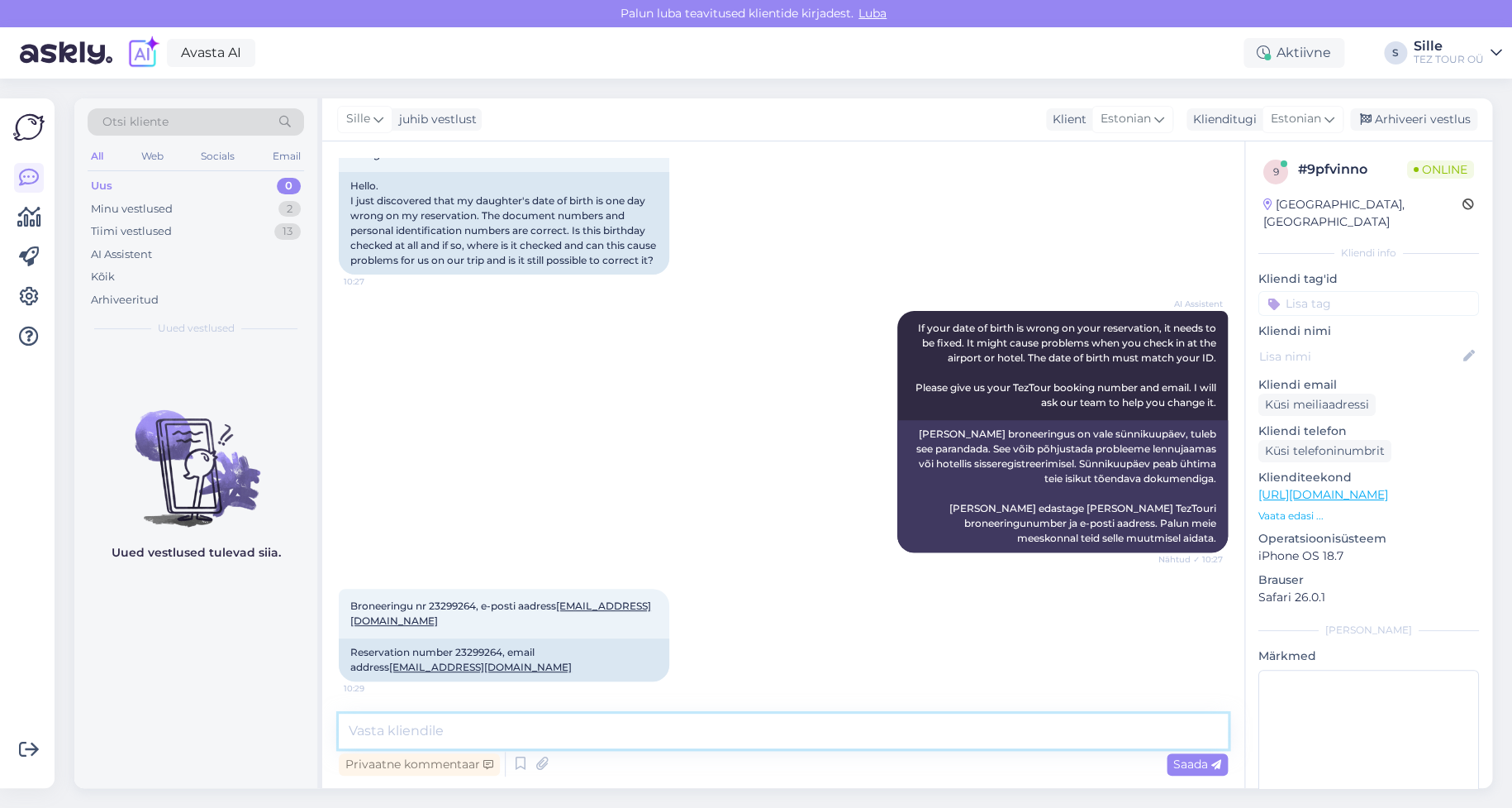
drag, startPoint x: 474, startPoint y: 715, endPoint x: 414, endPoint y: 743, distance: 66.2
click at [471, 718] on textarea at bounding box center [783, 731] width 889 height 35
type textarea "Tere! Kas Teie broneering on vormistatud onlines"
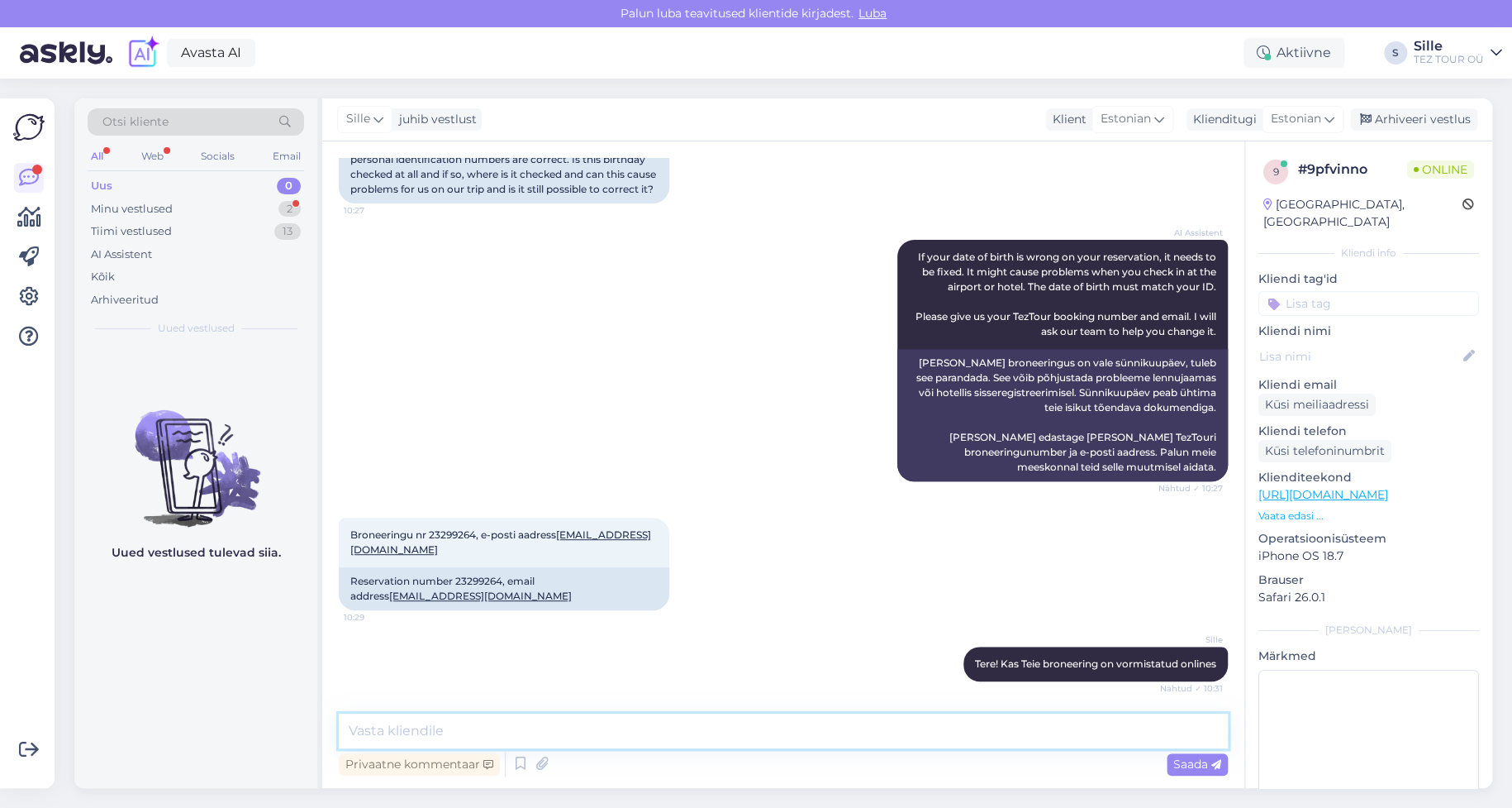
scroll to position [340, 0]
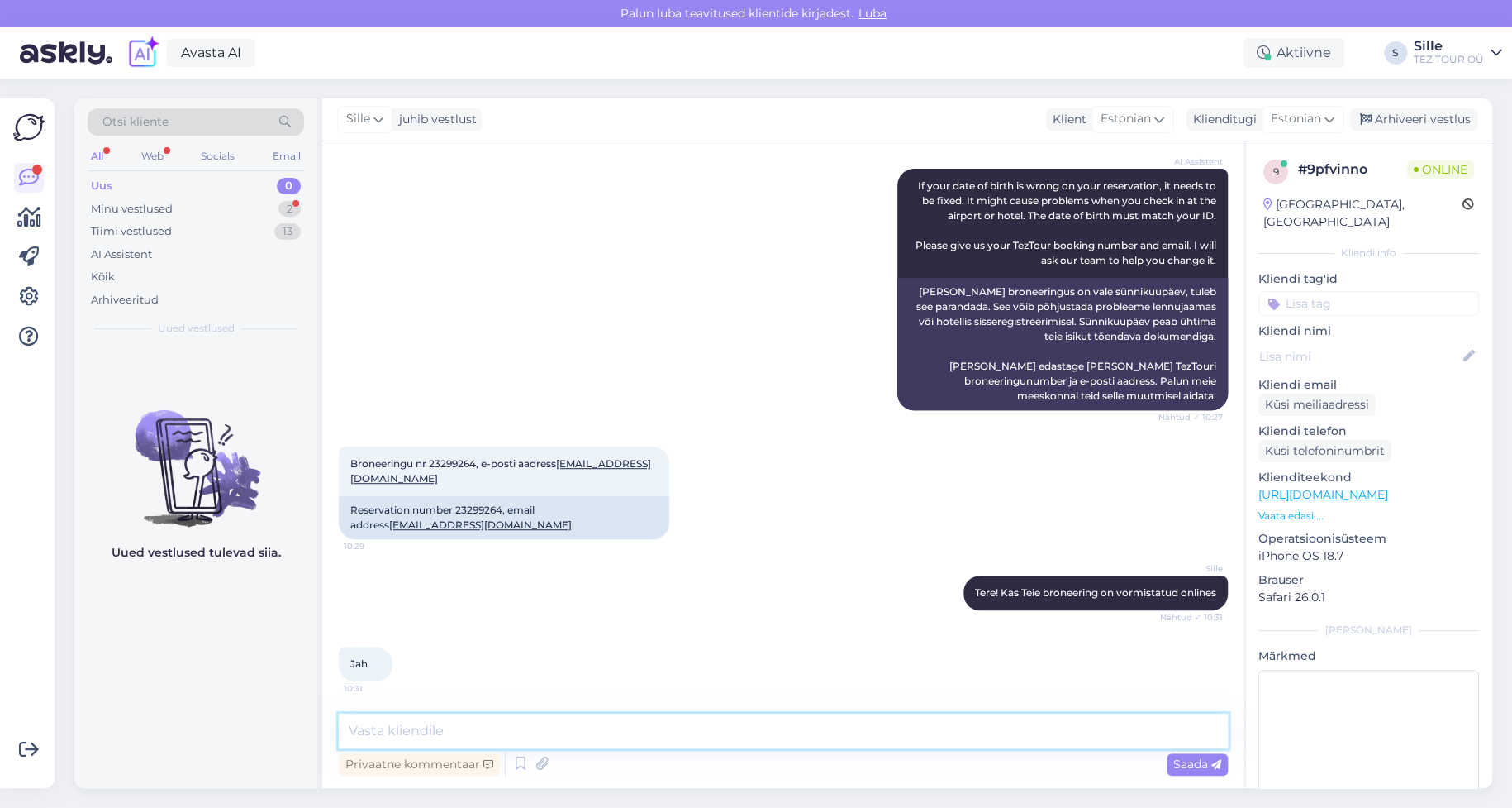
click at [365, 729] on textarea at bounding box center [783, 731] width 889 height 35
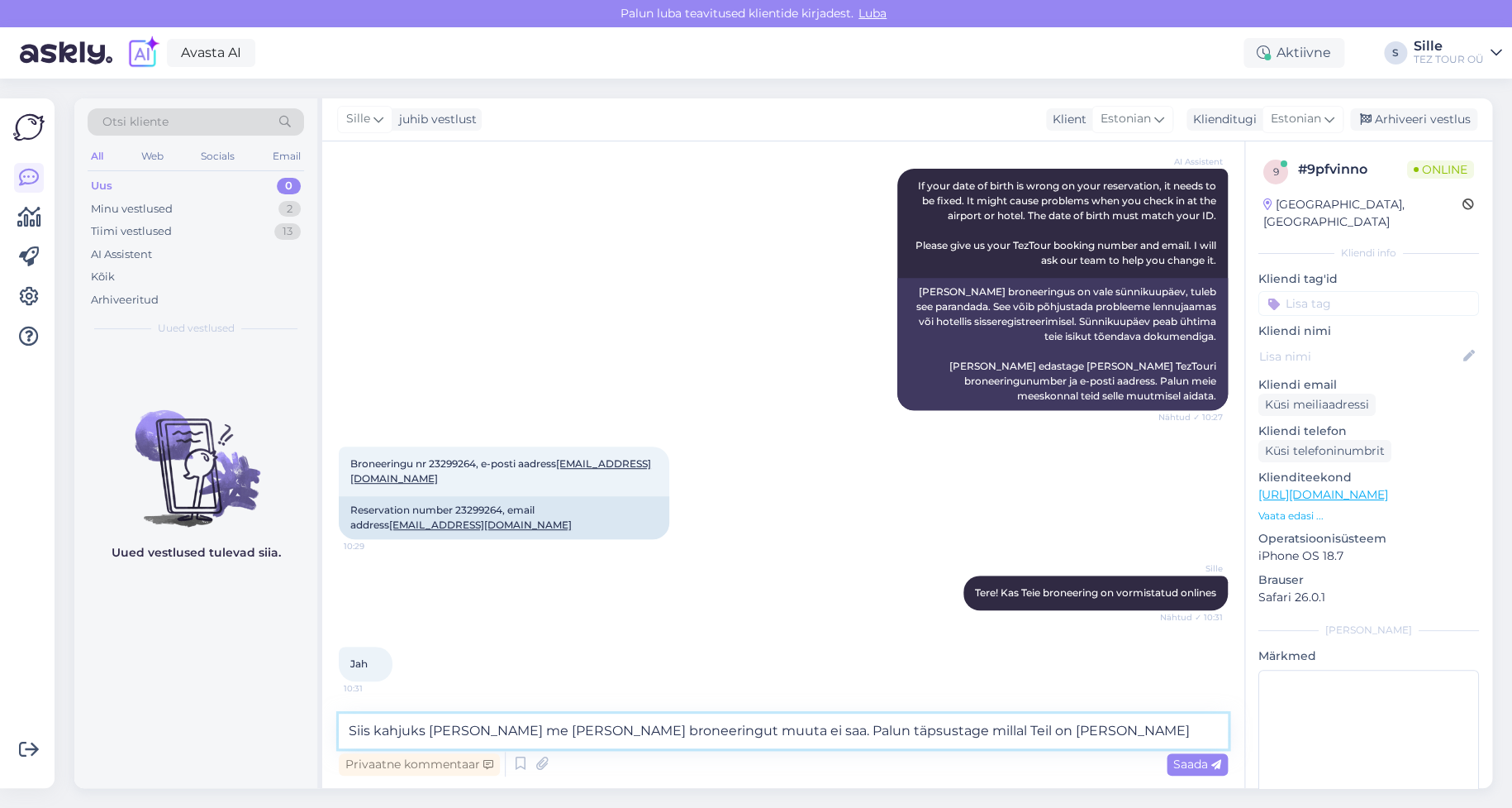
type textarea "Siis kahjuks [PERSON_NAME] me [PERSON_NAME] broneeringut muuta ei saa. Palun tä…"
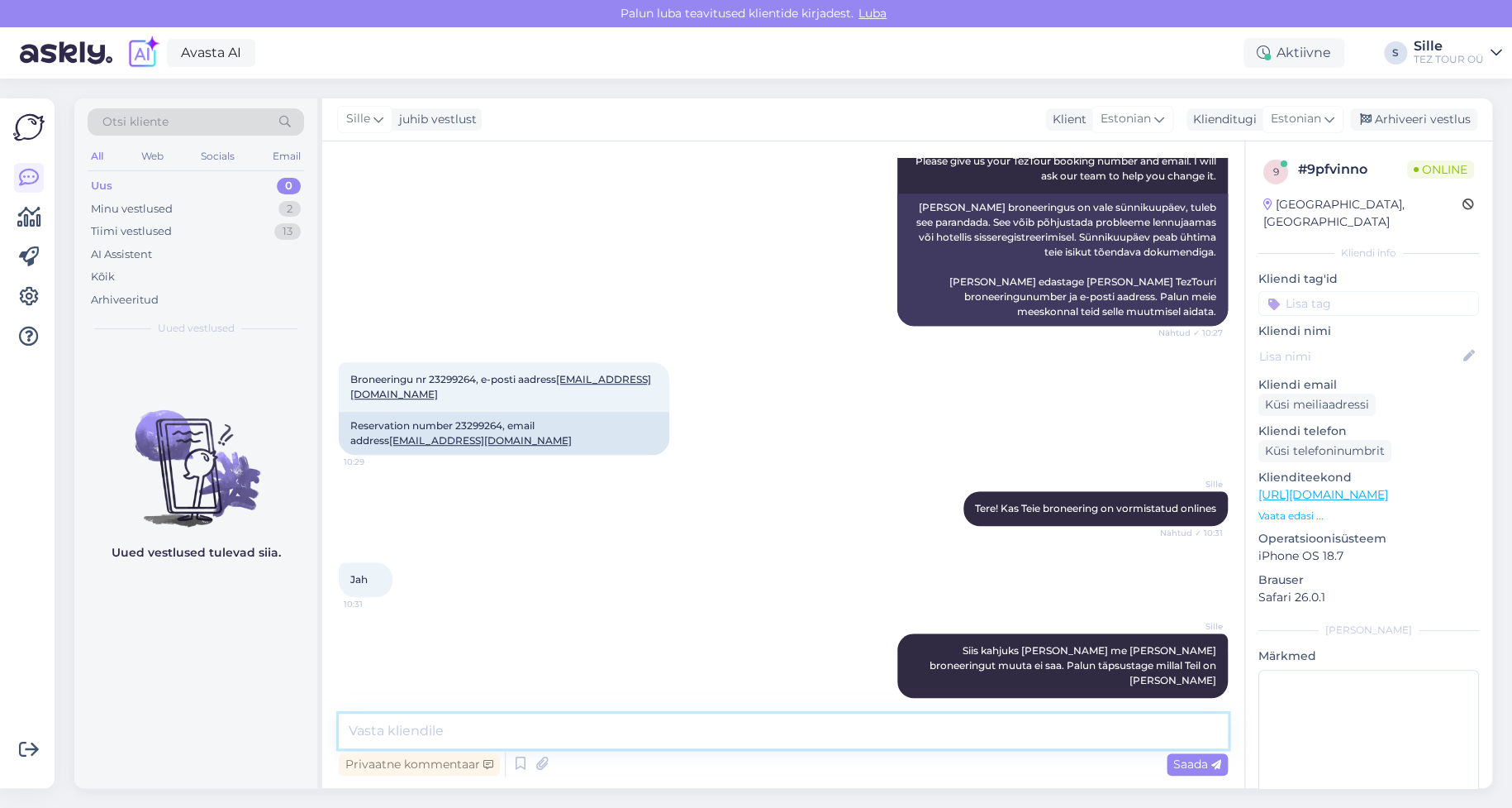
scroll to position [426, 0]
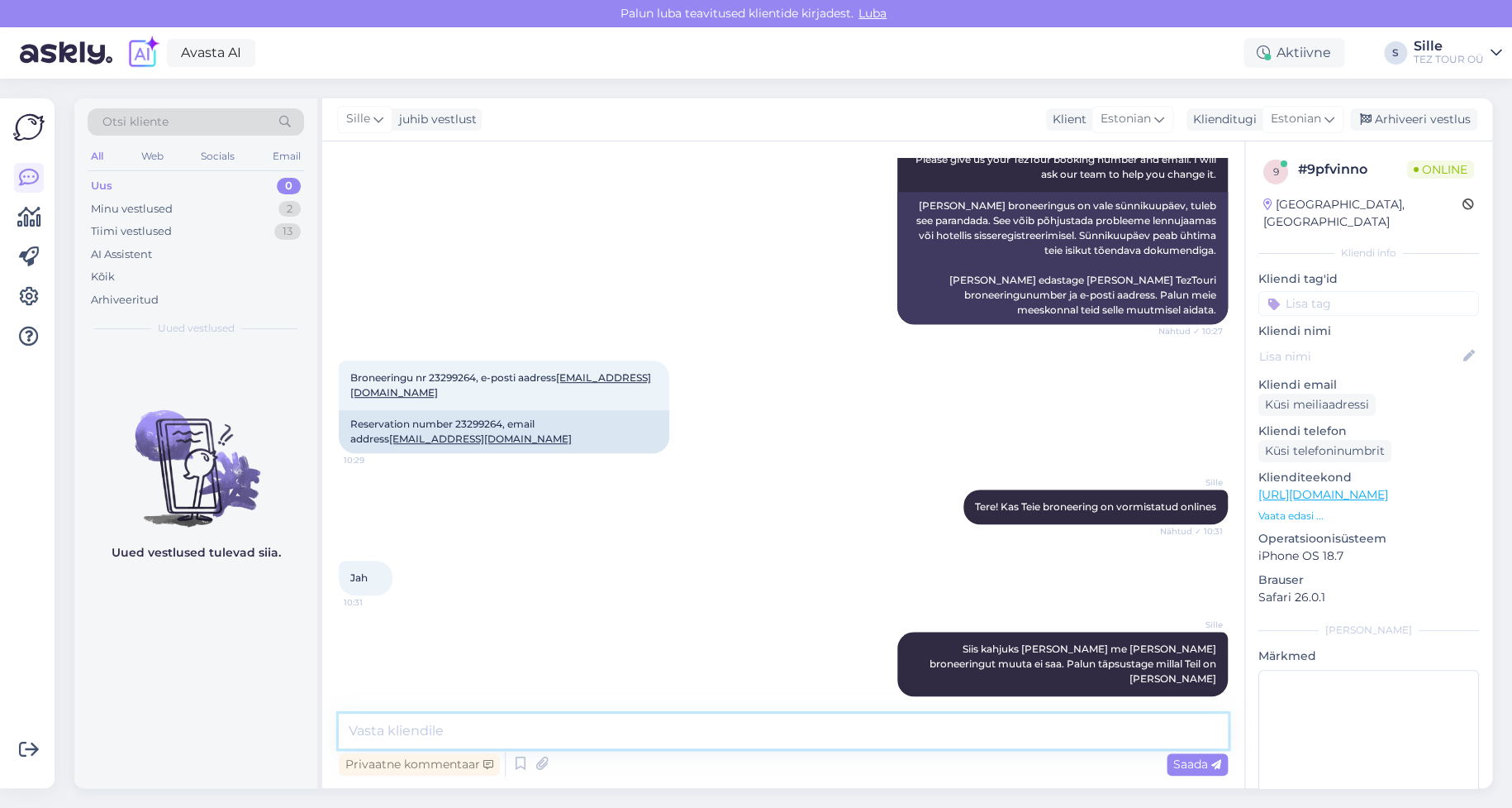
click at [411, 725] on textarea at bounding box center [783, 731] width 889 height 35
type textarea "Sünnikuupäev peab kindlasti olema õige"
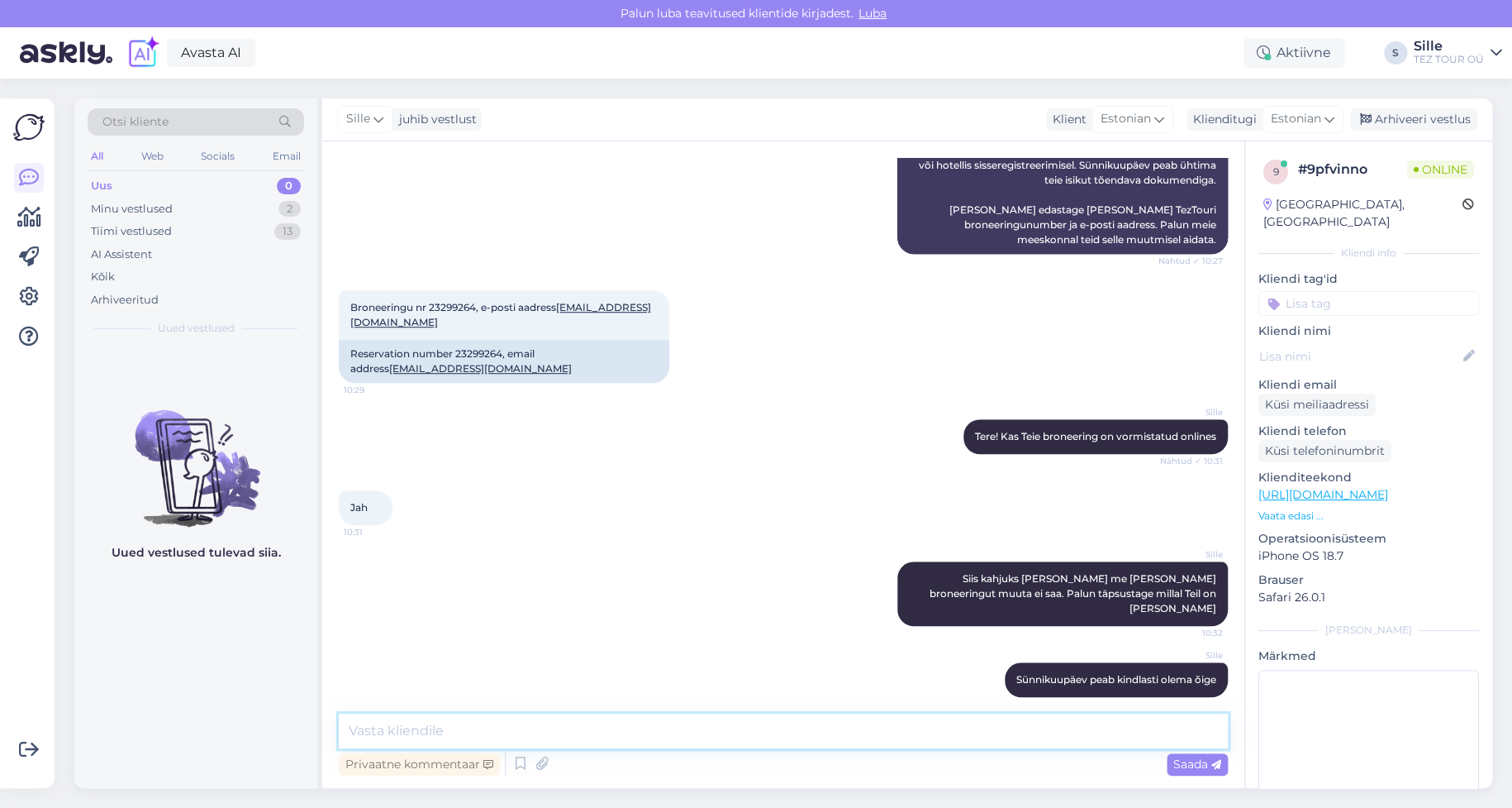
click at [356, 726] on textarea at bounding box center [783, 731] width 889 height 35
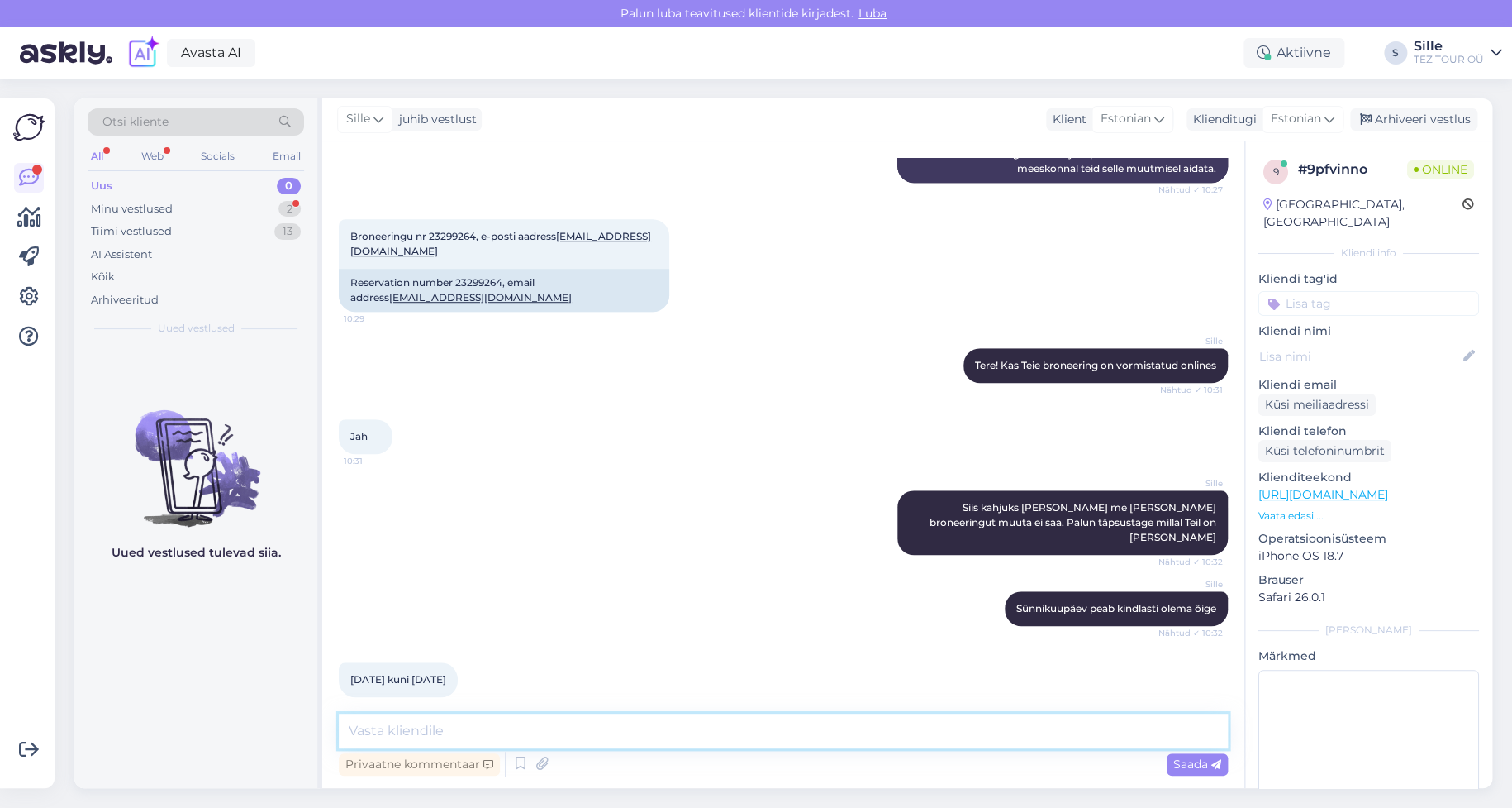
click at [370, 720] on textarea at bounding box center [783, 731] width 889 height 35
type textarea "S"
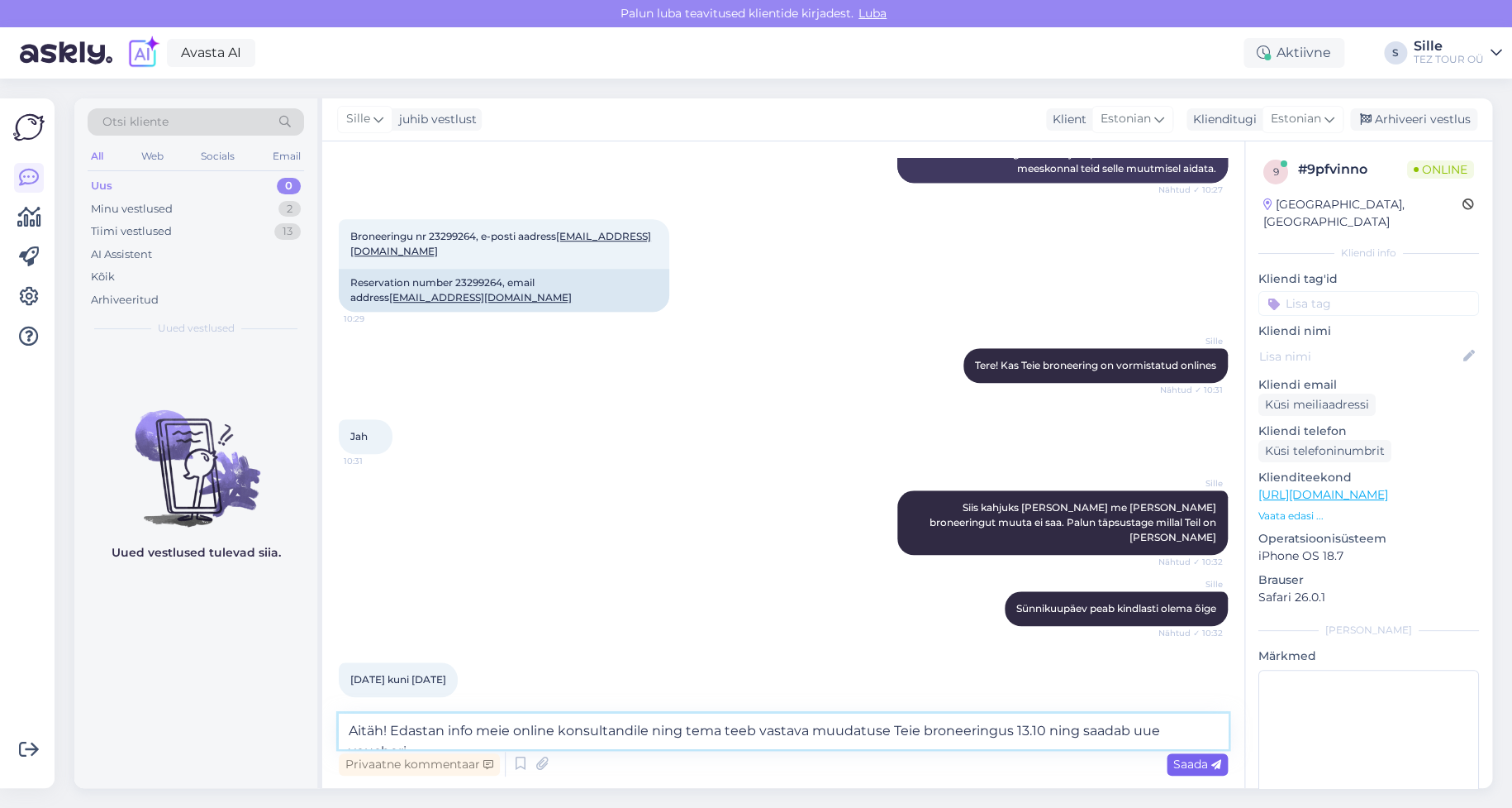
type textarea "Aitäh! Edastan info meie online konsultandile ning tema teeb vastava muudatuse …"
click at [1195, 766] on span "Saada" at bounding box center [1197, 764] width 48 height 15
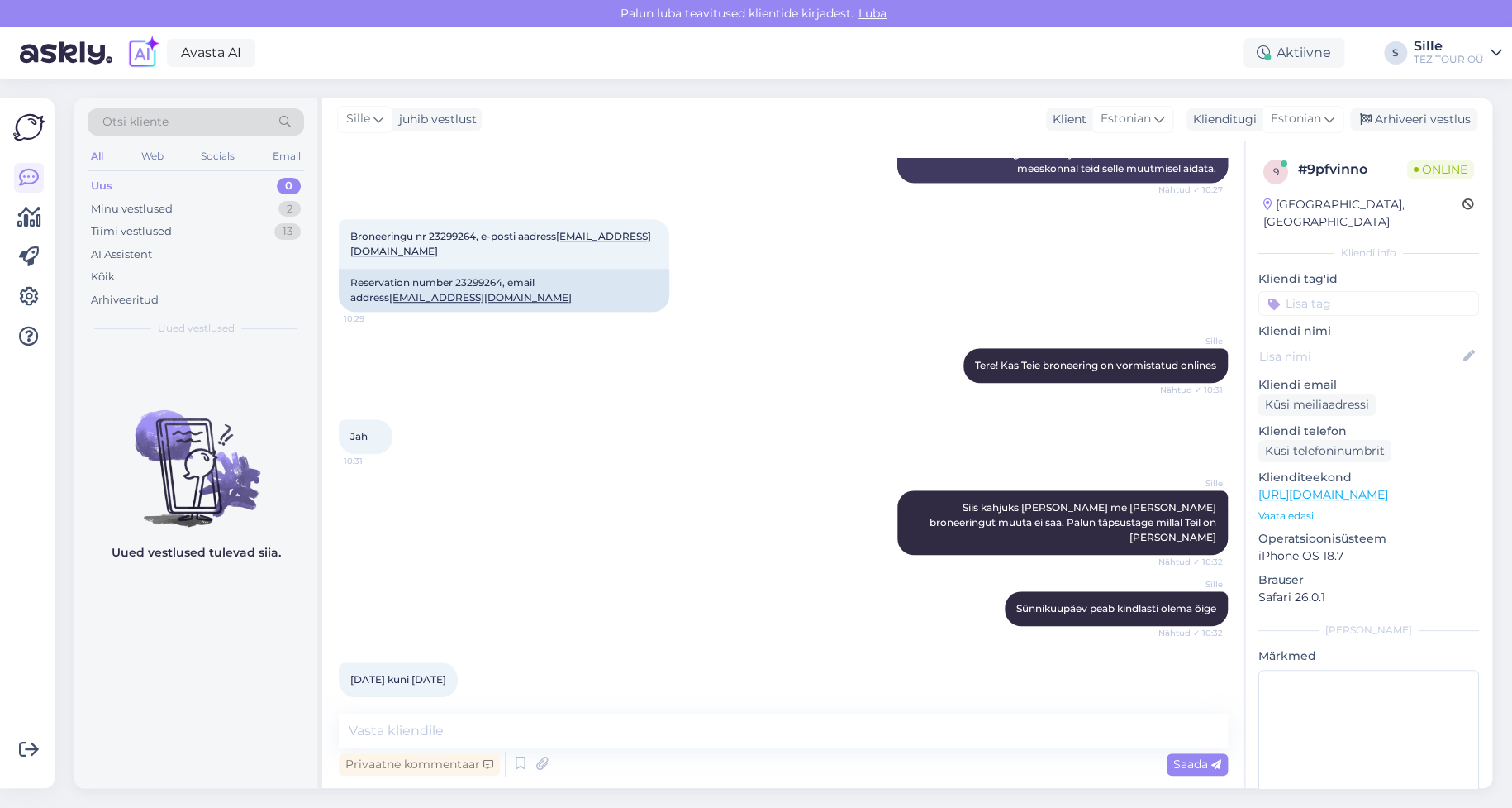
scroll to position [669, 0]
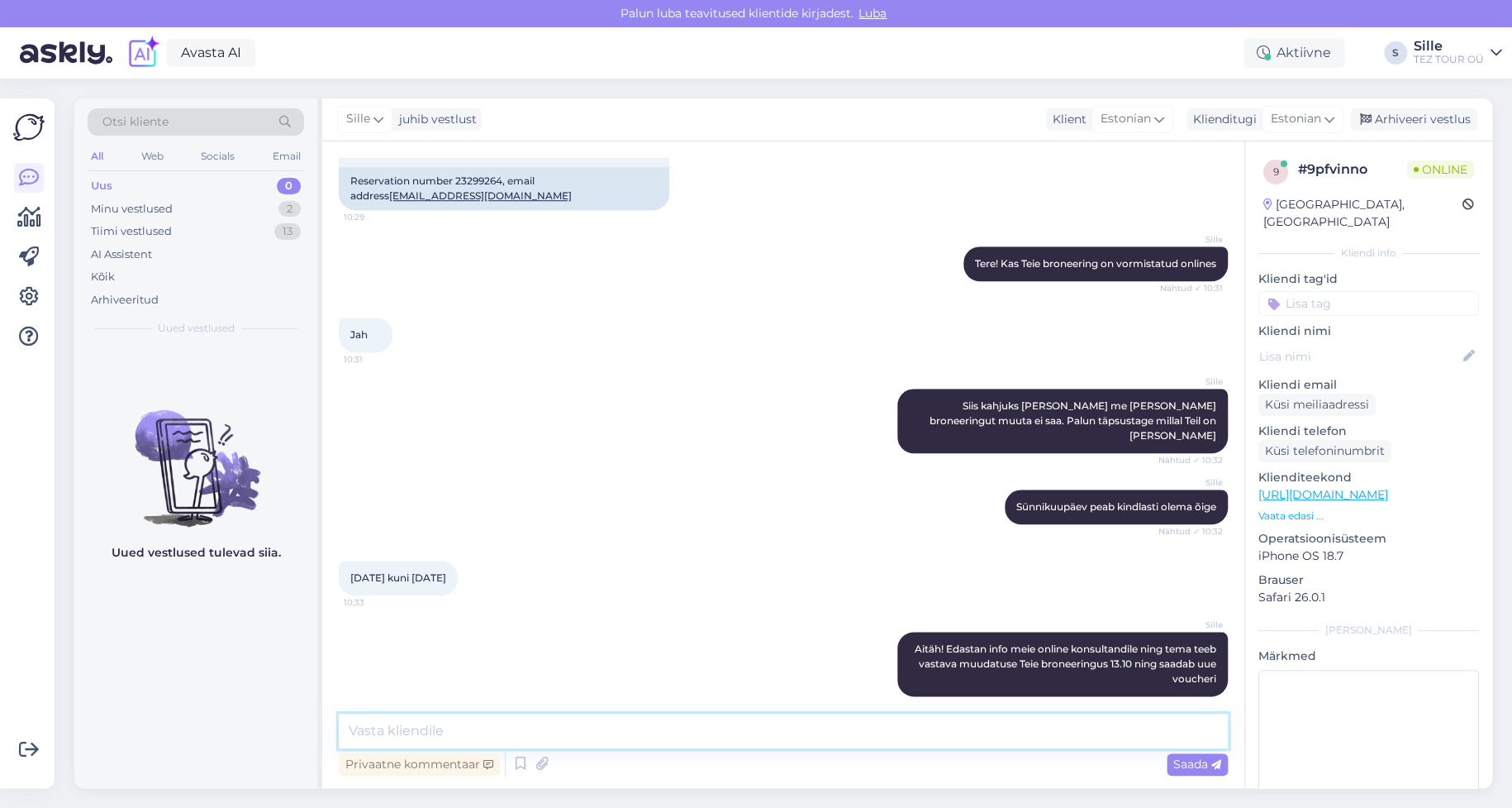
click at [412, 730] on textarea at bounding box center [783, 731] width 889 height 35
type textarea "Seniks kena nädalavahetust!"
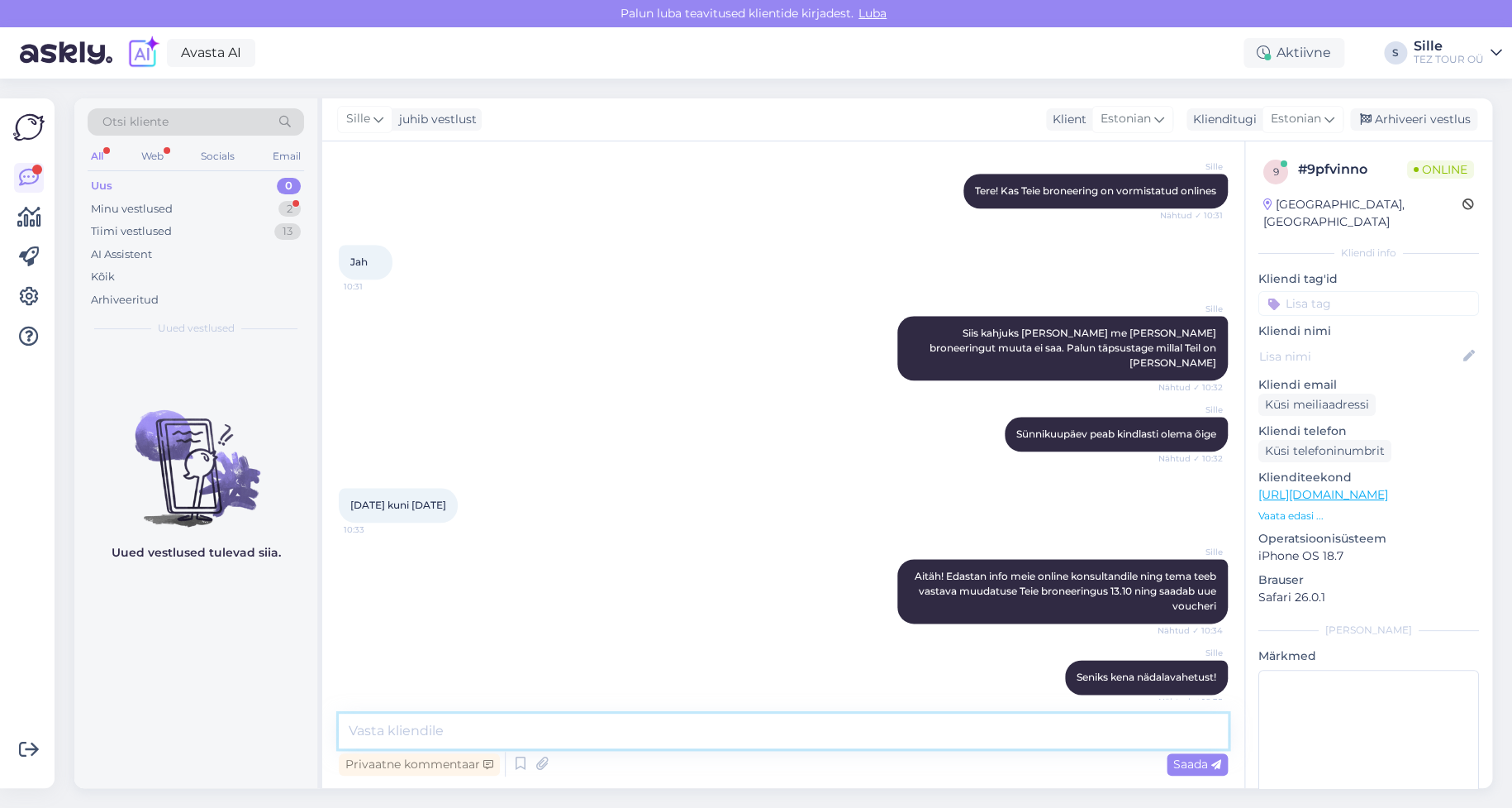
scroll to position [479, 0]
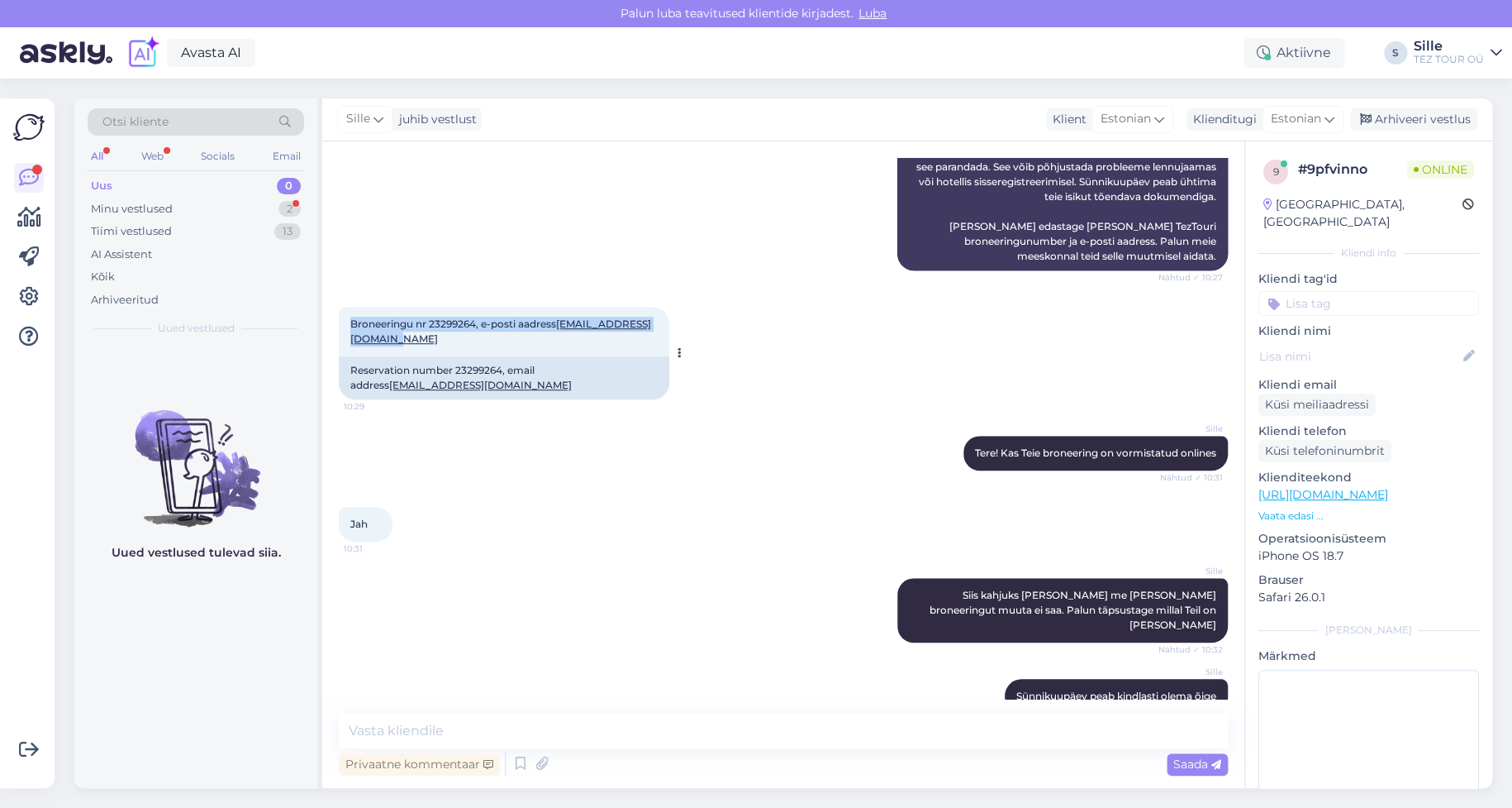
drag, startPoint x: 352, startPoint y: 318, endPoint x: 545, endPoint y: 347, distance: 195.2
click at [545, 347] on div "Broneeringu nr 23299264, e-posti aadress [EMAIL_ADDRESS][DOMAIN_NAME] 10:29" at bounding box center [504, 331] width 330 height 49
copy span "Broneeringu nr 23299264, e-posti aadress [EMAIL_ADDRESS][DOMAIN_NAME]"
click at [342, 446] on div "Sille Tere! Kas Teie broneering on vormistatud onlines Nähtud ✓ 10:31" at bounding box center [783, 453] width 889 height 71
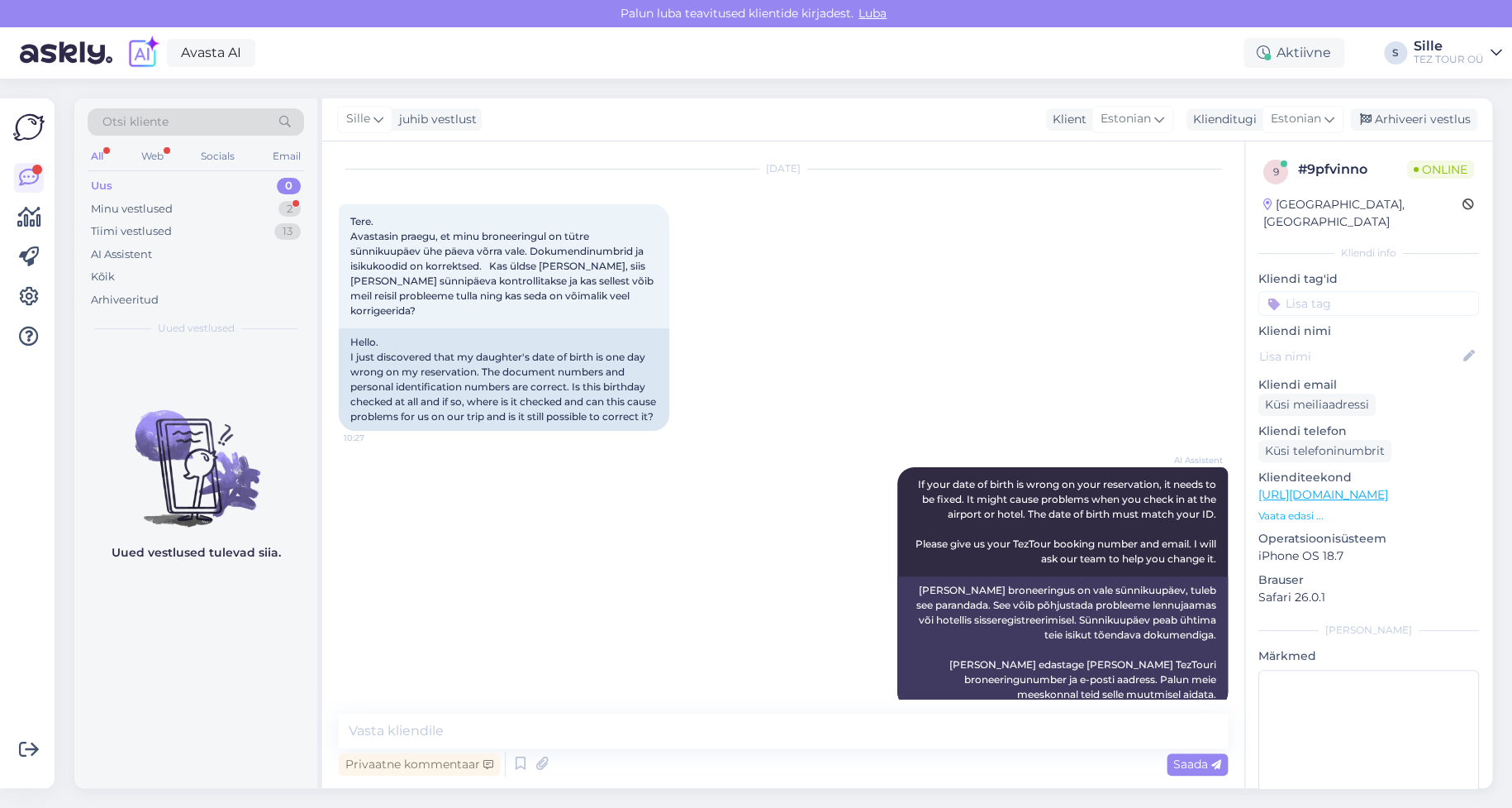
scroll to position [0, 0]
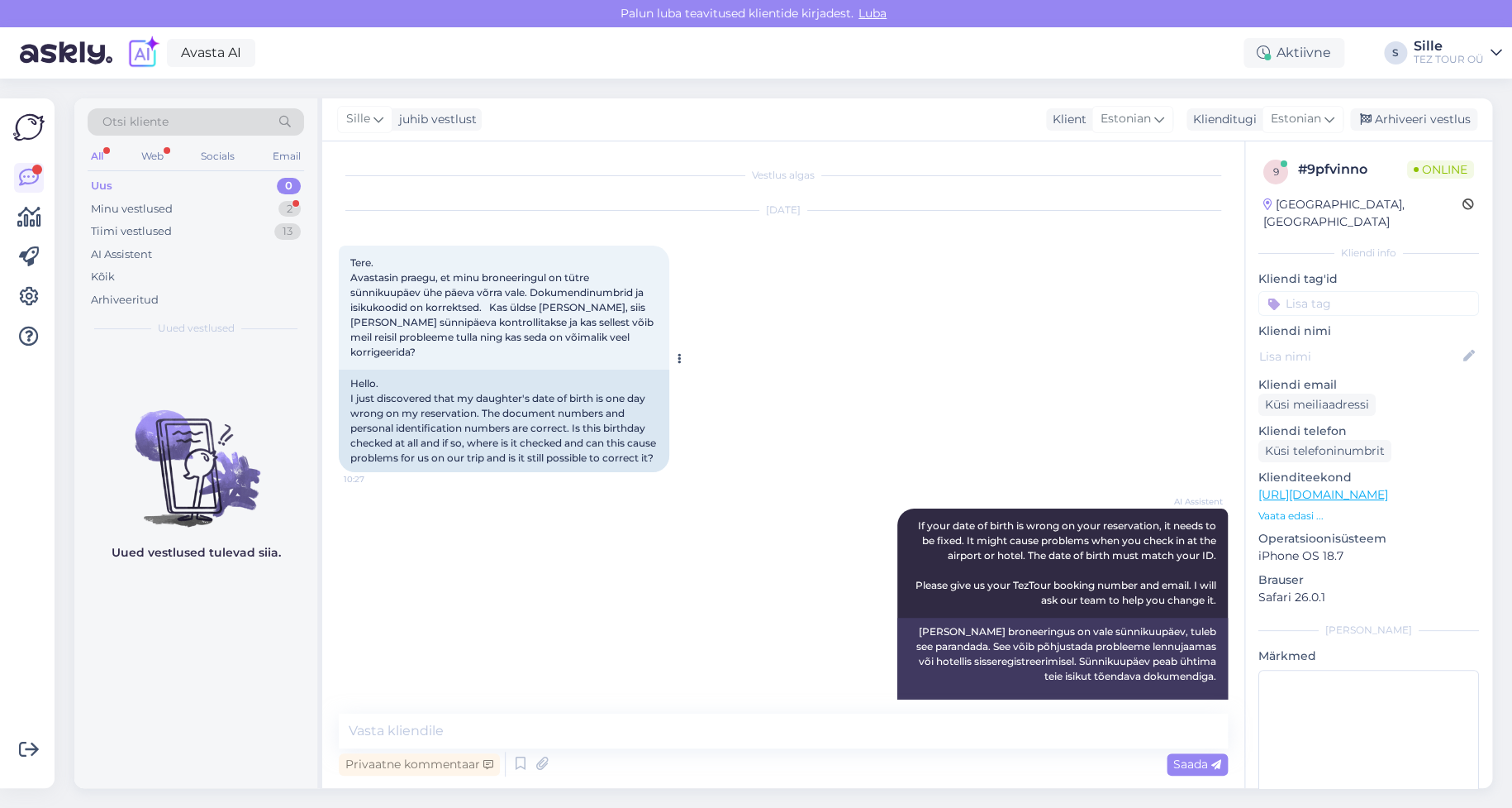
drag, startPoint x: 337, startPoint y: 270, endPoint x: 400, endPoint y: 288, distance: 65.5
click at [576, 331] on div "Vestlus algas [DATE] Tere. Avastasin praegu, et minu broneeringul on tütre sünn…" at bounding box center [783, 464] width 922 height 647
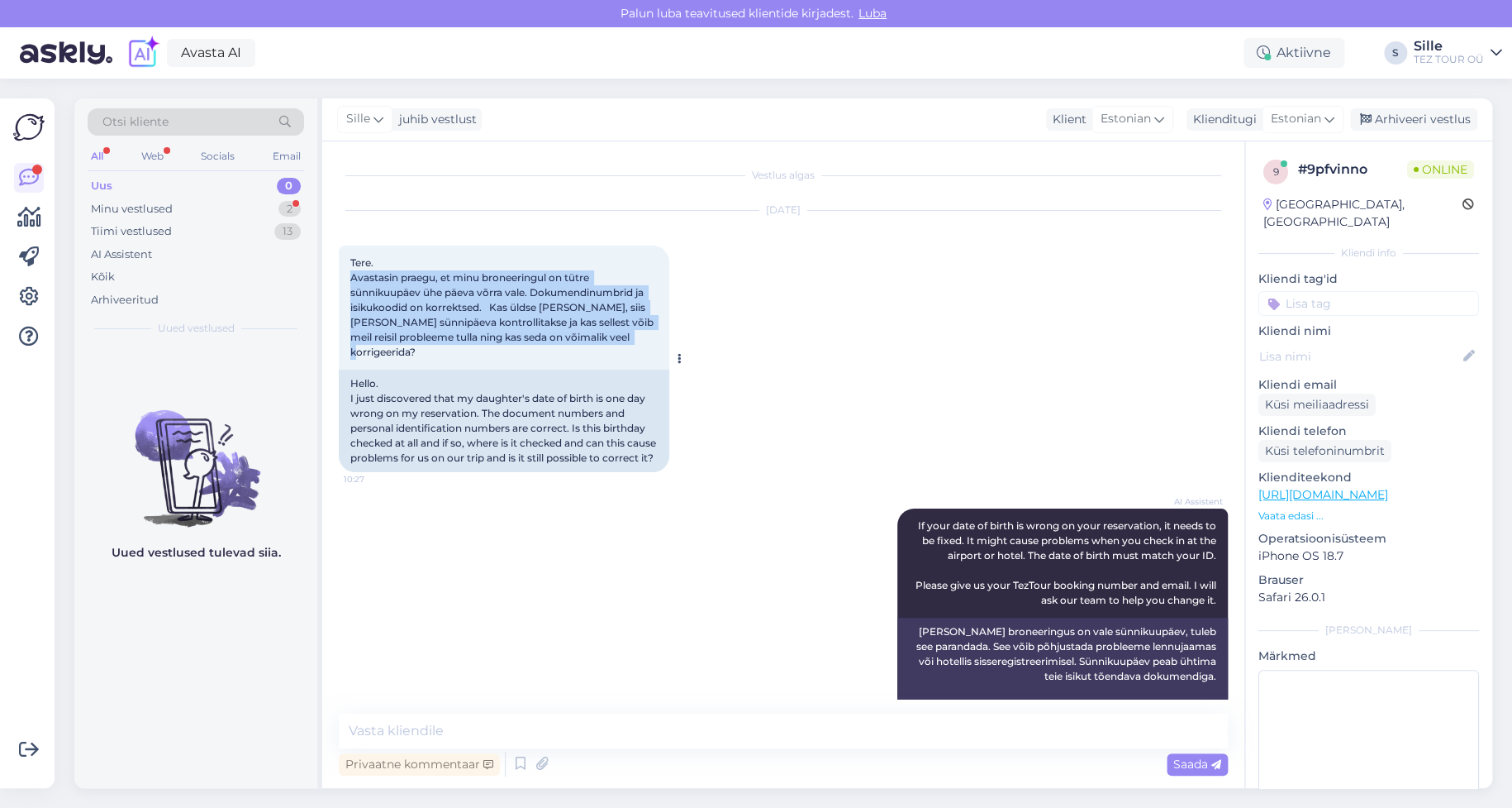
drag, startPoint x: 353, startPoint y: 274, endPoint x: 659, endPoint y: 335, distance: 312.0
click at [659, 335] on div "Tere. Avastasin praegu, et minu broneeringul on tütre sünnikuupäev ühe päeva võ…" at bounding box center [504, 308] width 330 height 124
copy span "Avastasin praegu, et minu broneeringul on tütre sünnikuupäev ühe päeva võrra va…"
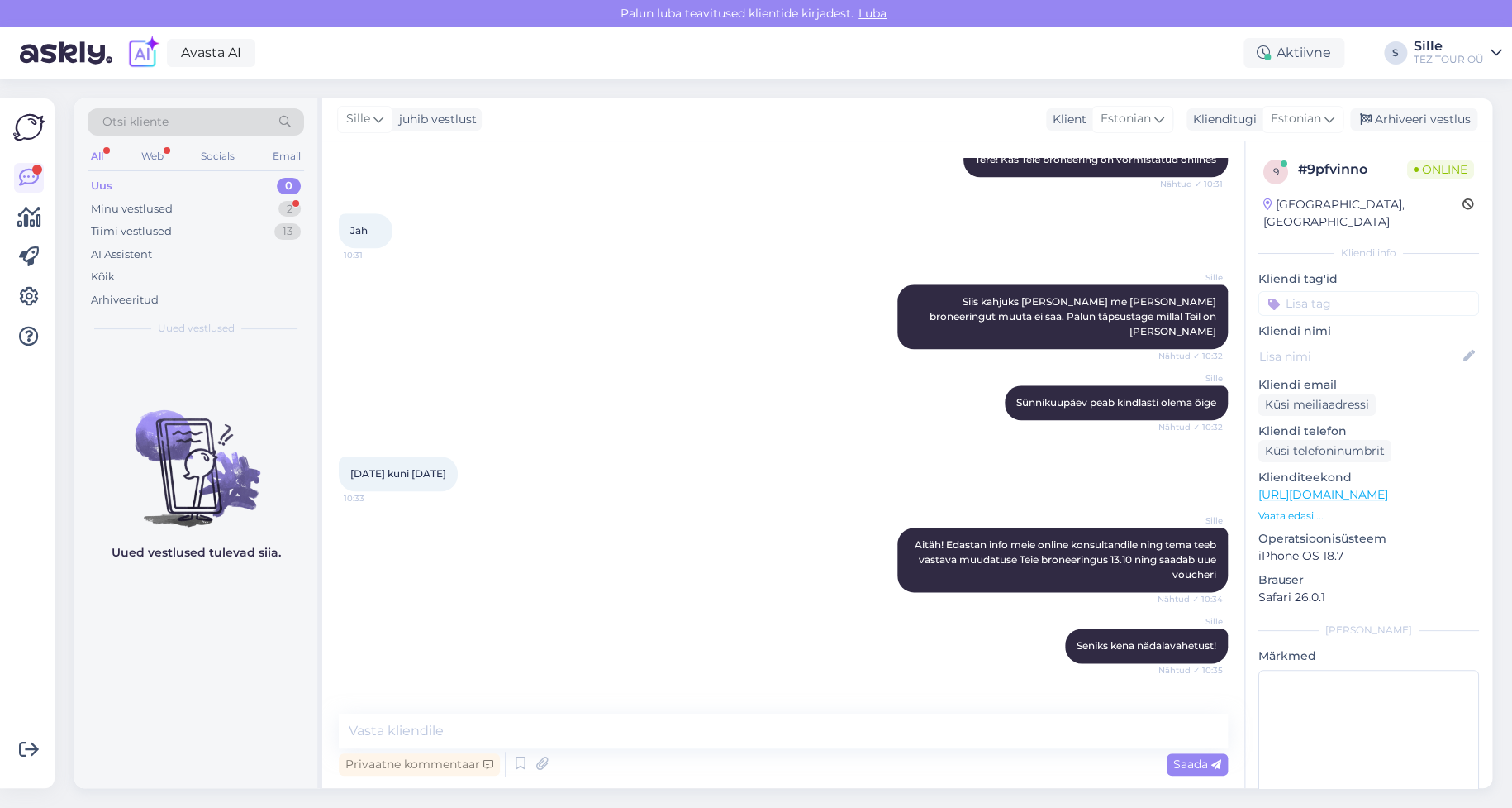
scroll to position [810, 0]
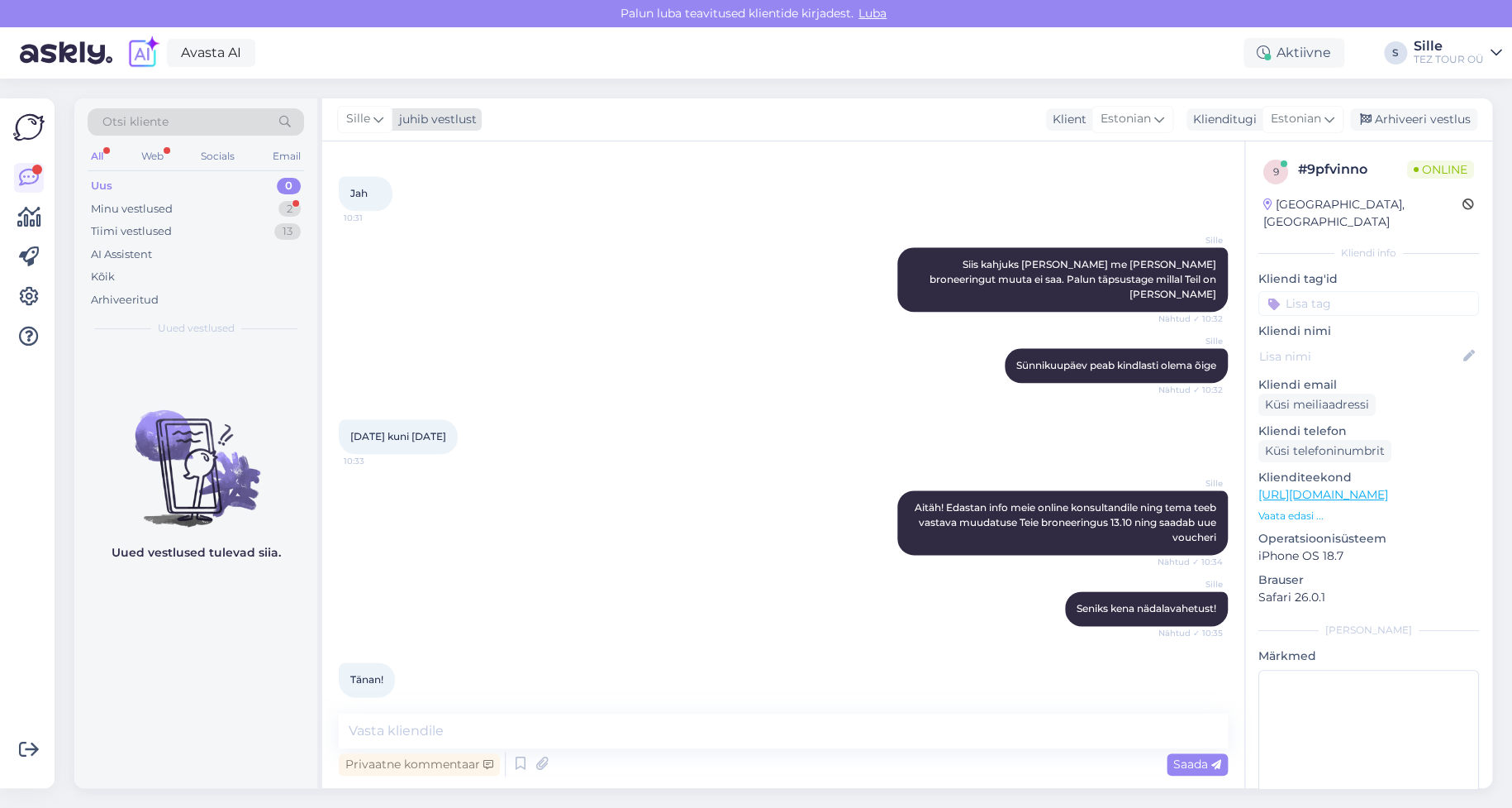
drag, startPoint x: 363, startPoint y: 115, endPoint x: 367, endPoint y: 123, distance: 8.9
click at [364, 114] on span "Sille" at bounding box center [358, 118] width 24 height 18
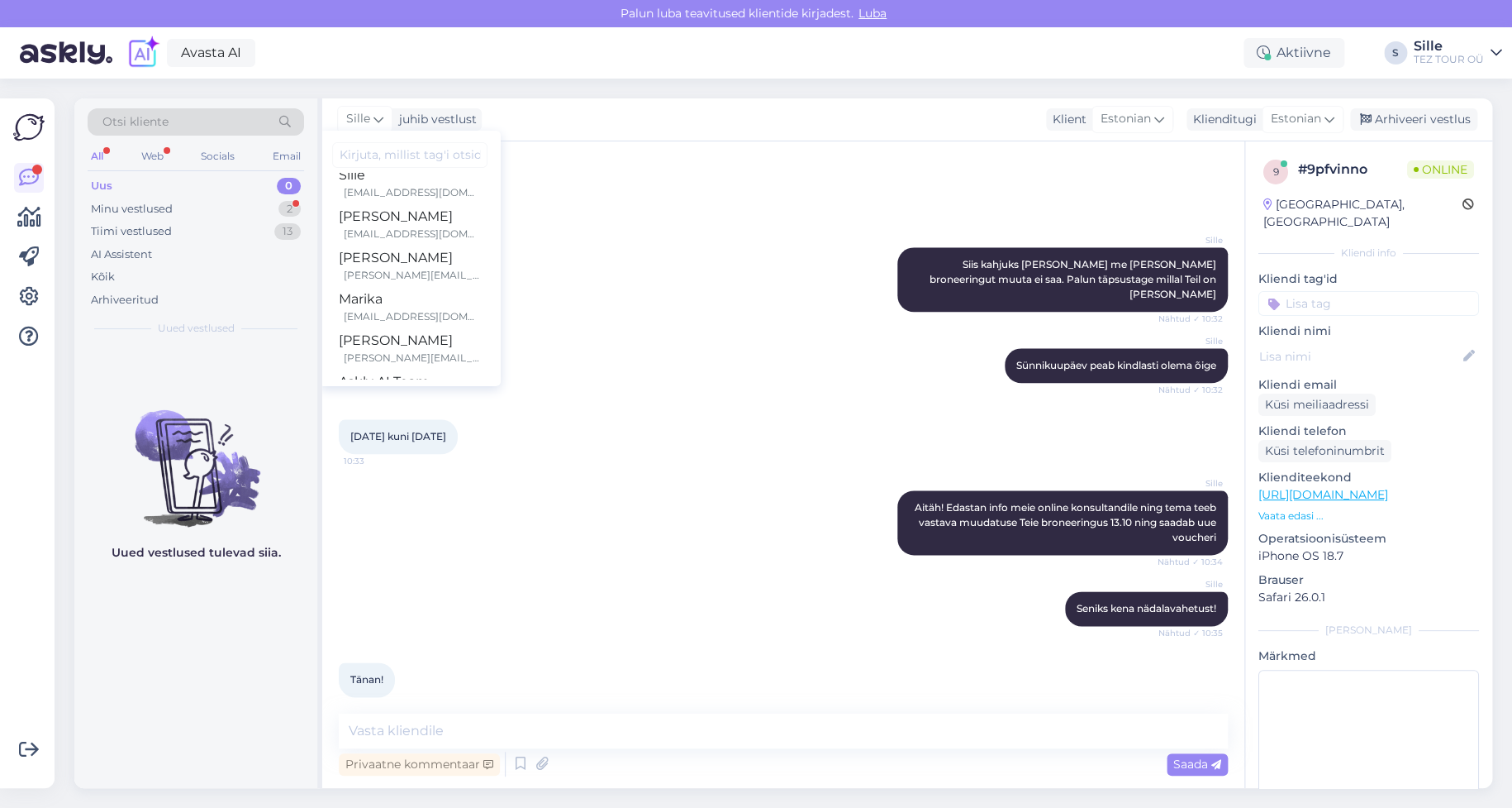
scroll to position [260, 0]
click at [397, 188] on div "[PERSON_NAME] [PERSON_NAME][EMAIL_ADDRESS][DOMAIN_NAME]" at bounding box center [409, 187] width 142 height 35
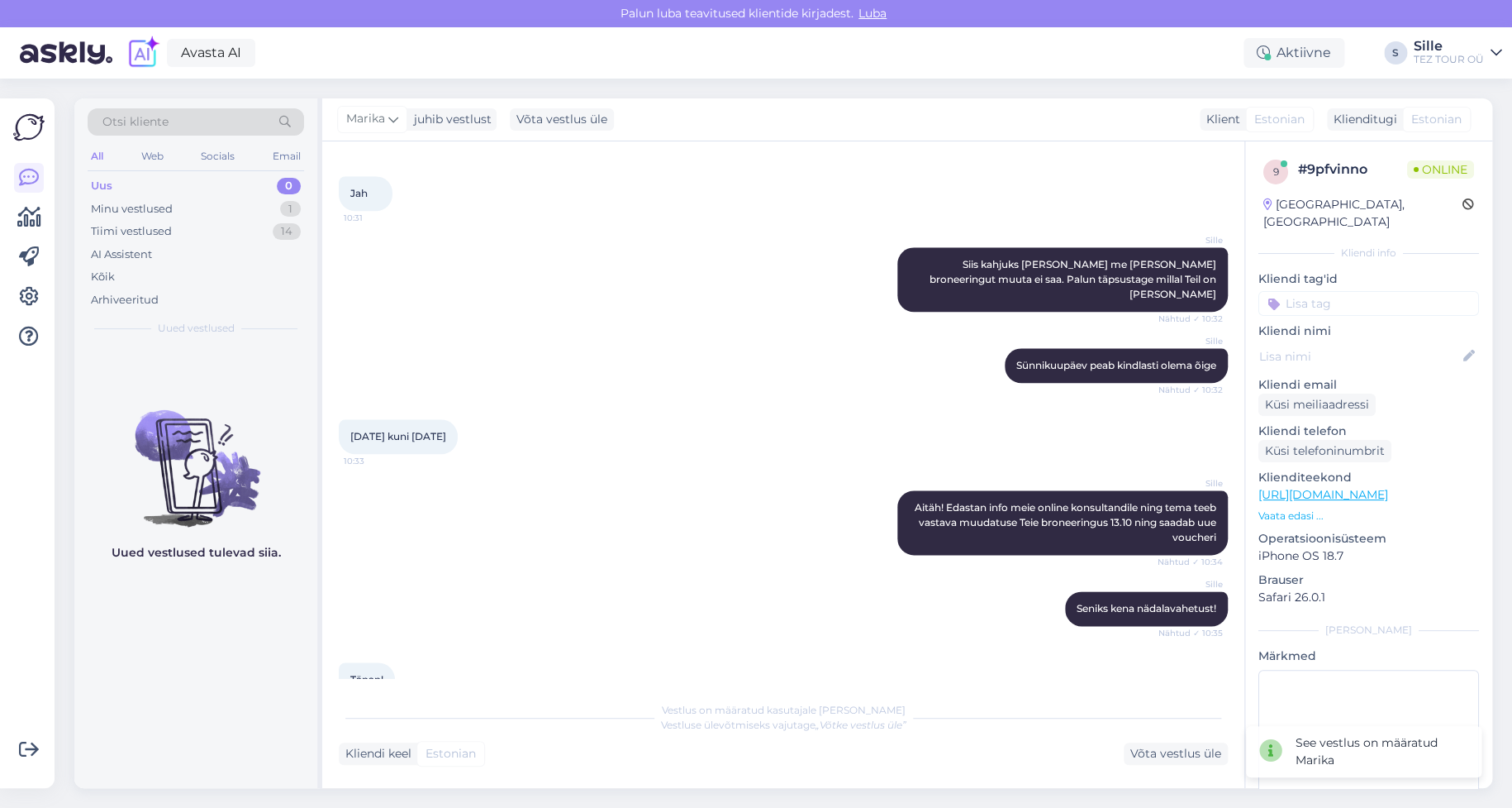
click at [1321, 291] on input at bounding box center [1369, 302] width 221 height 25
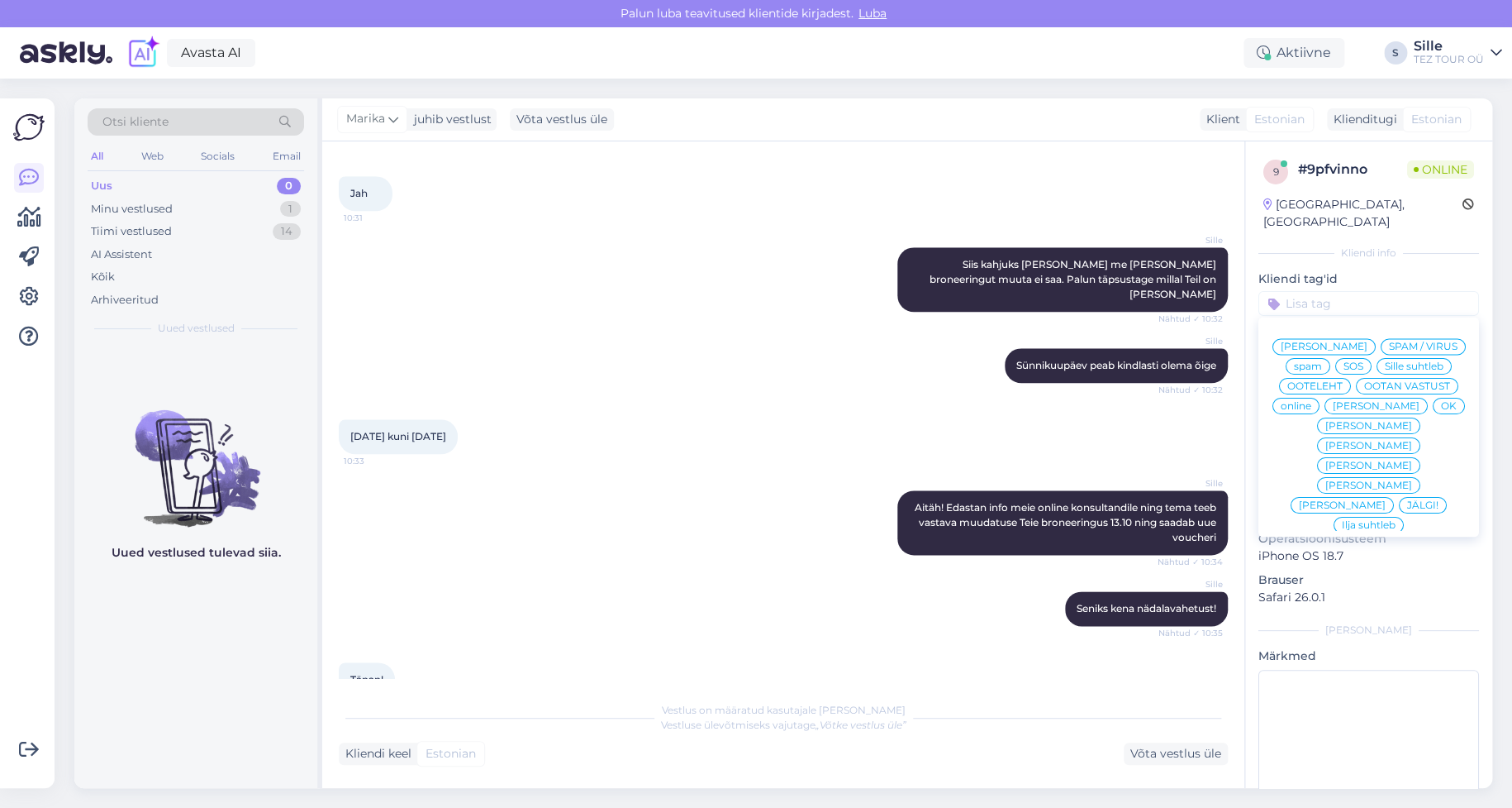
click at [1312, 401] on span "online" at bounding box center [1296, 406] width 31 height 10
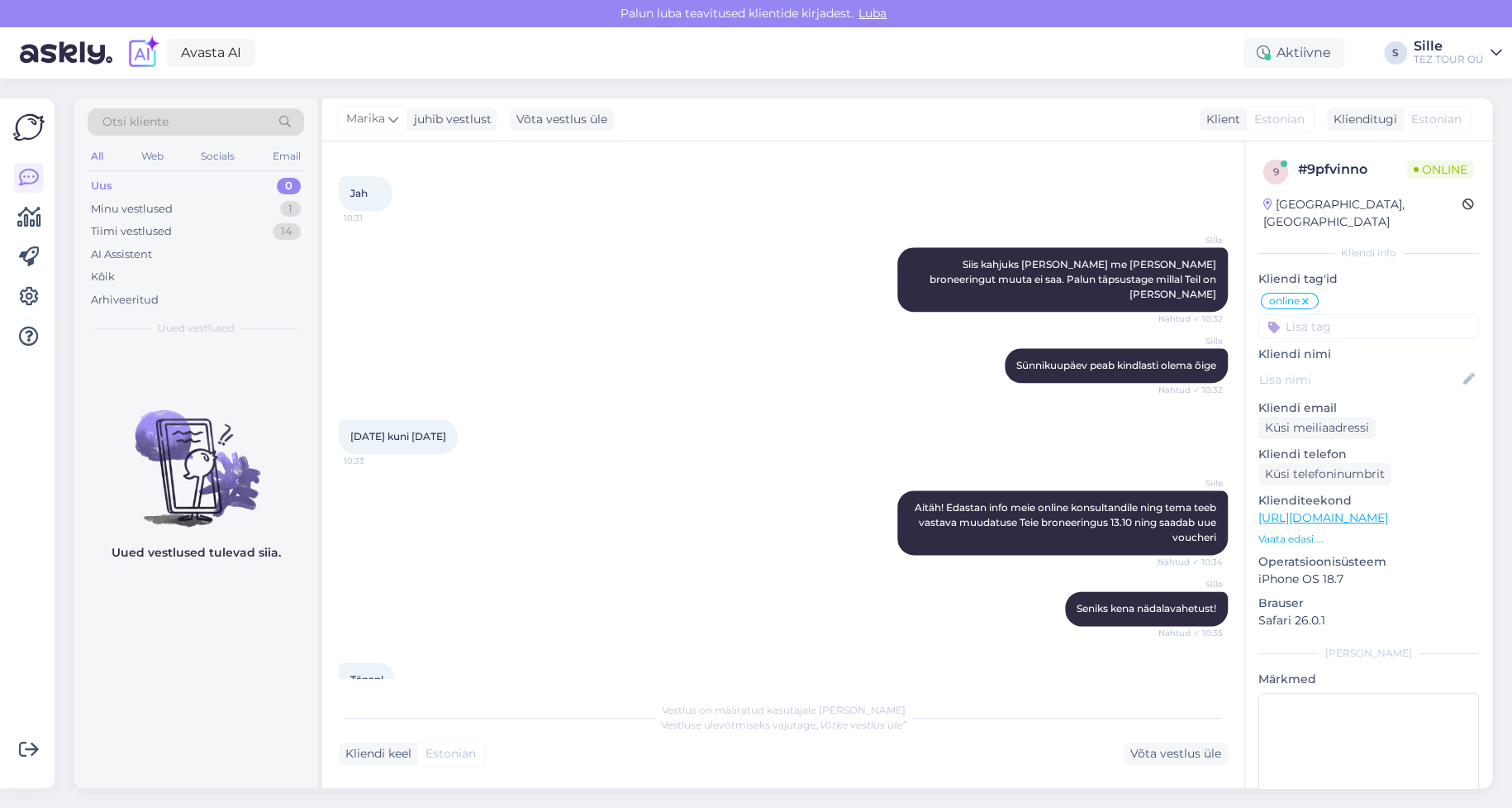
click at [175, 651] on div "Uued vestlused tulevad siia." at bounding box center [196, 567] width 243 height 442
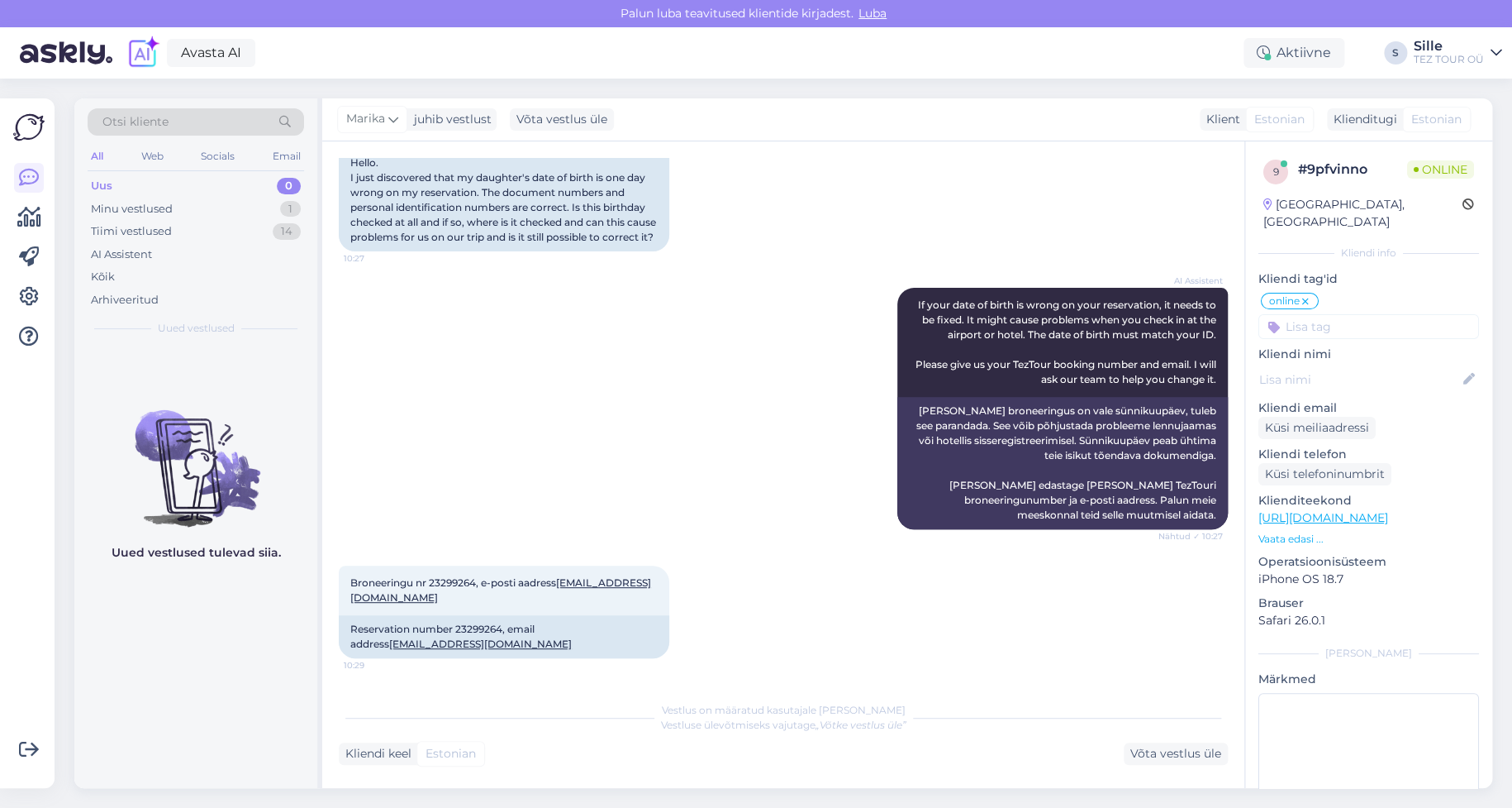
scroll to position [0, 0]
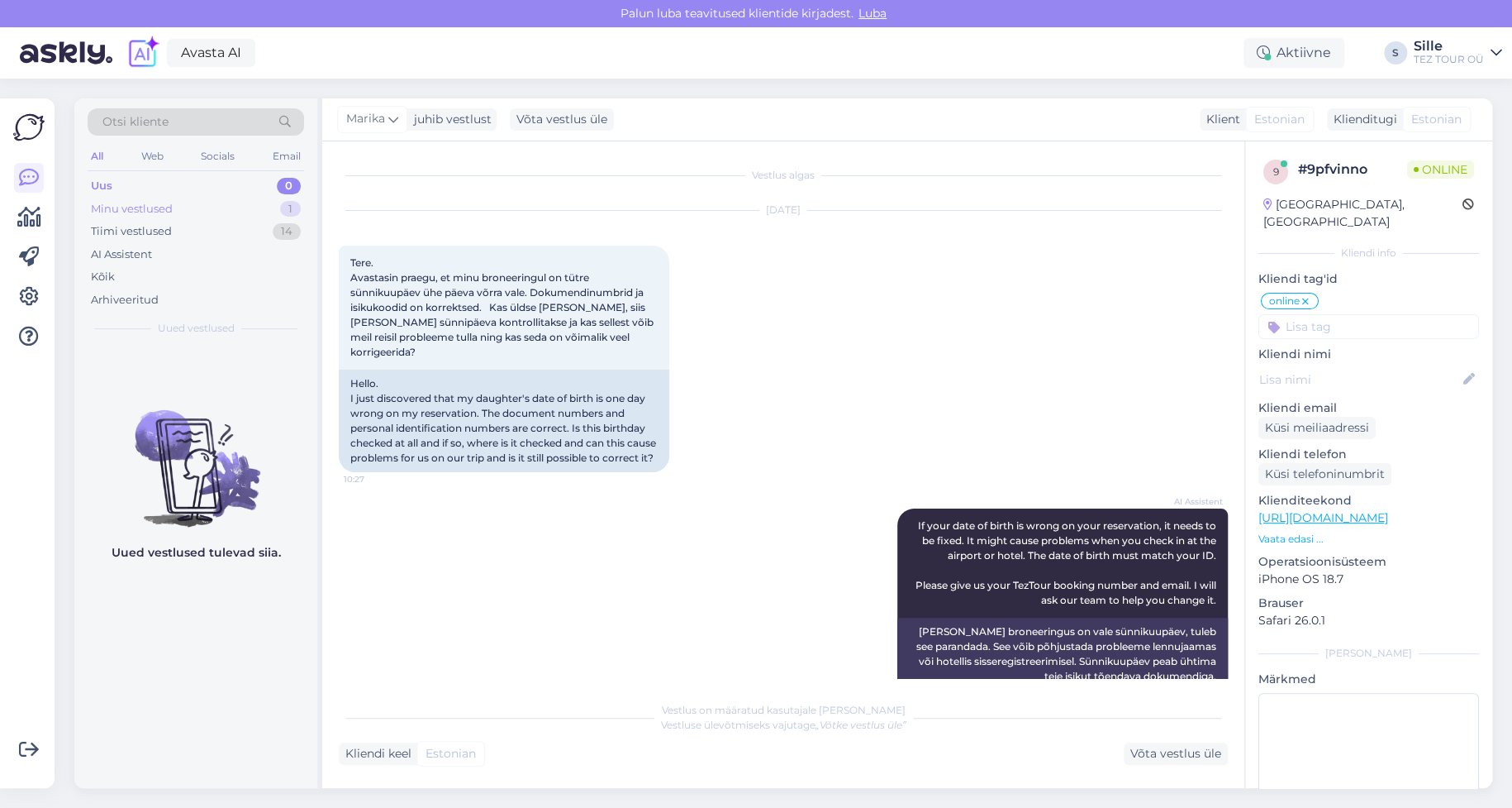
click at [131, 207] on div "Minu vestlused" at bounding box center [132, 208] width 82 height 16
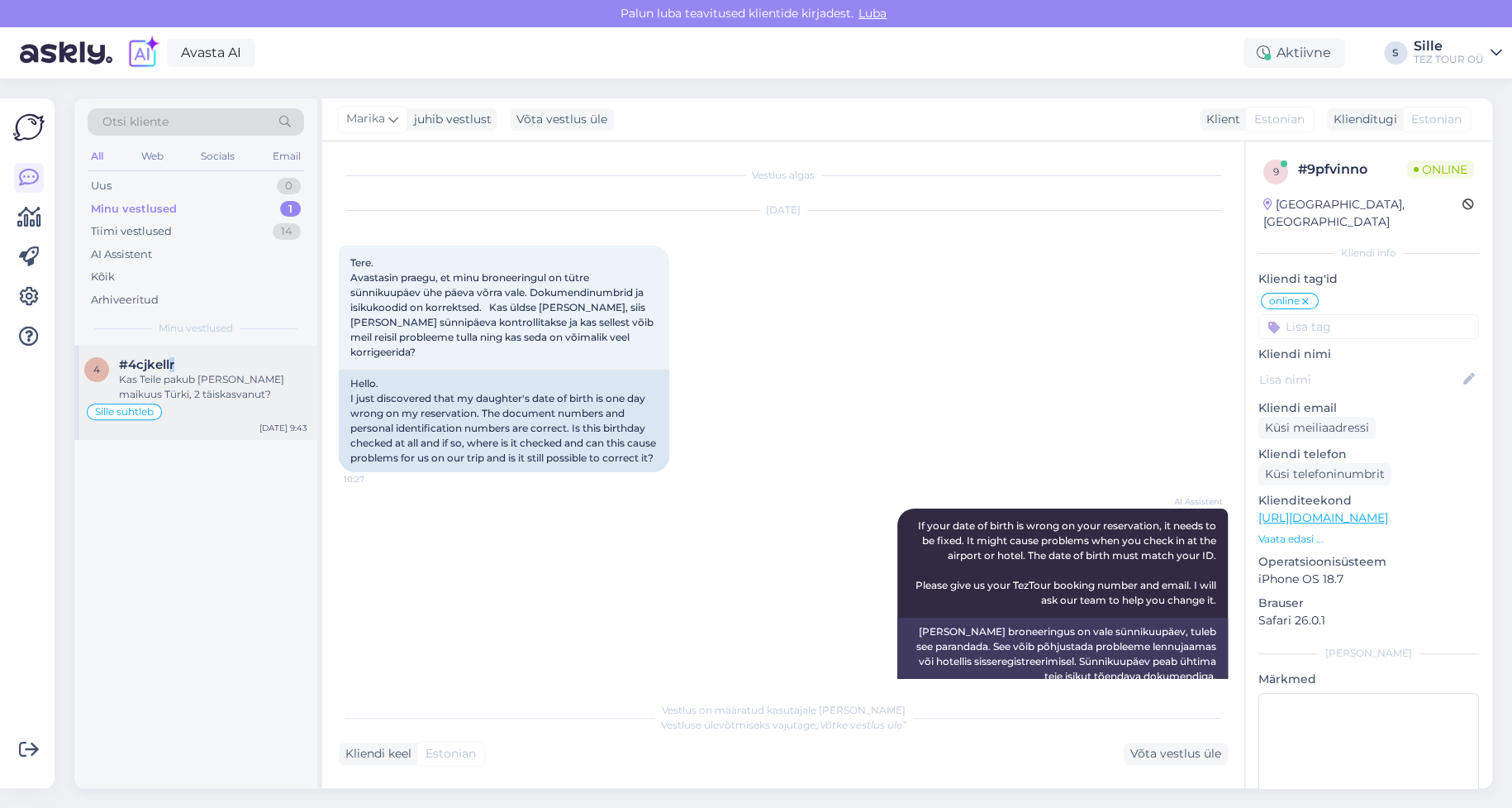
click at [173, 370] on span "#4cjkellr" at bounding box center [146, 364] width 55 height 15
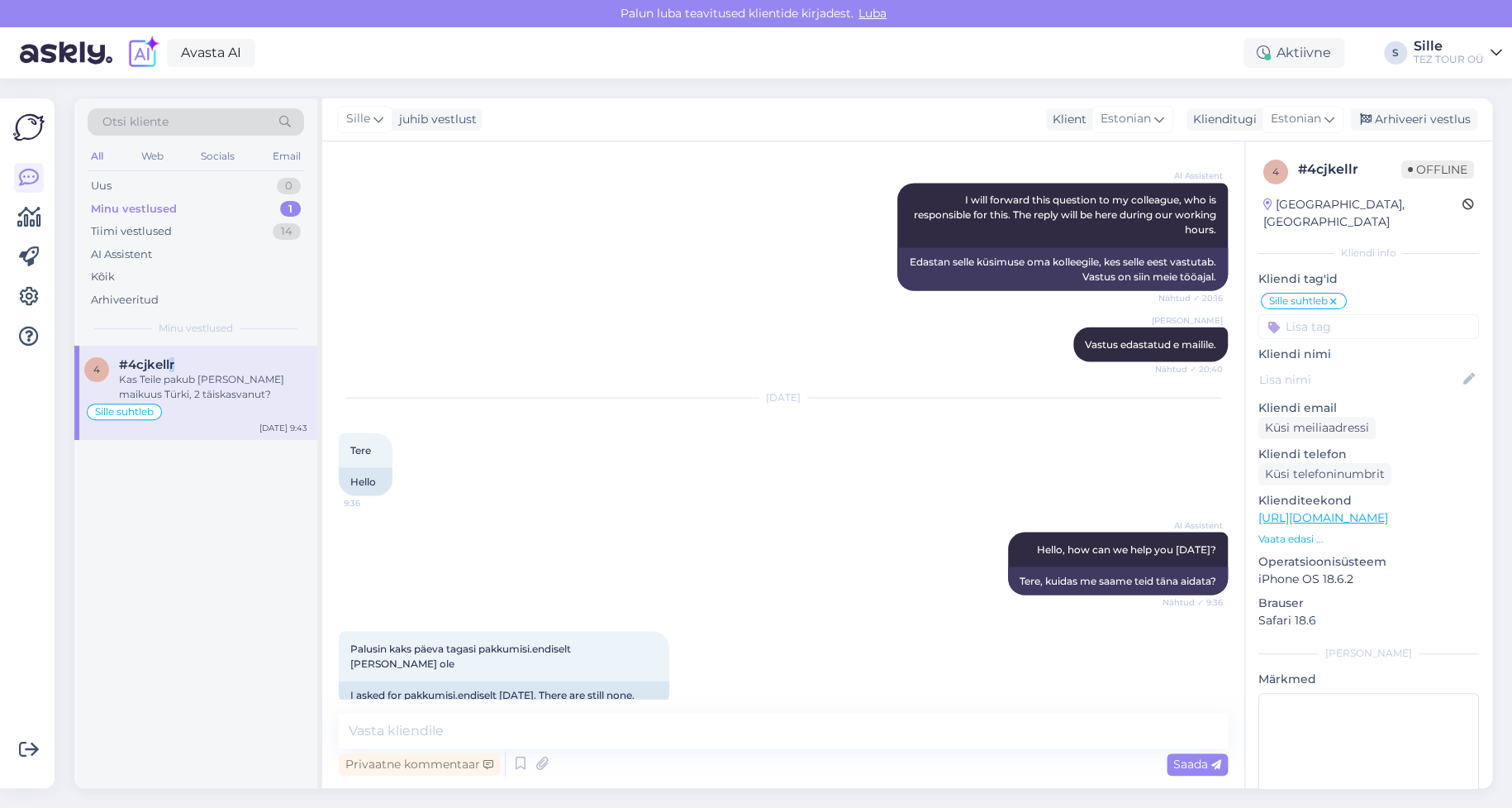
scroll to position [1287, 0]
